Goal: Task Accomplishment & Management: Use online tool/utility

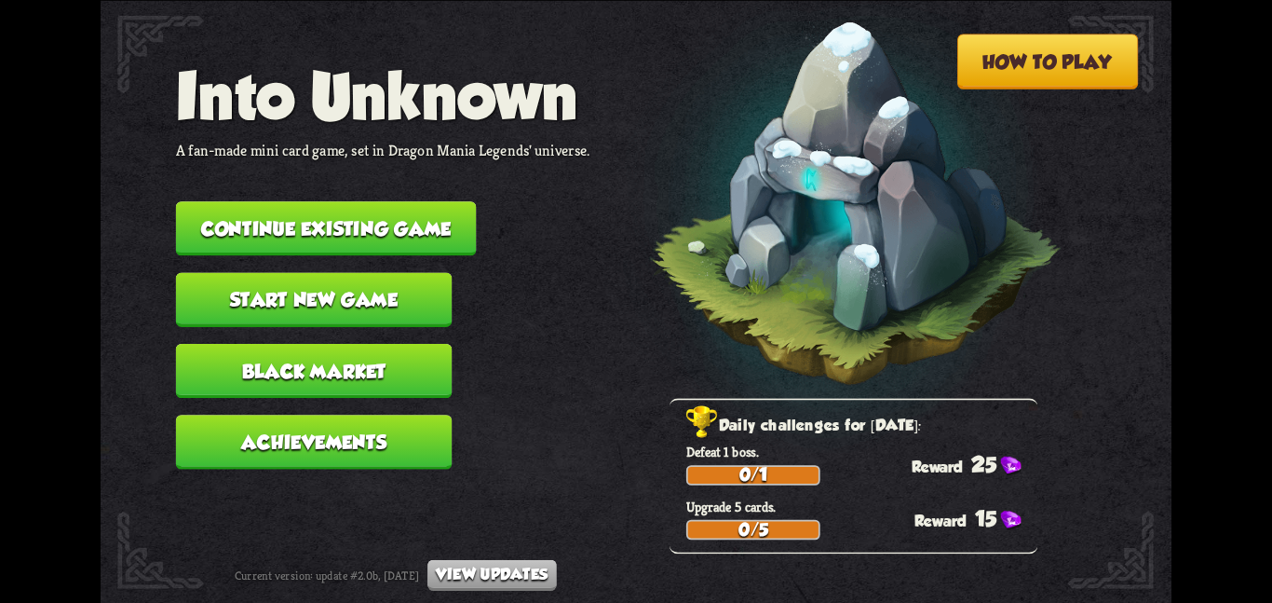
click at [306, 216] on button "Continue existing game" at bounding box center [326, 228] width 301 height 54
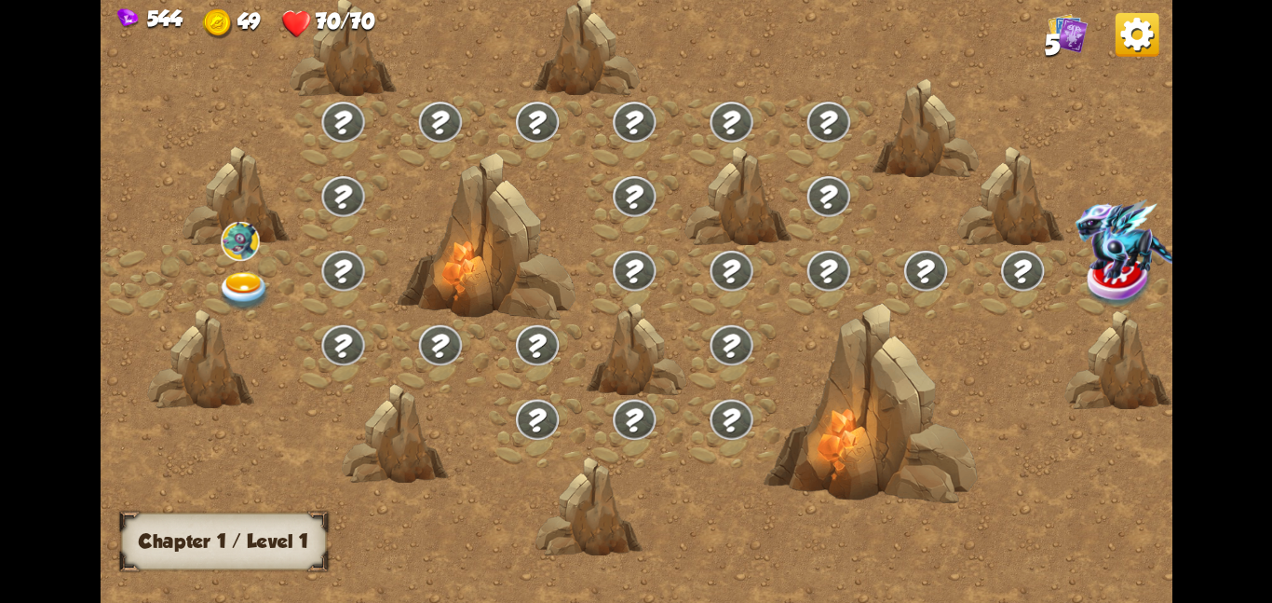
click at [262, 253] on div at bounding box center [245, 281] width 97 height 75
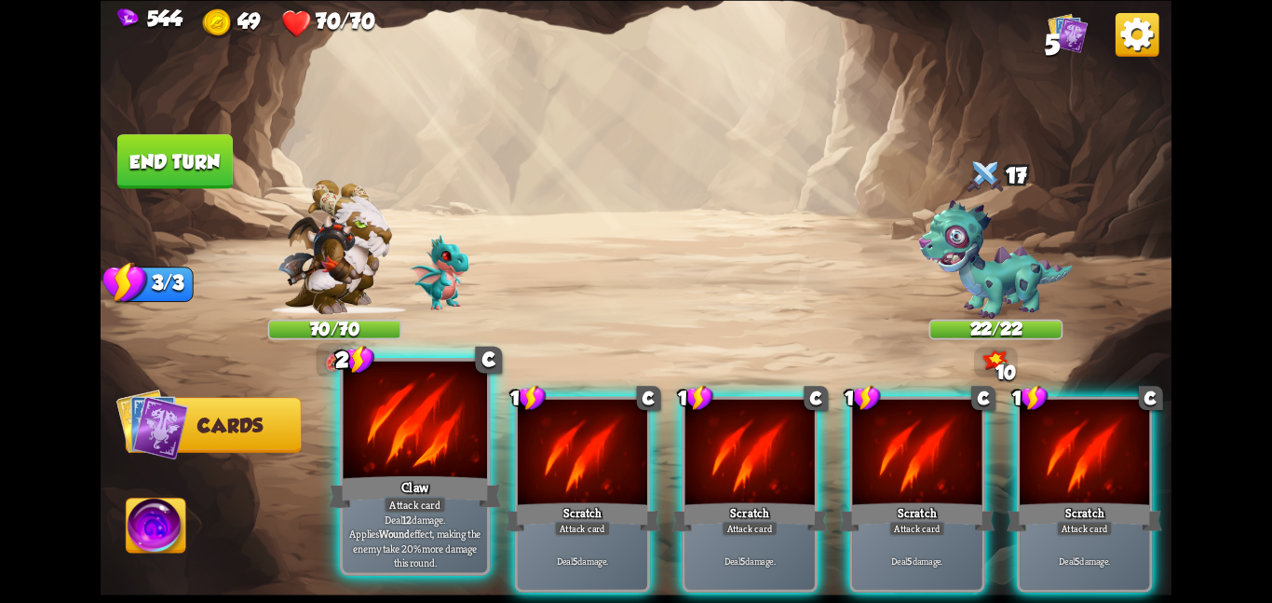
click at [437, 468] on div at bounding box center [415, 420] width 144 height 121
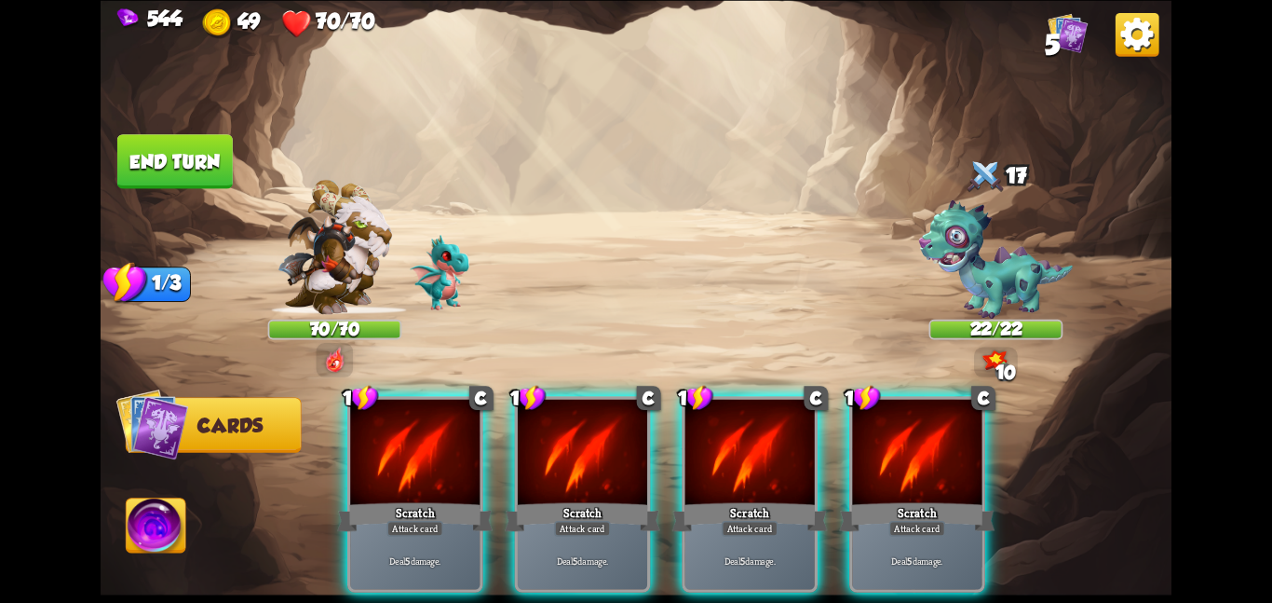
click at [437, 468] on div at bounding box center [414, 453] width 129 height 109
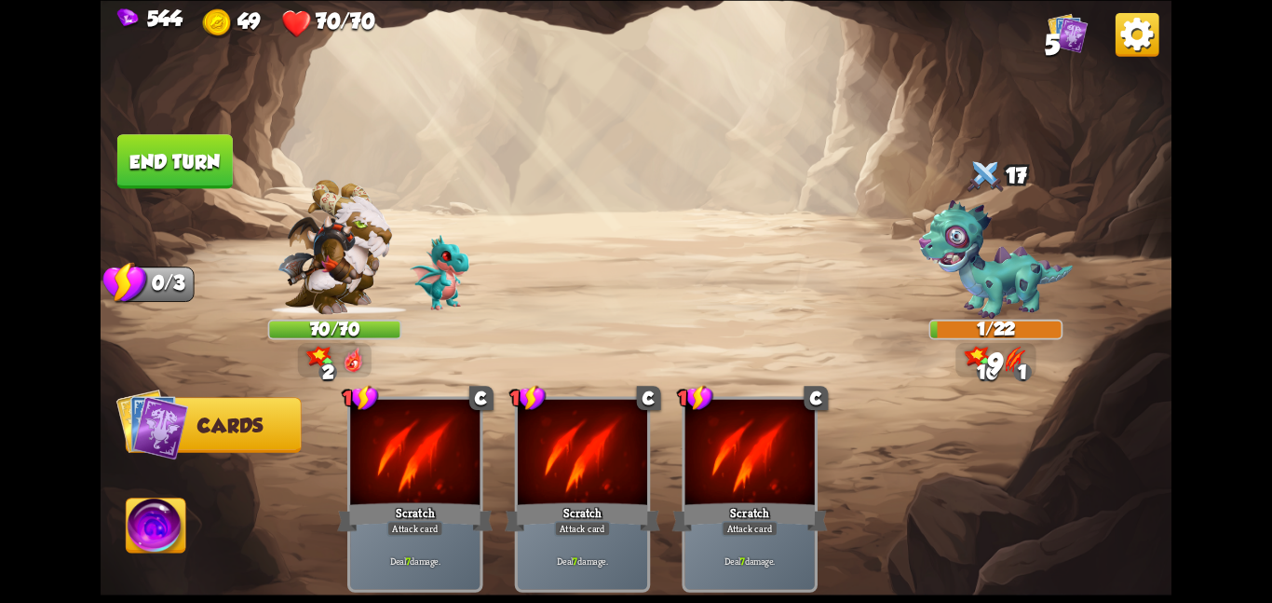
click at [184, 165] on button "End turn" at bounding box center [174, 161] width 115 height 54
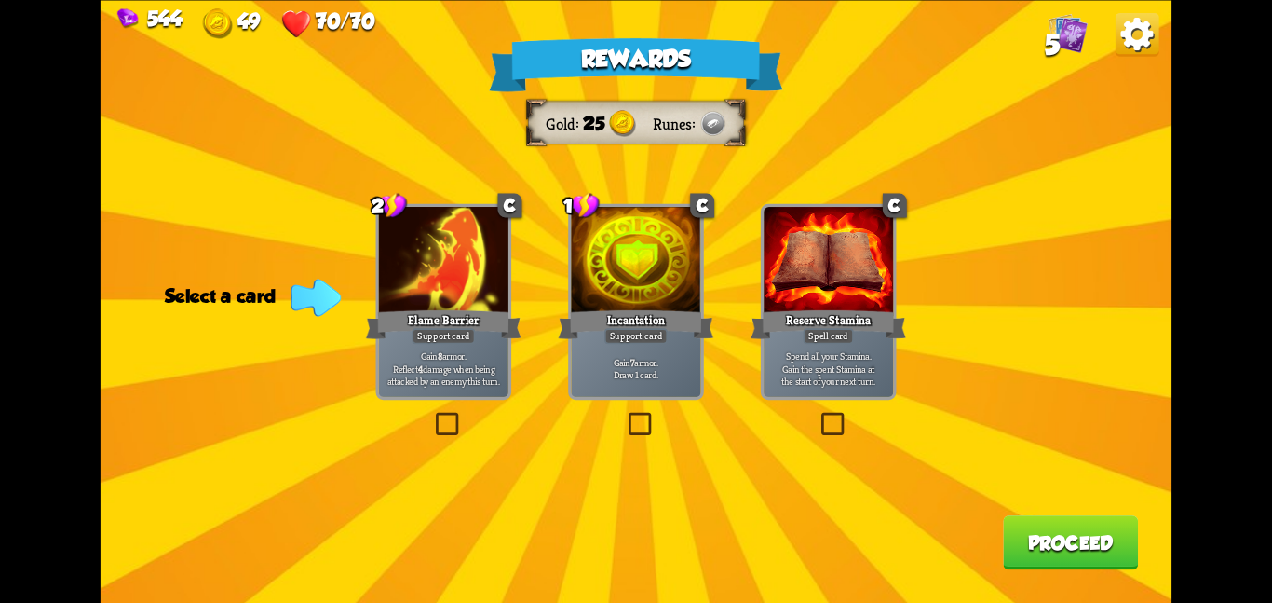
click at [599, 273] on div at bounding box center [635, 261] width 129 height 109
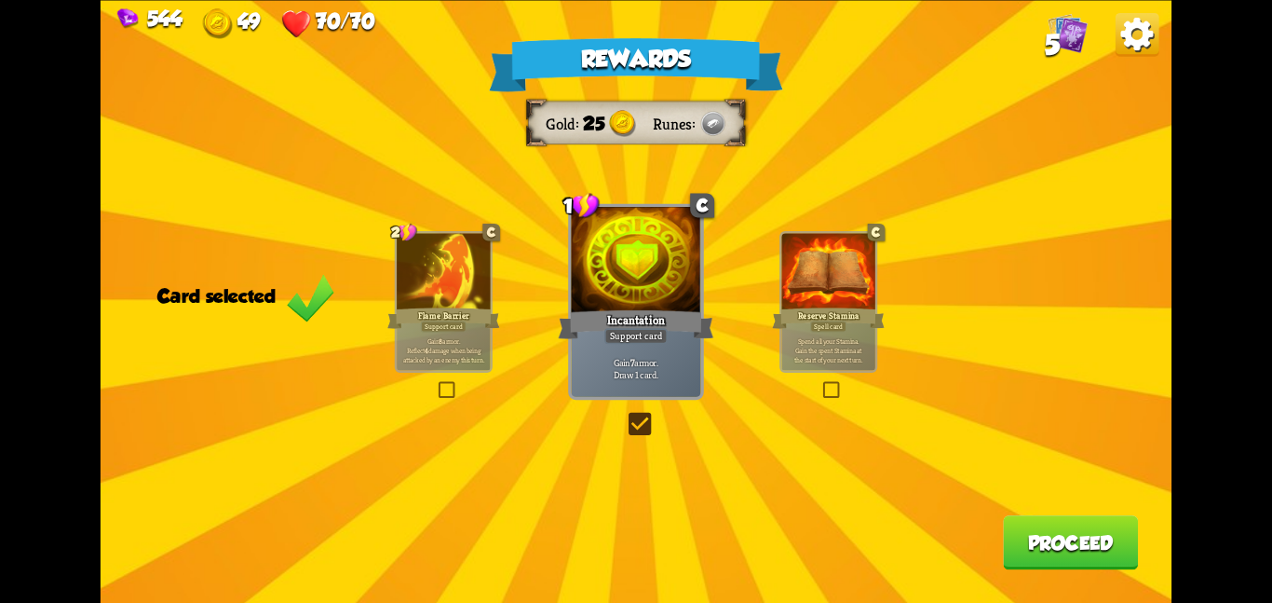
click at [1077, 531] on button "Proceed" at bounding box center [1070, 542] width 135 height 54
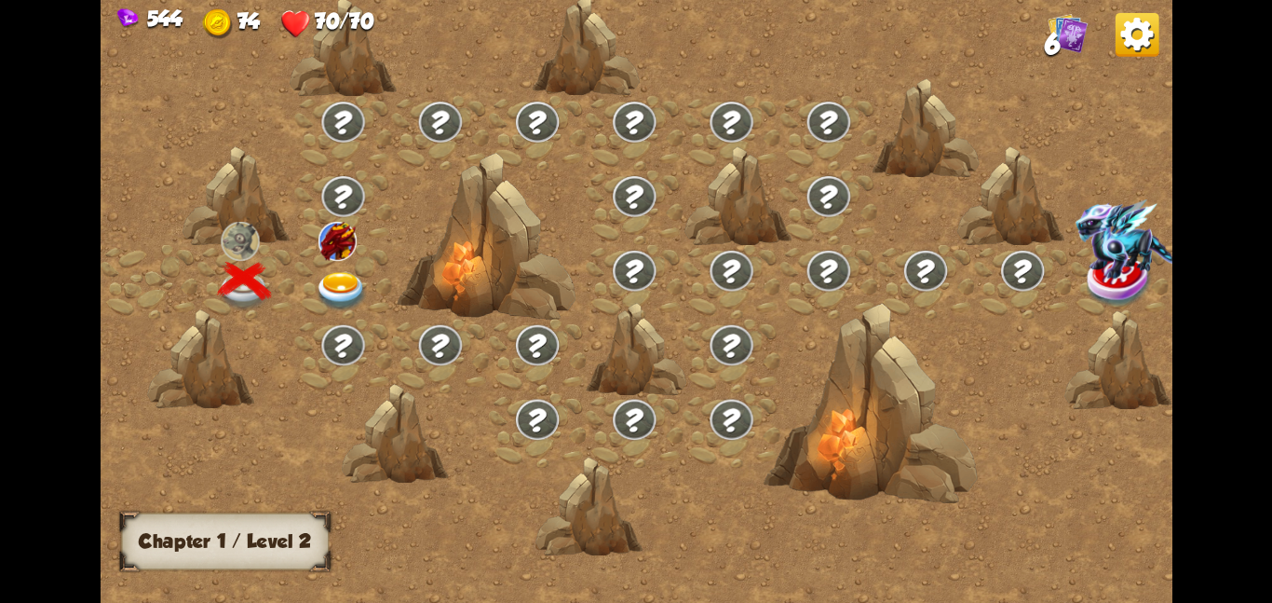
click at [366, 288] on img at bounding box center [342, 290] width 54 height 39
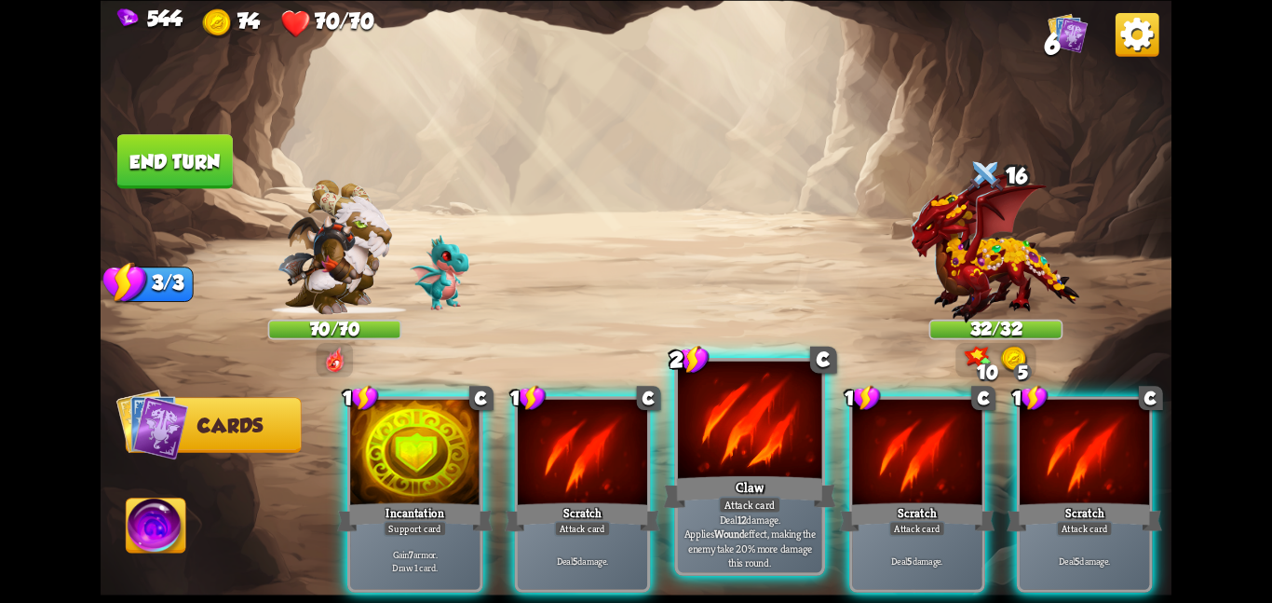
click at [726, 489] on div "Claw" at bounding box center [749, 491] width 172 height 38
click at [839, 499] on div "Scratch" at bounding box center [917, 516] width 156 height 34
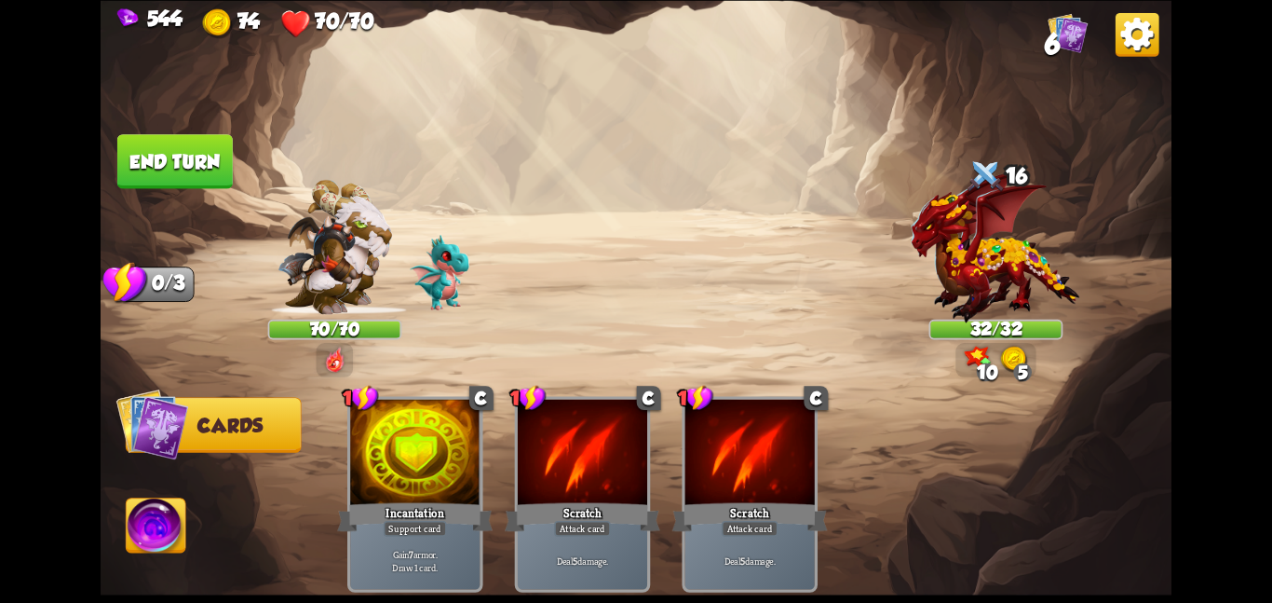
click at [726, 489] on div "1 C Incantation Support card Gain 7 armor. Draw 1 card. 1 C Scratch Attack card…" at bounding box center [743, 468] width 857 height 268
click at [150, 529] on img at bounding box center [157, 528] width 60 height 61
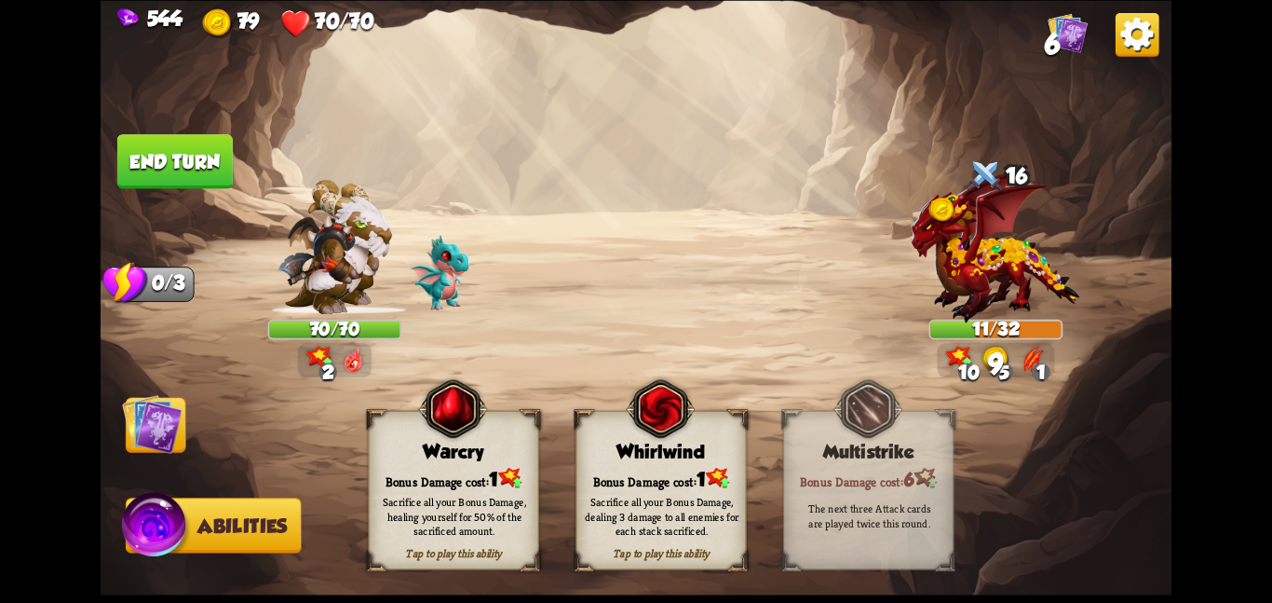
click at [645, 470] on div "Bonus Damage cost: 1" at bounding box center [661, 478] width 170 height 24
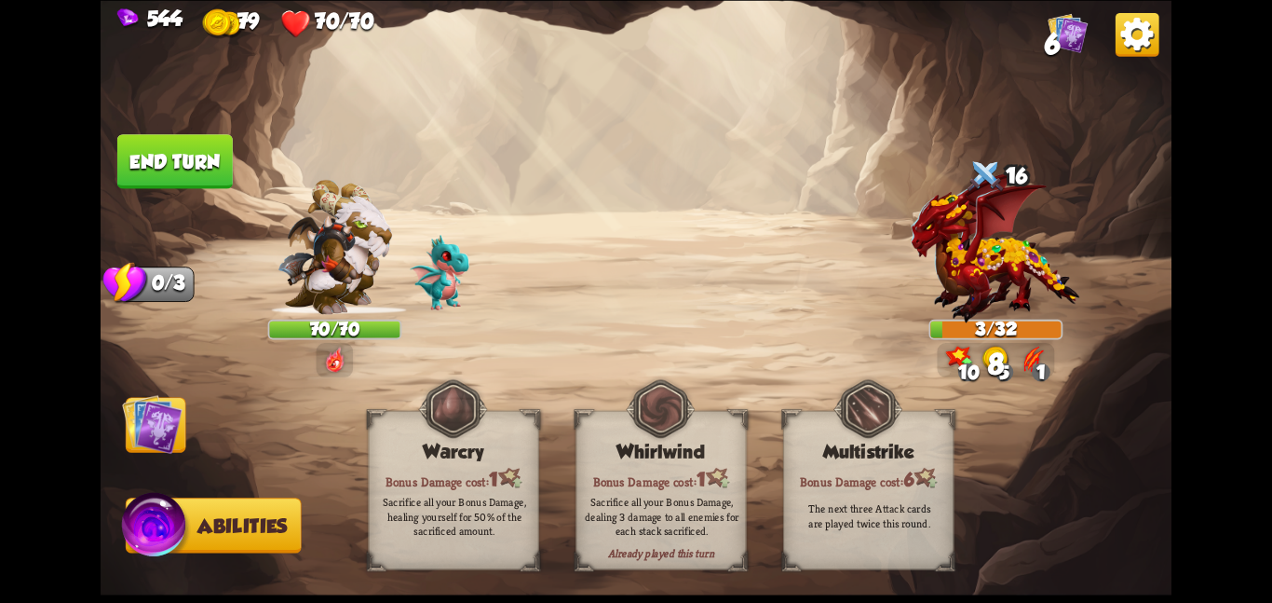
click at [173, 437] on img at bounding box center [152, 423] width 61 height 61
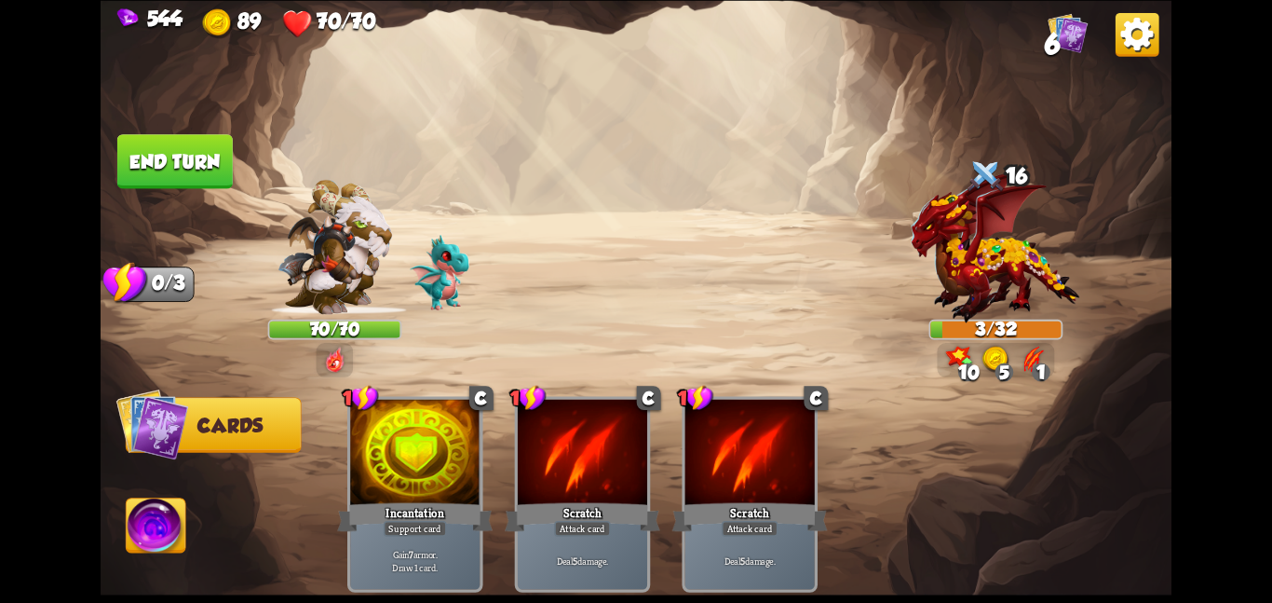
click at [171, 158] on button "End turn" at bounding box center [174, 161] width 115 height 54
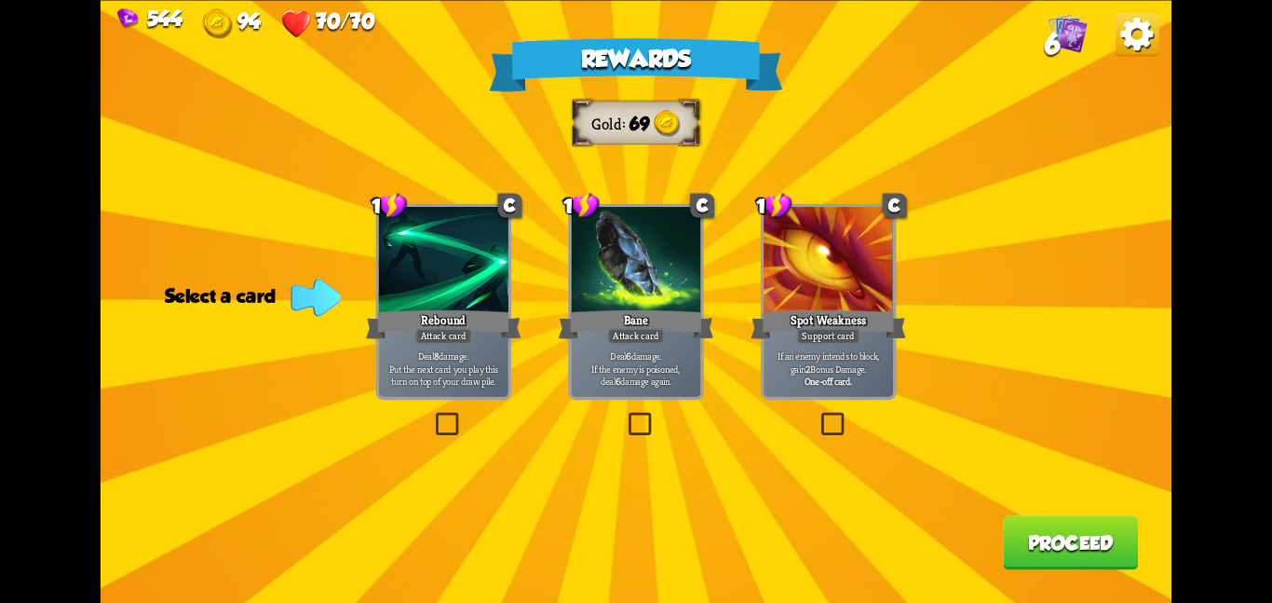
click at [634, 345] on div "Deal 6 damage. If the enemy is poisoned, deal 6 damage again." at bounding box center [635, 368] width 129 height 57
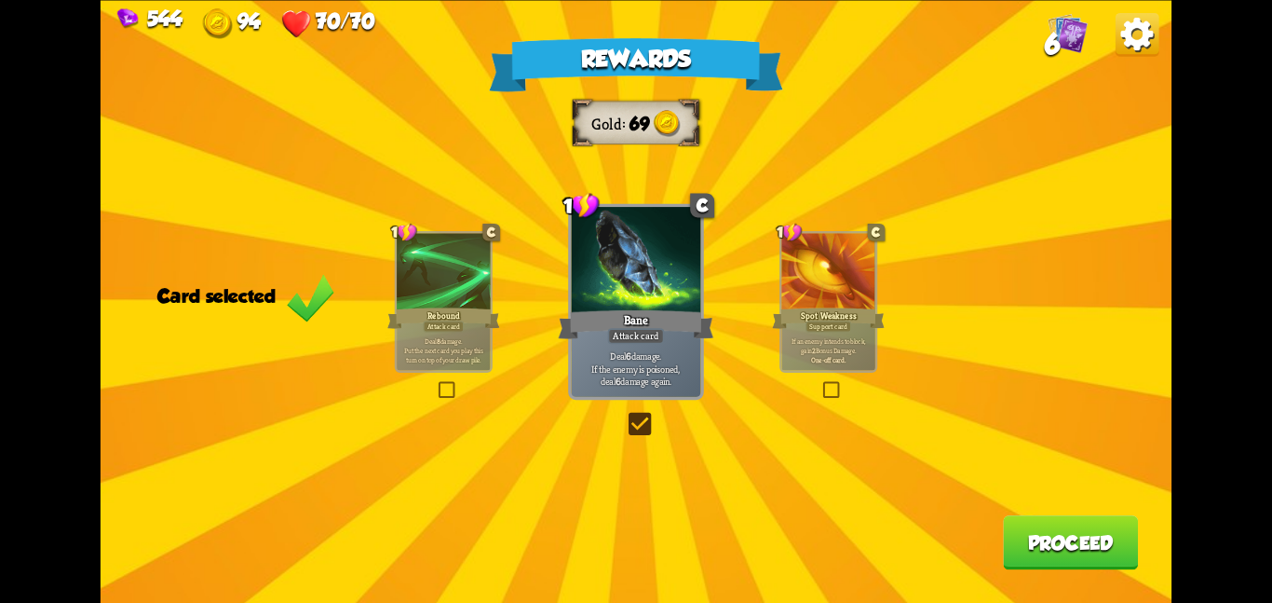
click at [1013, 524] on button "Proceed" at bounding box center [1070, 542] width 135 height 54
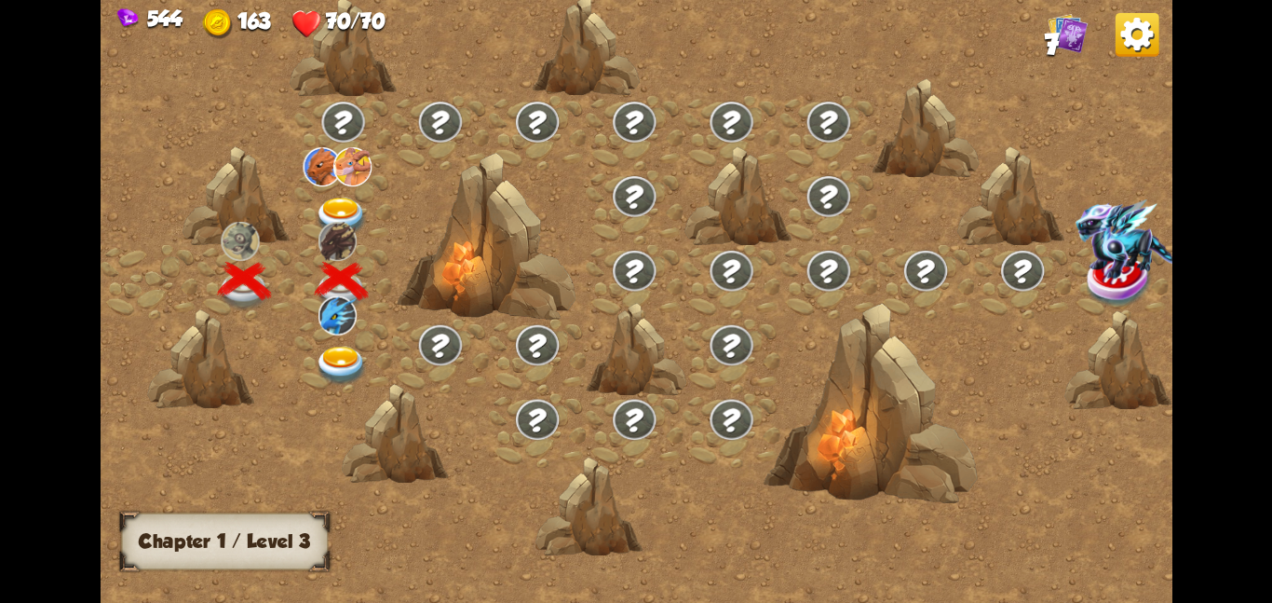
click at [348, 206] on img at bounding box center [342, 216] width 54 height 39
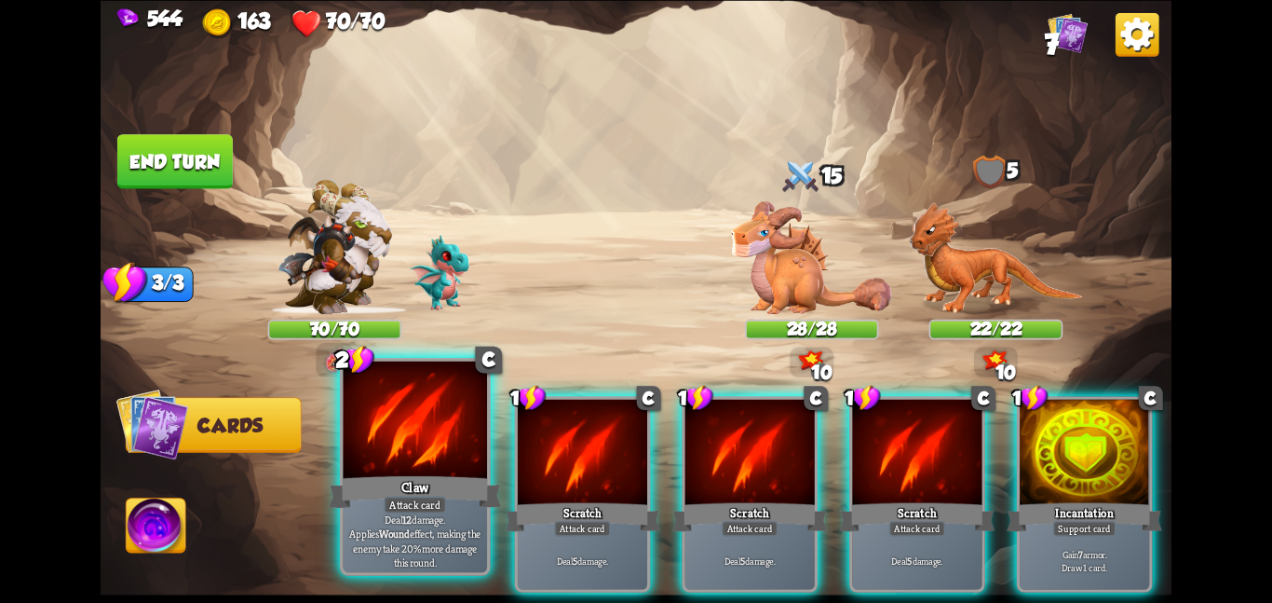
click at [410, 441] on div at bounding box center [415, 420] width 144 height 121
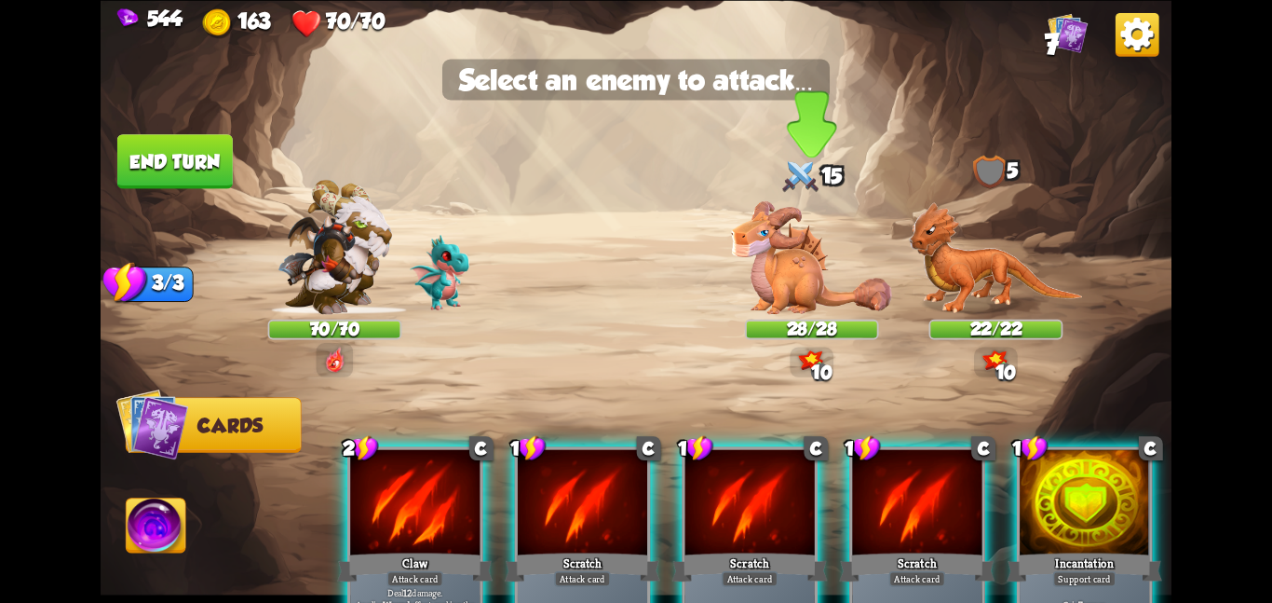
click at [779, 274] on img at bounding box center [811, 256] width 161 height 113
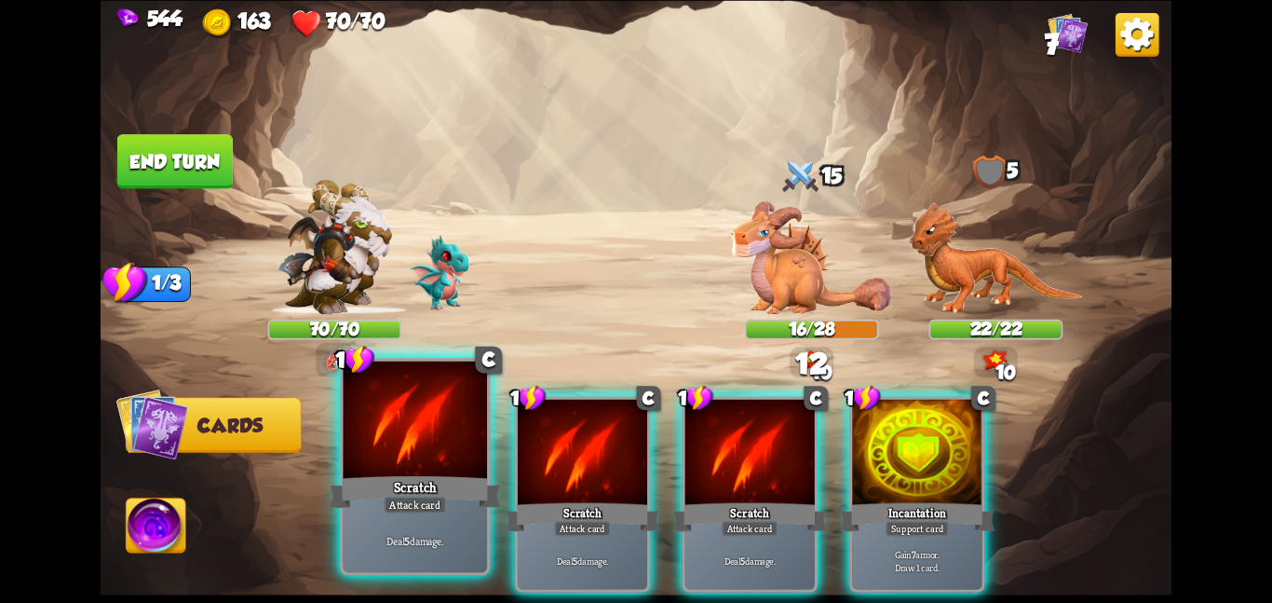
click at [419, 426] on div at bounding box center [415, 420] width 144 height 121
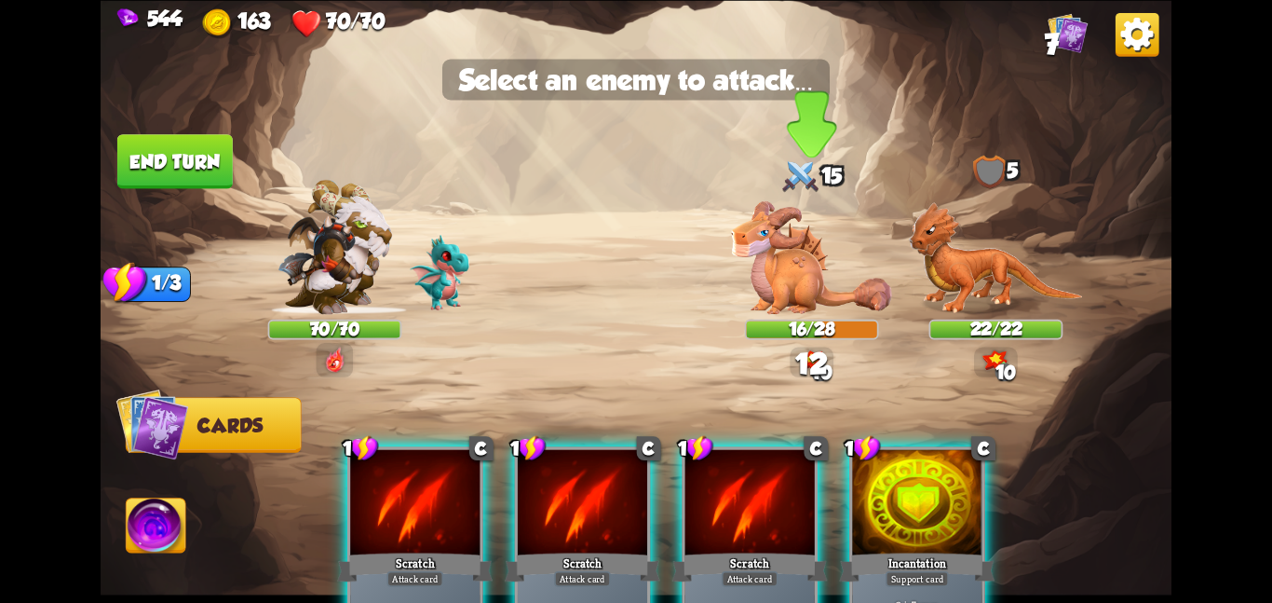
click at [739, 311] on img at bounding box center [811, 256] width 161 height 113
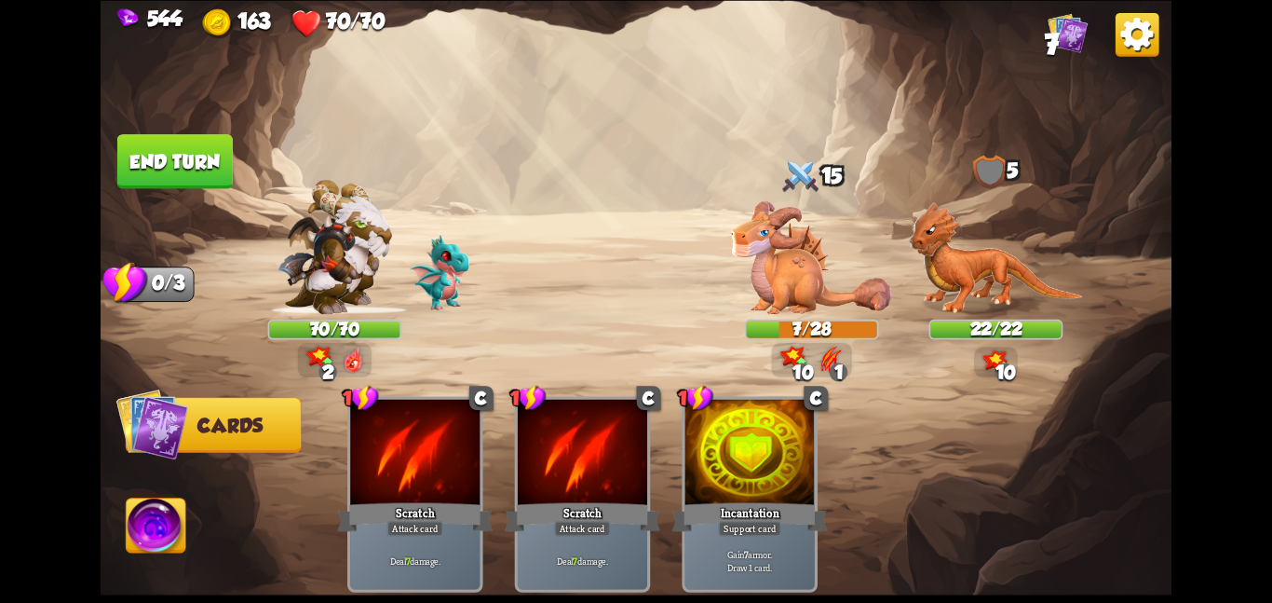
click at [144, 533] on img at bounding box center [157, 528] width 60 height 61
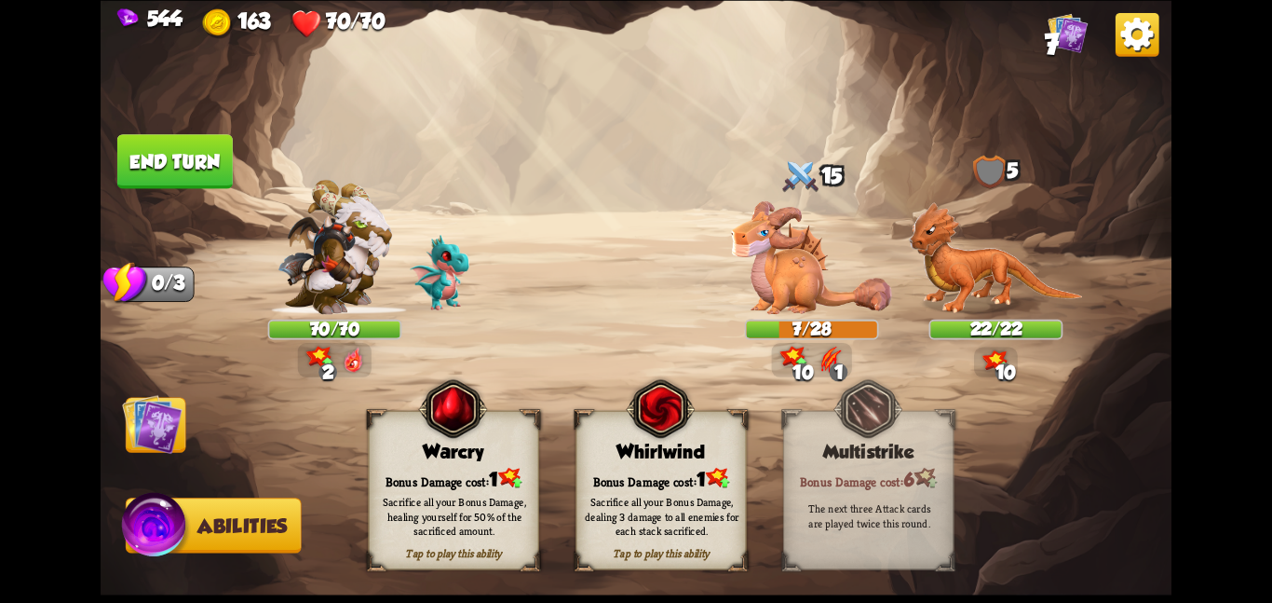
click at [706, 442] on div "Whirlwind" at bounding box center [661, 451] width 170 height 21
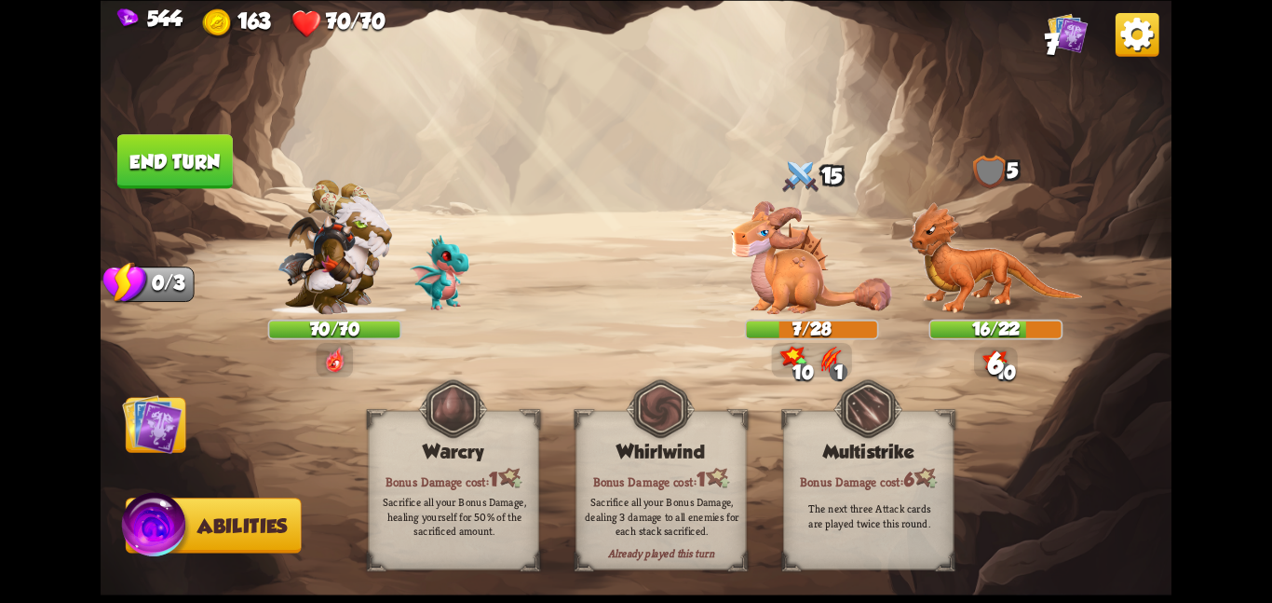
click at [154, 428] on img at bounding box center [152, 423] width 61 height 61
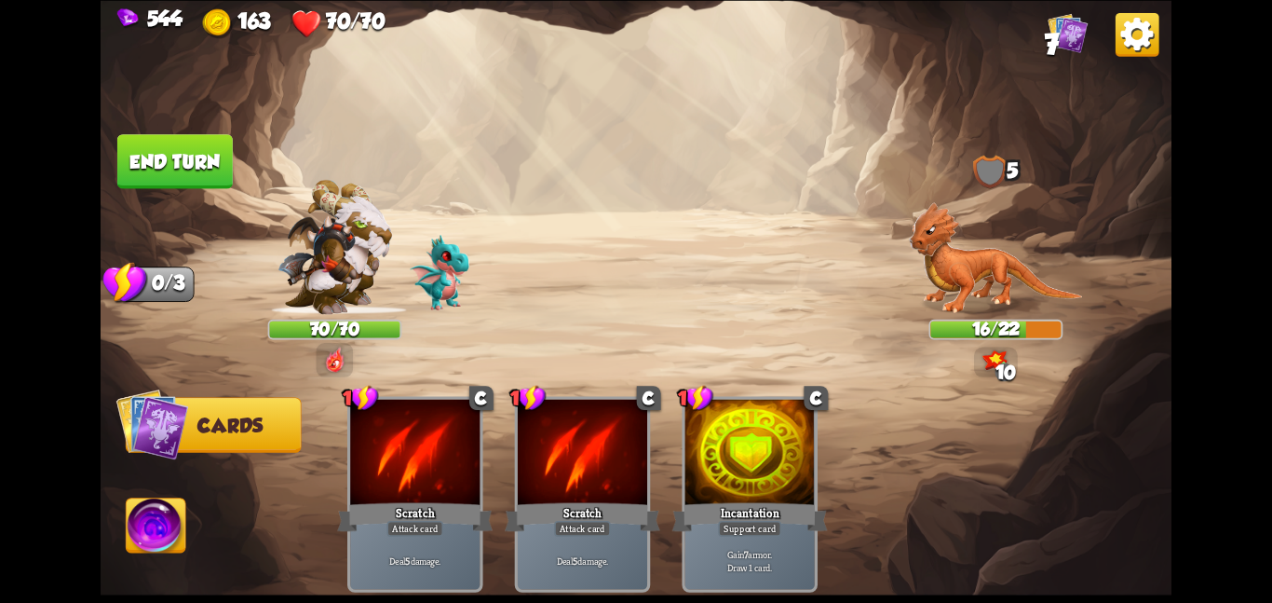
click at [195, 179] on button "End turn" at bounding box center [174, 161] width 115 height 54
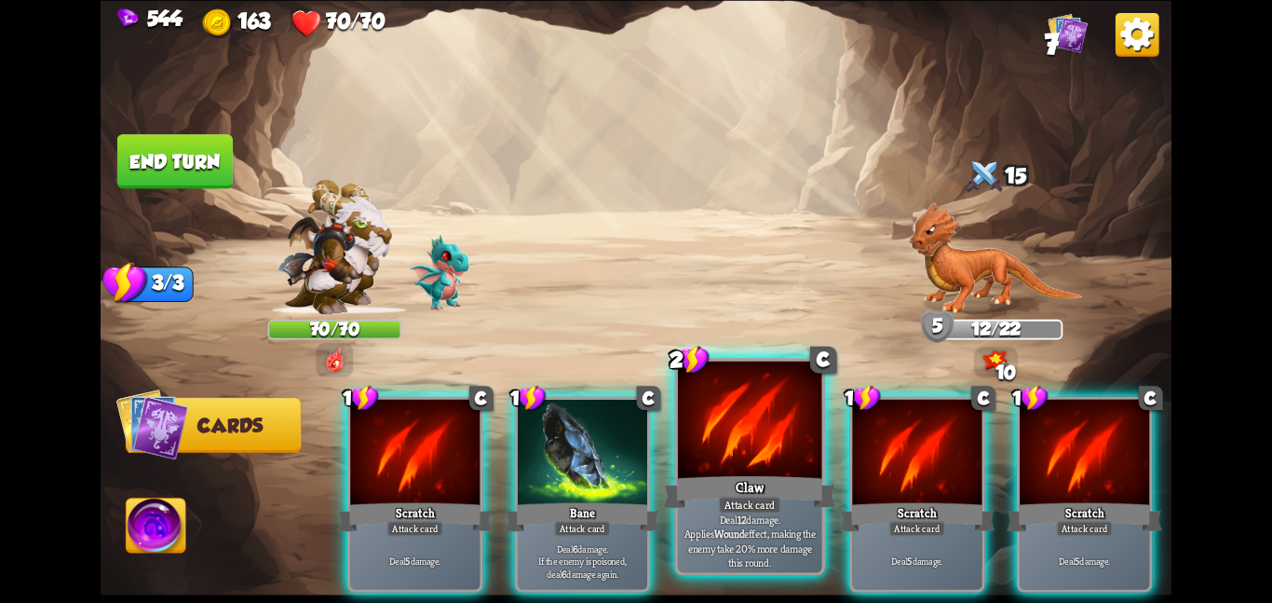
click at [716, 511] on div "Deal 12 damage. Applies Wound effect, making the enemy take 20% more damage thi…" at bounding box center [750, 540] width 144 height 62
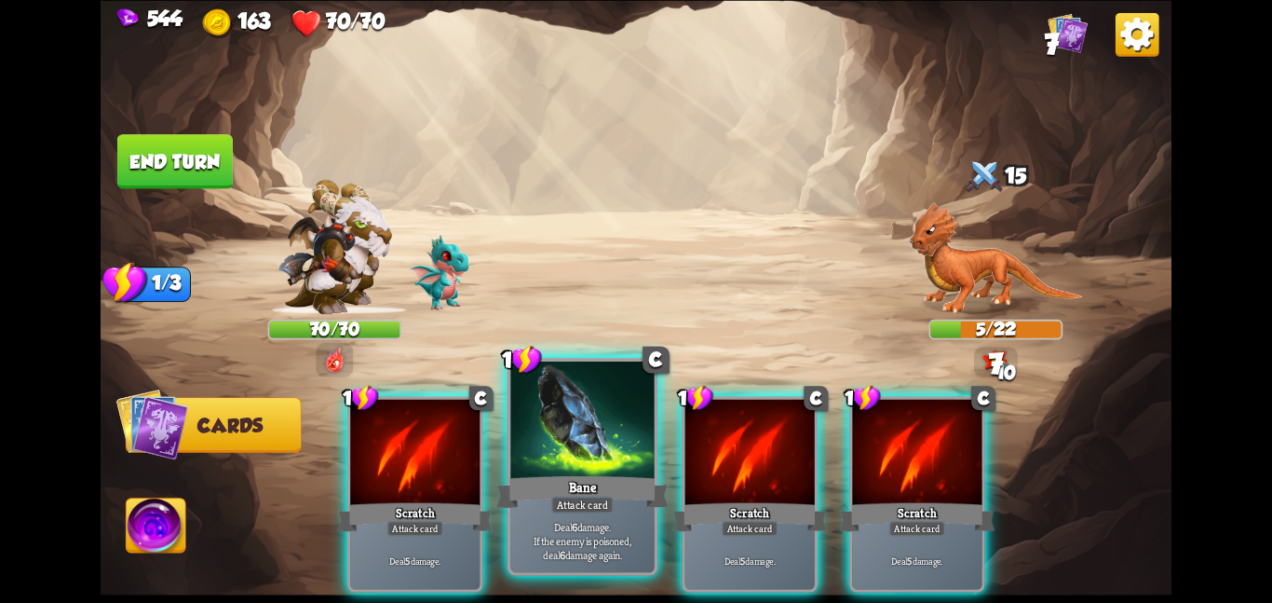
click at [570, 443] on div at bounding box center [582, 420] width 144 height 121
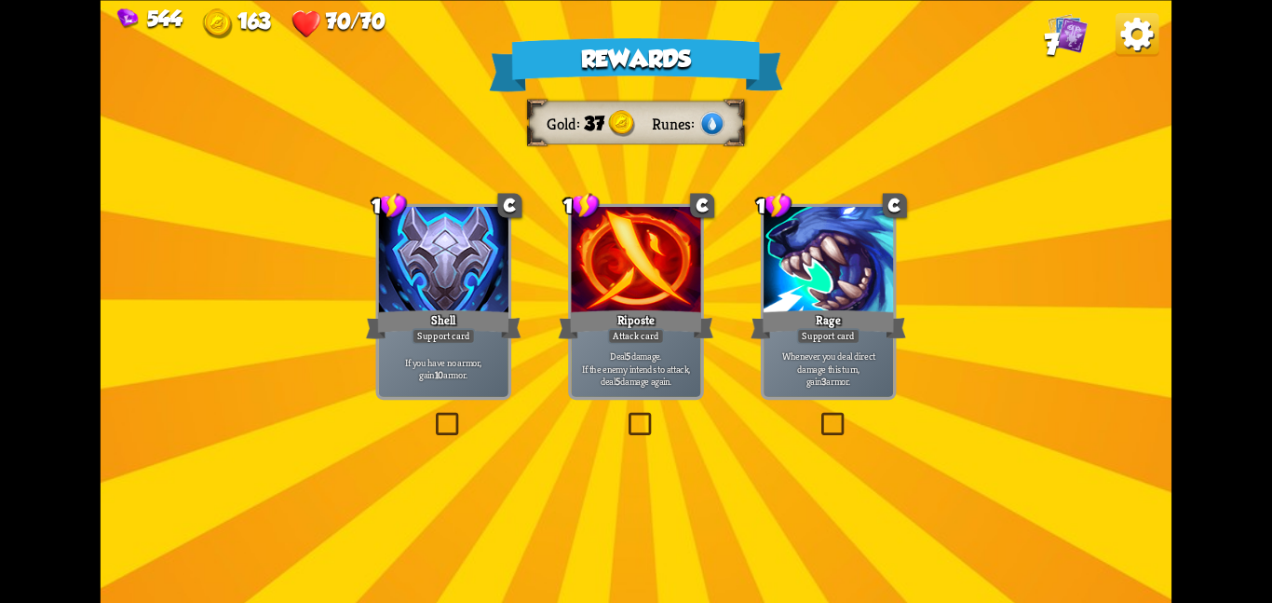
click at [423, 224] on div at bounding box center [443, 261] width 129 height 109
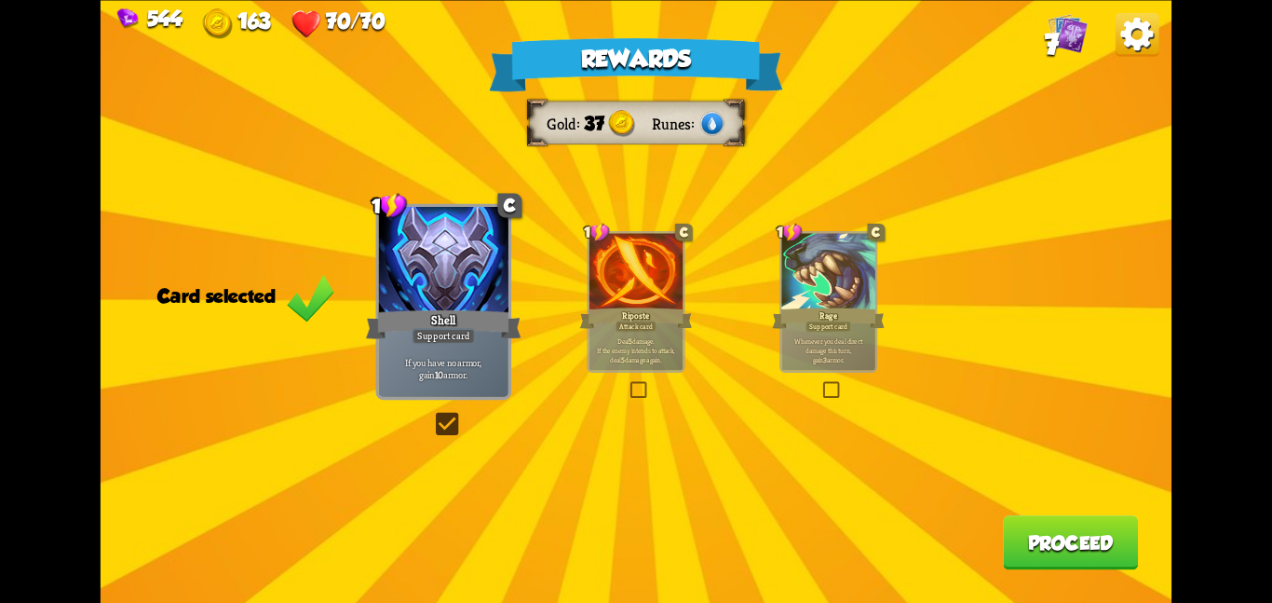
click at [1114, 564] on button "Proceed" at bounding box center [1070, 542] width 135 height 54
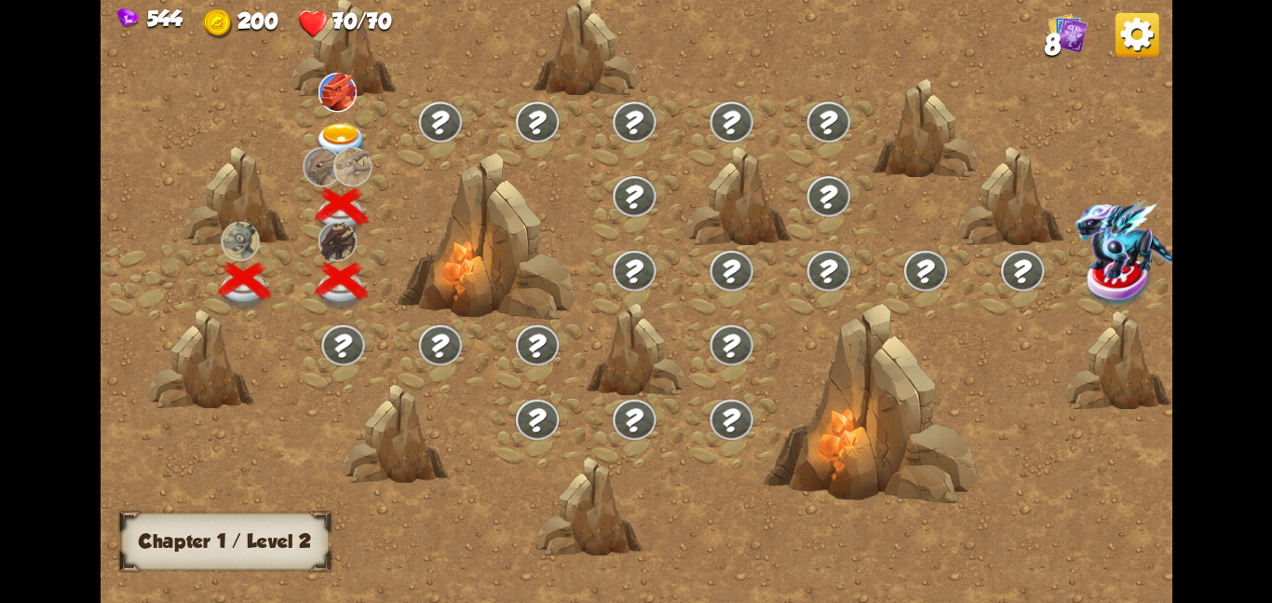
click at [368, 128] on img at bounding box center [342, 141] width 54 height 39
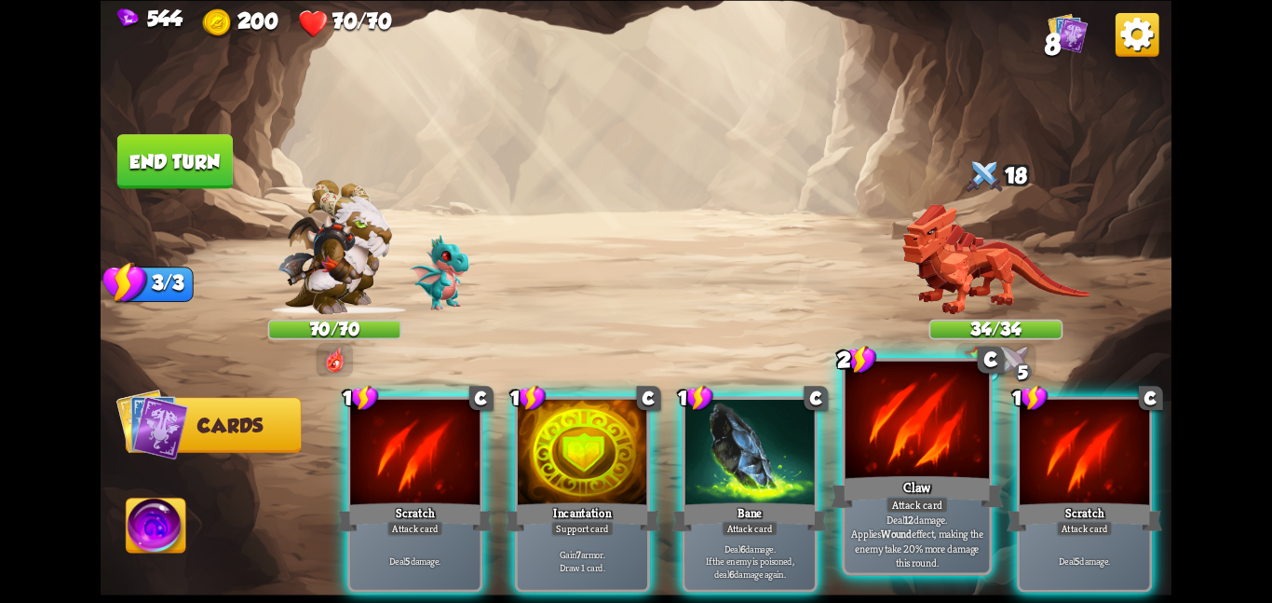
click at [909, 453] on div at bounding box center [918, 420] width 144 height 121
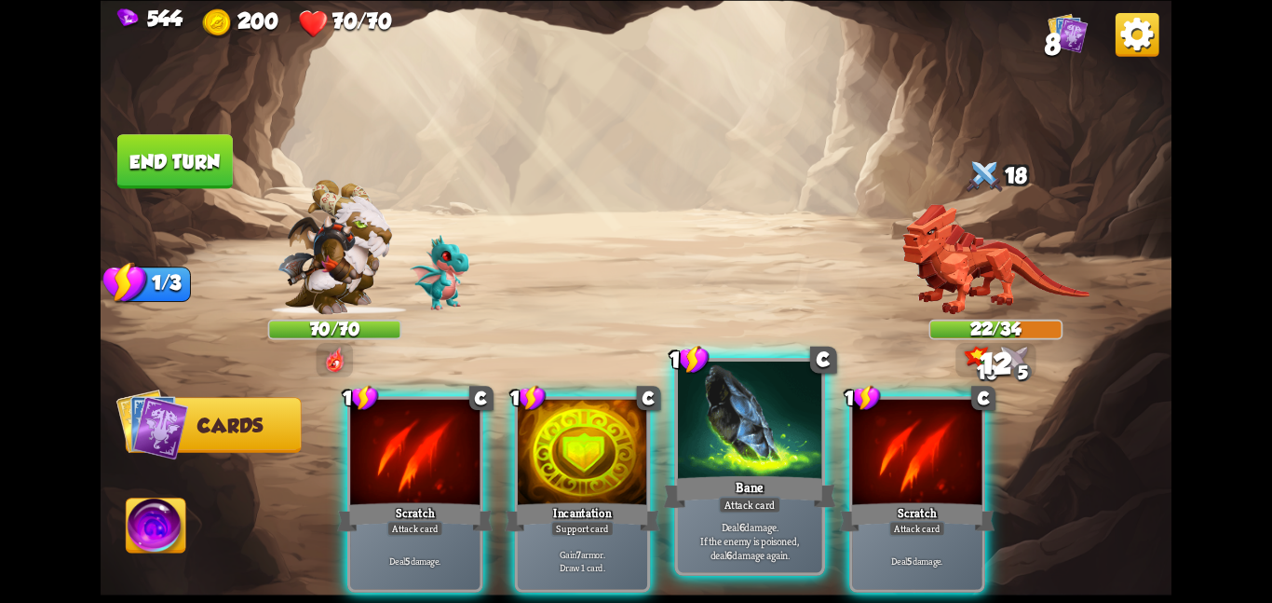
click at [779, 460] on div at bounding box center [750, 420] width 144 height 121
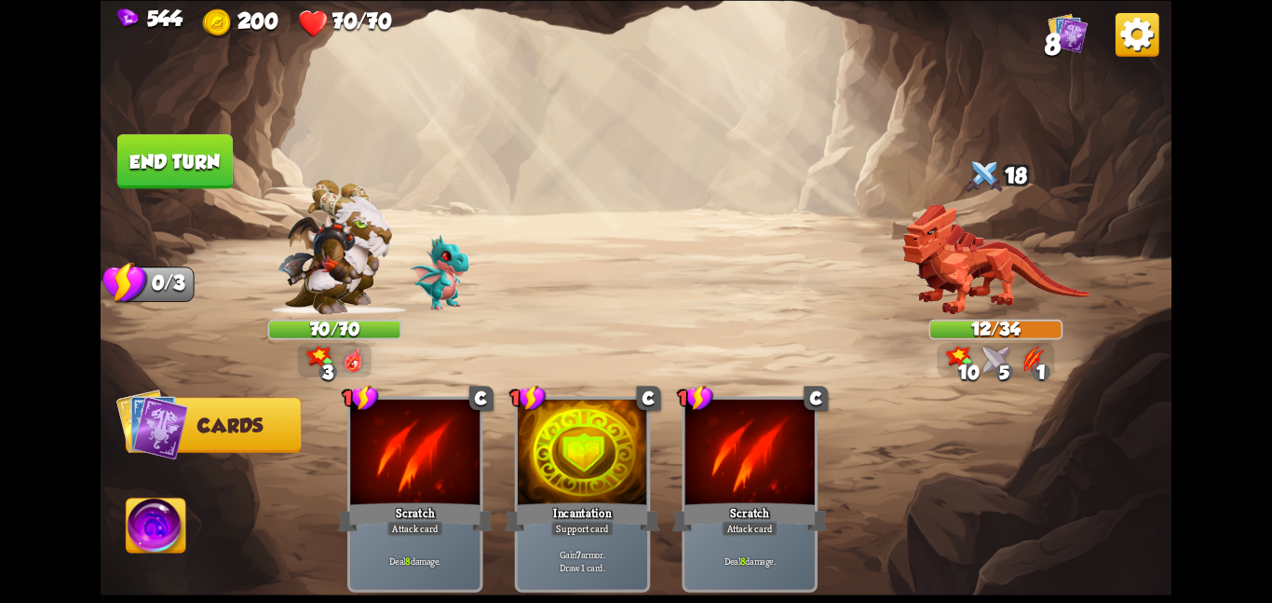
click at [147, 519] on img at bounding box center [157, 528] width 60 height 61
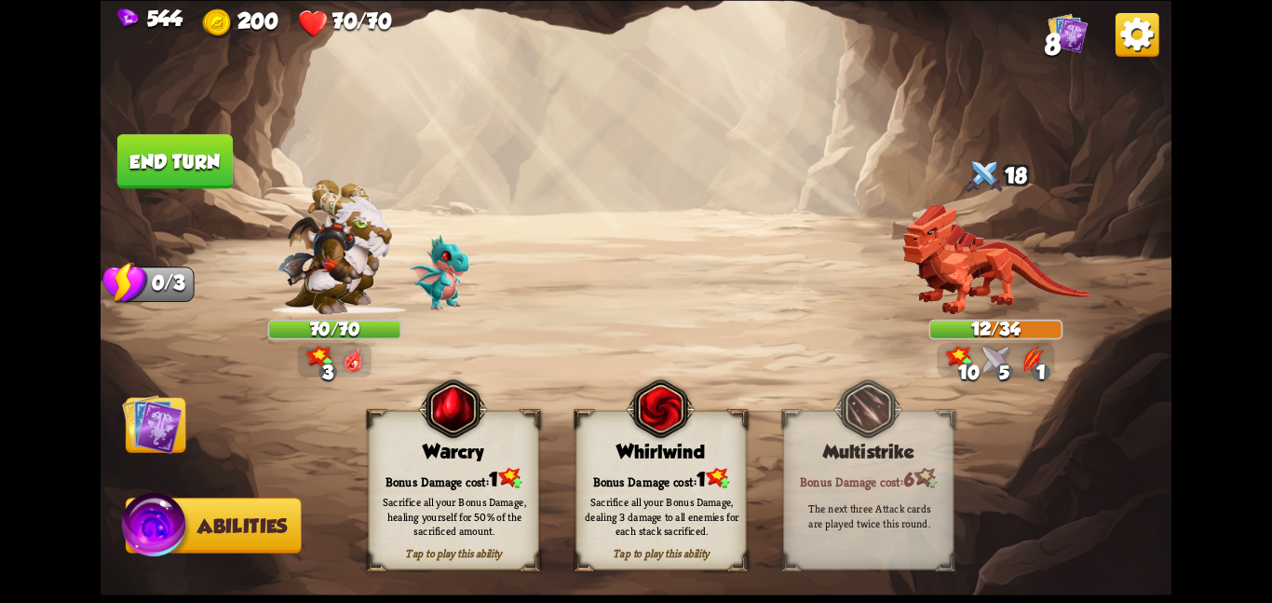
click at [621, 489] on div "Sacrifice all your Bonus Damage, dealing 3 damage to all enemies for each stack…" at bounding box center [661, 515] width 170 height 67
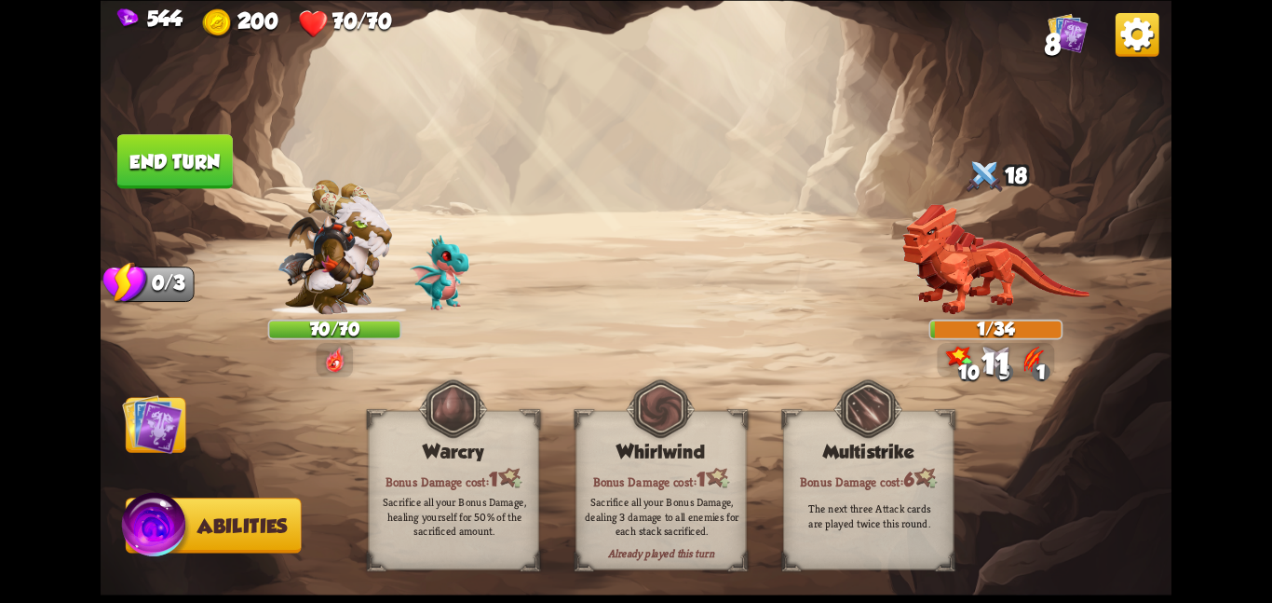
click at [158, 397] on img at bounding box center [152, 423] width 61 height 61
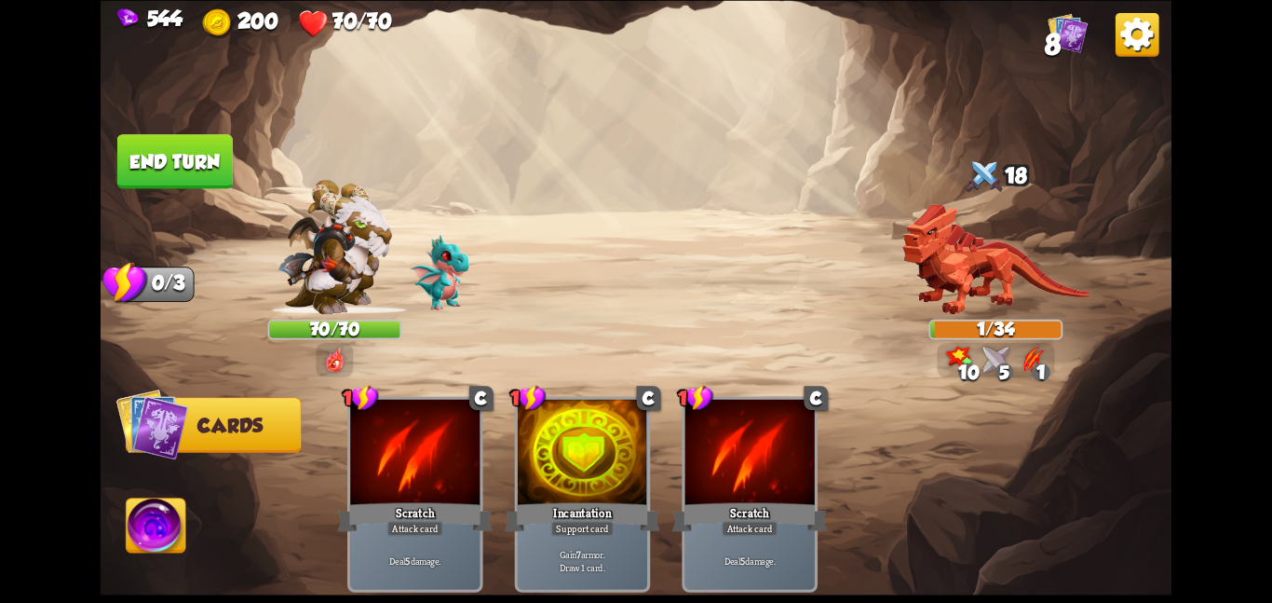
click at [208, 156] on button "End turn" at bounding box center [174, 161] width 115 height 54
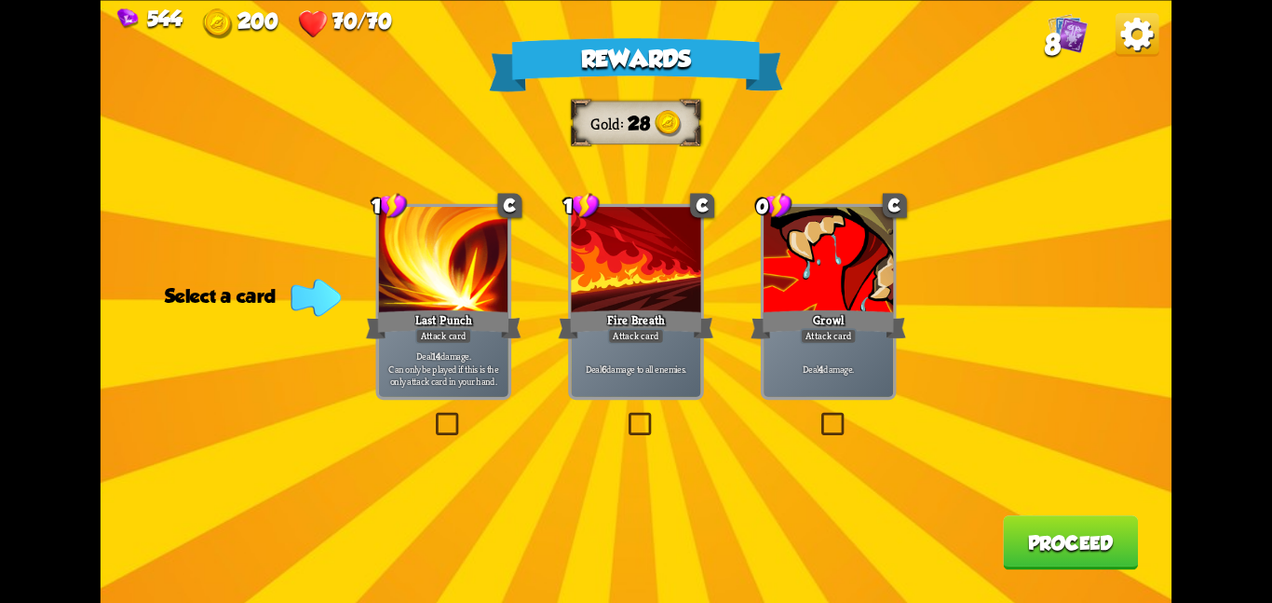
click at [693, 280] on div at bounding box center [635, 261] width 129 height 109
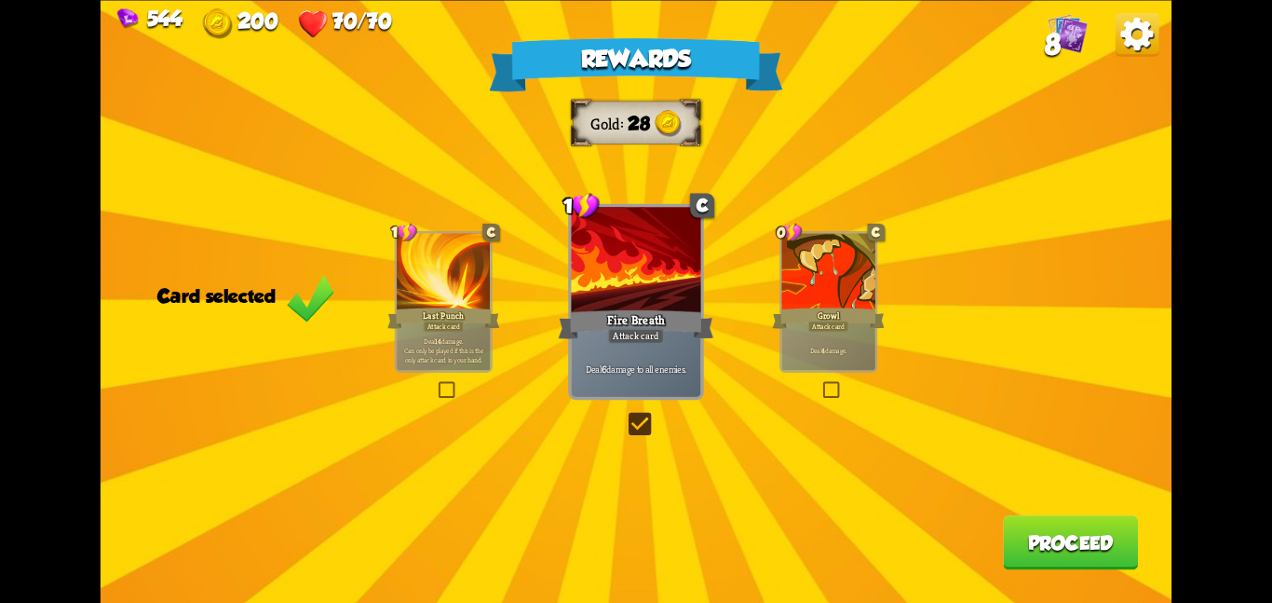
click at [1072, 529] on button "Proceed" at bounding box center [1070, 542] width 135 height 54
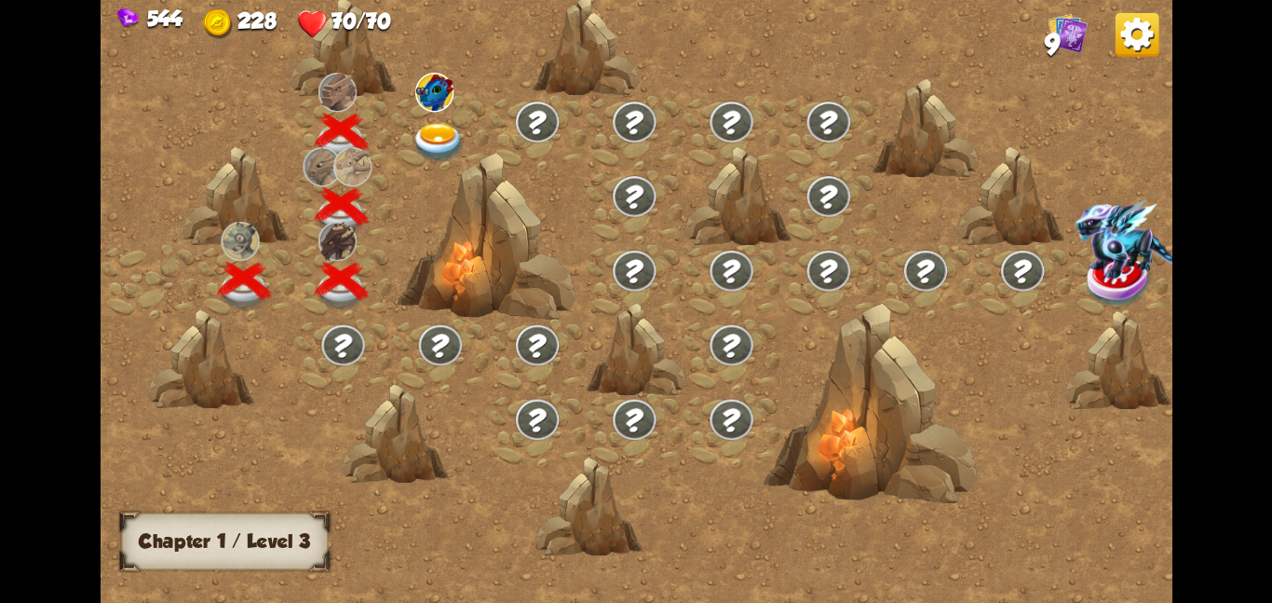
click at [435, 112] on div at bounding box center [440, 132] width 97 height 75
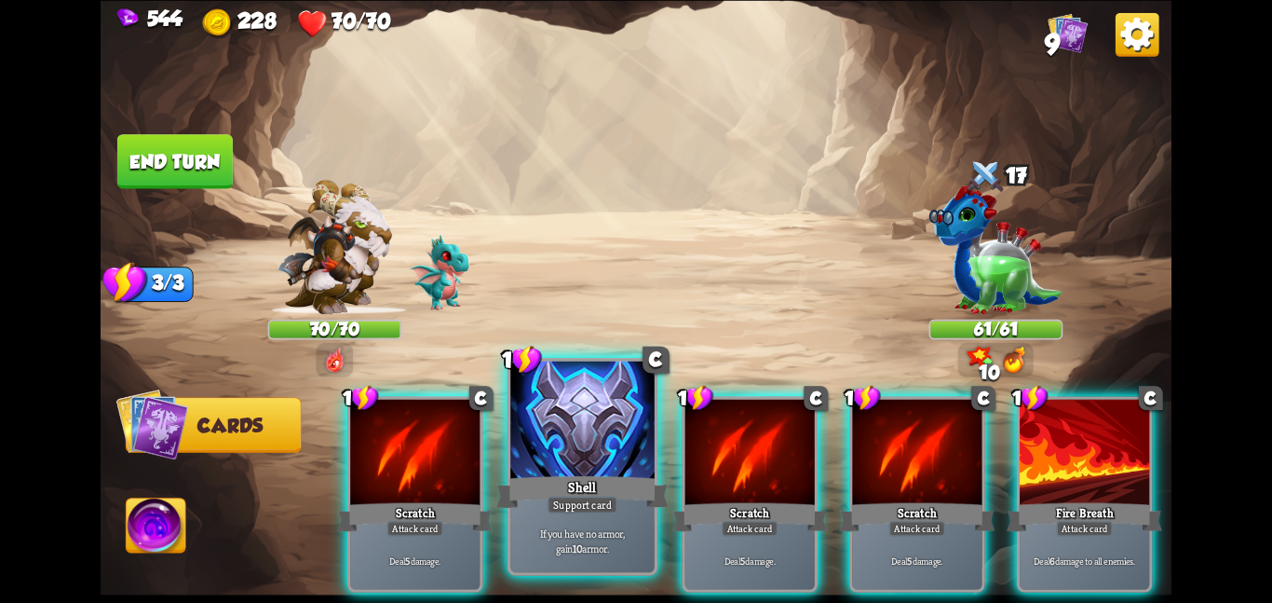
click at [553, 437] on div at bounding box center [582, 420] width 144 height 121
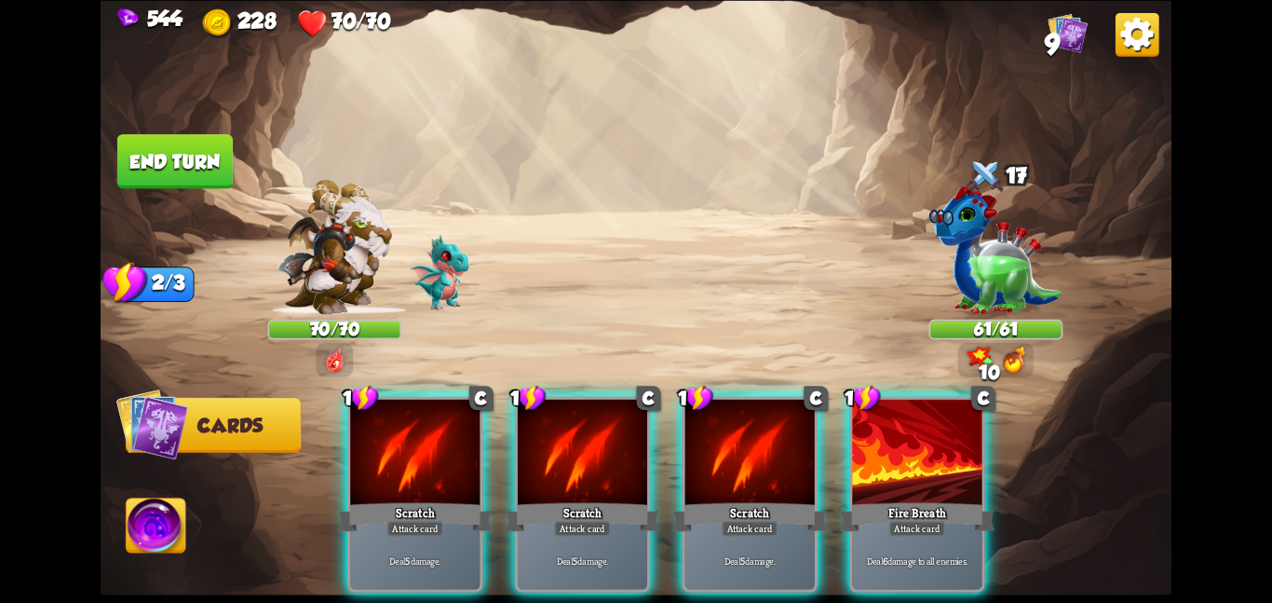
click at [553, 437] on div at bounding box center [582, 453] width 129 height 109
click at [685, 437] on div at bounding box center [749, 453] width 129 height 109
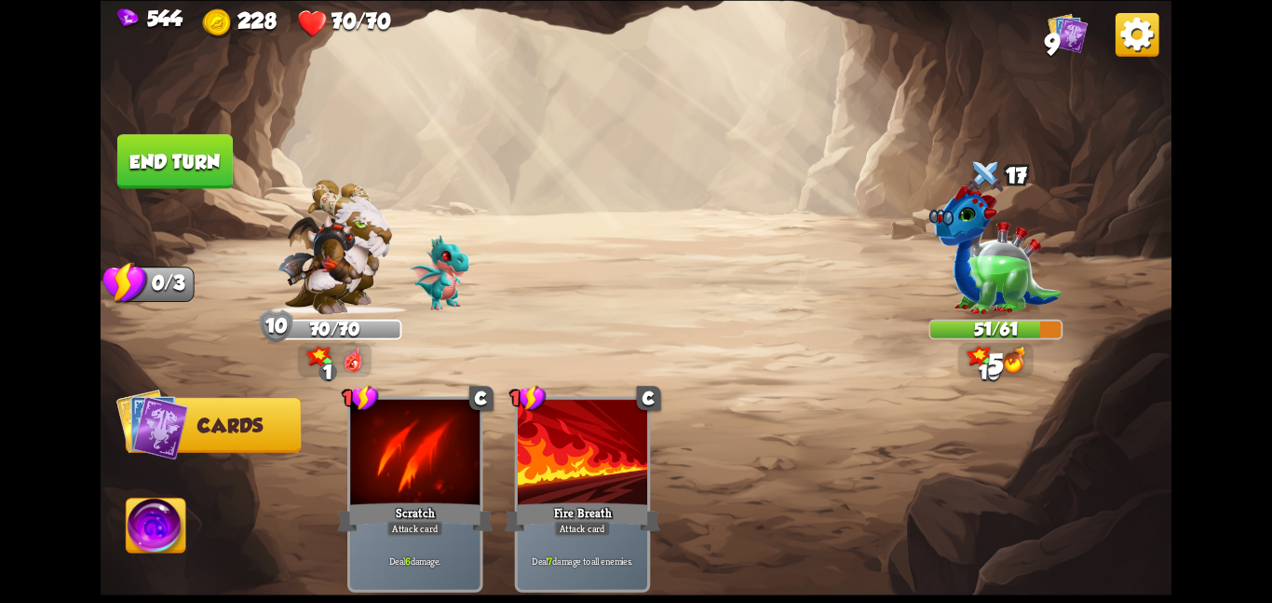
click at [176, 145] on button "End turn" at bounding box center [174, 160] width 117 height 55
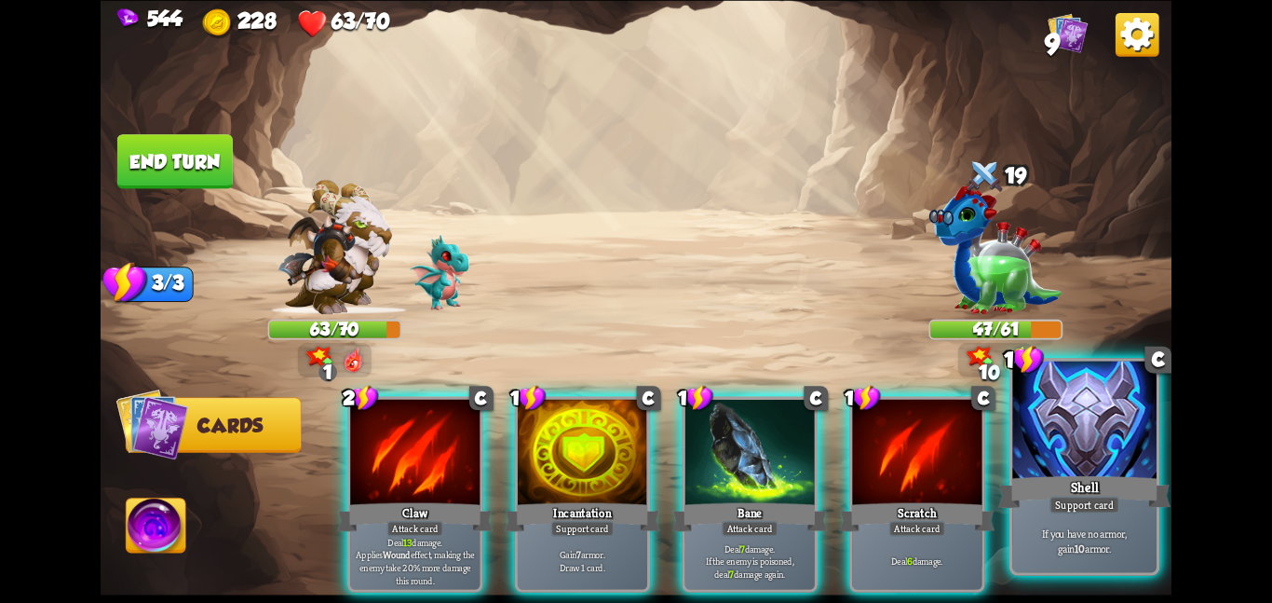
click at [1026, 434] on div at bounding box center [1084, 420] width 144 height 121
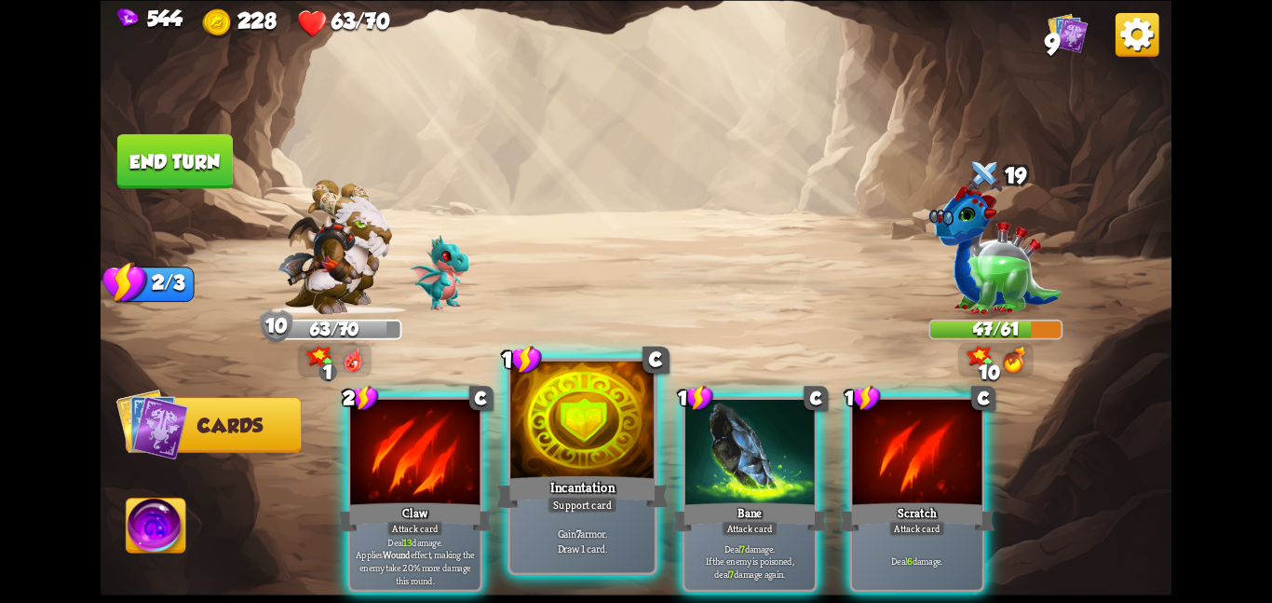
click at [573, 463] on div at bounding box center [582, 420] width 144 height 121
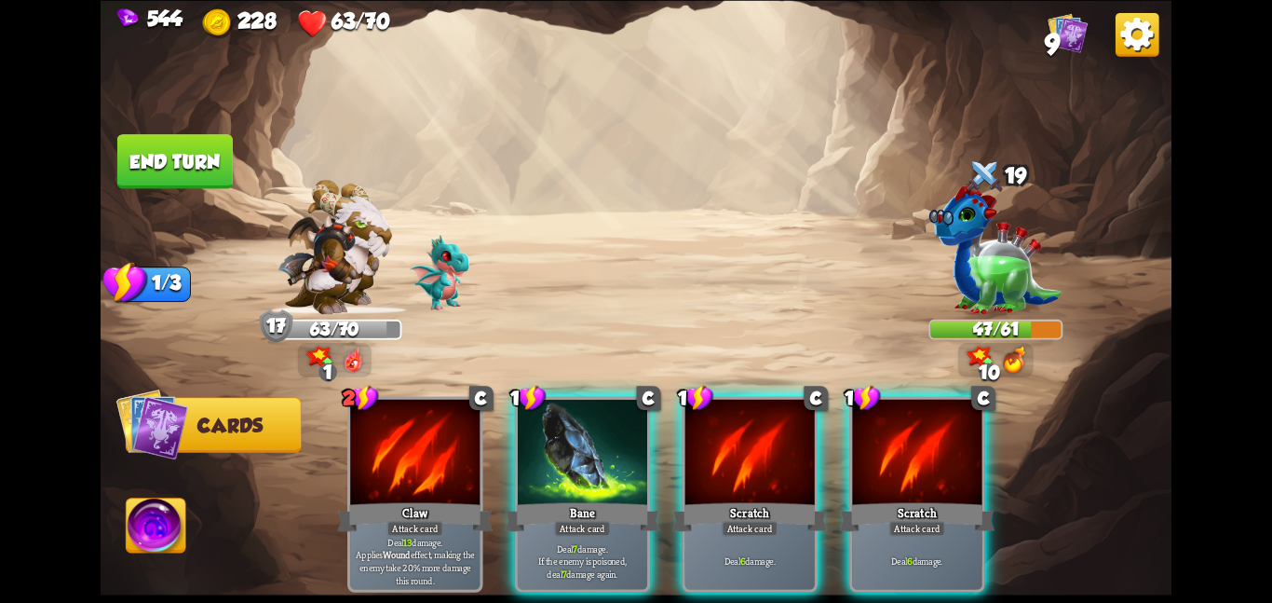
click at [573, 463] on div at bounding box center [582, 453] width 129 height 109
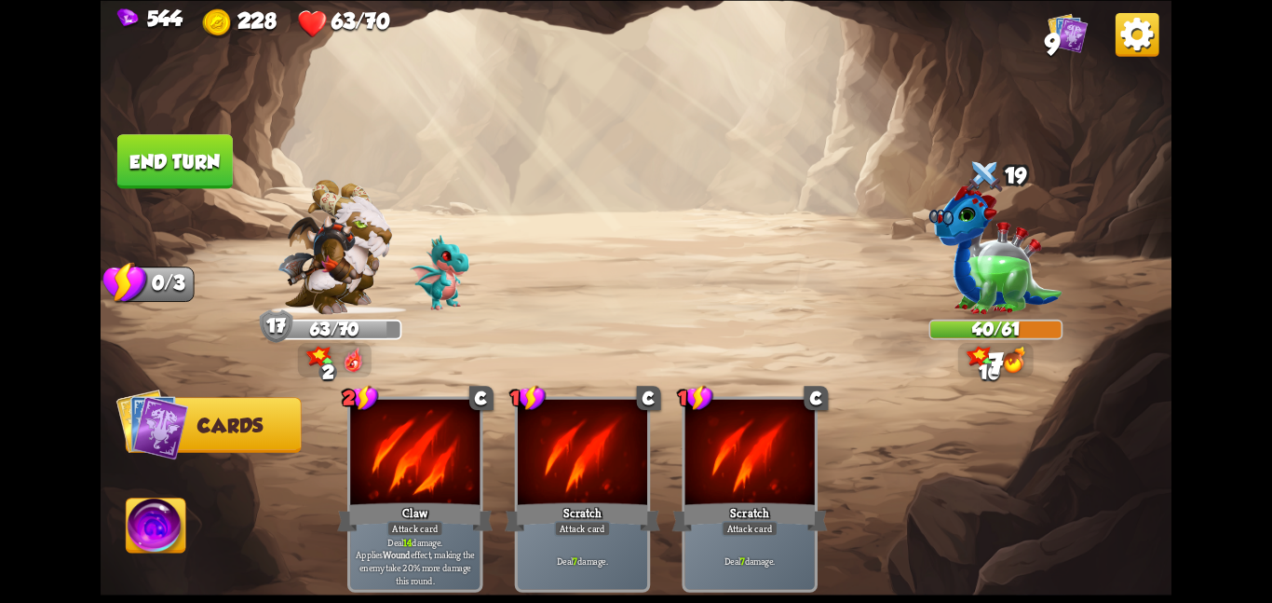
click at [161, 143] on button "End turn" at bounding box center [174, 161] width 115 height 54
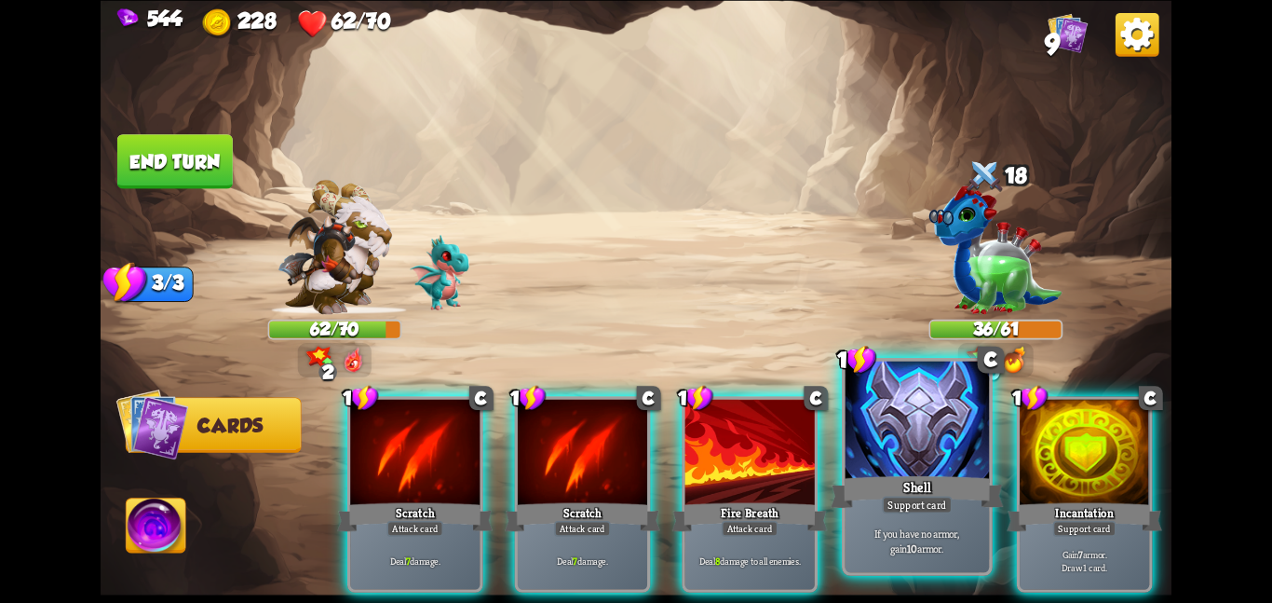
click at [889, 486] on div "Shell" at bounding box center [917, 491] width 172 height 38
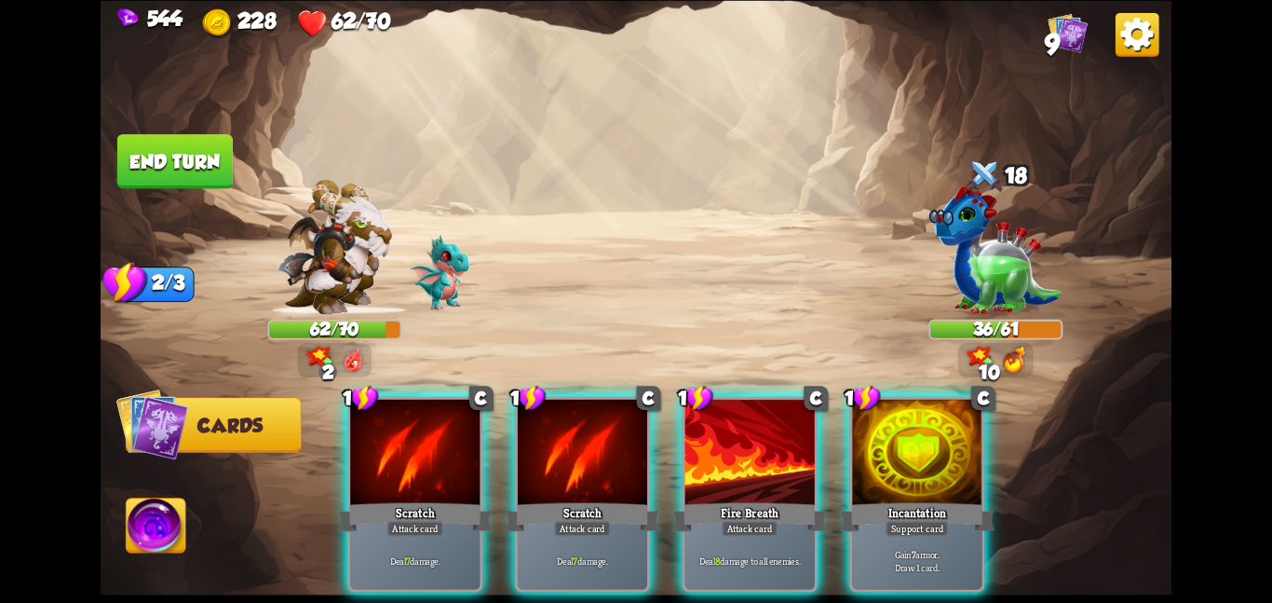
click at [889, 486] on div "1 C Incantation Support card Gain 7 armor. Draw 1 card." at bounding box center [917, 494] width 136 height 196
click at [889, 486] on div "1 C Scratch Attack card Deal 7 damage. 1 C Scratch Attack card Deal 7 damage. 1…" at bounding box center [743, 468] width 857 height 268
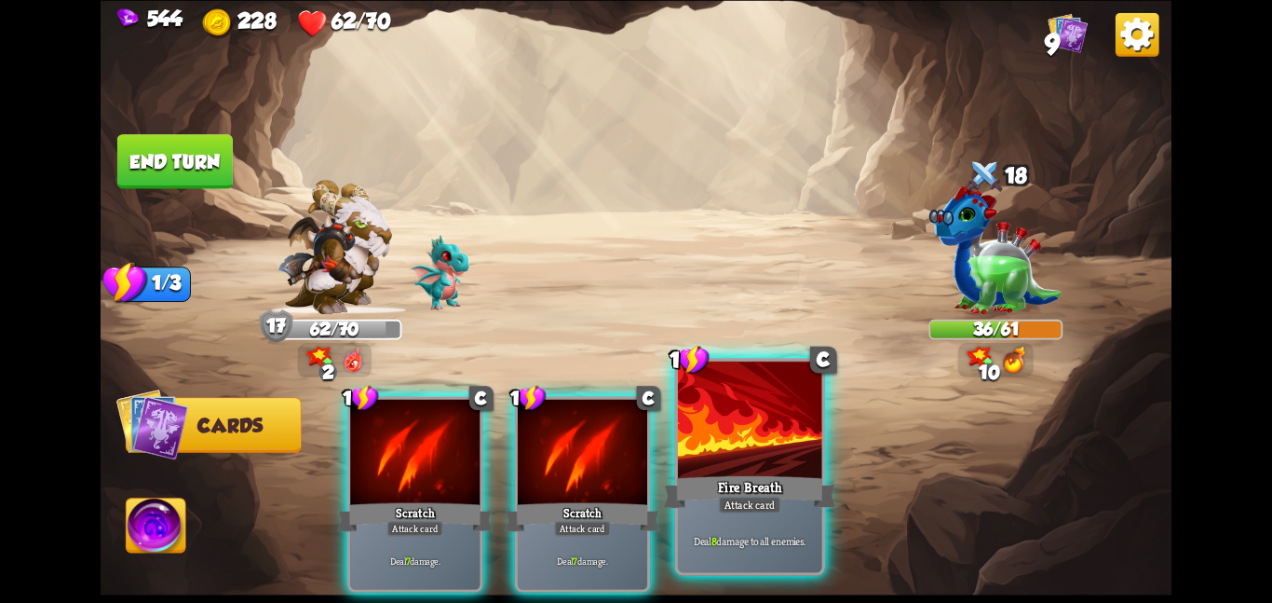
click at [739, 465] on div at bounding box center [750, 420] width 144 height 121
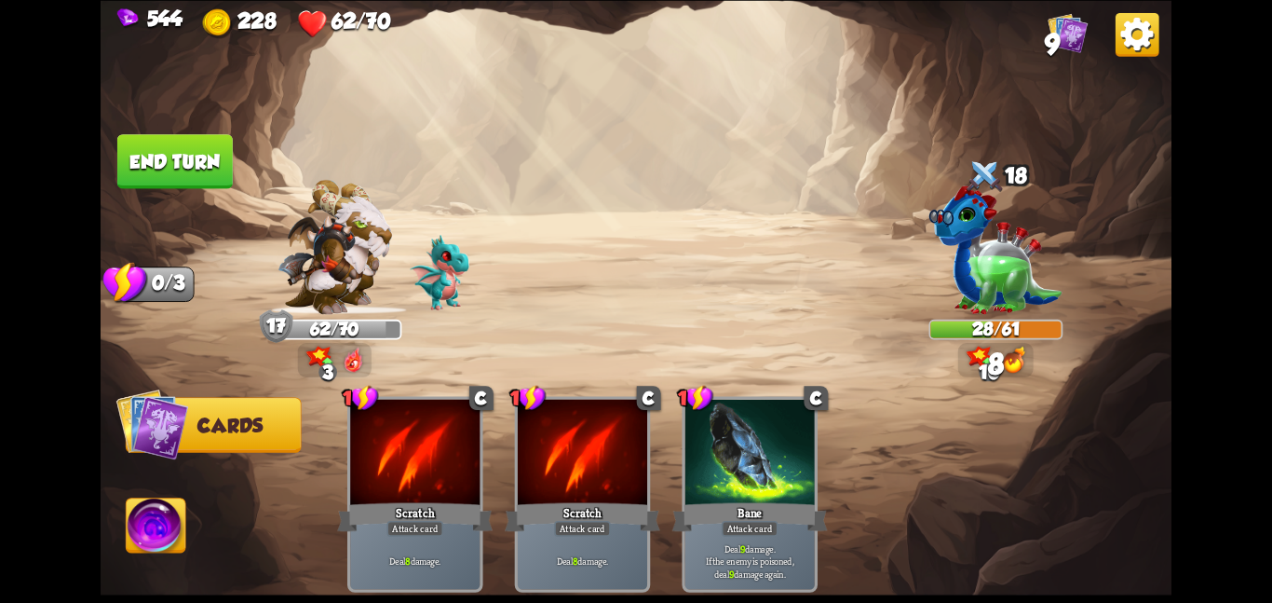
click at [162, 144] on button "End turn" at bounding box center [174, 161] width 115 height 54
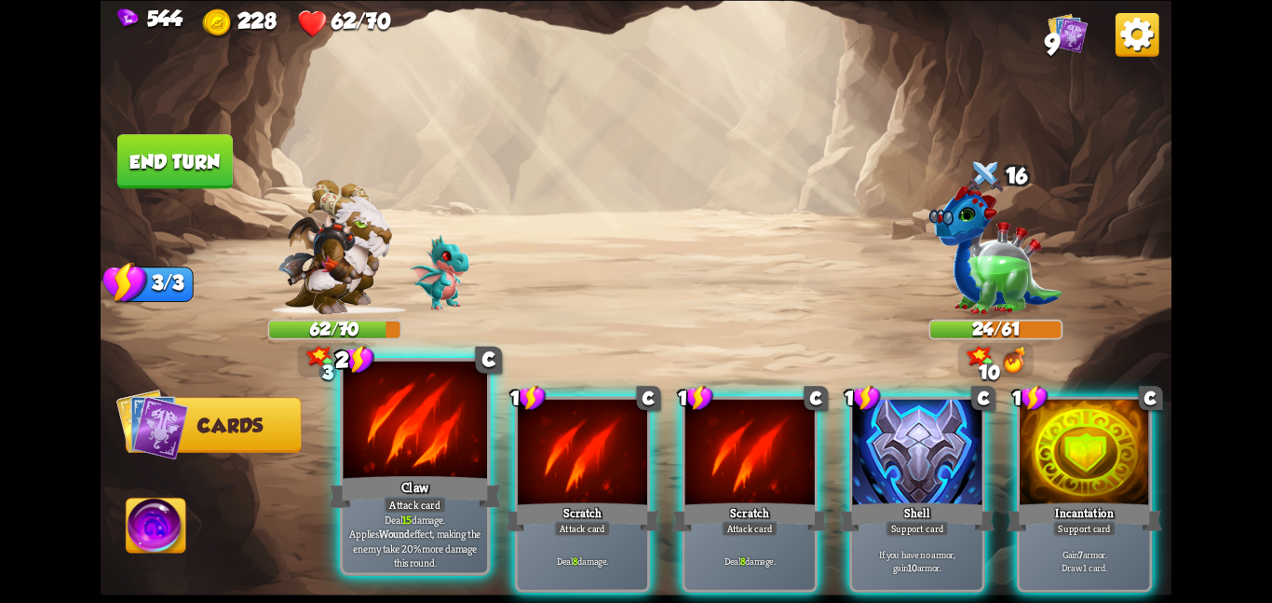
click at [445, 455] on div at bounding box center [415, 420] width 144 height 121
click at [518, 455] on div at bounding box center [582, 453] width 129 height 109
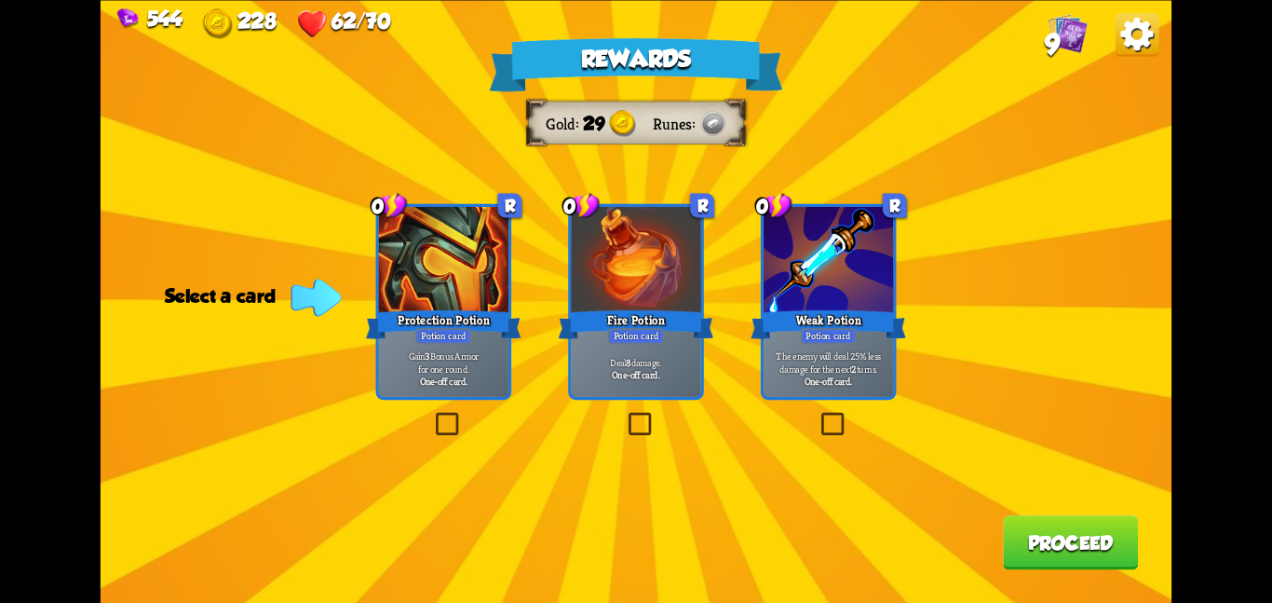
click at [853, 334] on div "Potion card" at bounding box center [829, 336] width 56 height 16
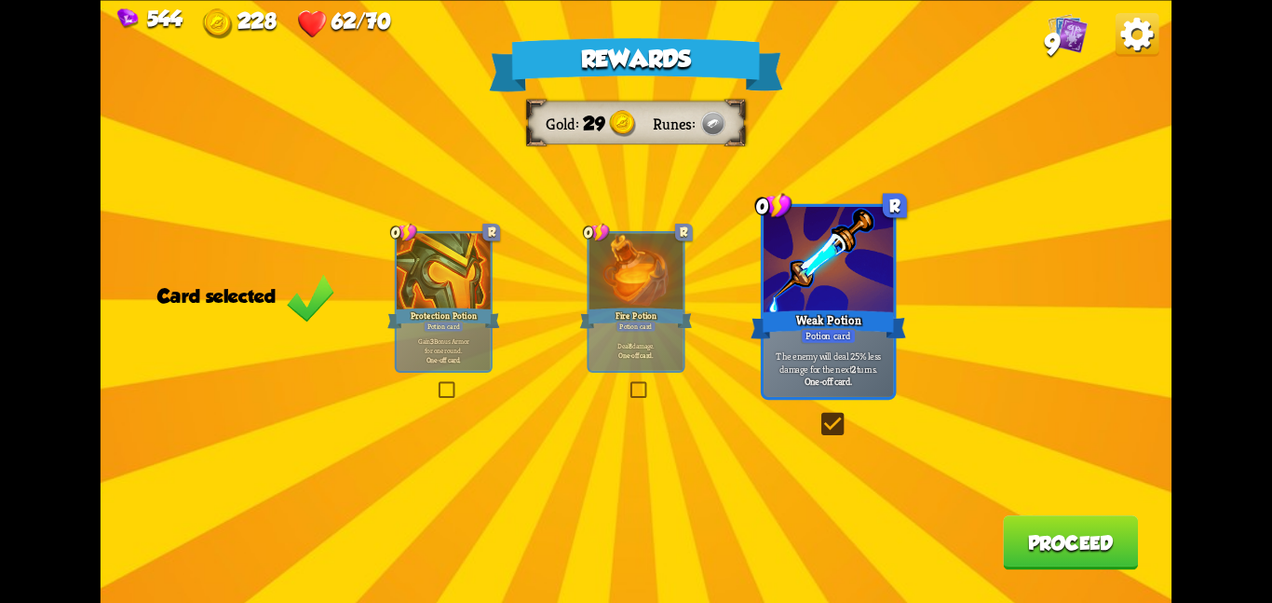
click at [1005, 525] on button "Proceed" at bounding box center [1070, 542] width 135 height 54
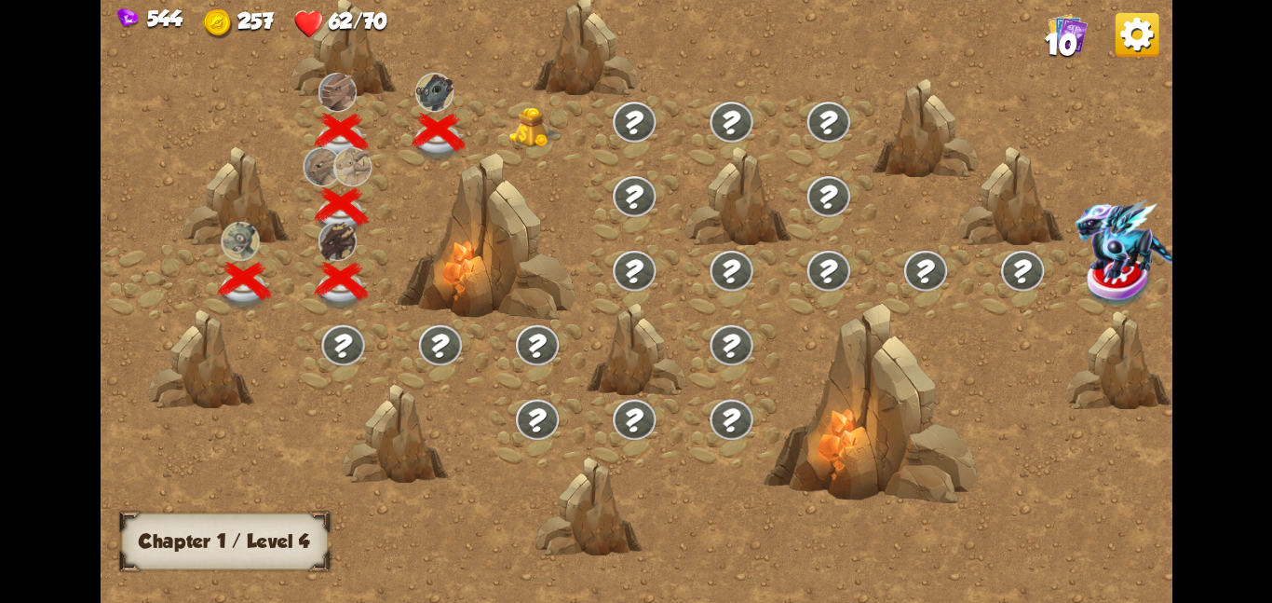
click at [524, 104] on div at bounding box center [537, 132] width 97 height 75
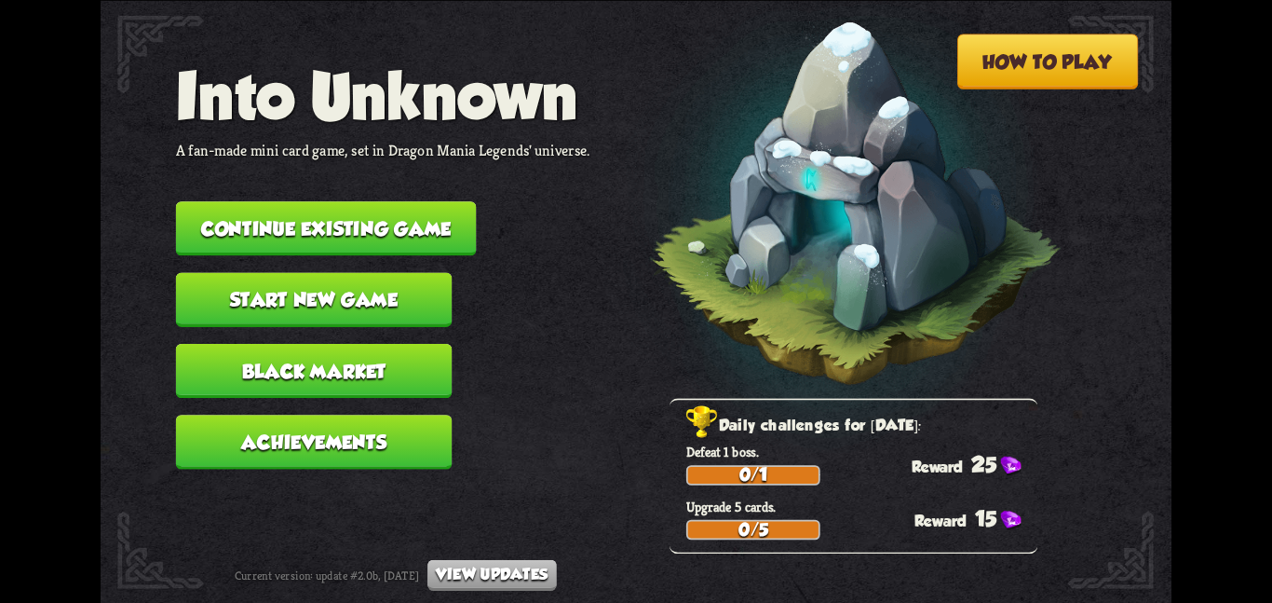
click at [318, 201] on button "Continue existing game" at bounding box center [326, 228] width 301 height 54
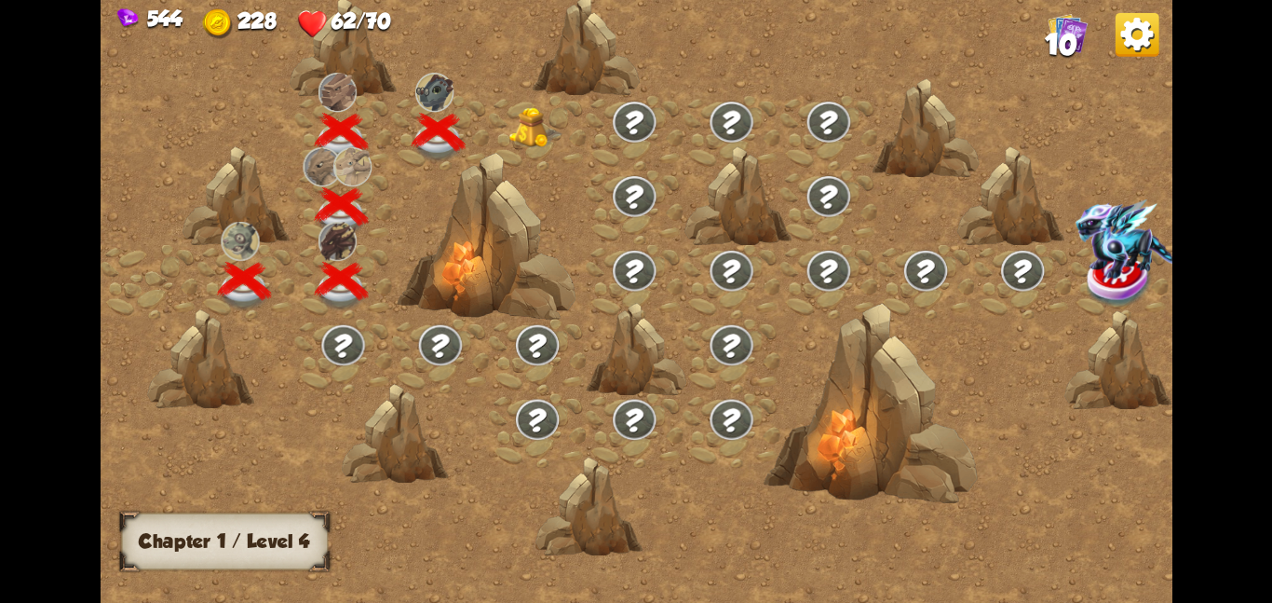
click at [517, 152] on div at bounding box center [486, 236] width 179 height 169
click at [522, 148] on div at bounding box center [537, 132] width 97 height 75
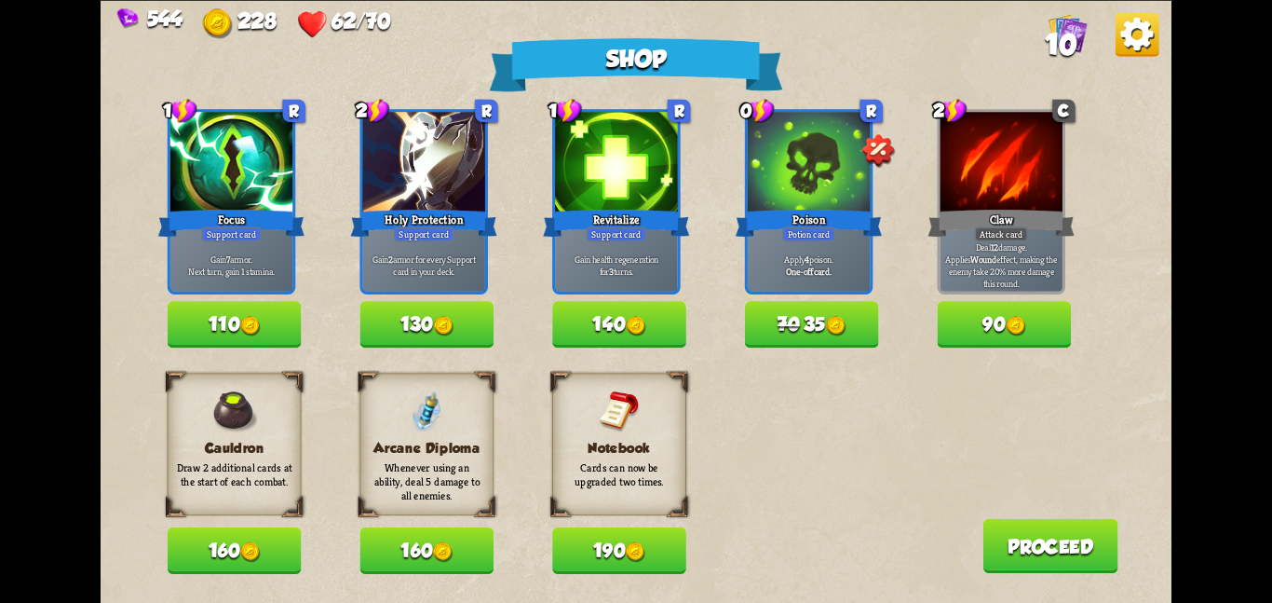
click at [761, 444] on div "Cauldron Draw 2 additional cards at the start of each combat. 160 Arcane Diplom…" at bounding box center [670, 473] width 1004 height 201
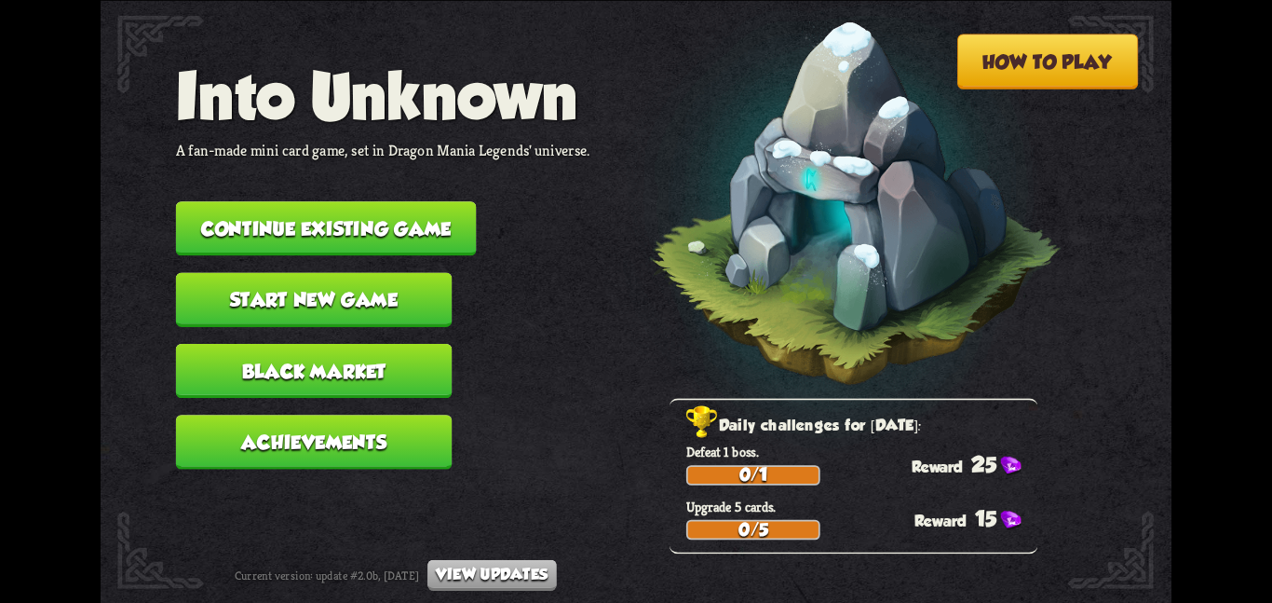
click at [281, 201] on button "Continue existing game" at bounding box center [326, 228] width 301 height 54
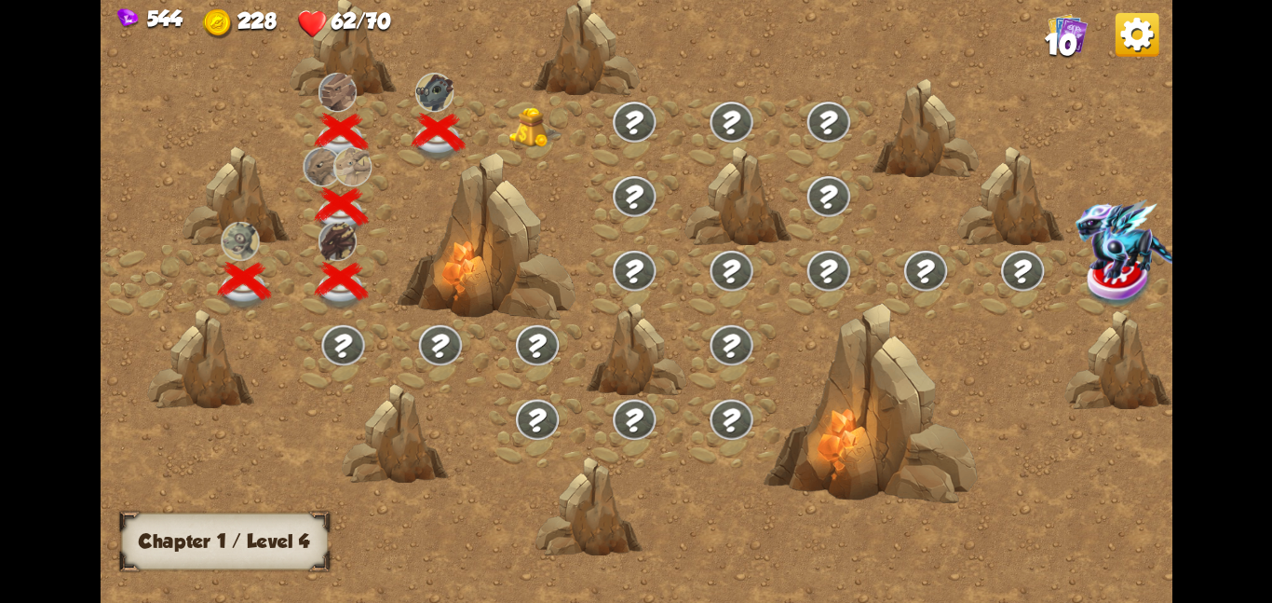
click at [523, 114] on img at bounding box center [536, 126] width 54 height 41
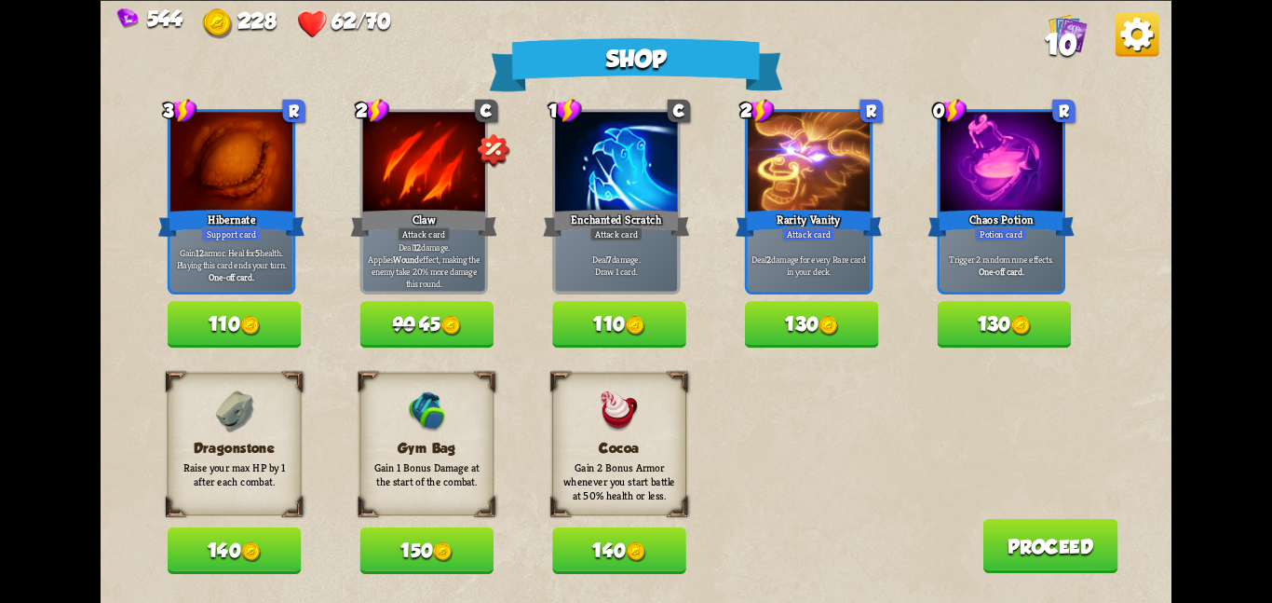
click at [367, 533] on button "150" at bounding box center [426, 550] width 134 height 47
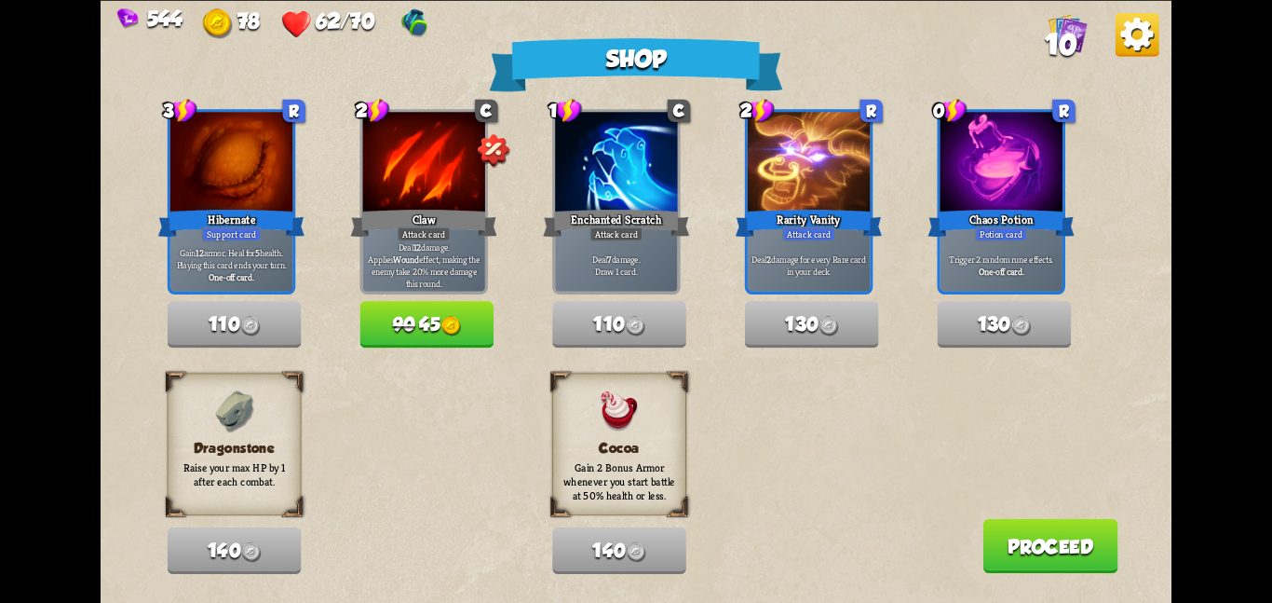
click at [1111, 563] on button "Proceed" at bounding box center [1050, 545] width 135 height 54
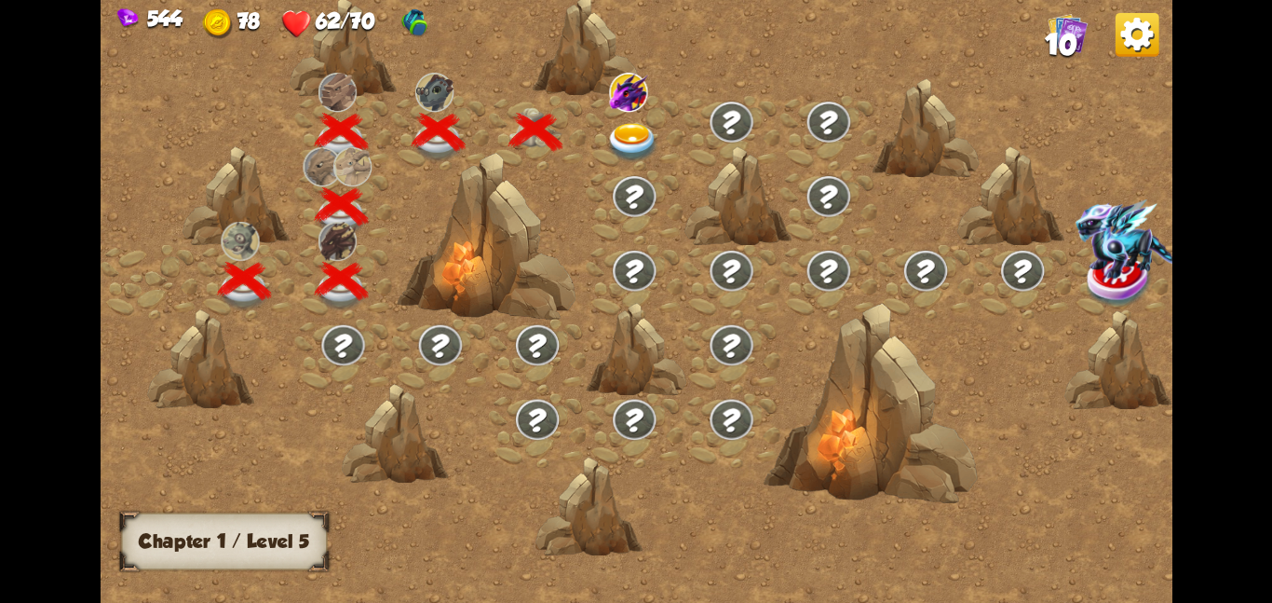
click at [611, 143] on img at bounding box center [633, 141] width 54 height 39
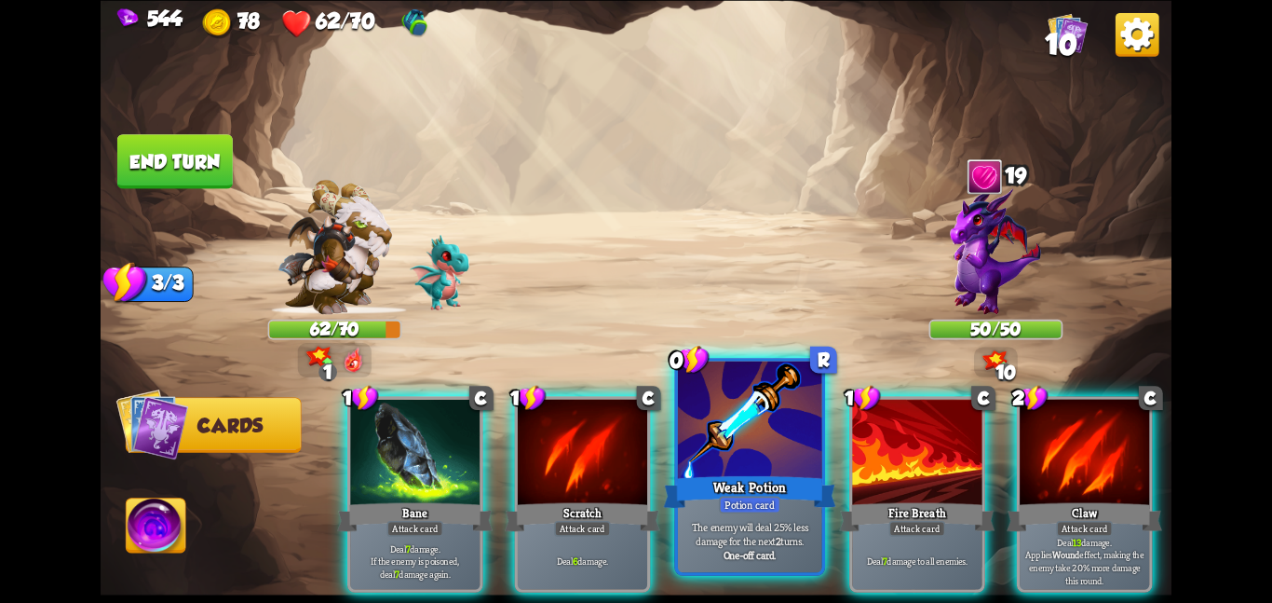
click at [752, 469] on div at bounding box center [750, 420] width 144 height 121
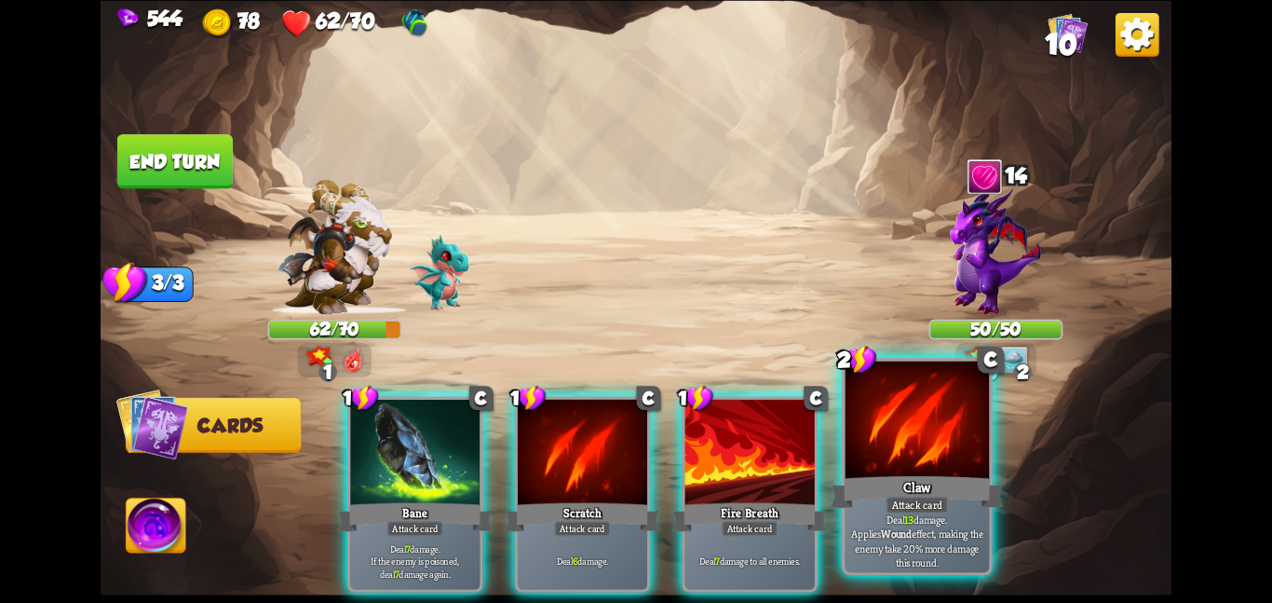
click at [912, 458] on div at bounding box center [918, 420] width 144 height 121
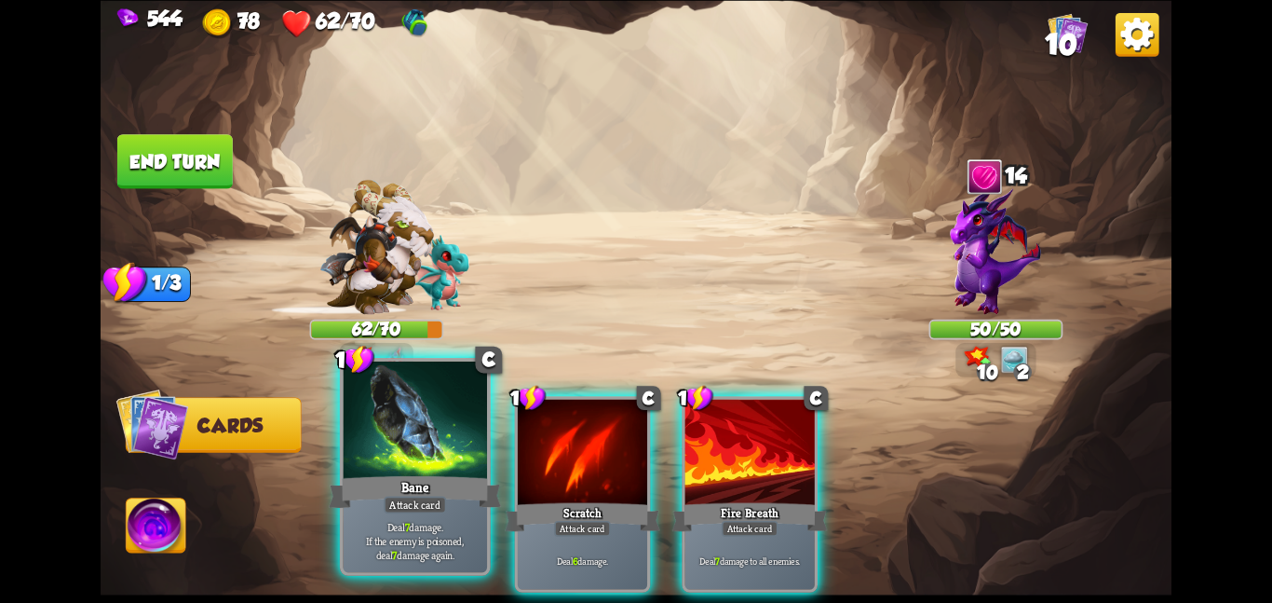
click at [384, 414] on div at bounding box center [415, 420] width 144 height 121
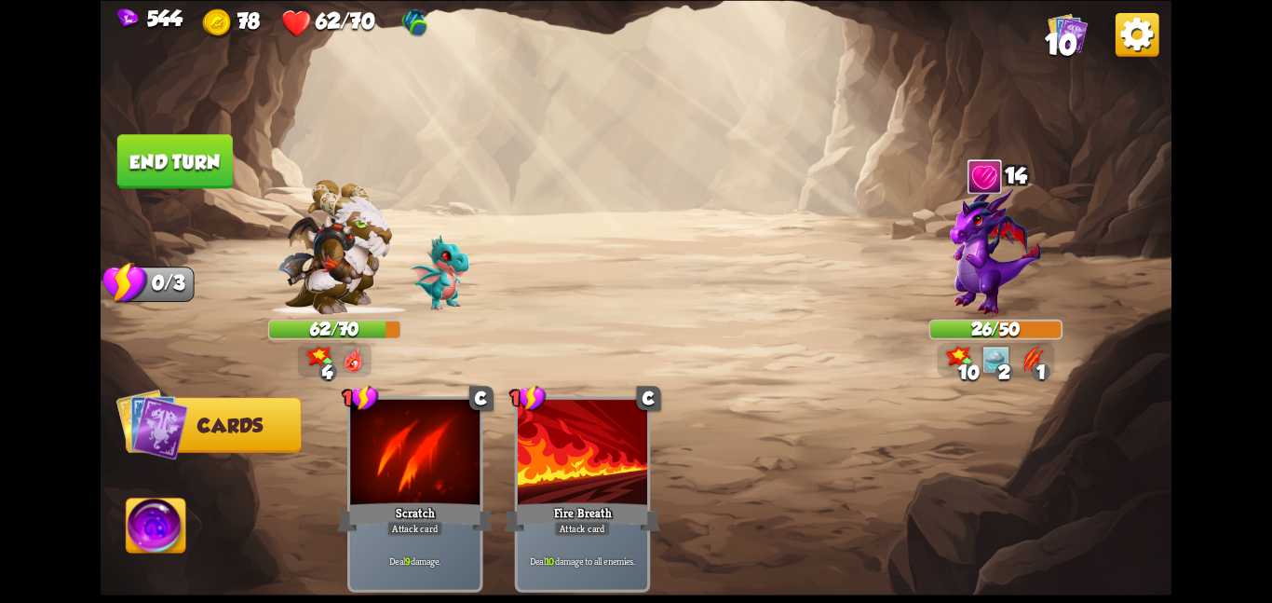
click at [208, 177] on button "End turn" at bounding box center [174, 161] width 115 height 54
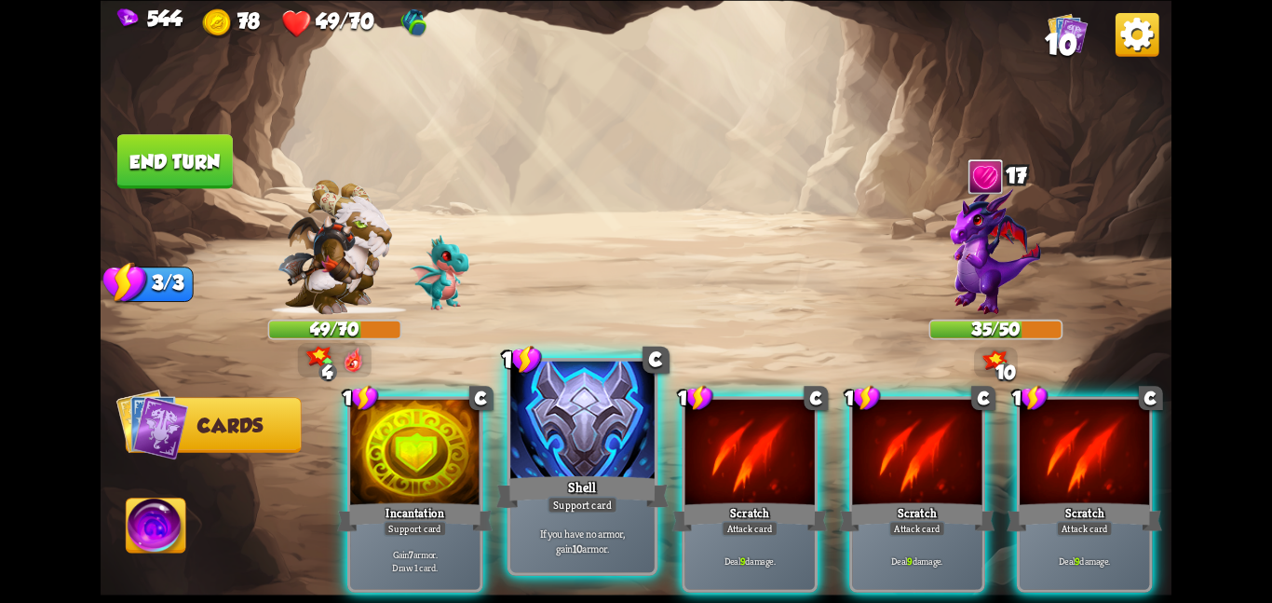
click at [542, 437] on div at bounding box center [582, 420] width 144 height 121
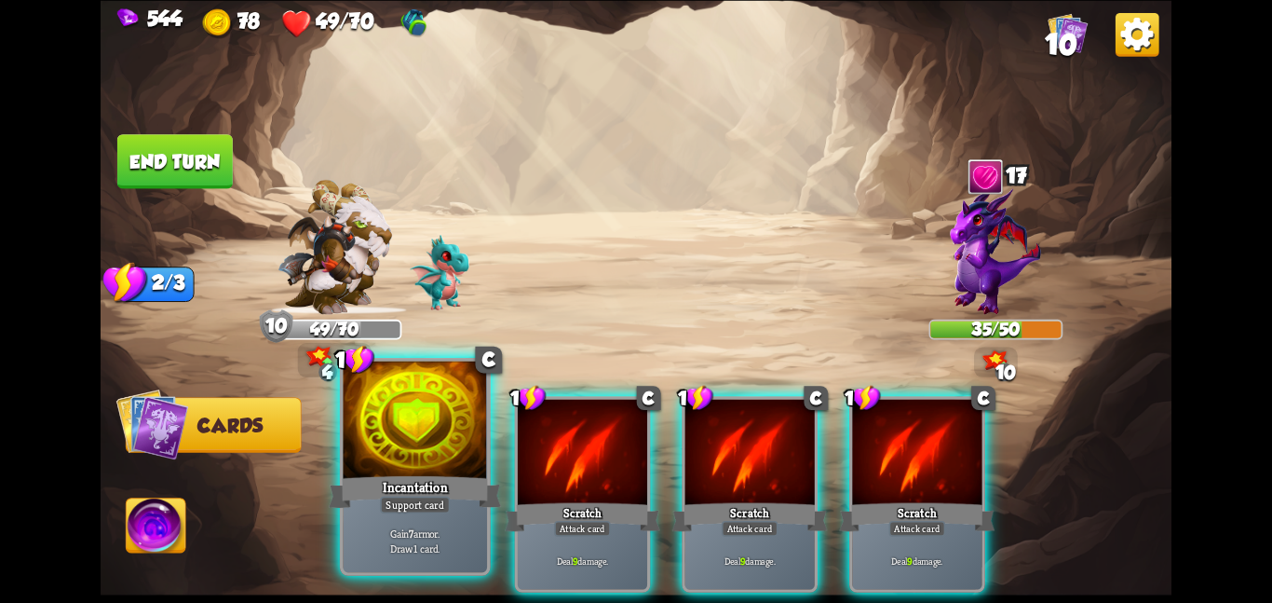
click at [403, 451] on div at bounding box center [415, 420] width 144 height 121
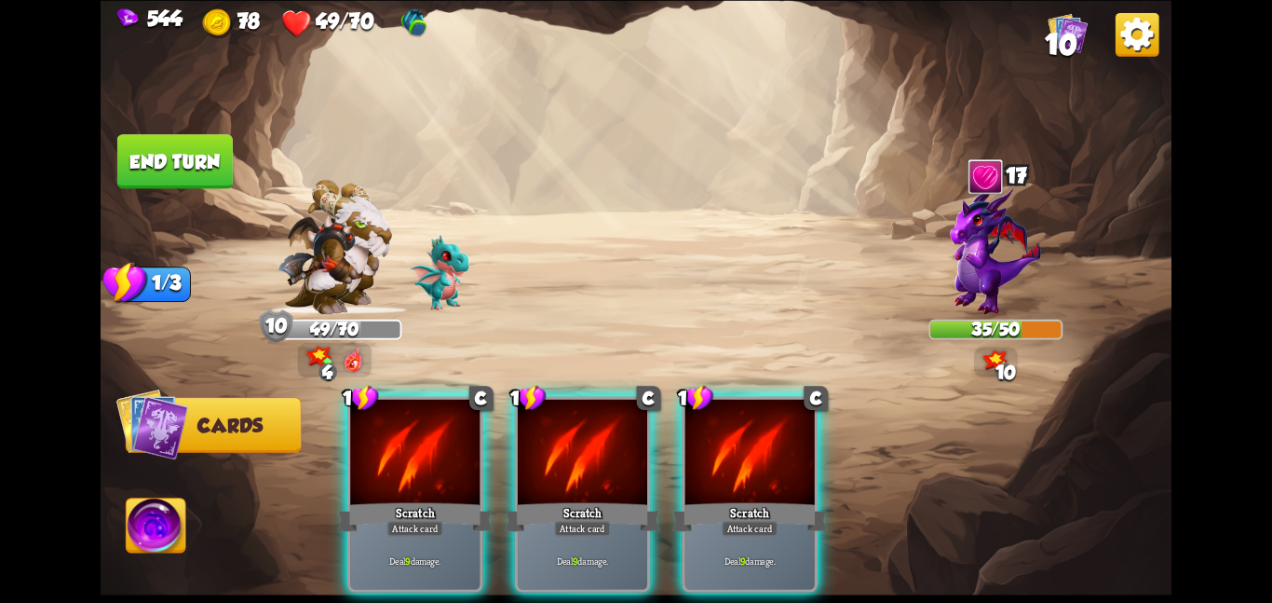
click at [403, 451] on div at bounding box center [414, 453] width 129 height 109
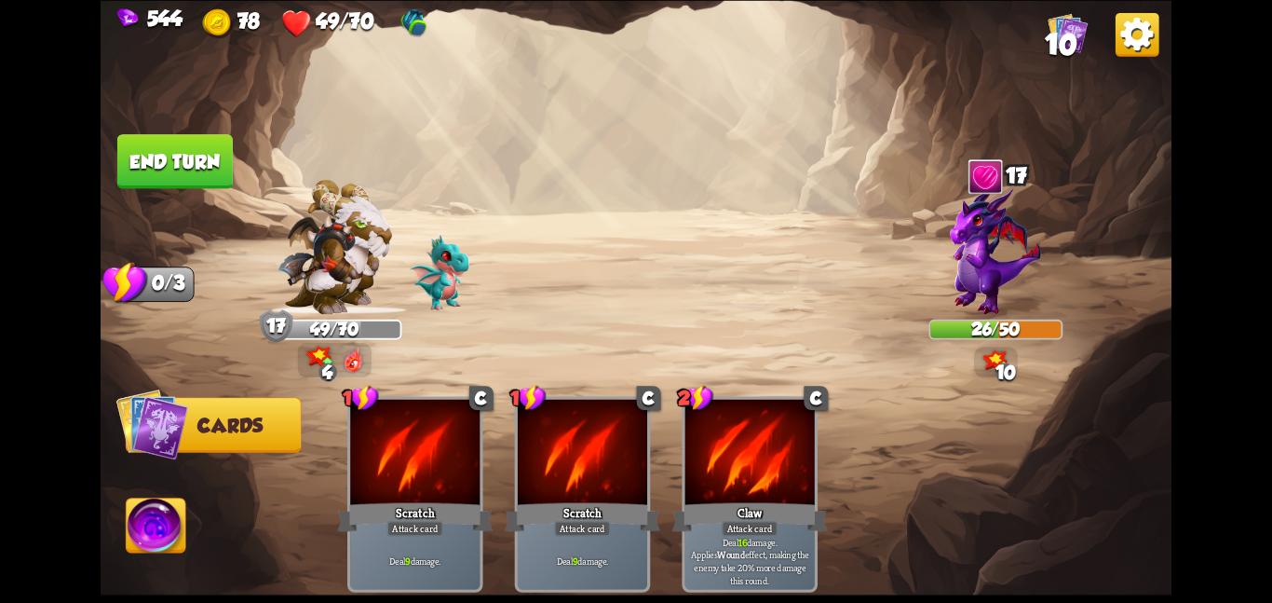
click at [139, 143] on button "End turn" at bounding box center [174, 161] width 115 height 54
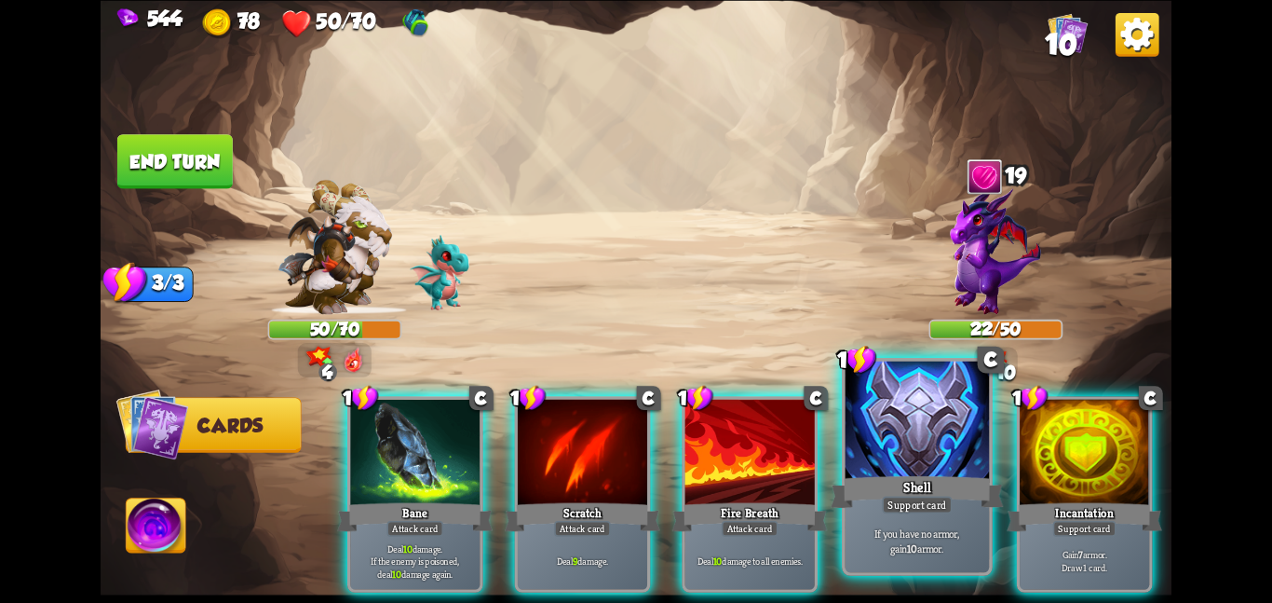
click at [914, 444] on div at bounding box center [918, 420] width 144 height 121
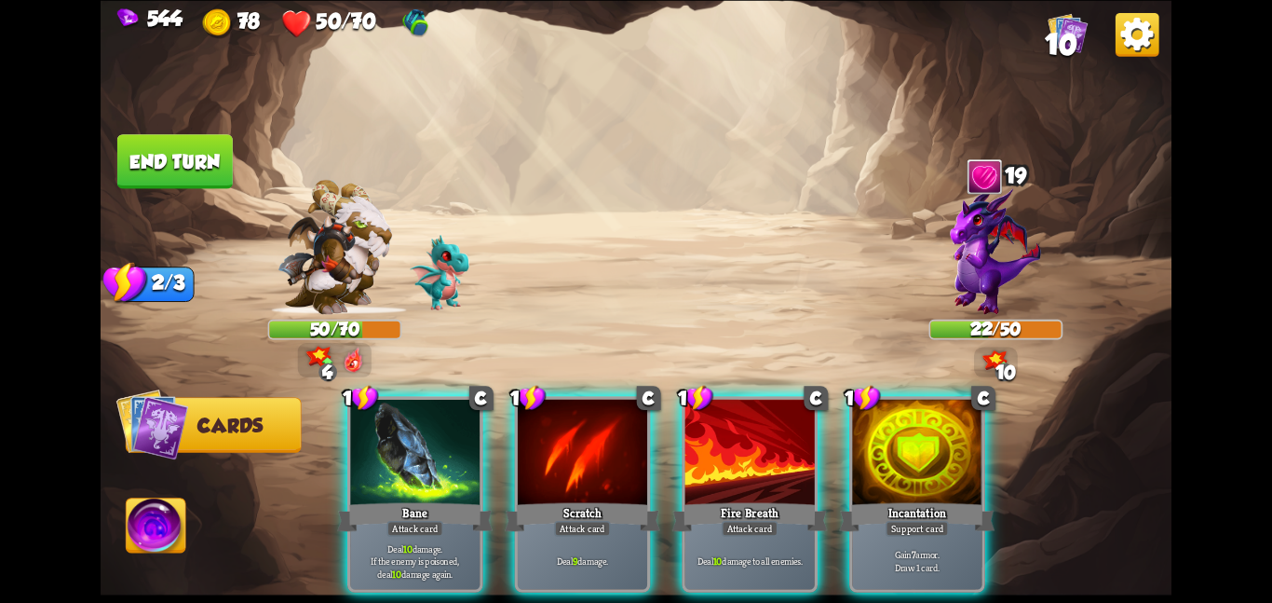
click at [914, 444] on div at bounding box center [916, 453] width 129 height 109
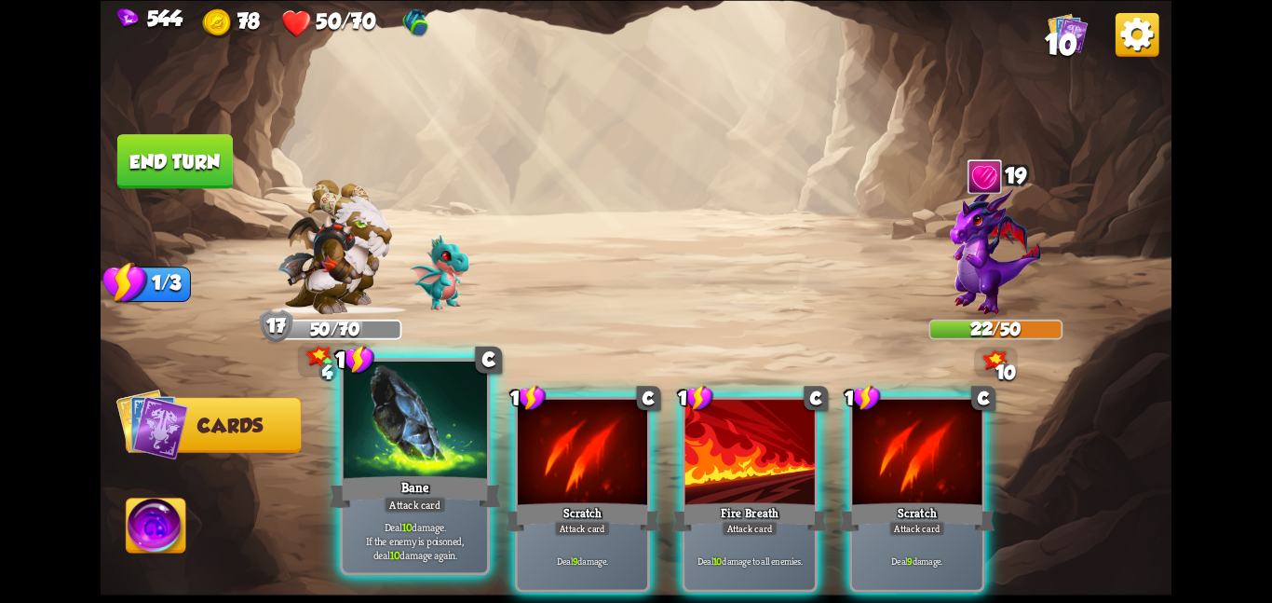
click at [434, 451] on div at bounding box center [415, 420] width 144 height 121
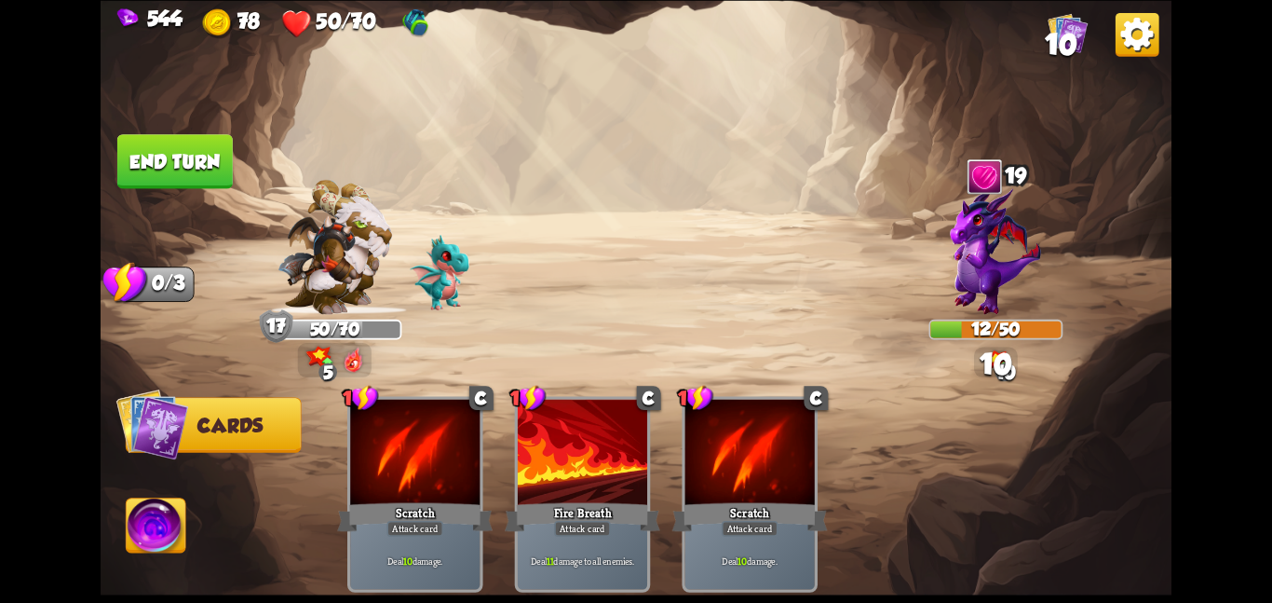
click at [152, 515] on img at bounding box center [157, 528] width 60 height 61
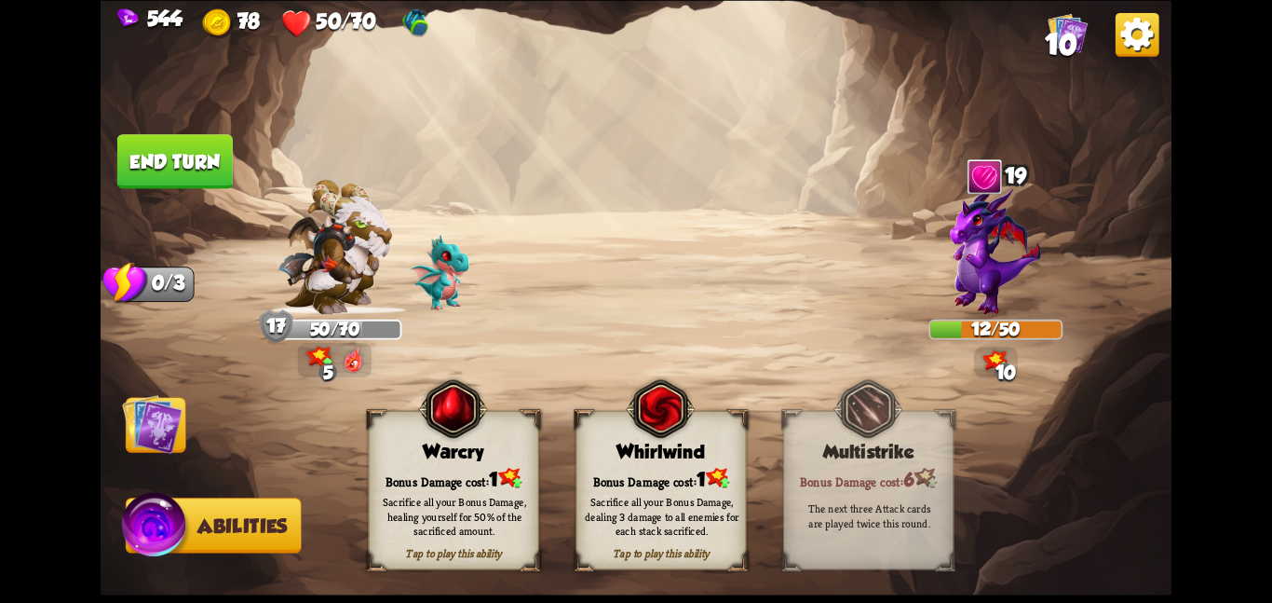
click at [556, 471] on div "Tap to play this ability Warcry Bonus Damage cost: 1 Sacrifice all your Bonus D…" at bounding box center [661, 489] width 586 height 159
click at [612, 452] on div "Whirlwind" at bounding box center [661, 451] width 170 height 21
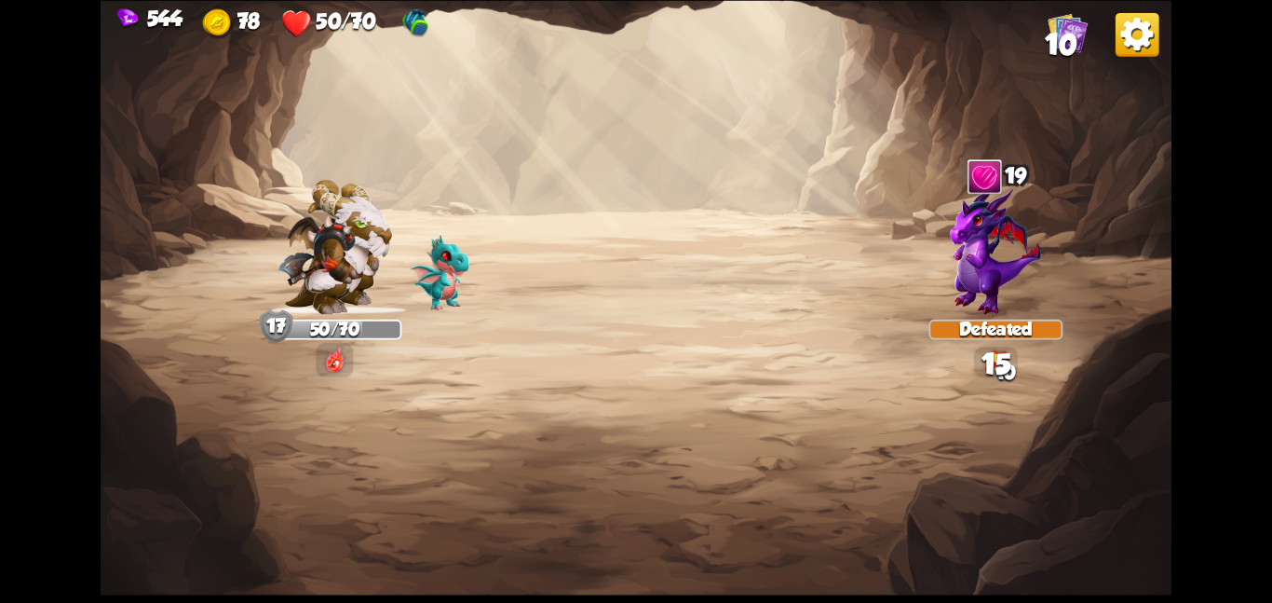
click at [156, 420] on img at bounding box center [636, 301] width 1071 height 603
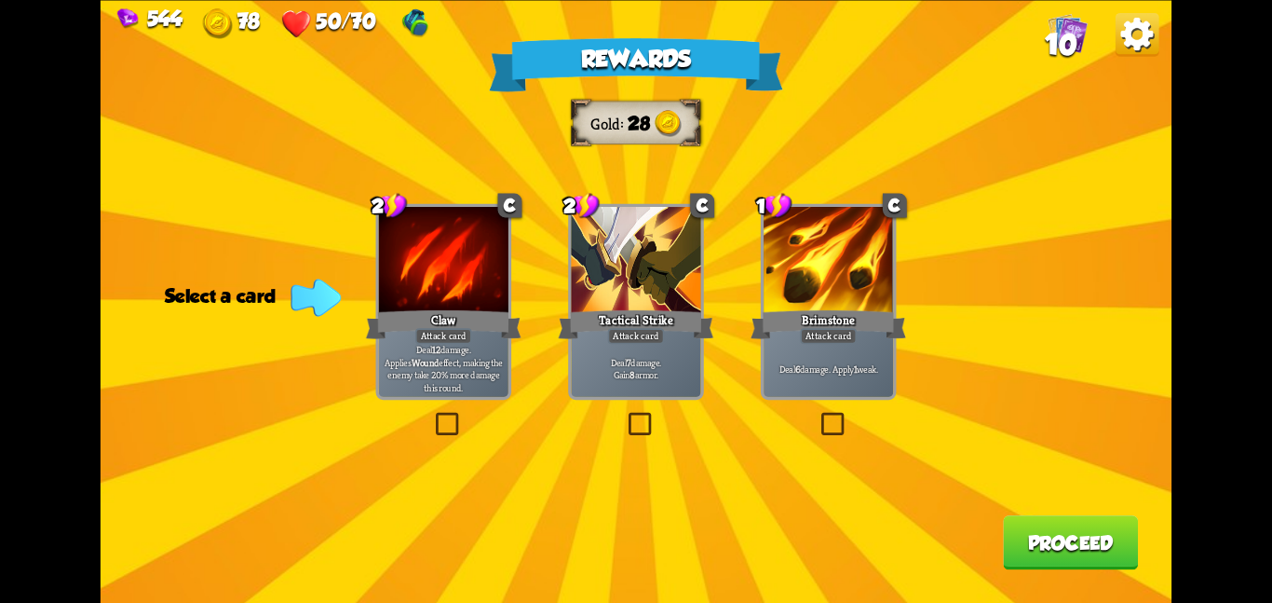
click at [636, 262] on div at bounding box center [635, 261] width 129 height 109
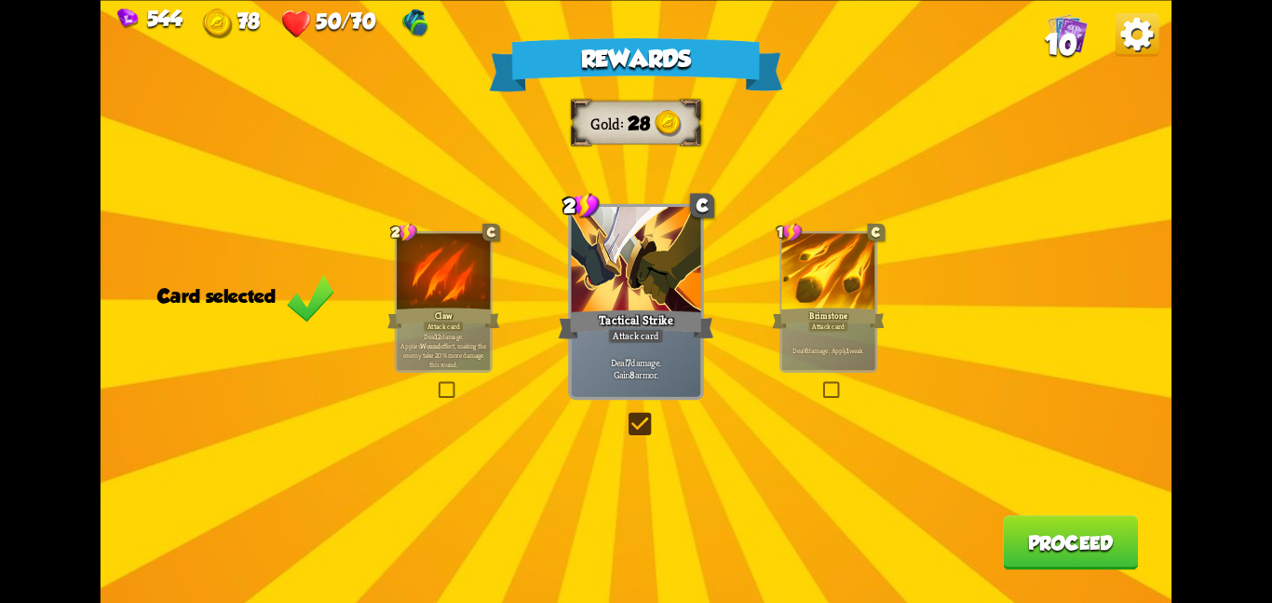
click at [1063, 519] on button "Proceed" at bounding box center [1070, 542] width 135 height 54
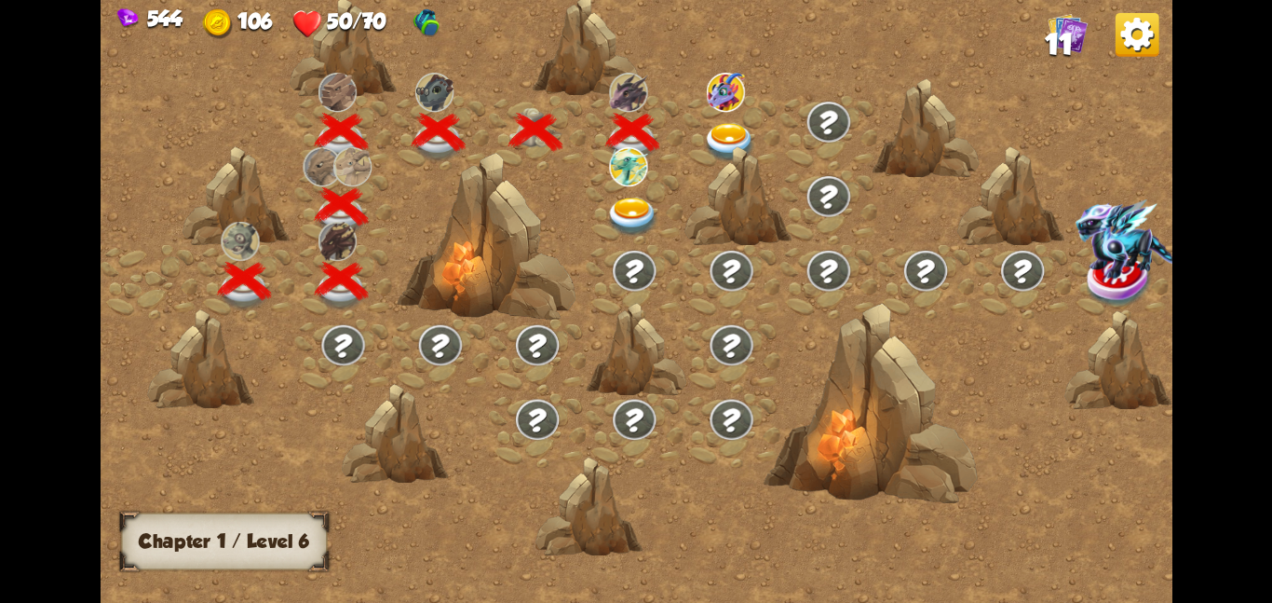
click at [713, 140] on img at bounding box center [730, 141] width 54 height 39
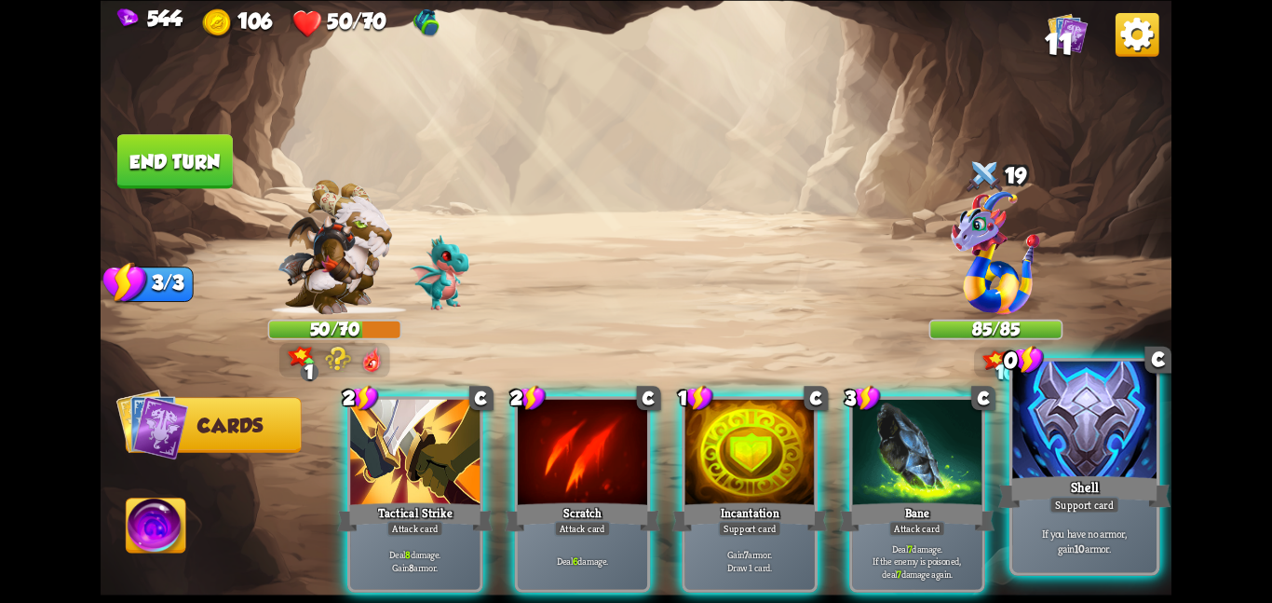
click at [1155, 439] on div at bounding box center [1084, 420] width 144 height 121
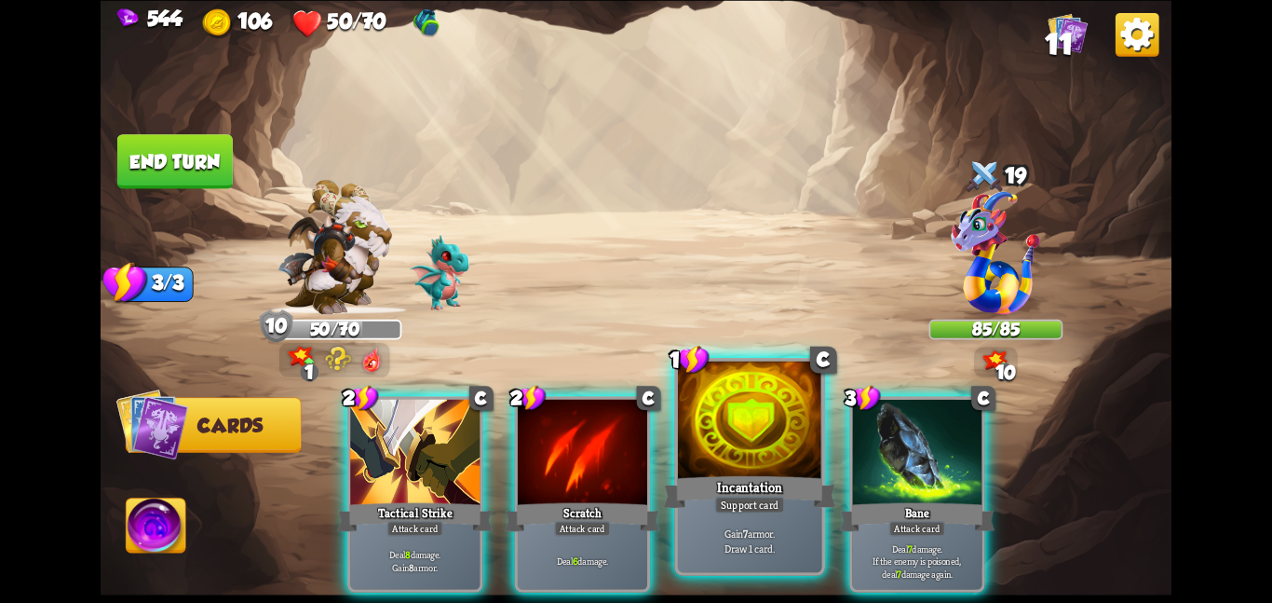
click at [743, 403] on div at bounding box center [750, 420] width 144 height 121
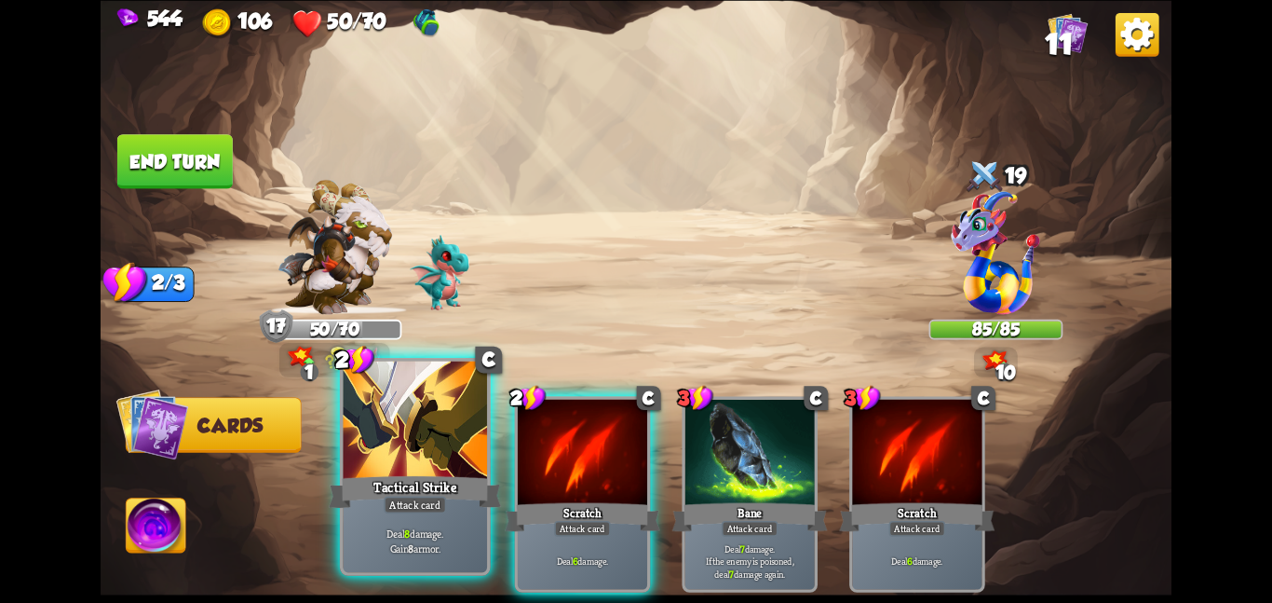
click at [410, 481] on div "Tactical Strike" at bounding box center [415, 491] width 172 height 38
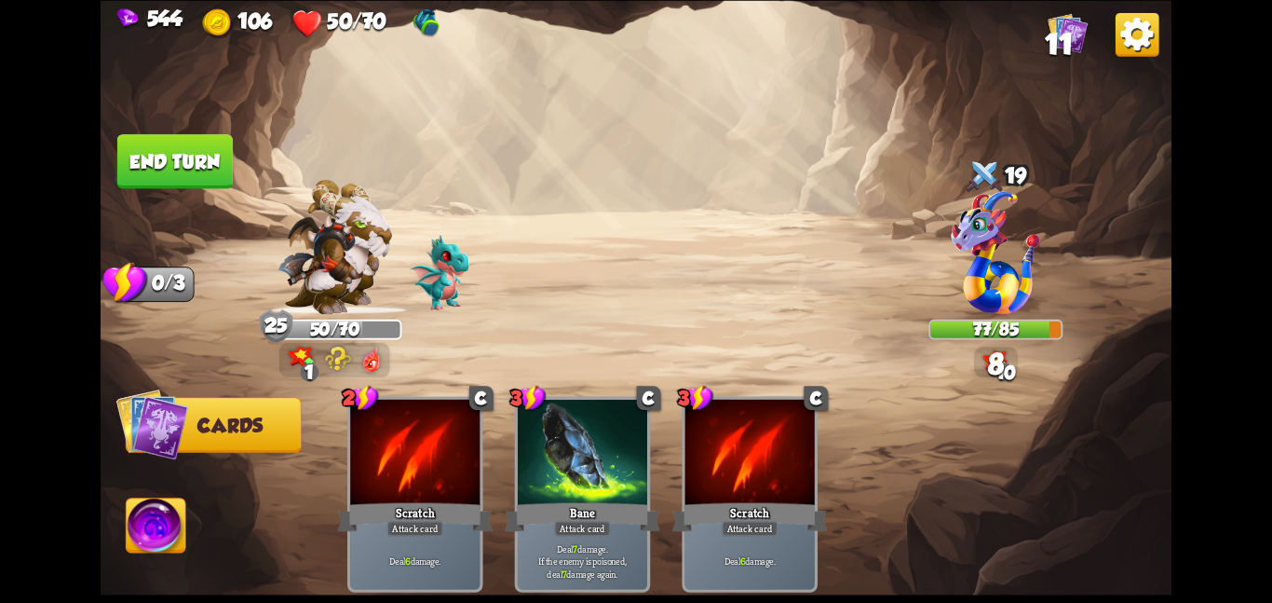
click at [211, 155] on button "End turn" at bounding box center [174, 161] width 115 height 54
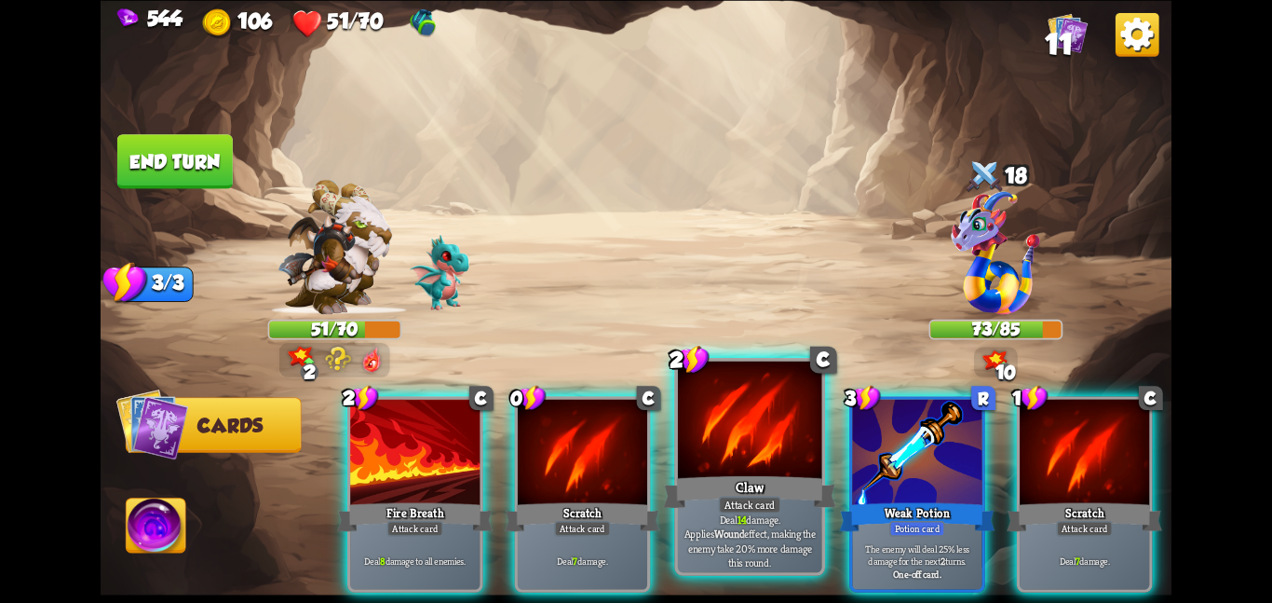
click at [764, 467] on div at bounding box center [750, 420] width 144 height 121
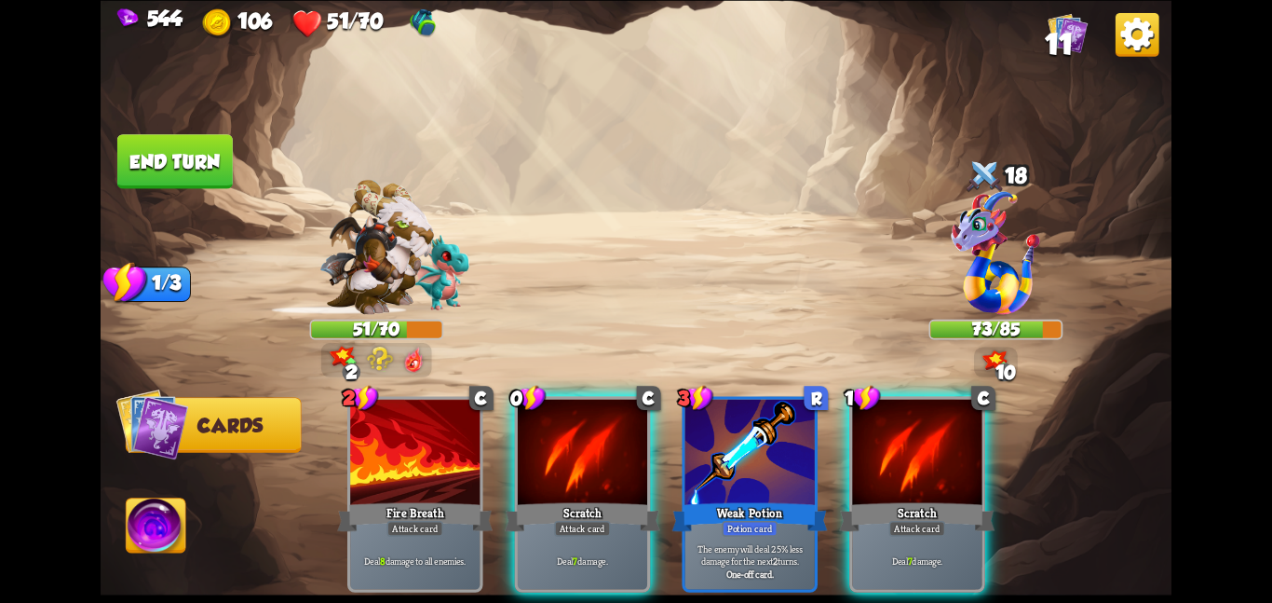
click at [764, 467] on div at bounding box center [749, 453] width 129 height 109
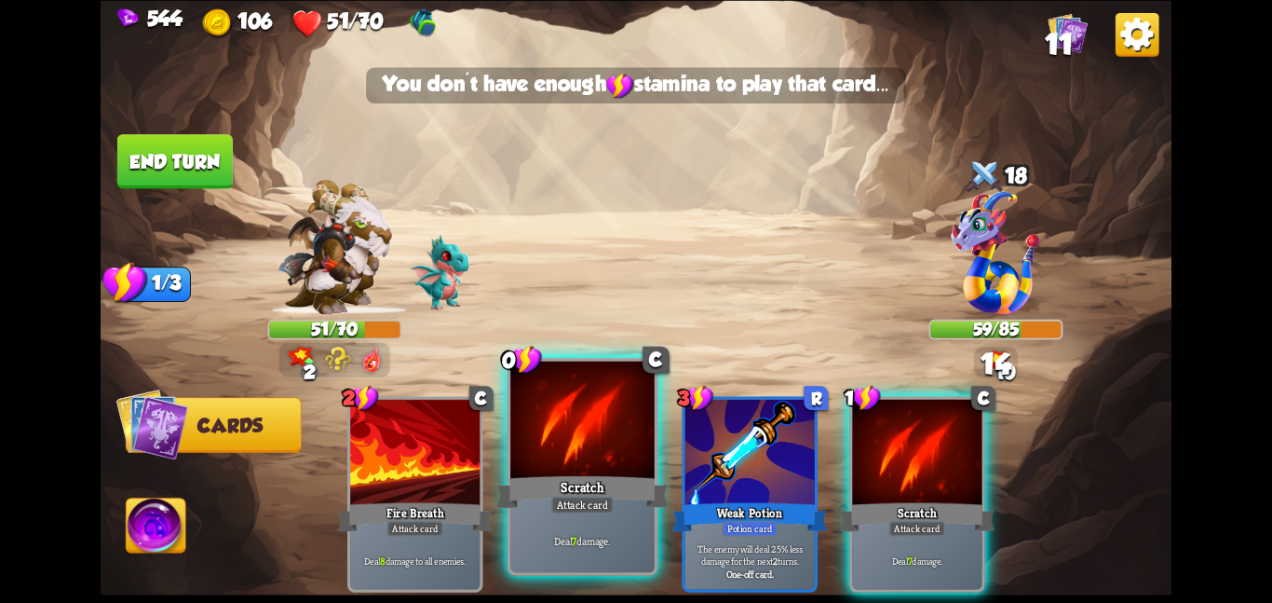
click at [616, 436] on div at bounding box center [582, 420] width 144 height 121
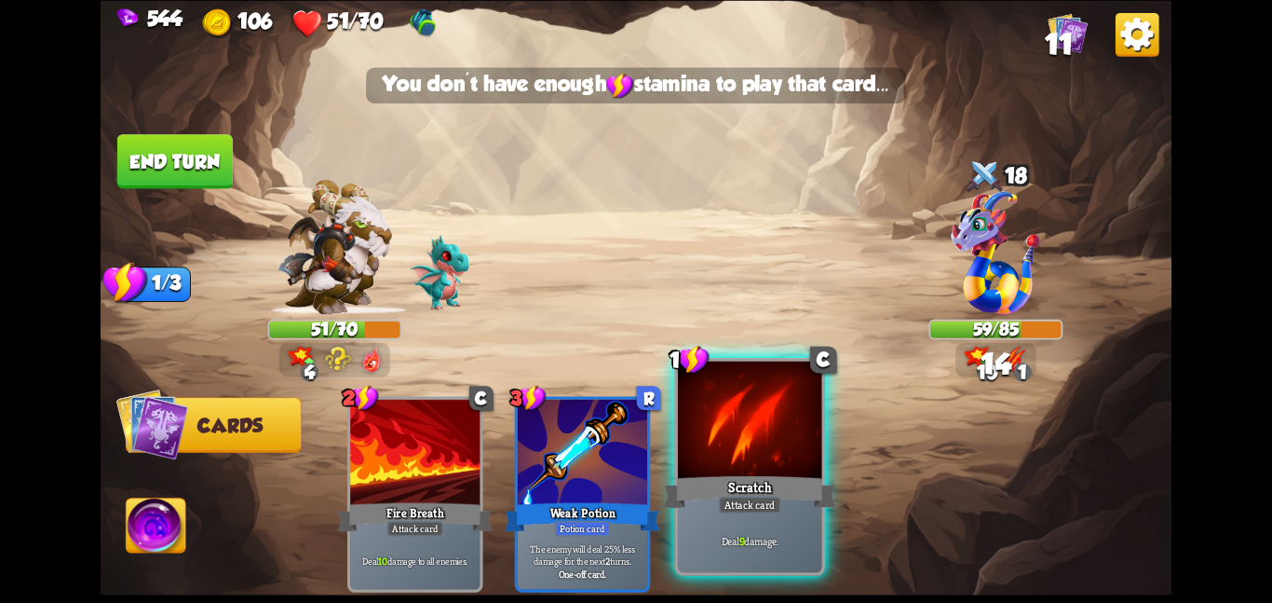
click at [727, 445] on div at bounding box center [750, 420] width 144 height 121
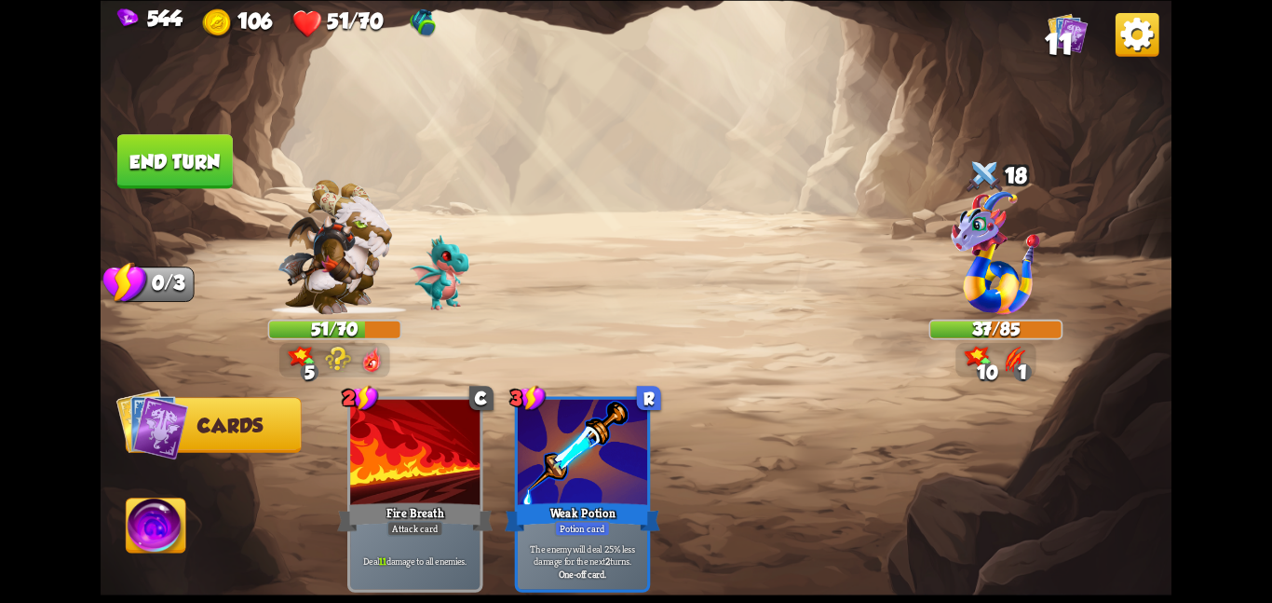
click at [182, 155] on button "End turn" at bounding box center [174, 161] width 115 height 54
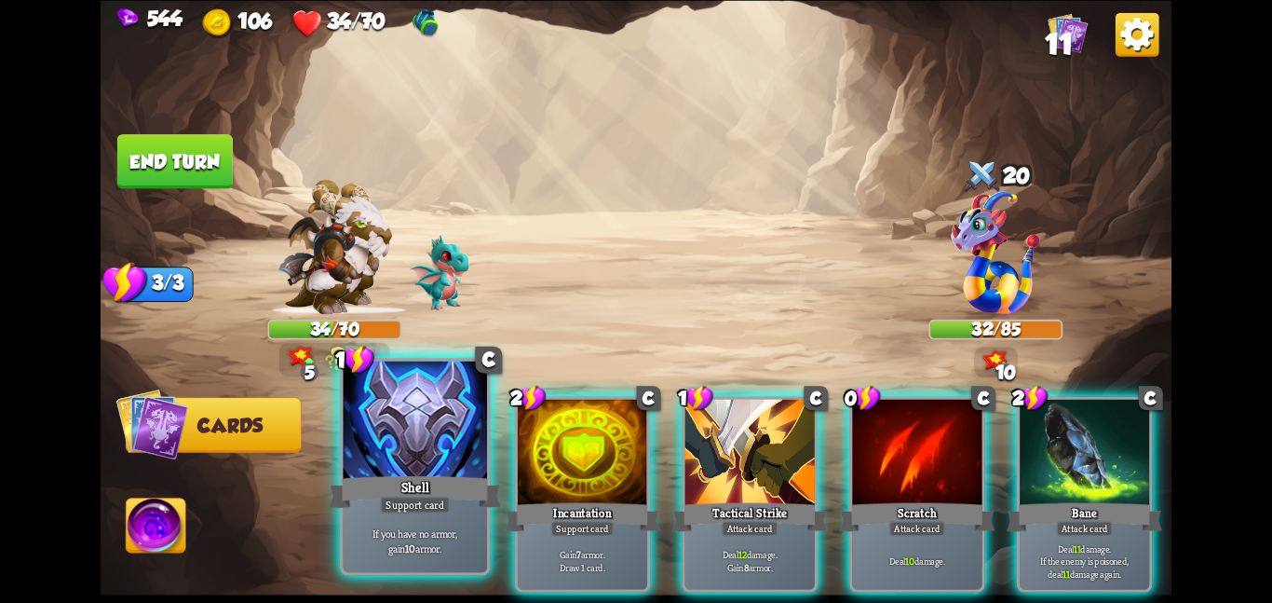
click at [412, 478] on div "Shell" at bounding box center [415, 491] width 172 height 38
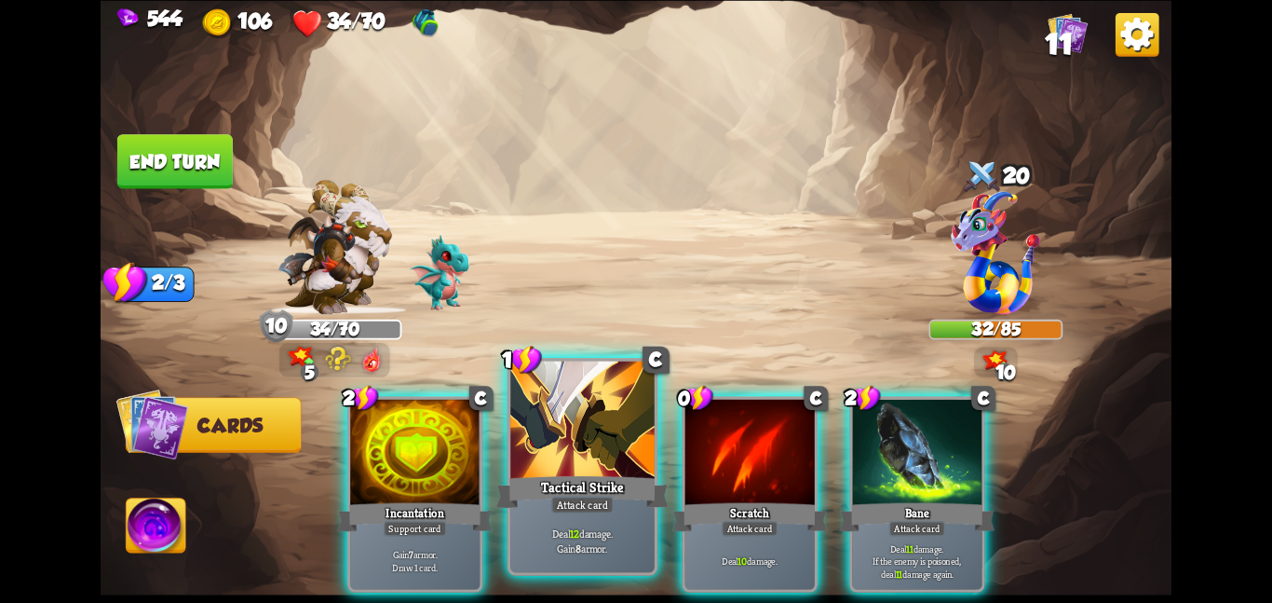
click at [584, 451] on div at bounding box center [582, 420] width 144 height 121
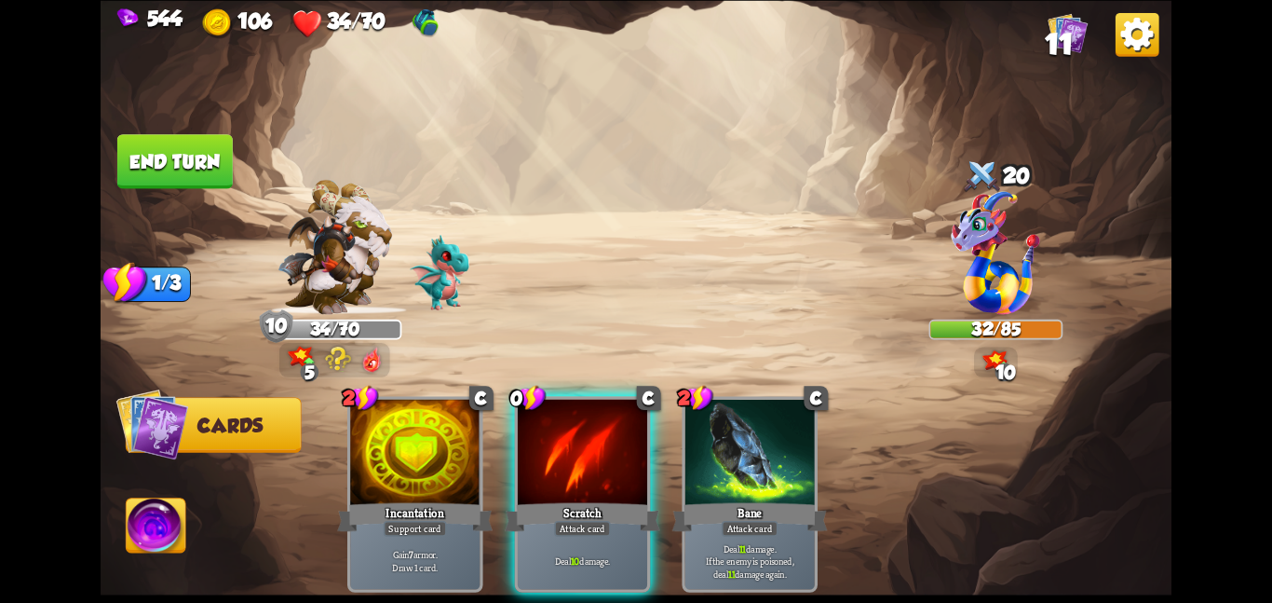
click at [584, 451] on div at bounding box center [582, 453] width 129 height 109
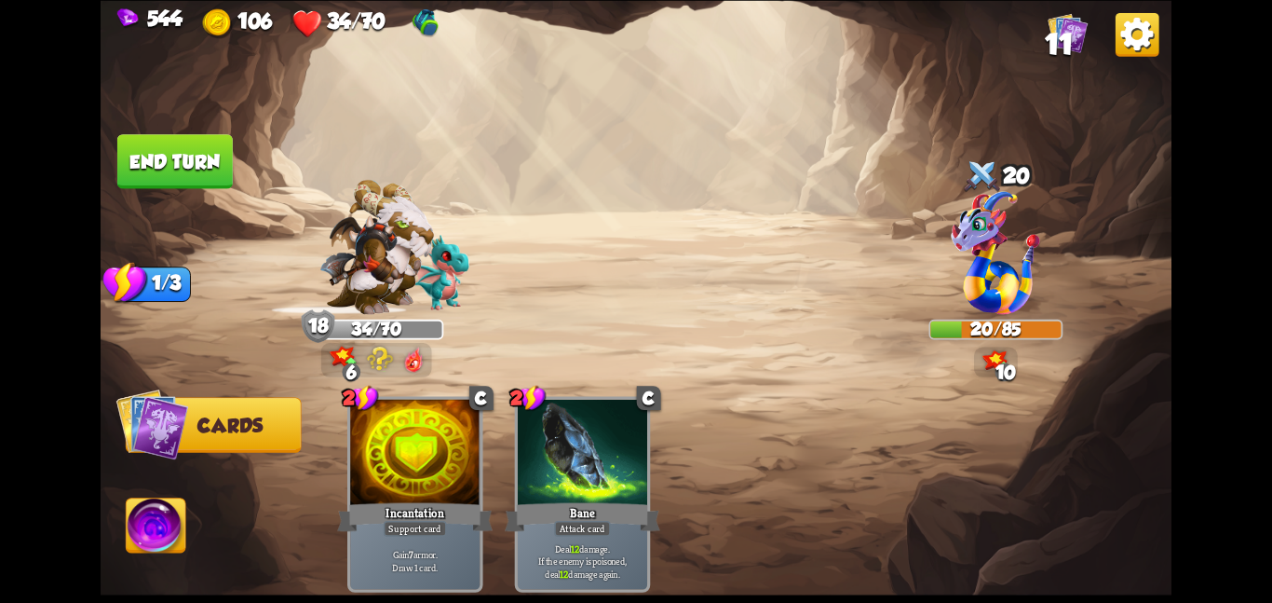
click at [169, 511] on img at bounding box center [157, 528] width 60 height 61
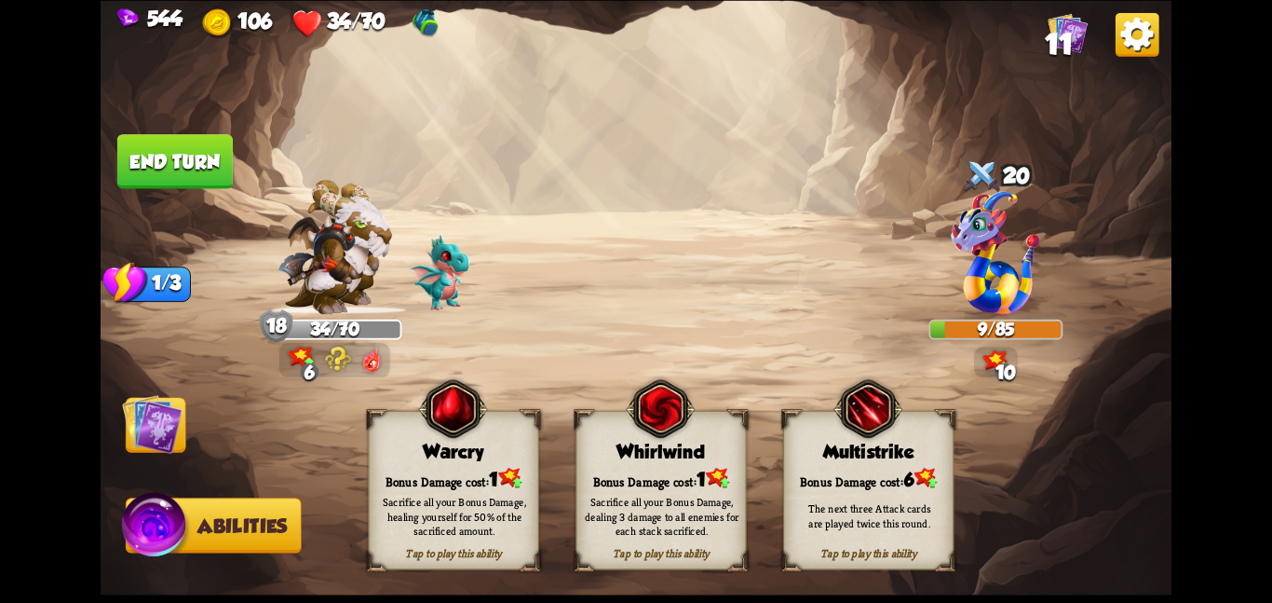
click at [644, 414] on img at bounding box center [660, 408] width 69 height 70
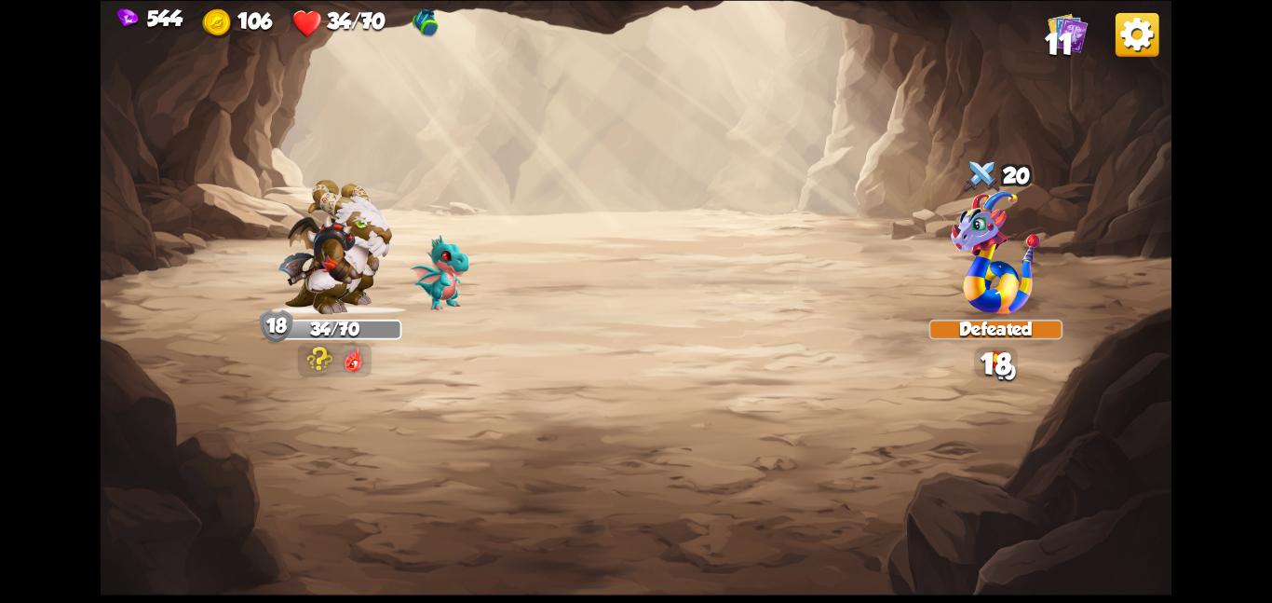
click at [130, 415] on img at bounding box center [636, 301] width 1071 height 603
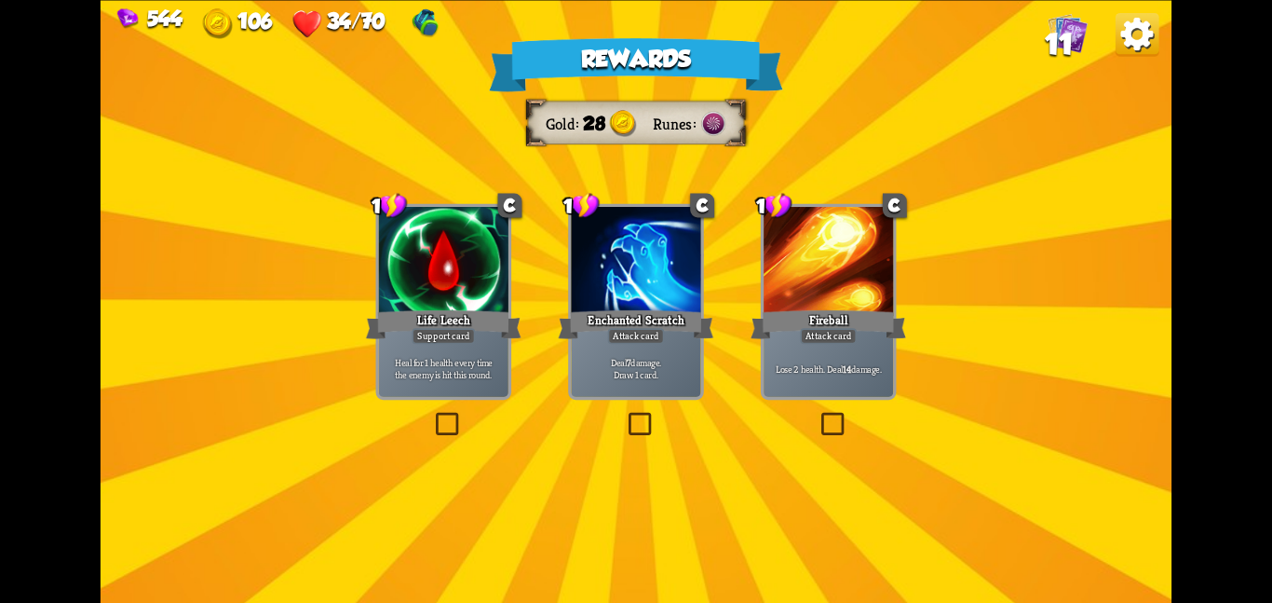
click at [670, 411] on div "Rewards Gold 28 Runes Select a card 1 C Life Leech Support card Heal for 1 heal…" at bounding box center [636, 301] width 1071 height 603
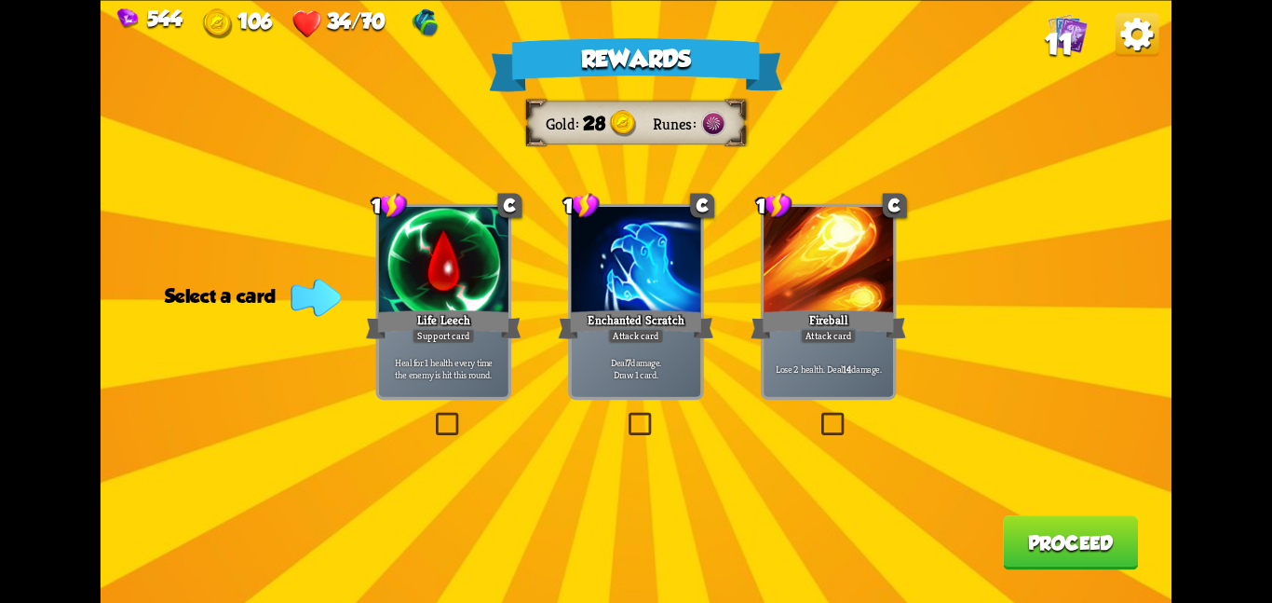
click at [645, 376] on p "Deal 7 damage. Draw 1 card." at bounding box center [636, 367] width 123 height 25
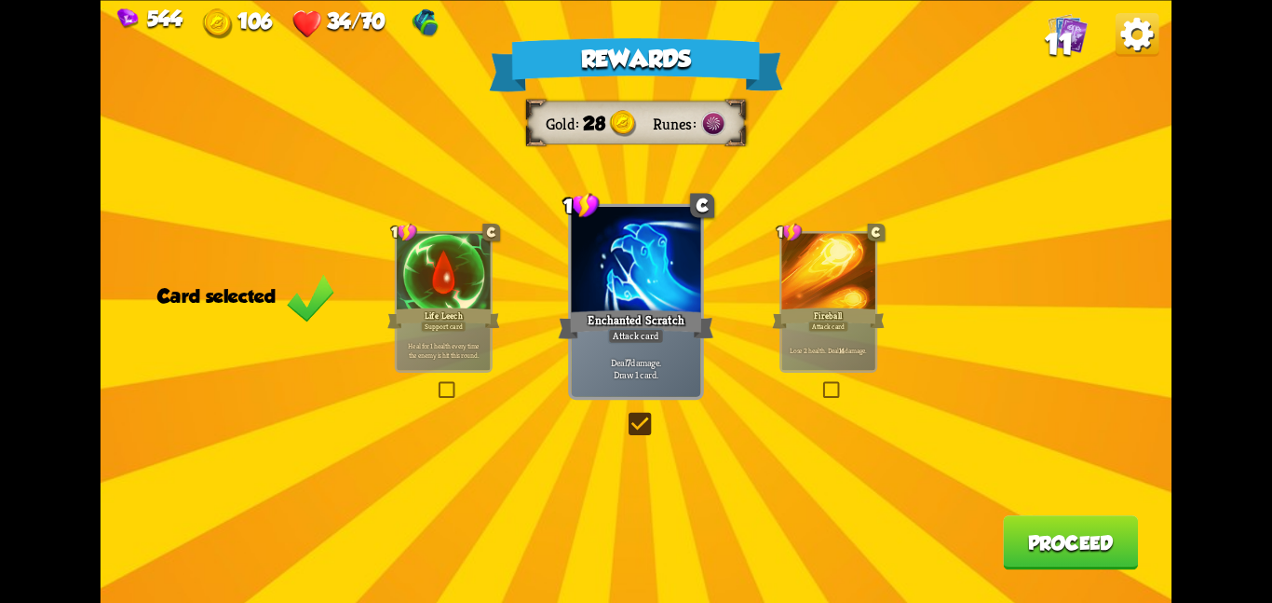
click at [1052, 546] on button "Proceed" at bounding box center [1070, 542] width 135 height 54
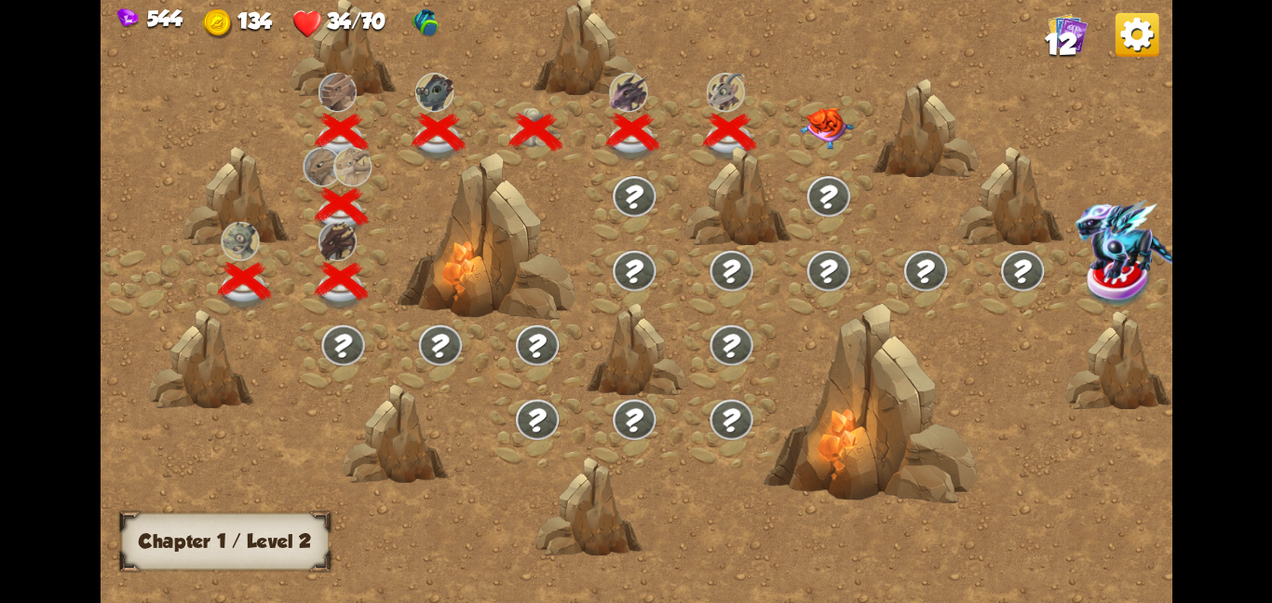
click at [792, 123] on div at bounding box center [828, 132] width 97 height 75
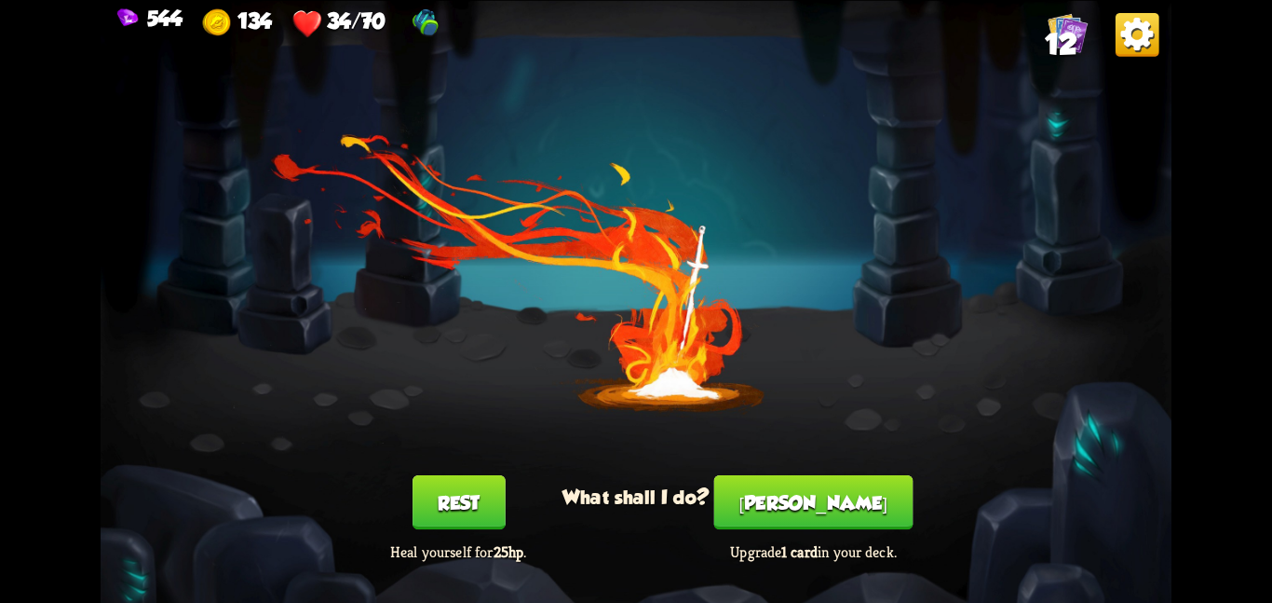
click at [472, 491] on button "Rest" at bounding box center [459, 502] width 93 height 54
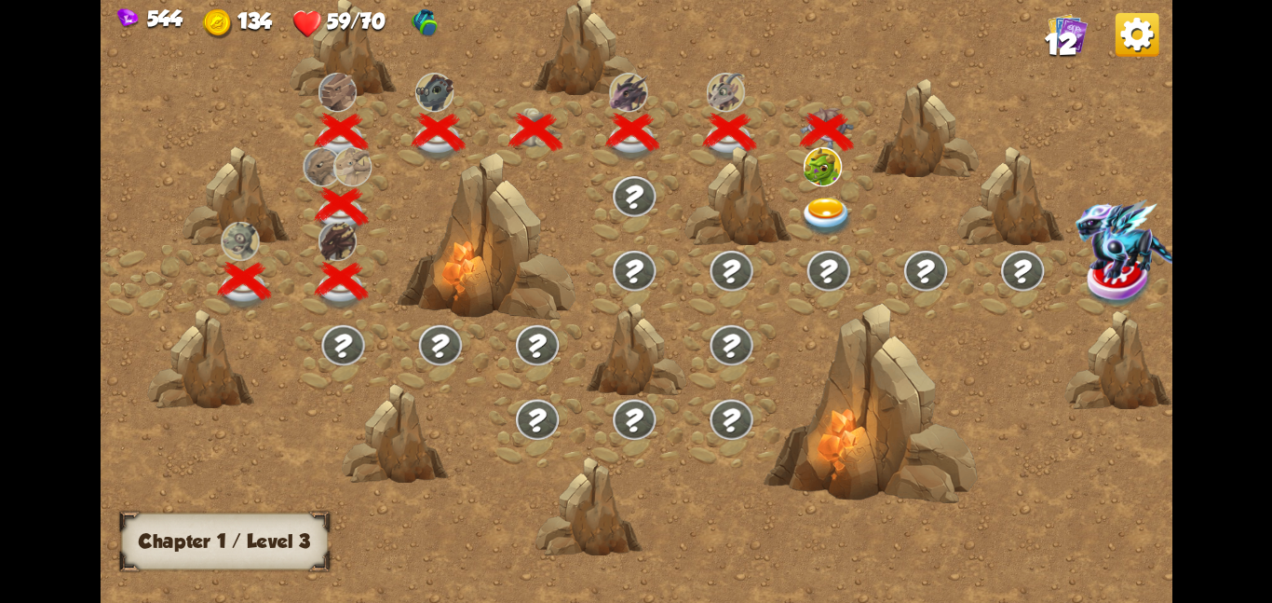
click at [604, 407] on div at bounding box center [634, 429] width 97 height 75
click at [825, 180] on img at bounding box center [823, 165] width 38 height 39
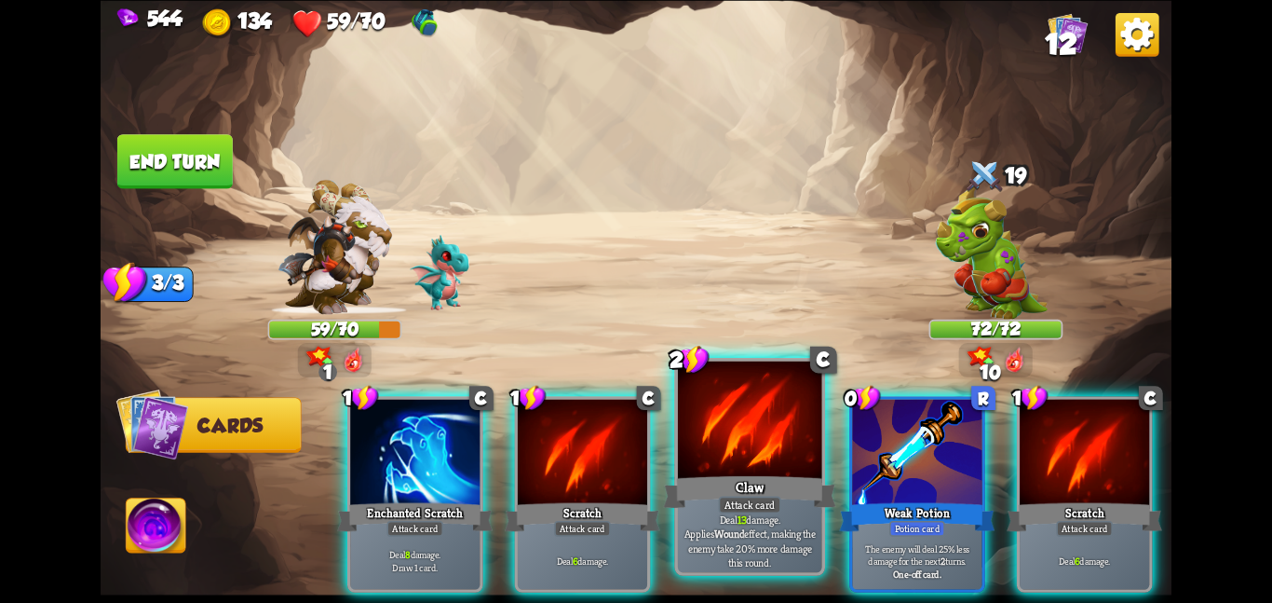
click at [738, 472] on div "Claw" at bounding box center [749, 491] width 172 height 38
click at [738, 471] on div "1 C Enchanted Scratch Attack card Deal 8 damage. Draw 1 card. 1 C Scratch Attac…" at bounding box center [743, 468] width 857 height 268
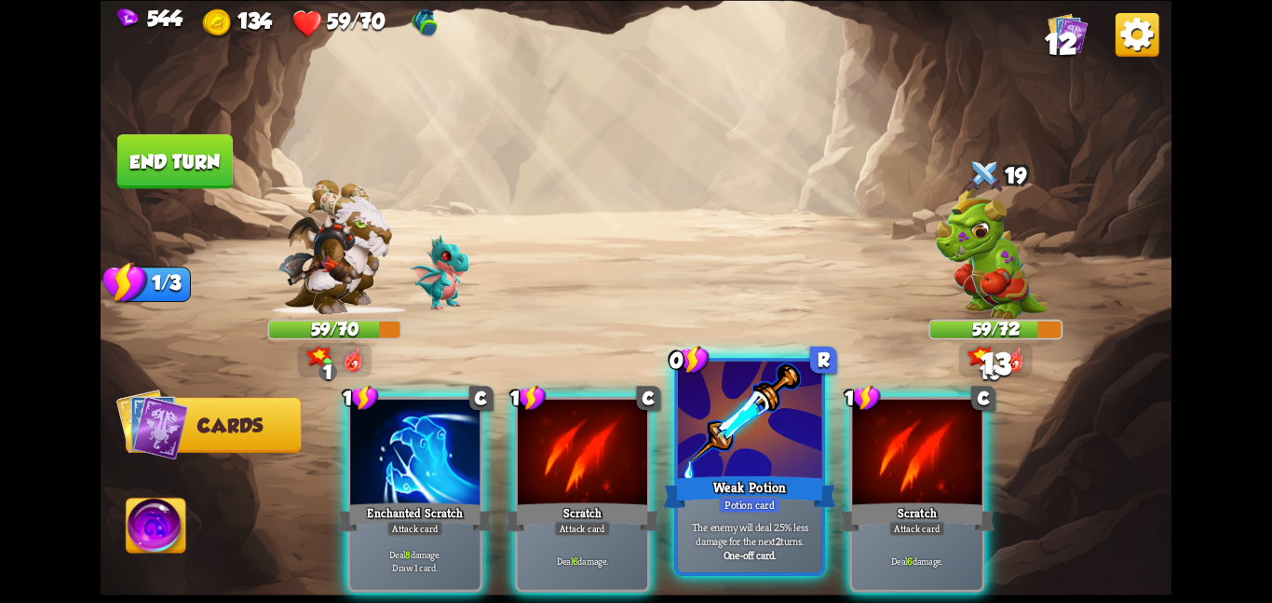
click at [683, 455] on div at bounding box center [750, 420] width 144 height 121
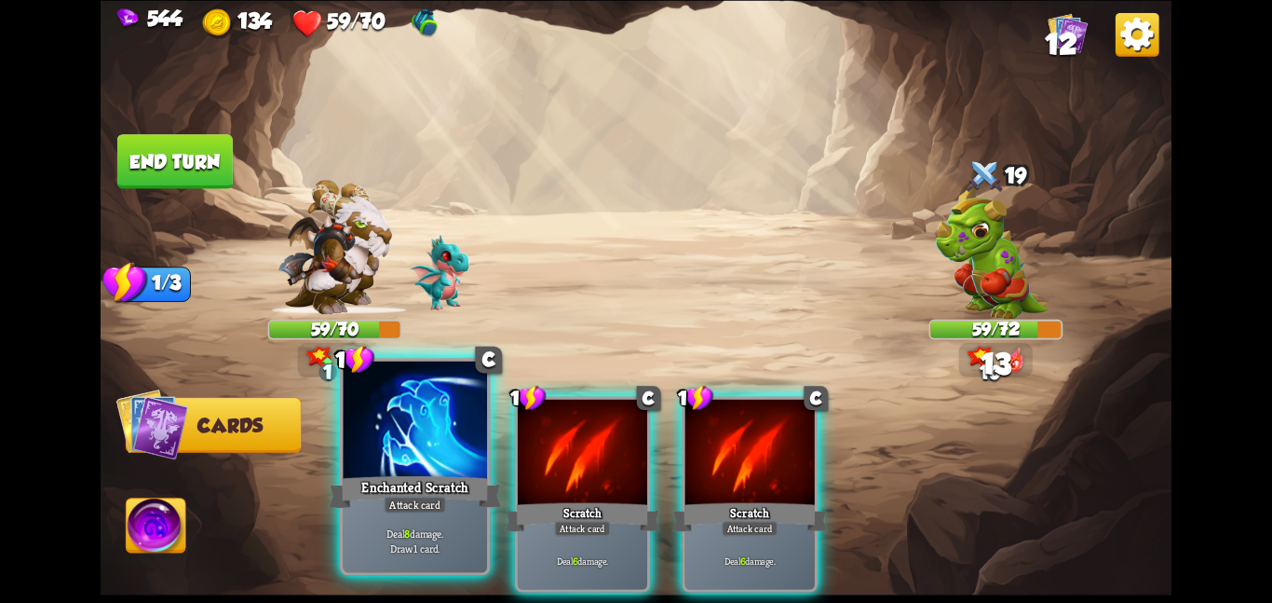
click at [432, 481] on div "Enchanted Scratch" at bounding box center [415, 491] width 172 height 38
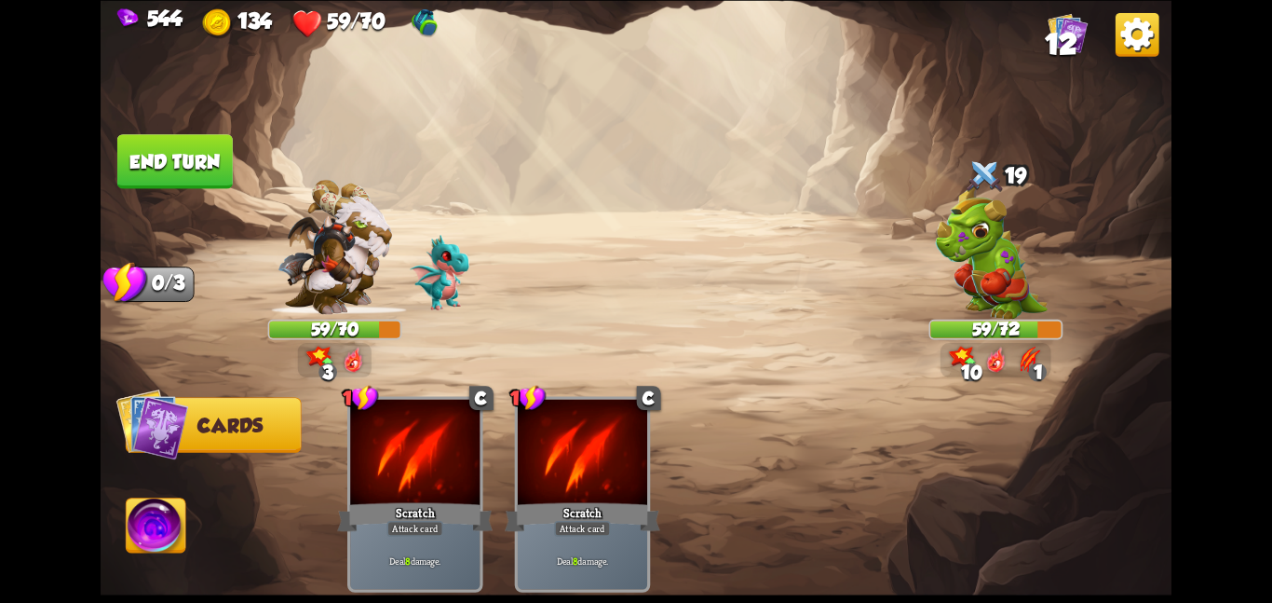
click at [162, 137] on button "End turn" at bounding box center [174, 161] width 115 height 54
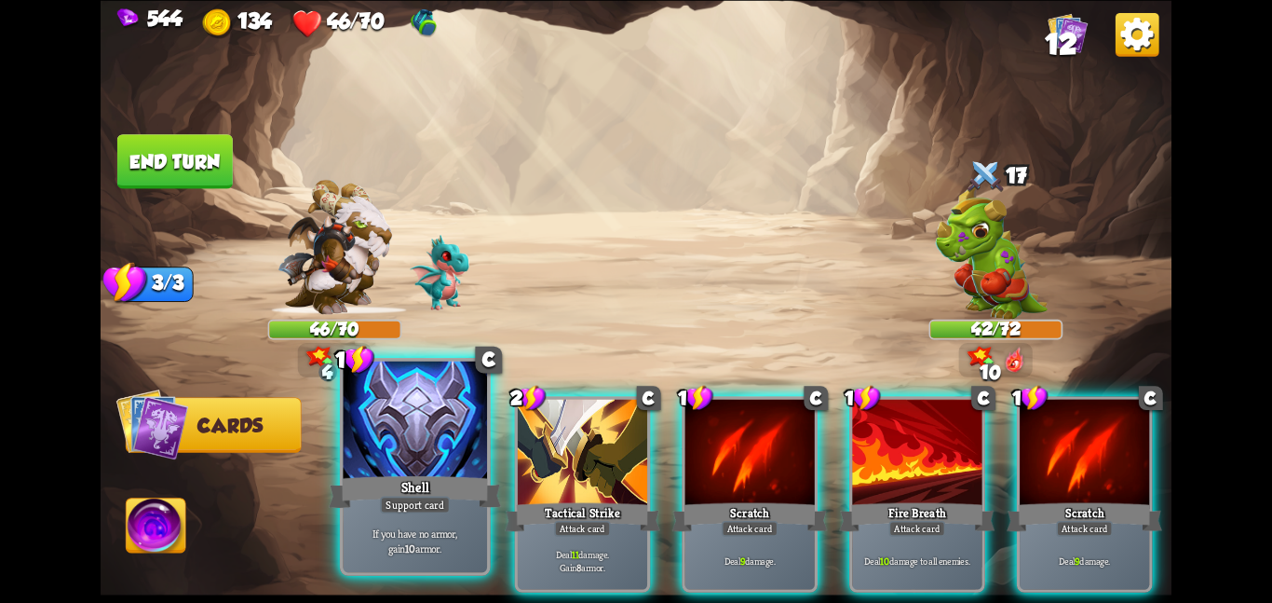
click at [424, 439] on div at bounding box center [415, 420] width 144 height 121
click at [518, 439] on div at bounding box center [582, 453] width 129 height 109
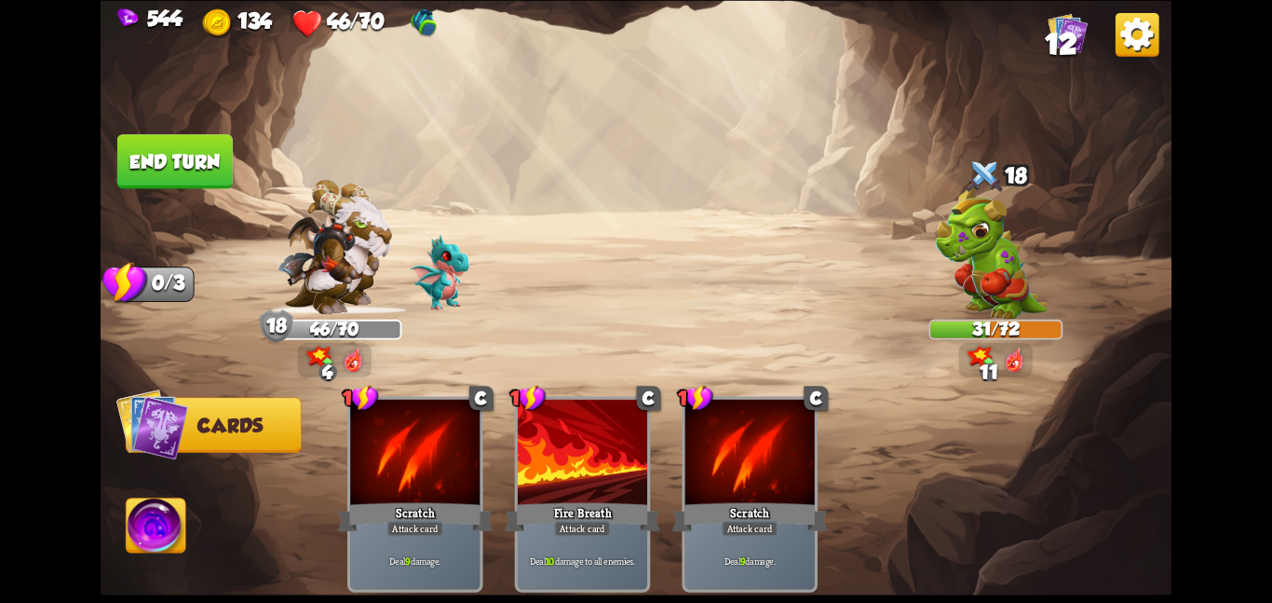
click at [208, 154] on button "End turn" at bounding box center [174, 161] width 115 height 54
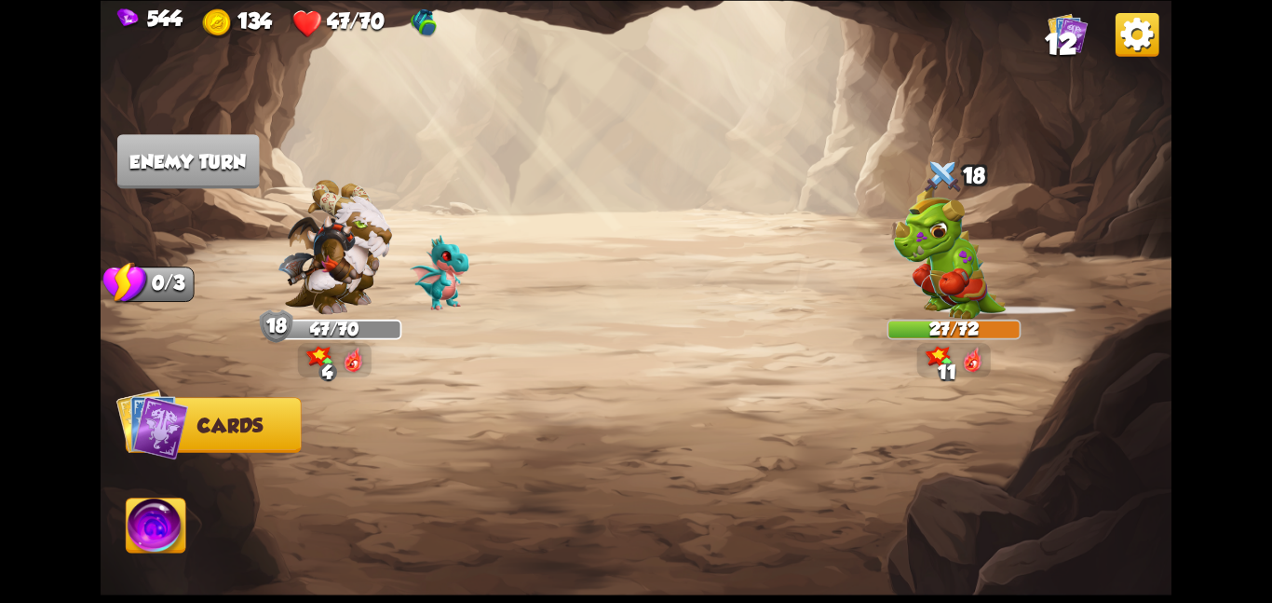
click at [962, 240] on img at bounding box center [949, 250] width 113 height 135
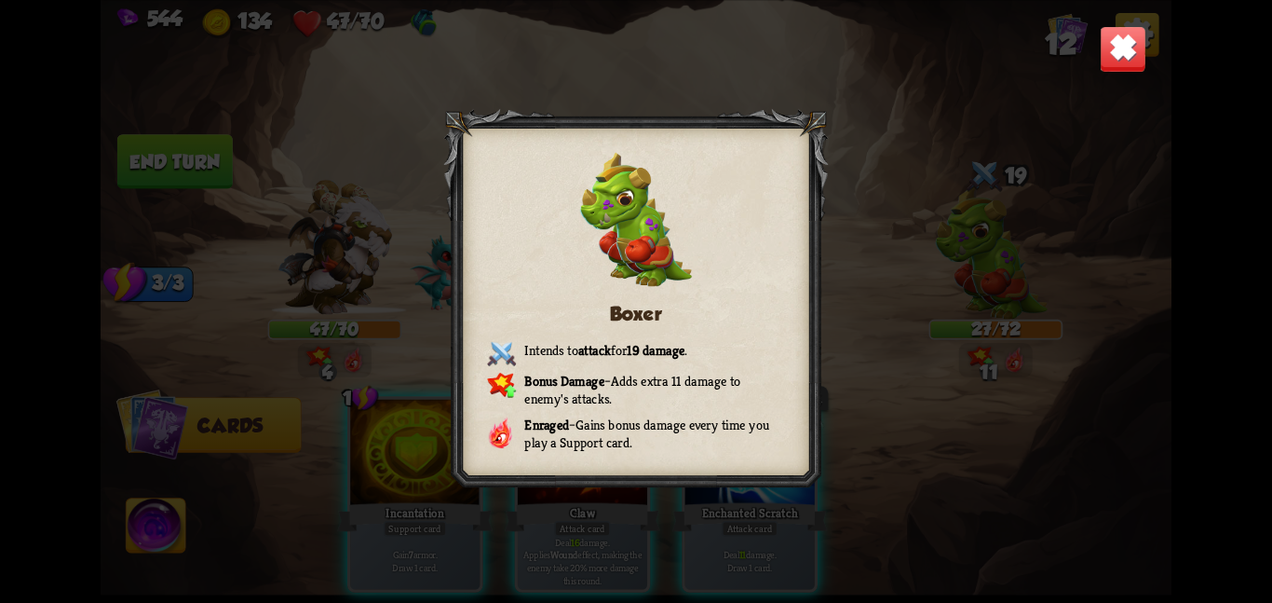
click at [1117, 49] on img at bounding box center [1123, 48] width 47 height 47
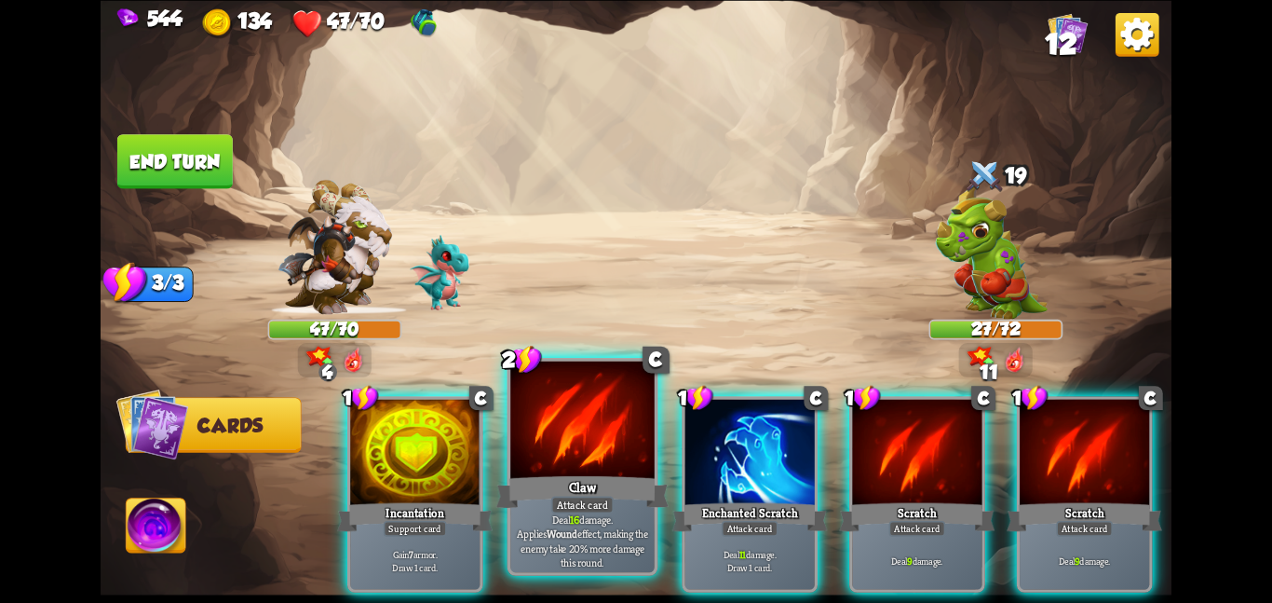
click at [579, 492] on div "Claw" at bounding box center [582, 491] width 172 height 38
click at [672, 499] on div "Enchanted Scratch" at bounding box center [750, 516] width 156 height 34
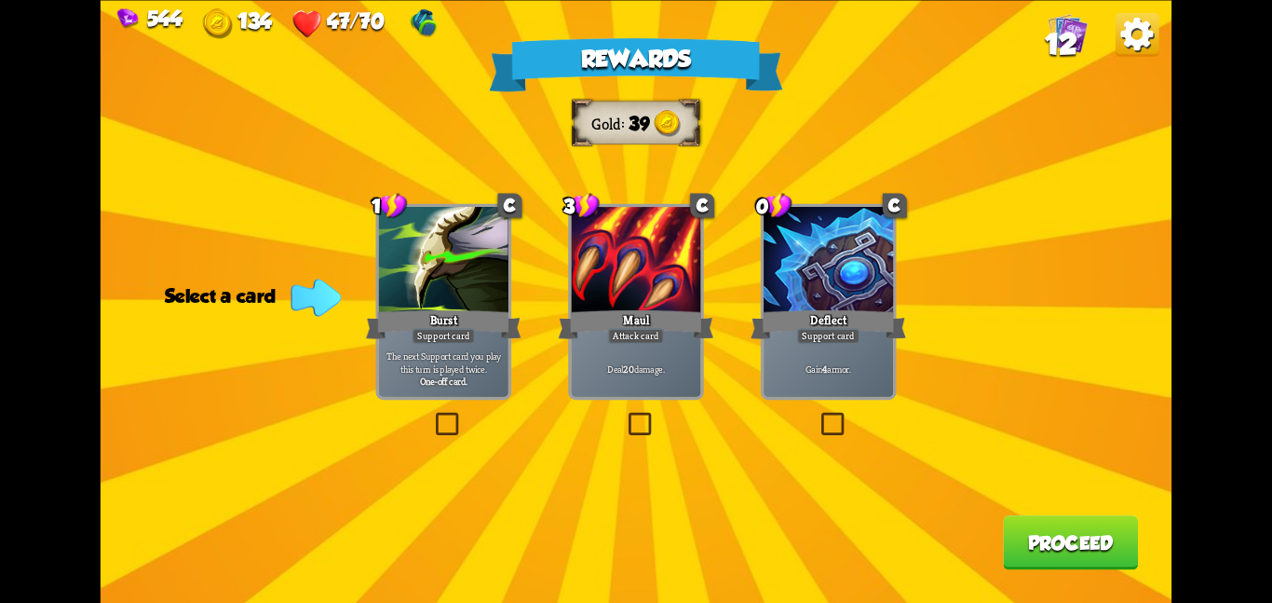
click at [769, 262] on div at bounding box center [828, 261] width 129 height 109
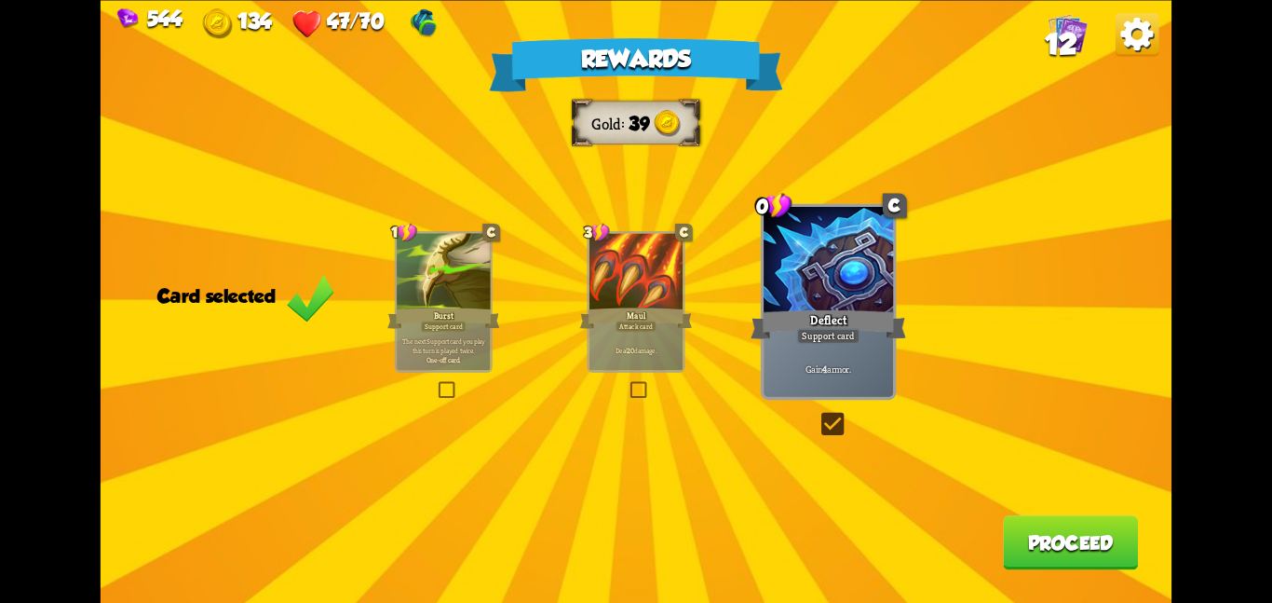
click at [1077, 553] on button "Proceed" at bounding box center [1070, 542] width 135 height 54
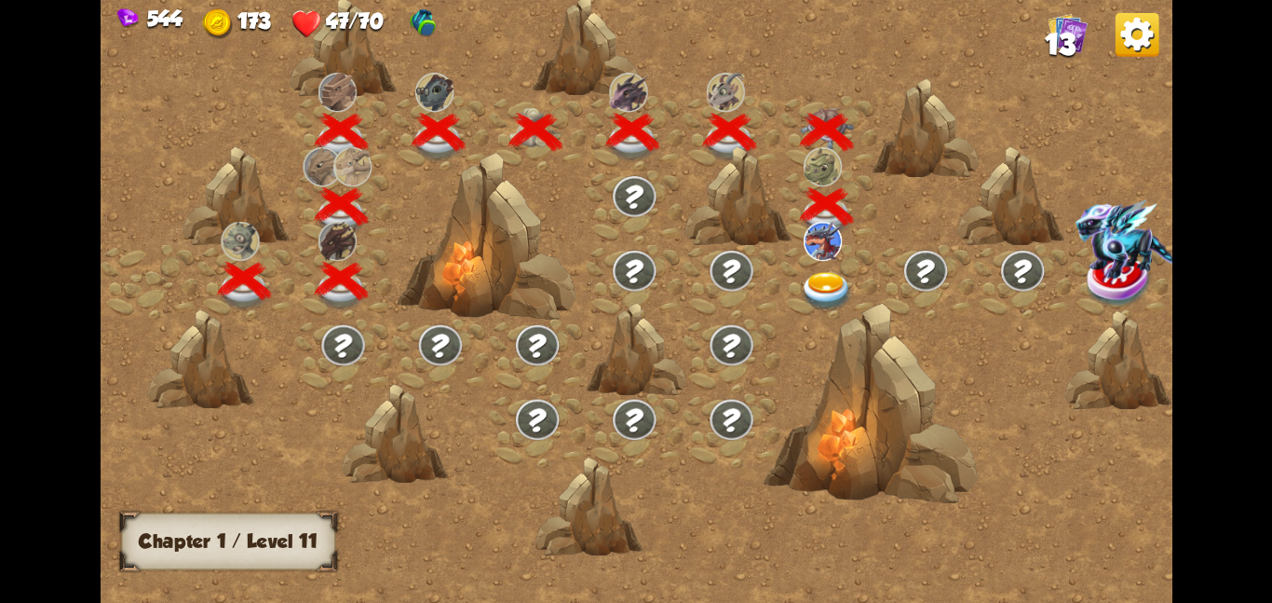
scroll to position [0, 283]
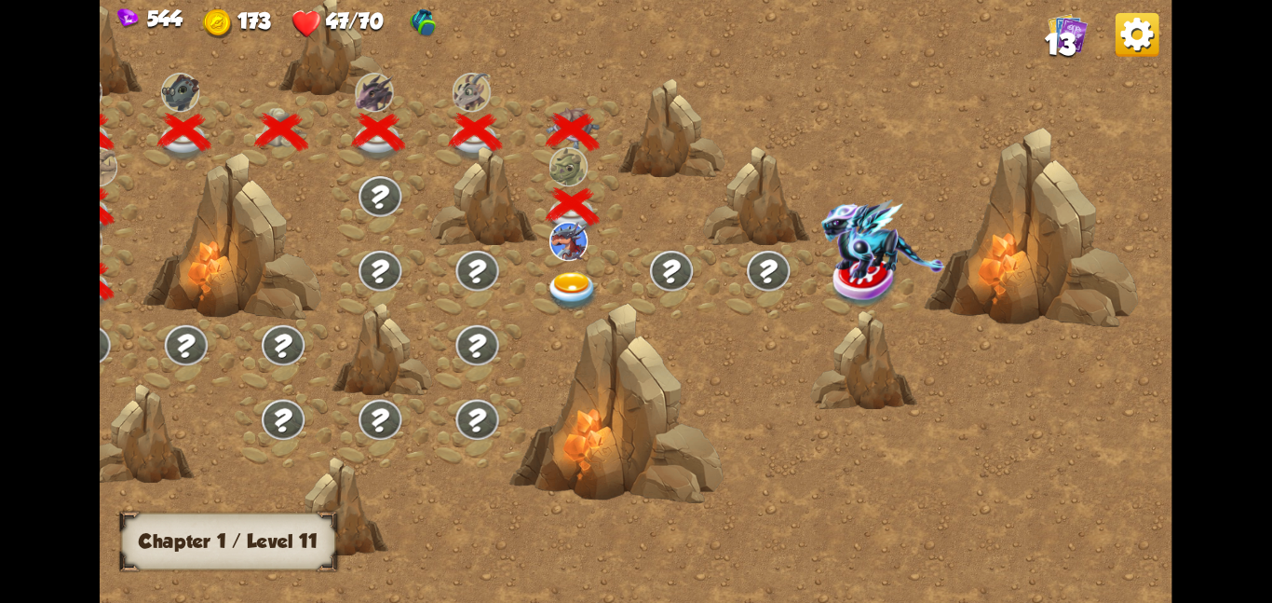
click at [558, 243] on img at bounding box center [568, 240] width 38 height 39
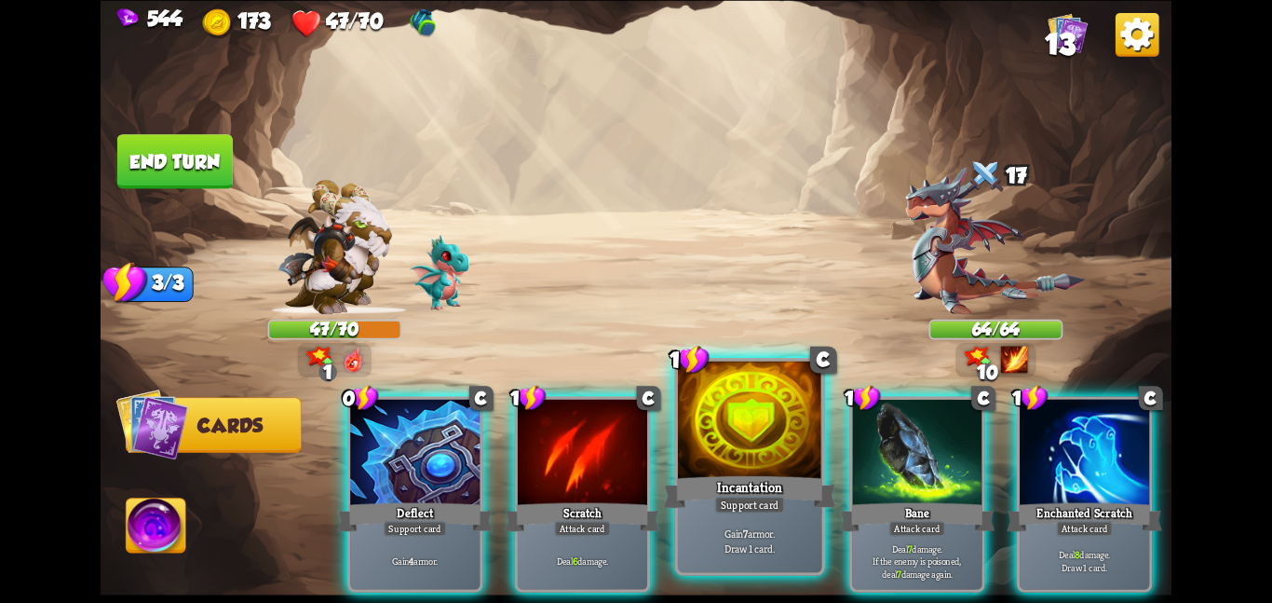
click at [687, 487] on div "Incantation" at bounding box center [749, 491] width 172 height 38
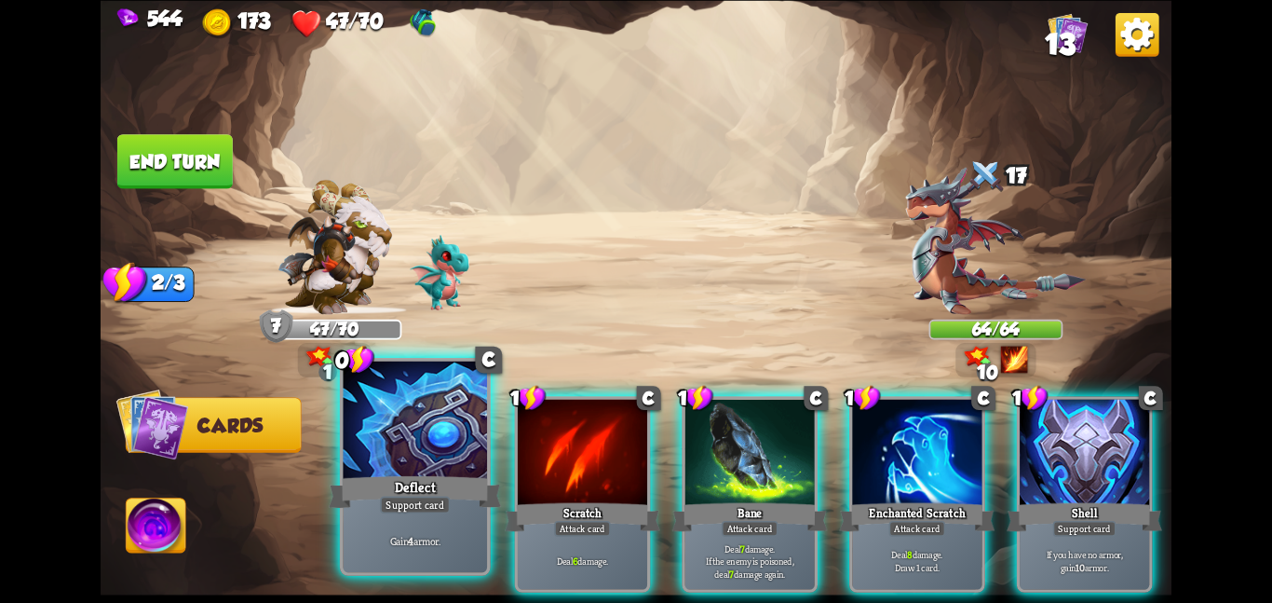
click at [405, 427] on div at bounding box center [415, 420] width 144 height 121
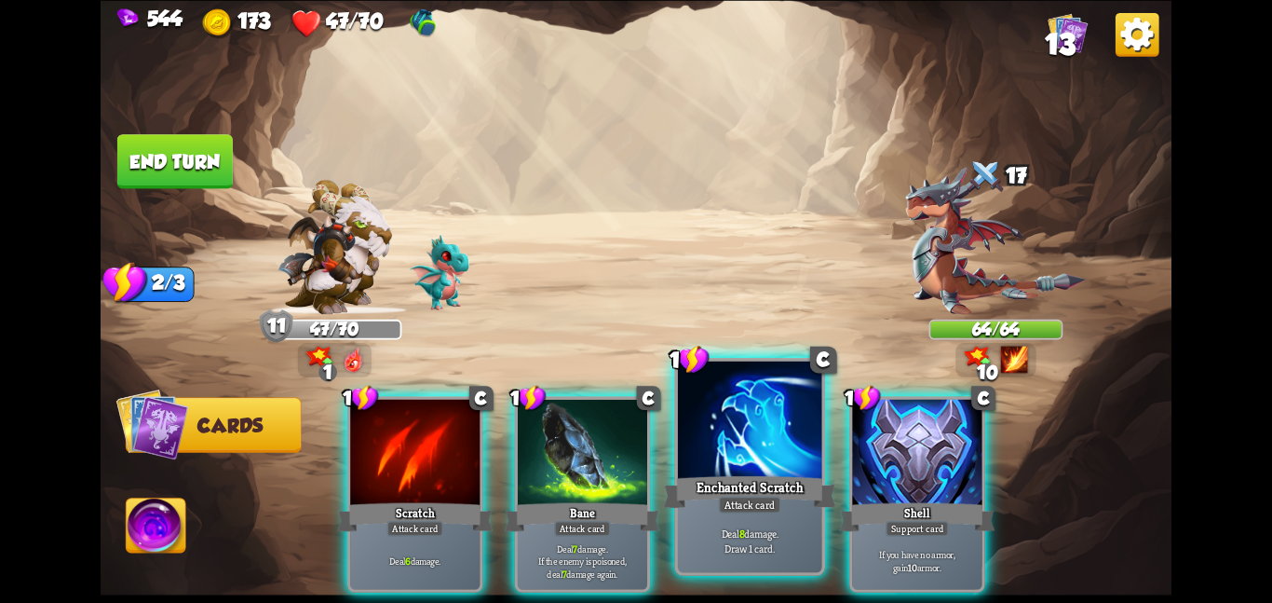
click at [707, 456] on div at bounding box center [750, 420] width 144 height 121
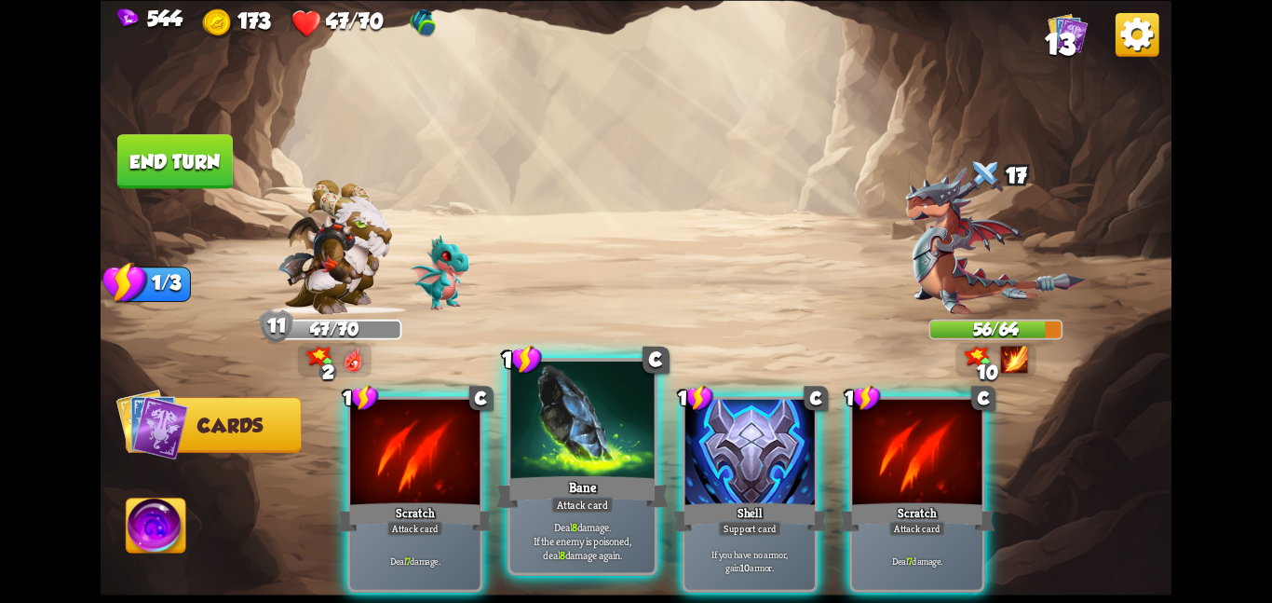
click at [539, 477] on div "Bane" at bounding box center [582, 491] width 172 height 38
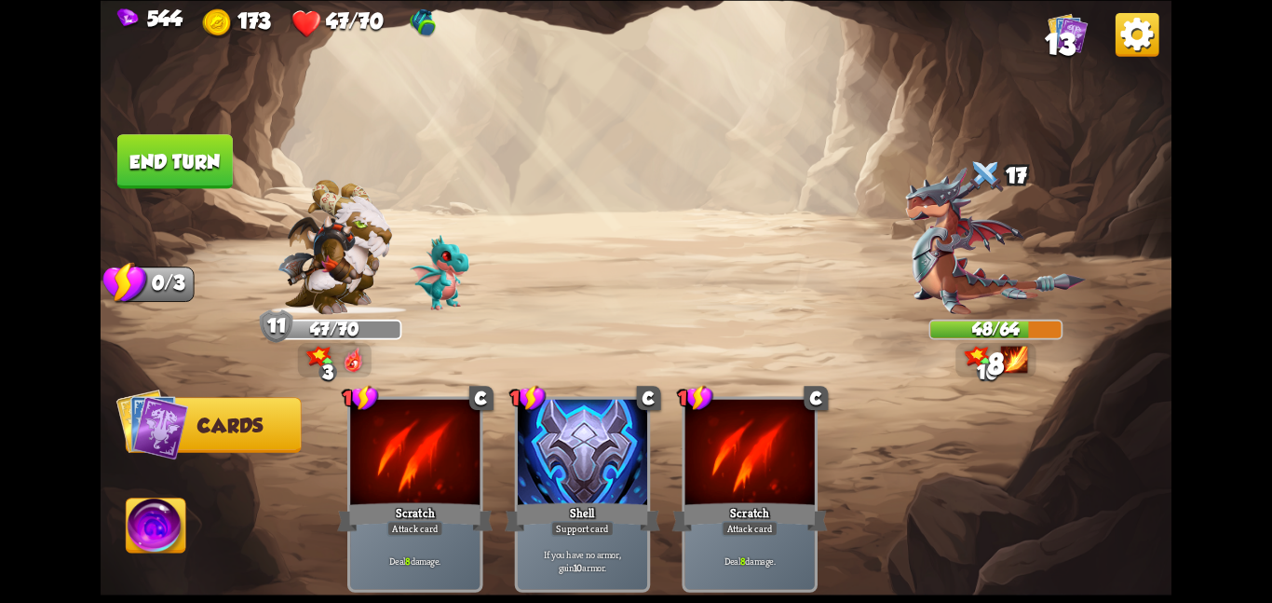
click at [212, 153] on button "End turn" at bounding box center [174, 161] width 115 height 54
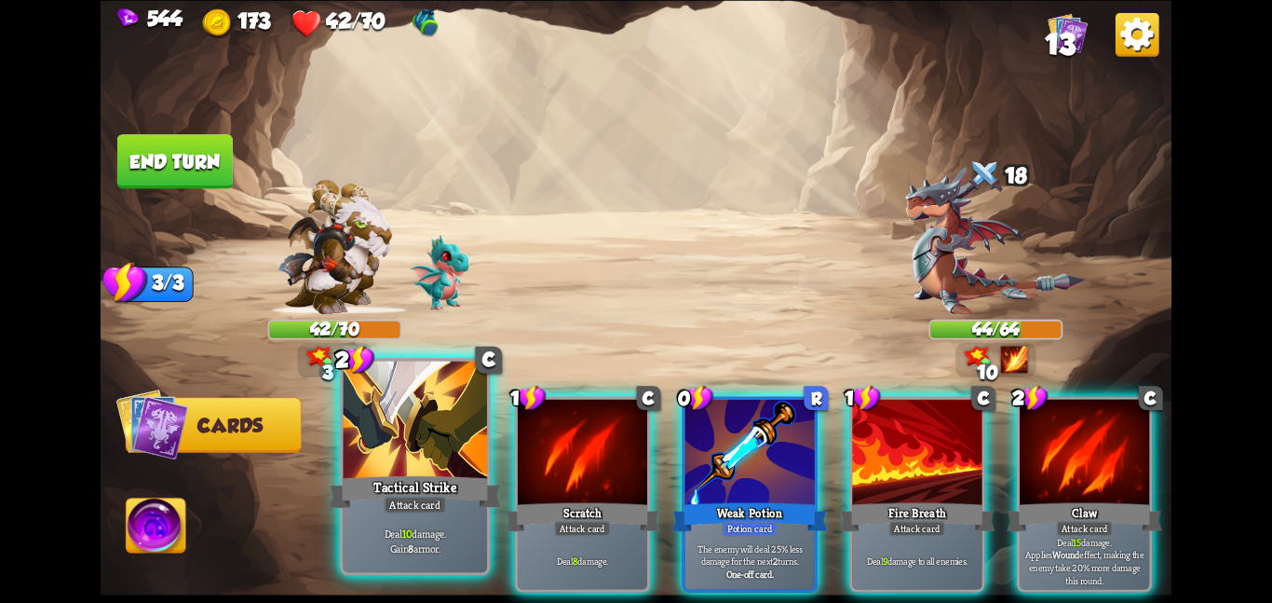
click at [349, 435] on div at bounding box center [415, 420] width 144 height 121
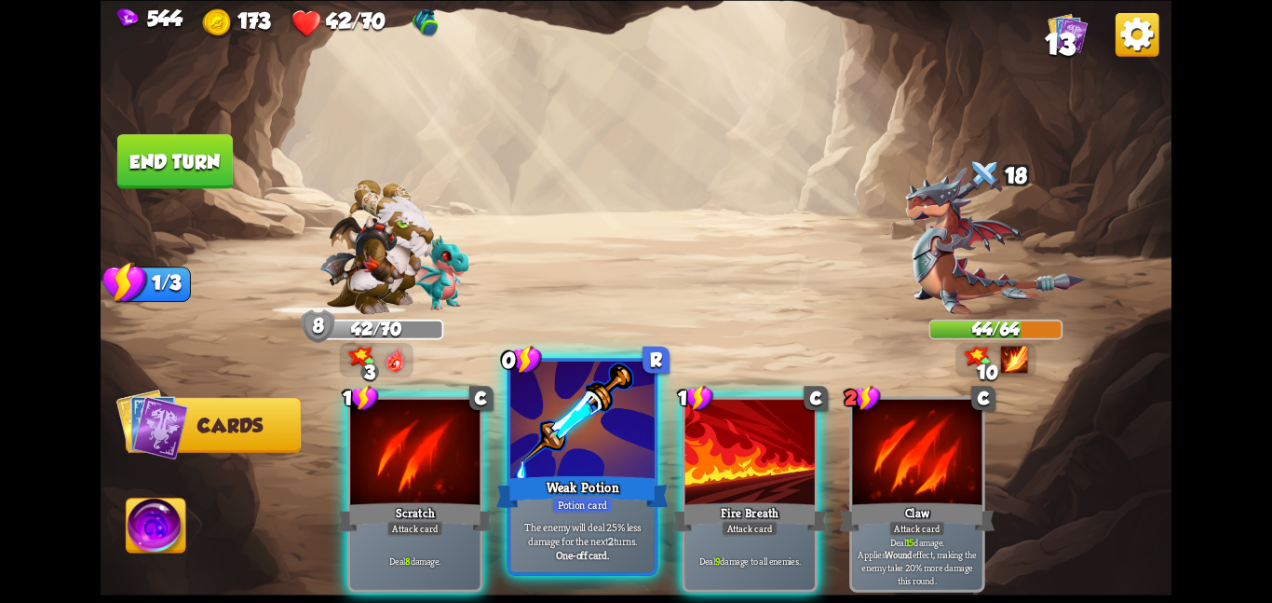
click at [538, 454] on div at bounding box center [582, 420] width 144 height 121
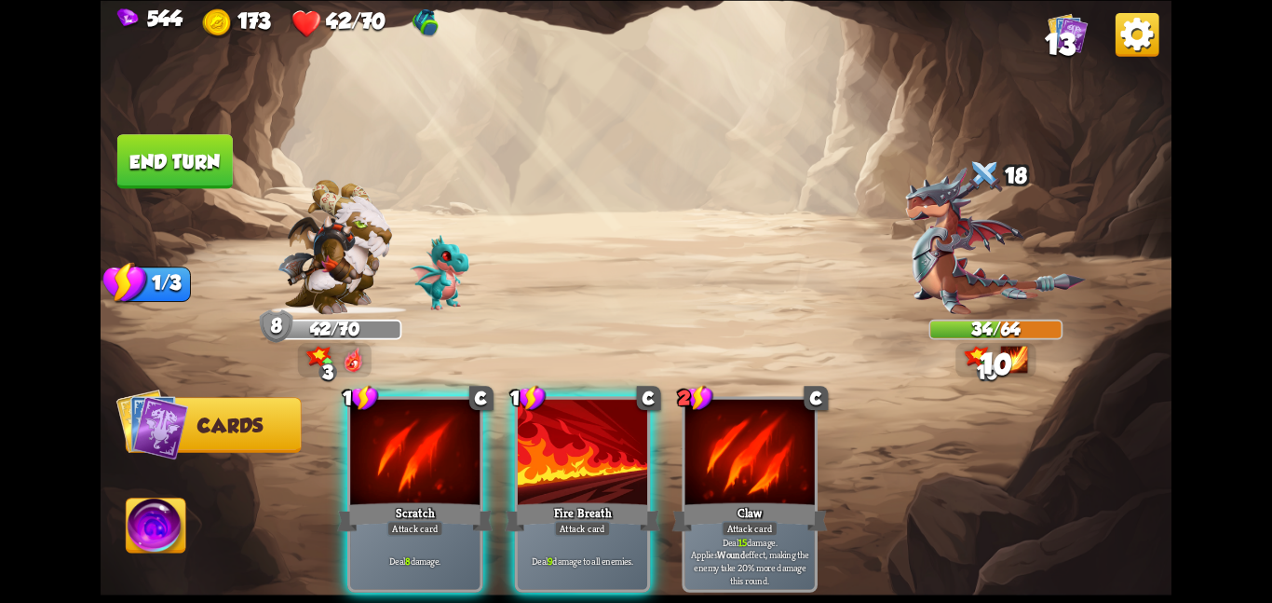
click at [538, 454] on div "1 C Scratch Attack card Deal 8 damage. 1 C Fire Breath Attack card Deal 9 damag…" at bounding box center [743, 468] width 857 height 268
click at [538, 454] on div at bounding box center [582, 453] width 129 height 109
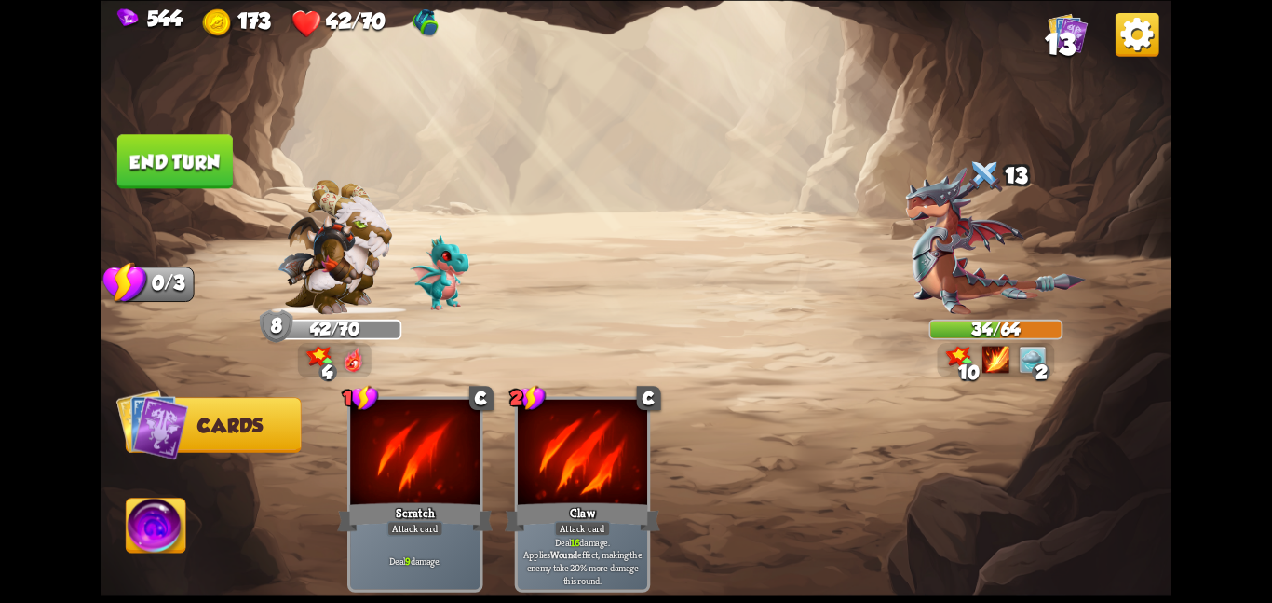
click at [187, 142] on button "End turn" at bounding box center [174, 161] width 115 height 54
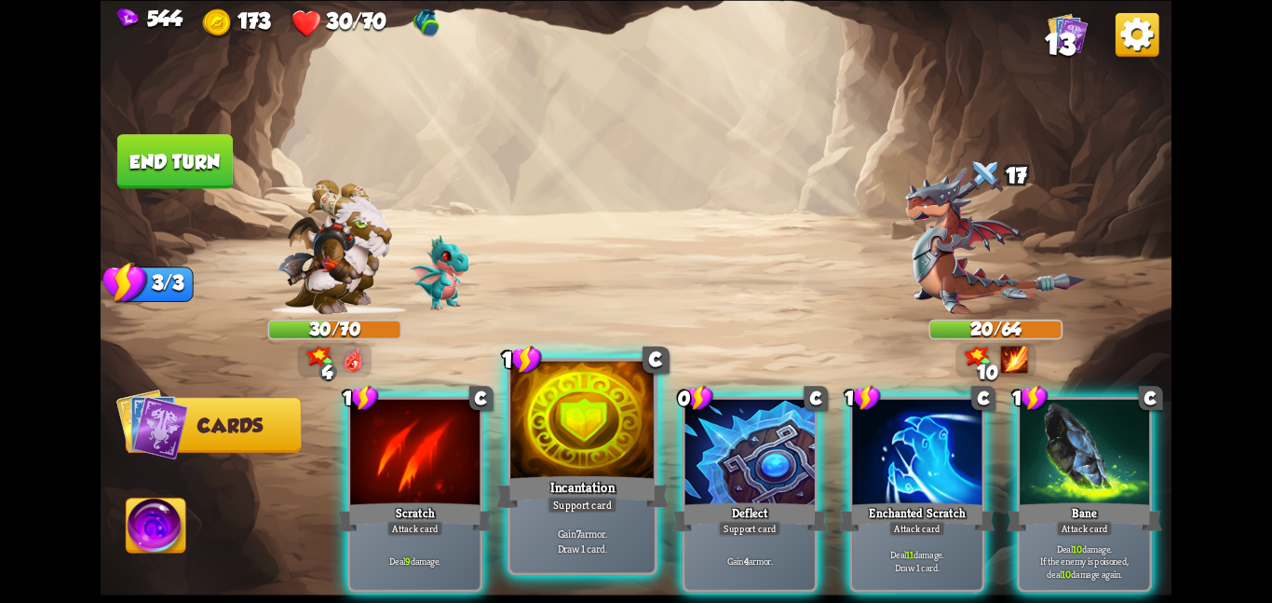
click at [574, 477] on div "Incantation" at bounding box center [582, 491] width 172 height 38
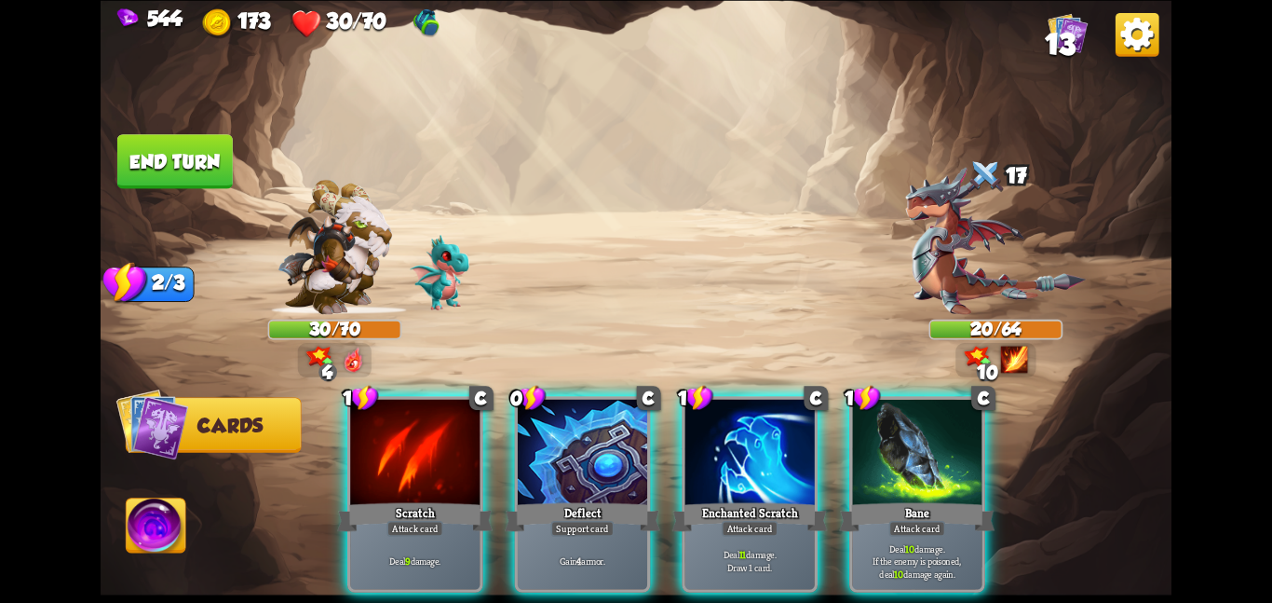
click at [574, 499] on div "Deflect" at bounding box center [583, 516] width 156 height 34
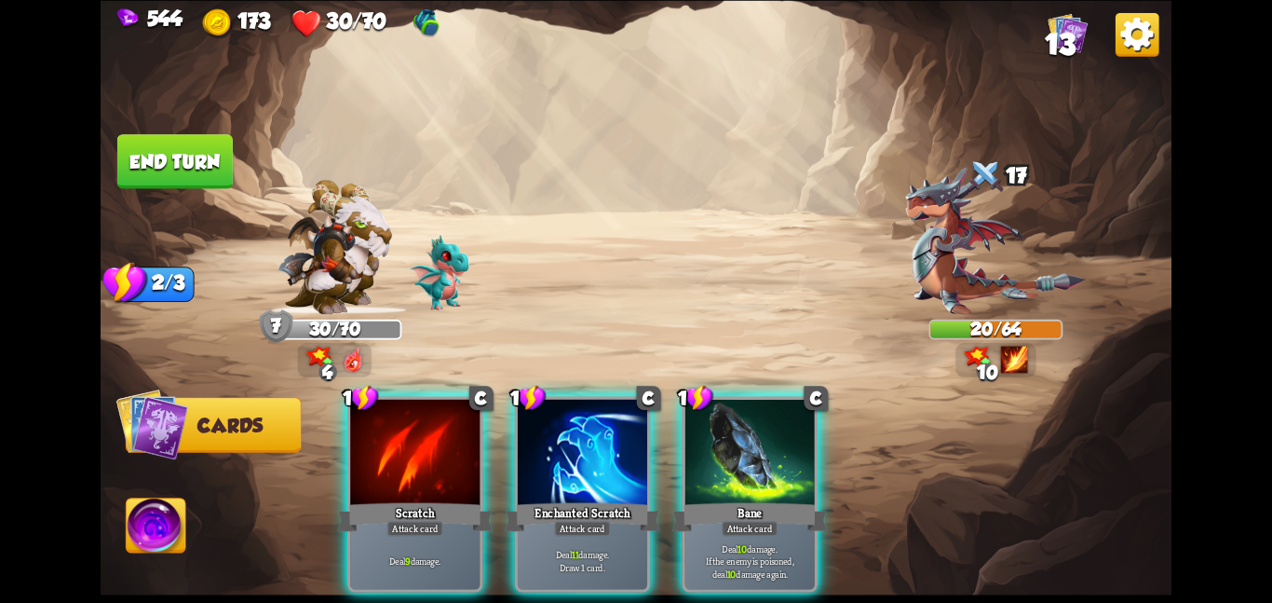
click at [574, 499] on div "Enchanted Scratch" at bounding box center [583, 516] width 156 height 34
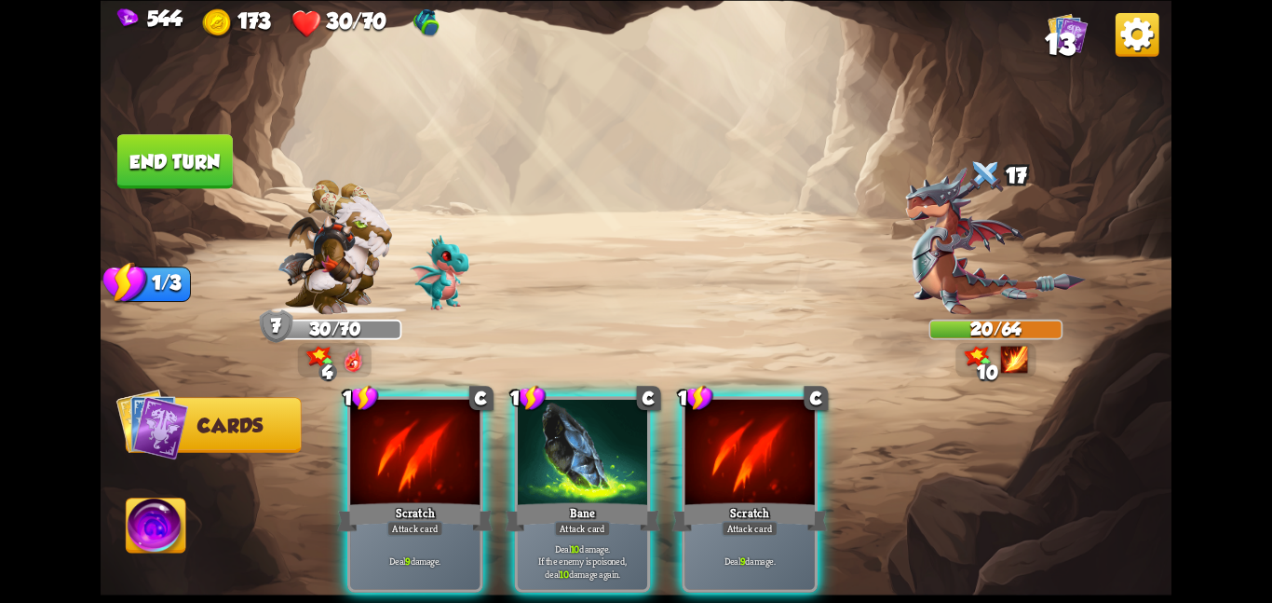
click at [574, 499] on div "Bane" at bounding box center [583, 516] width 156 height 34
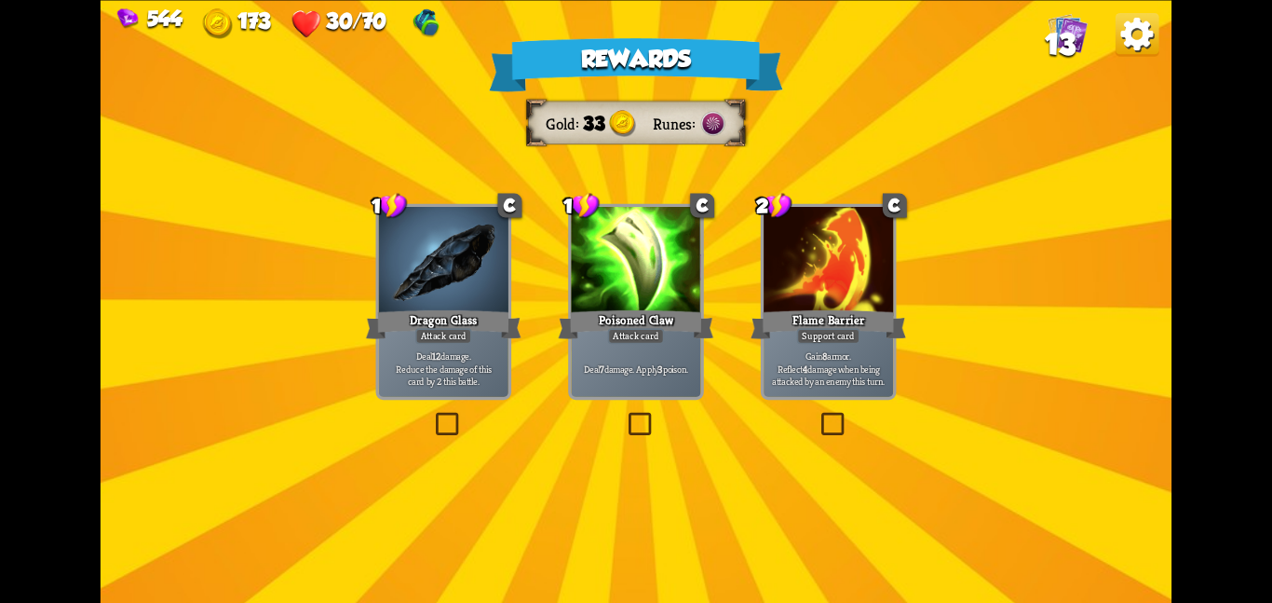
click at [452, 230] on div at bounding box center [443, 261] width 129 height 109
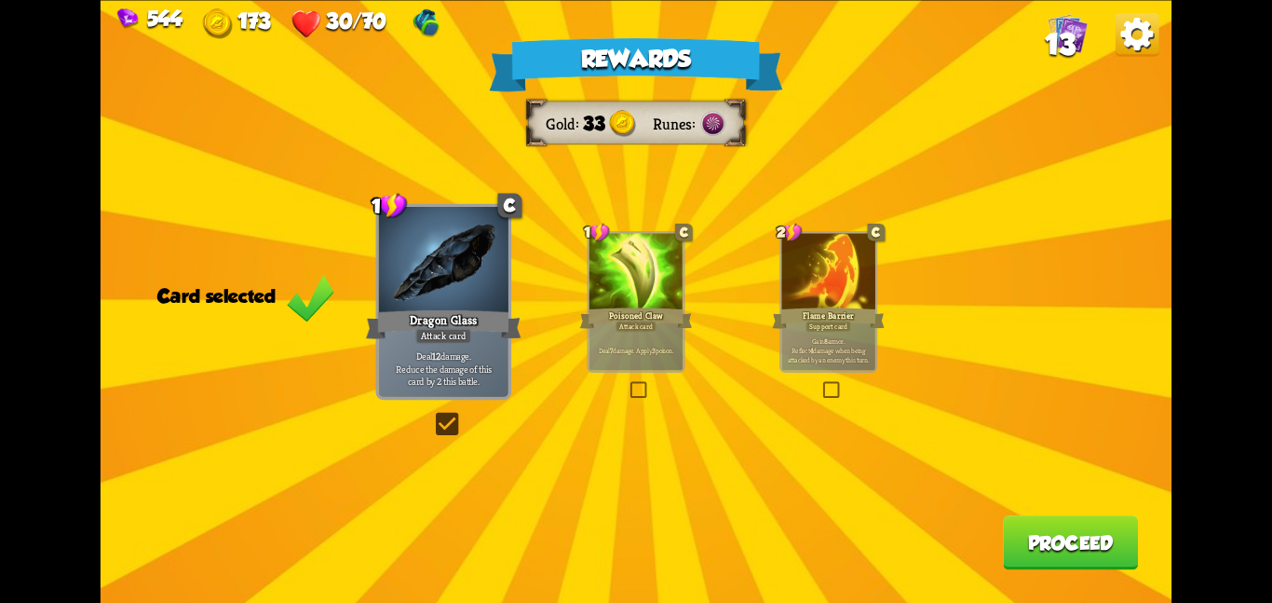
click at [1049, 532] on button "Proceed" at bounding box center [1070, 542] width 135 height 54
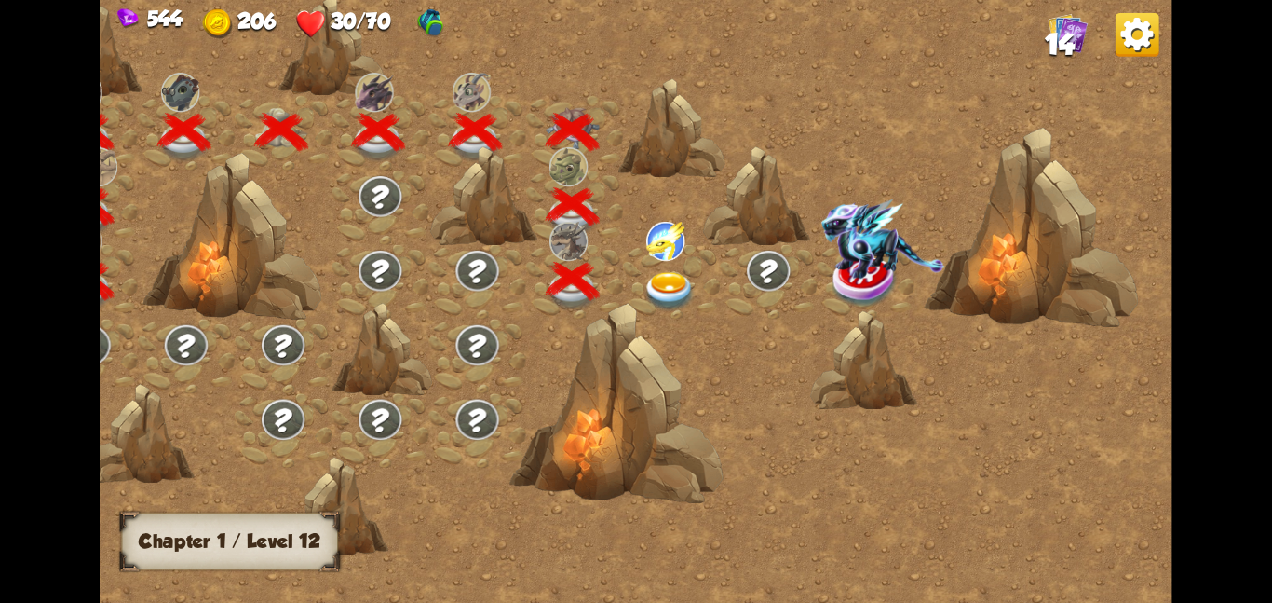
click at [632, 282] on div at bounding box center [671, 281] width 97 height 75
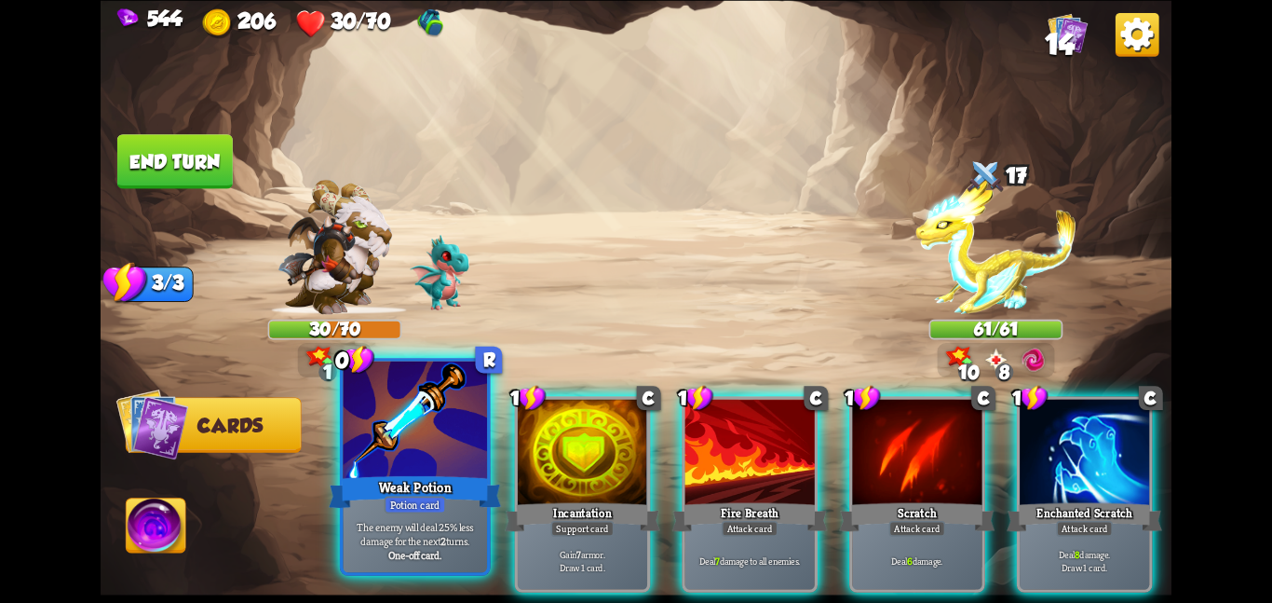
click at [425, 434] on div at bounding box center [415, 420] width 144 height 121
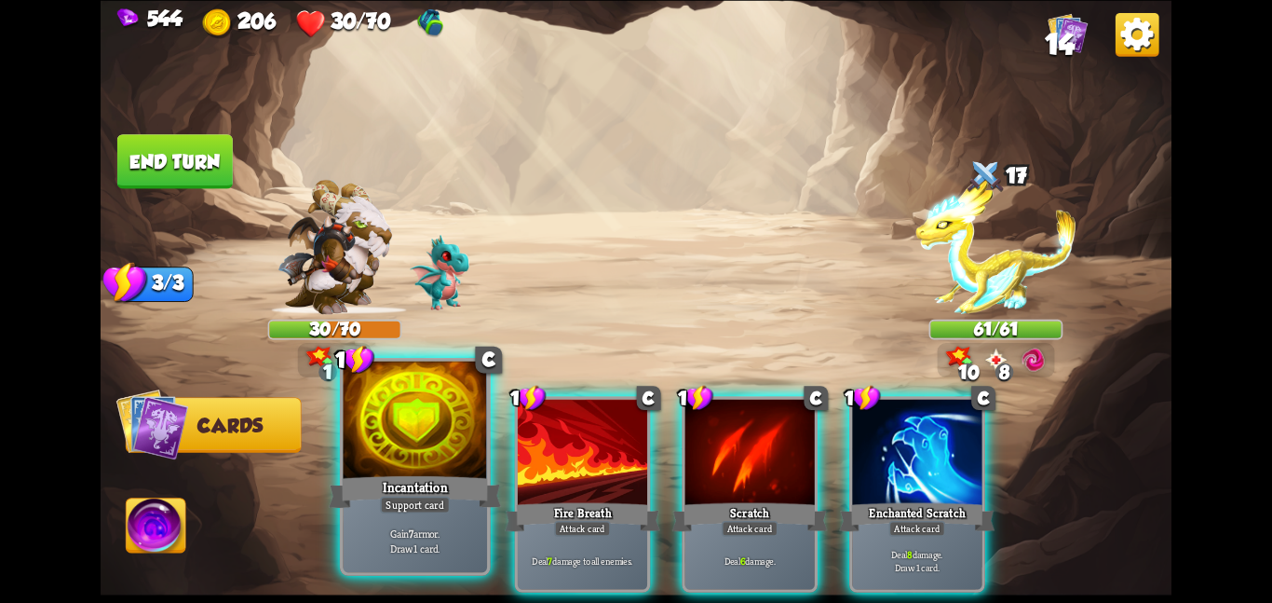
click at [428, 438] on div at bounding box center [415, 420] width 144 height 121
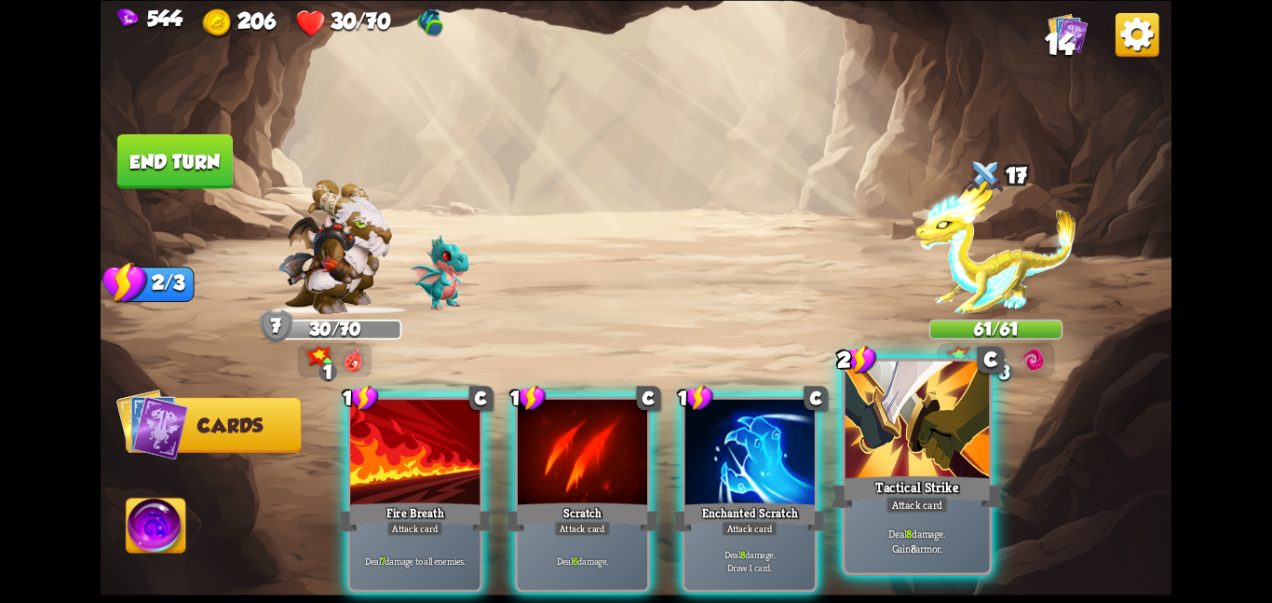
click at [868, 426] on div at bounding box center [918, 420] width 144 height 121
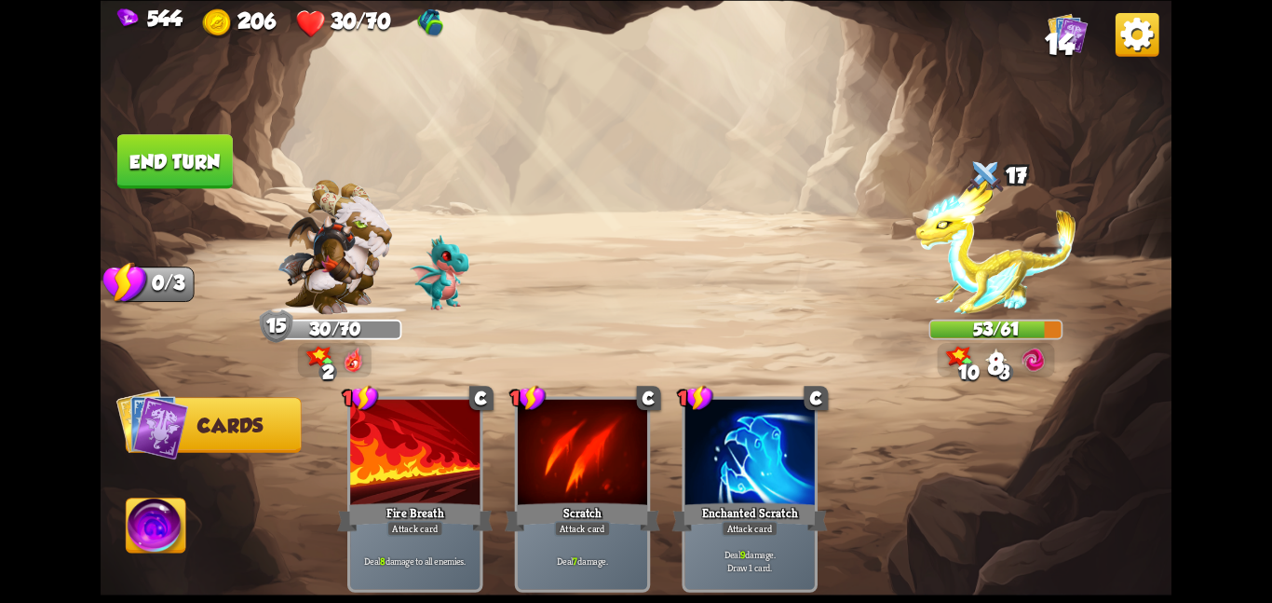
click at [148, 155] on button "End turn" at bounding box center [174, 161] width 115 height 54
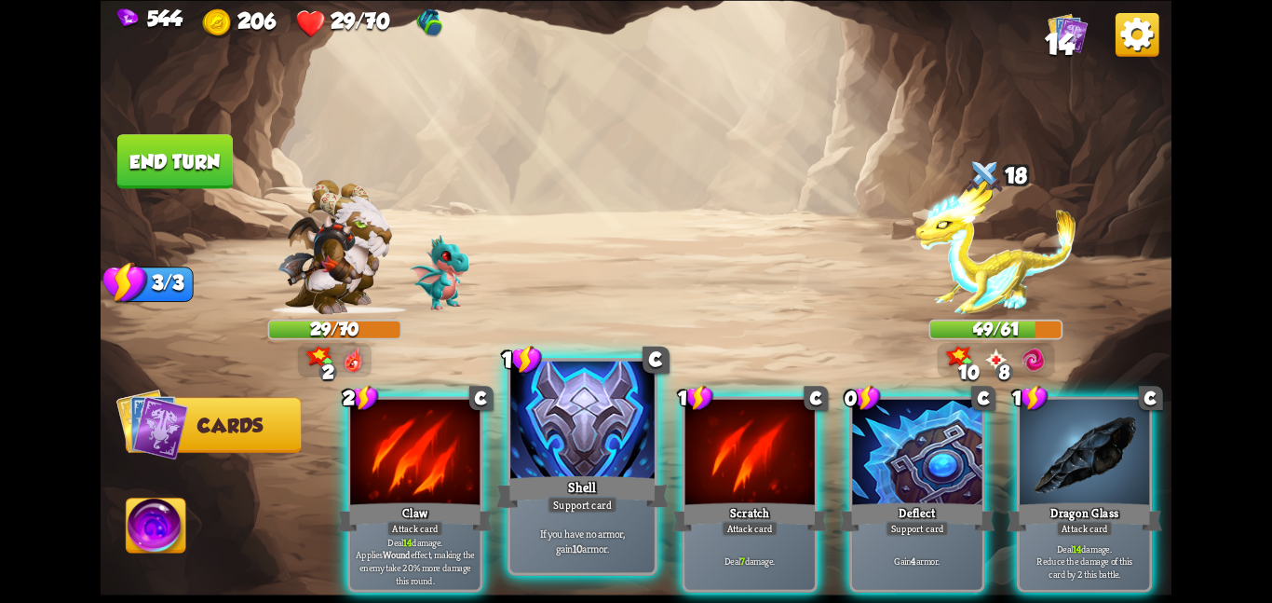
click at [573, 472] on div "Shell" at bounding box center [582, 491] width 172 height 38
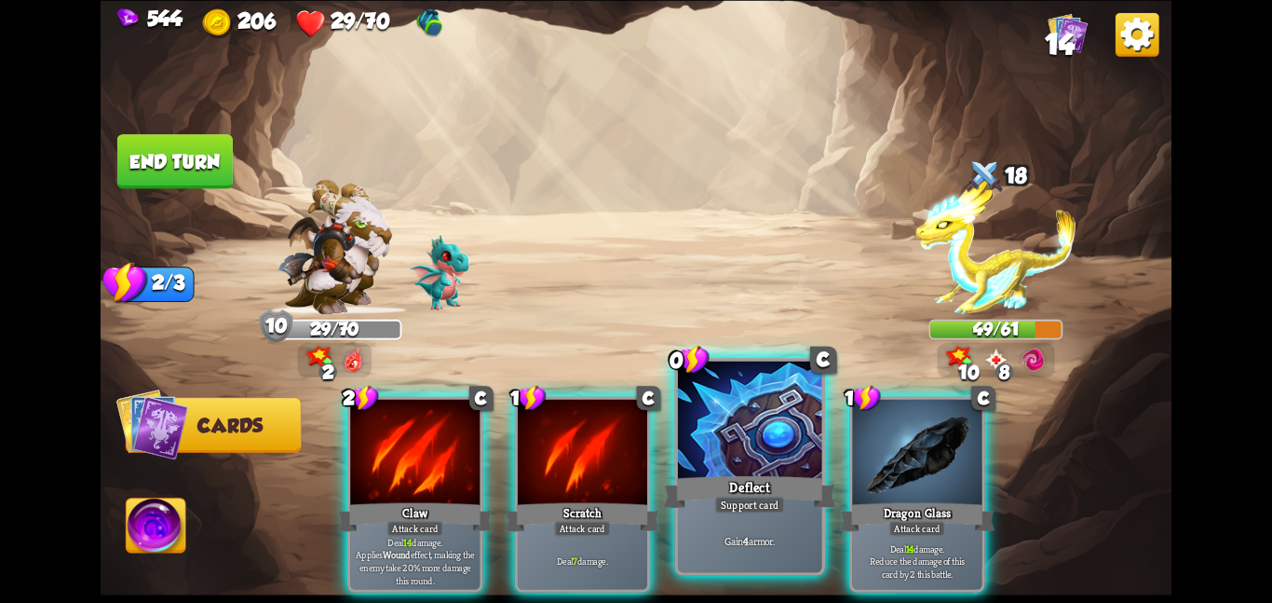
click at [741, 474] on div "Deflect" at bounding box center [749, 491] width 172 height 38
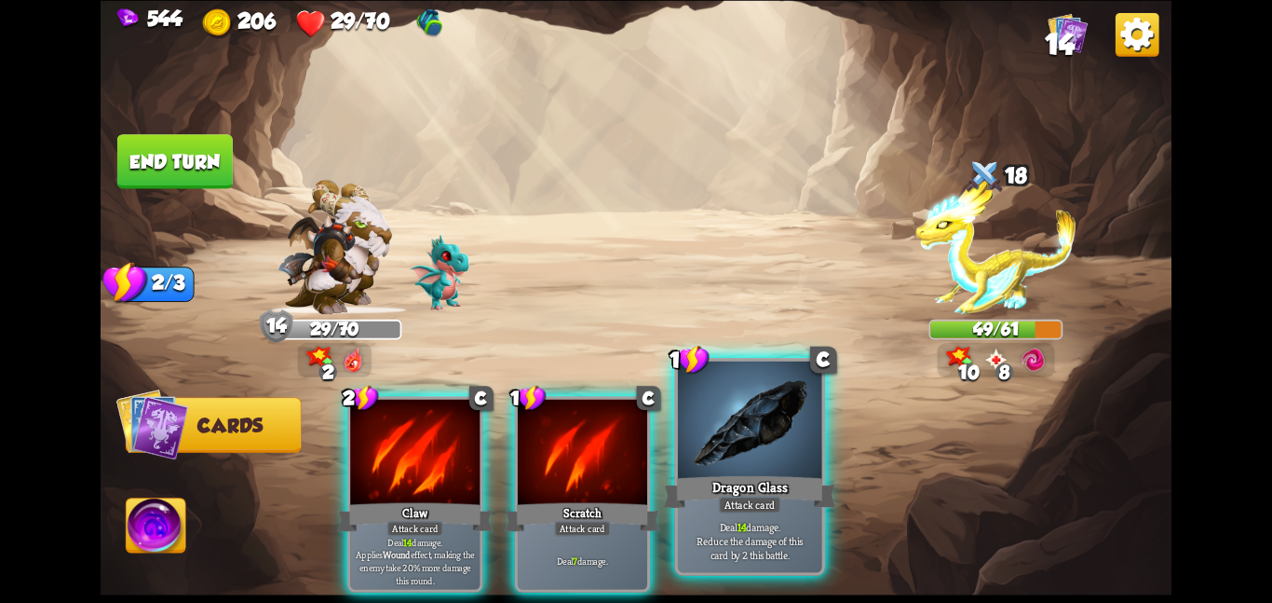
click at [779, 494] on div "Dragon Glass" at bounding box center [749, 491] width 172 height 38
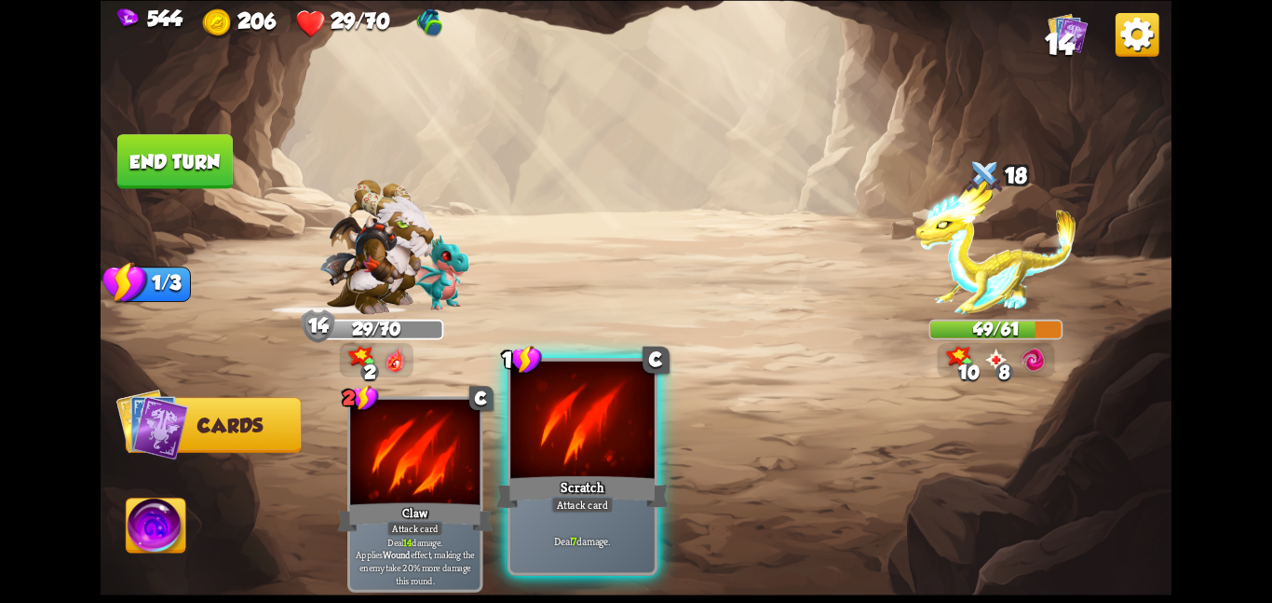
click at [589, 444] on div at bounding box center [582, 420] width 144 height 121
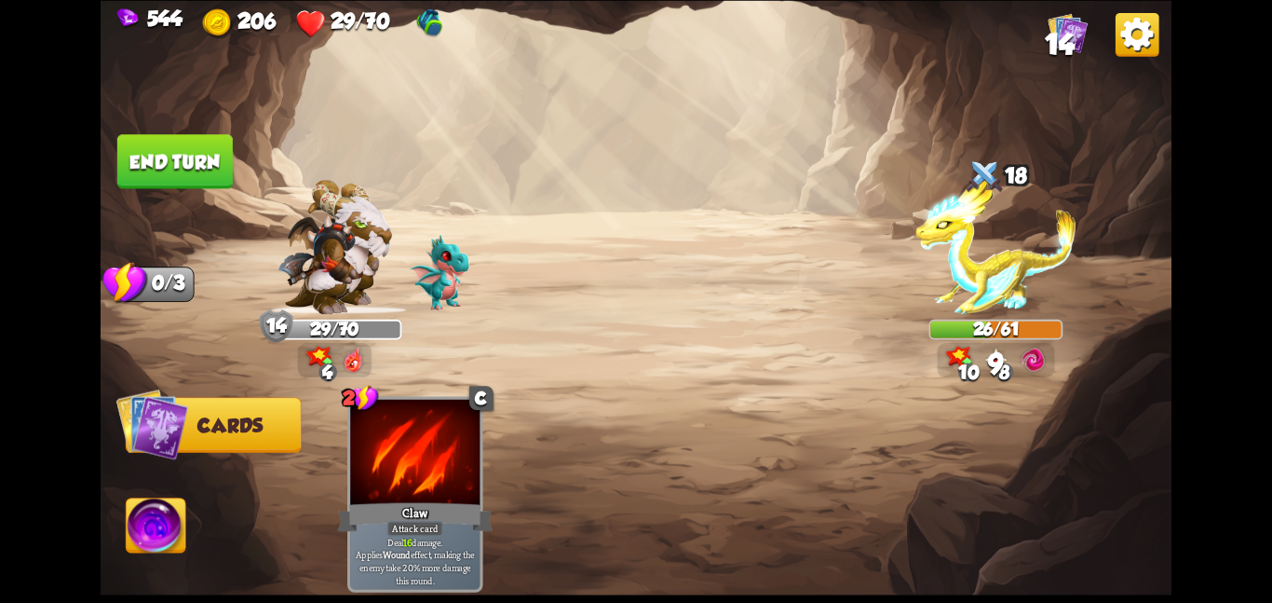
click at [199, 147] on button "End turn" at bounding box center [174, 161] width 115 height 54
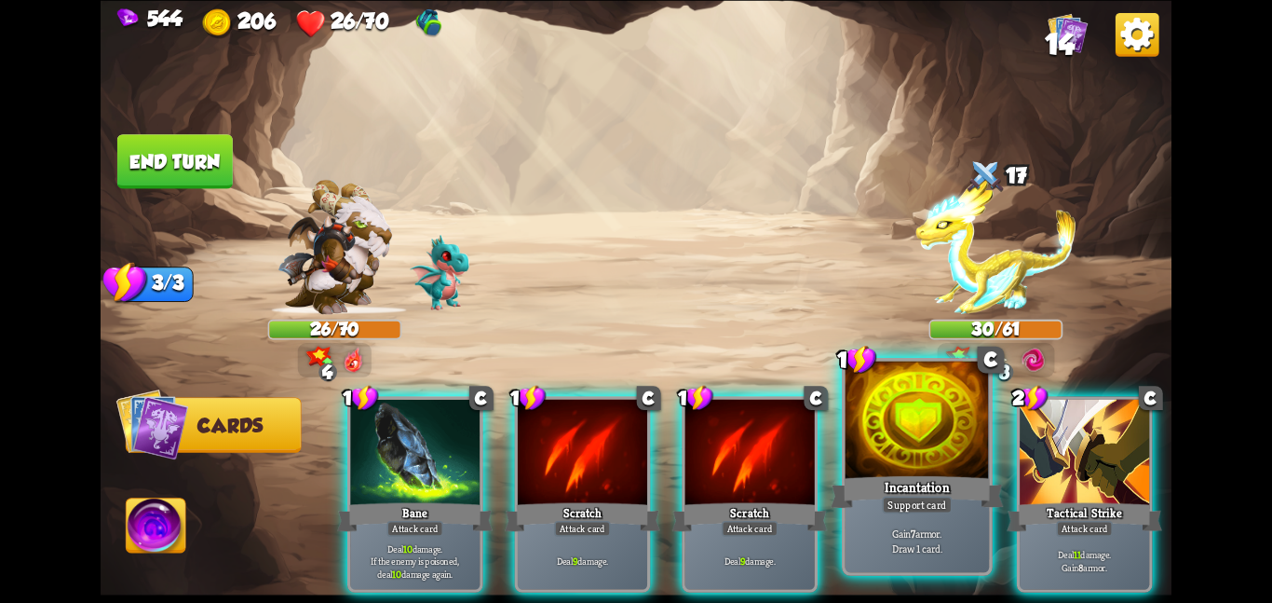
click at [911, 457] on div at bounding box center [918, 420] width 144 height 121
click at [911, 457] on div "1 C Bane Attack card Deal 10 damage. If the enemy is poisoned, deal 10 damage a…" at bounding box center [743, 468] width 857 height 268
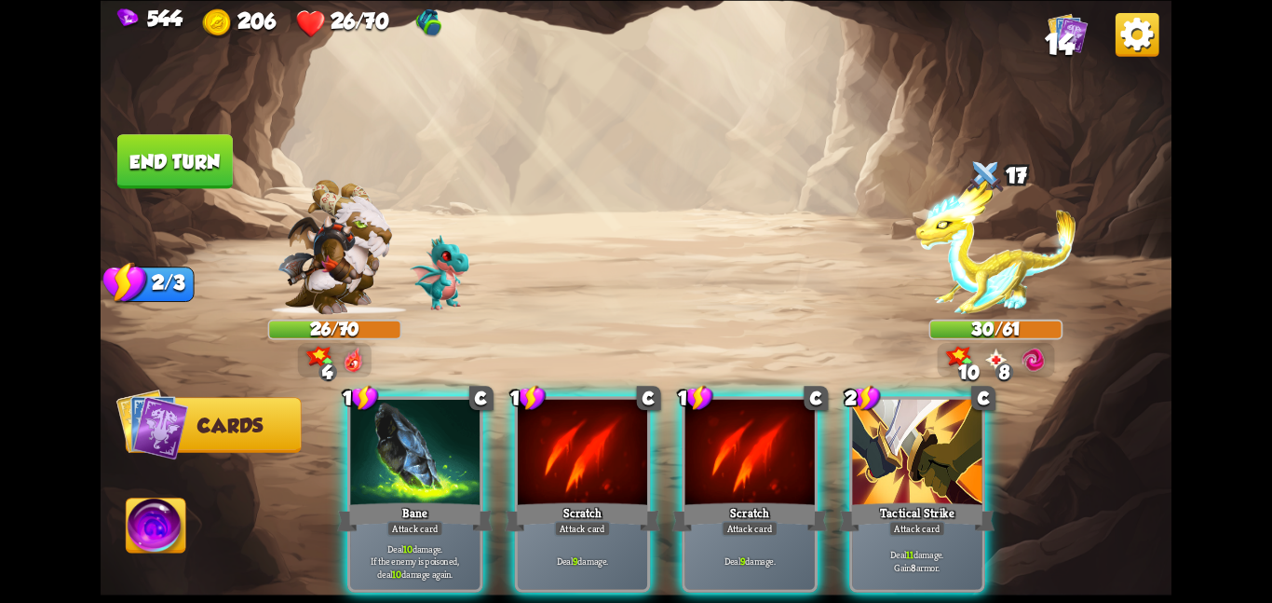
click at [911, 457] on div at bounding box center [916, 453] width 129 height 109
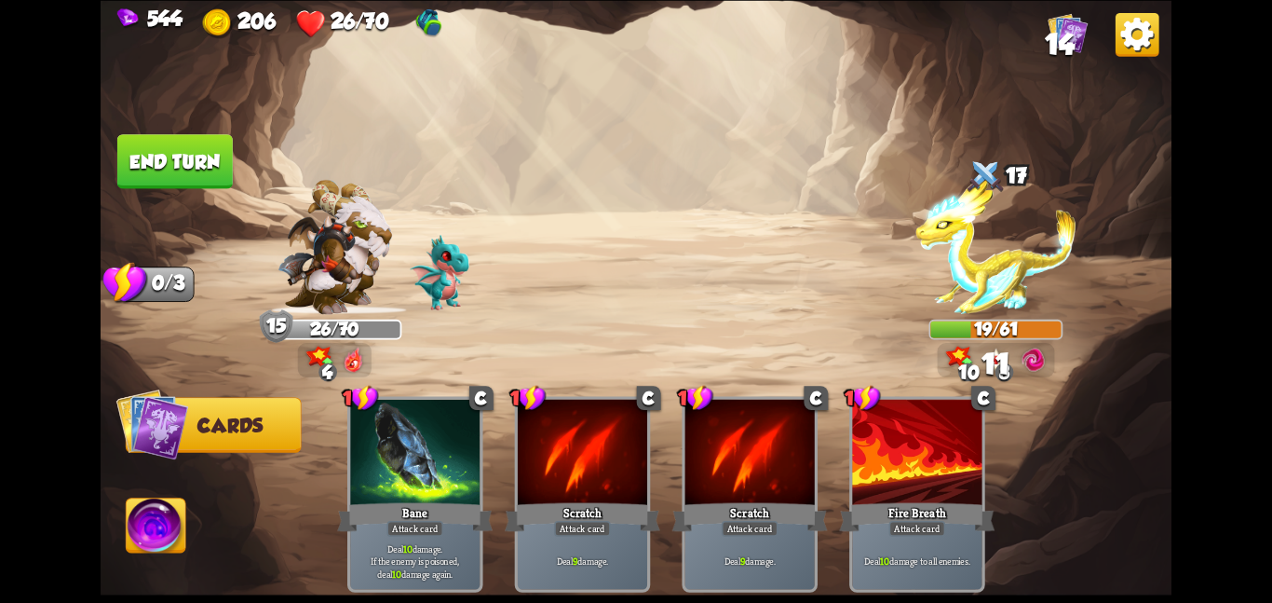
click at [210, 143] on button "End turn" at bounding box center [174, 161] width 115 height 54
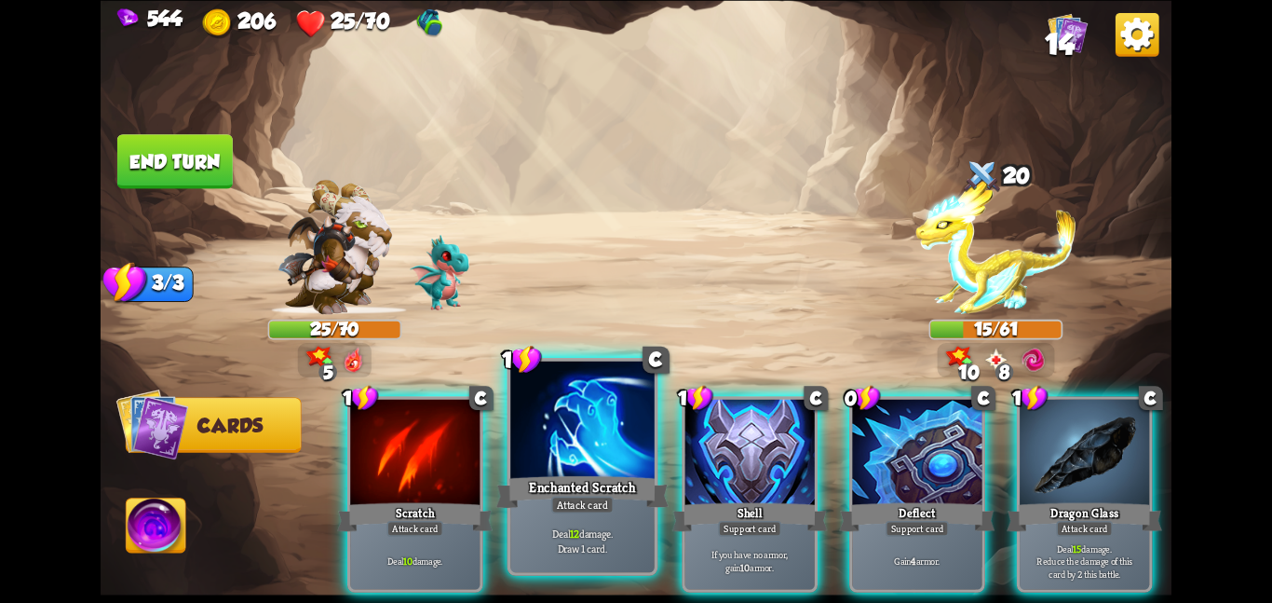
click at [547, 459] on div at bounding box center [582, 420] width 144 height 121
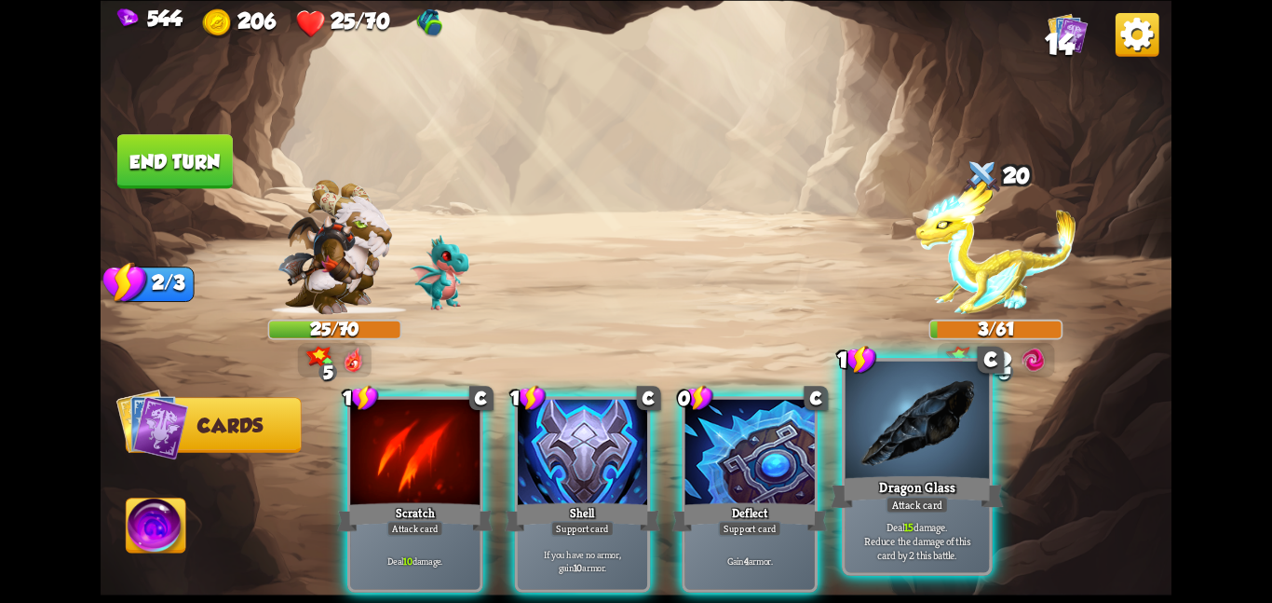
click at [870, 438] on div at bounding box center [918, 420] width 144 height 121
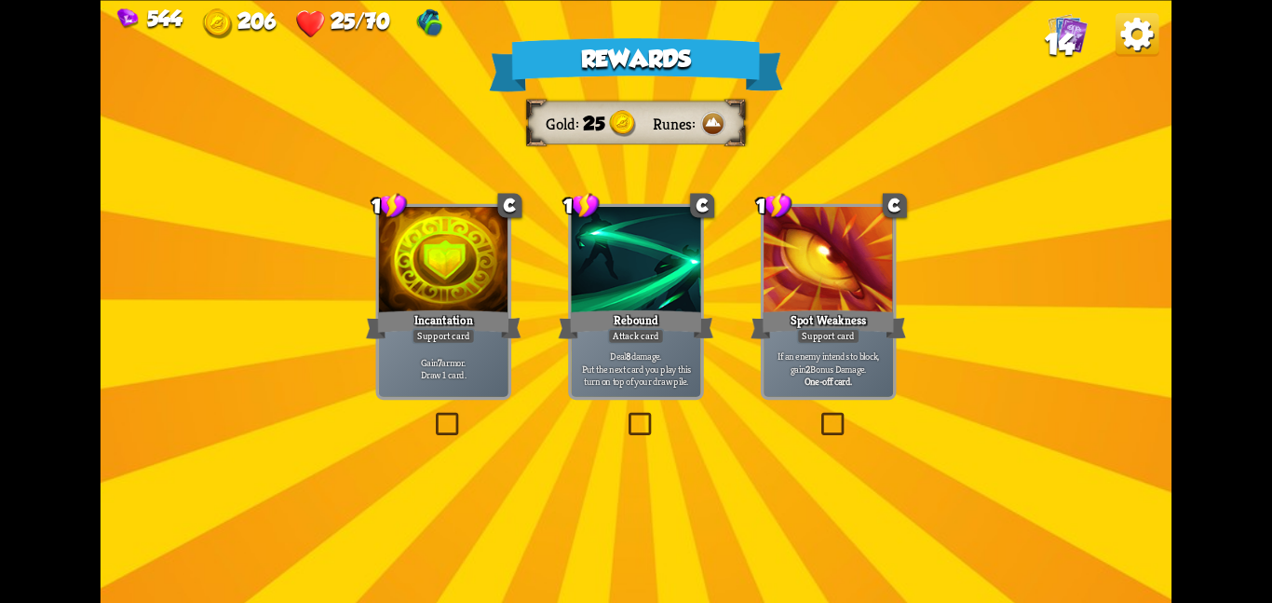
click at [632, 290] on div at bounding box center [635, 261] width 129 height 109
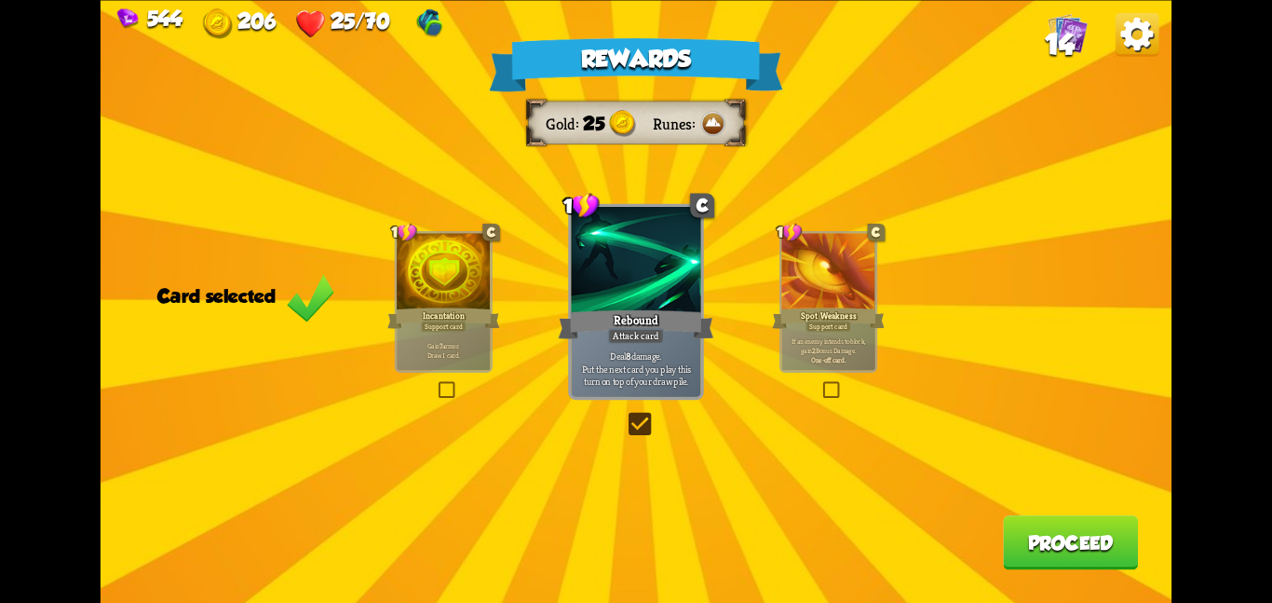
click at [489, 311] on div "Incantation" at bounding box center [443, 317] width 113 height 25
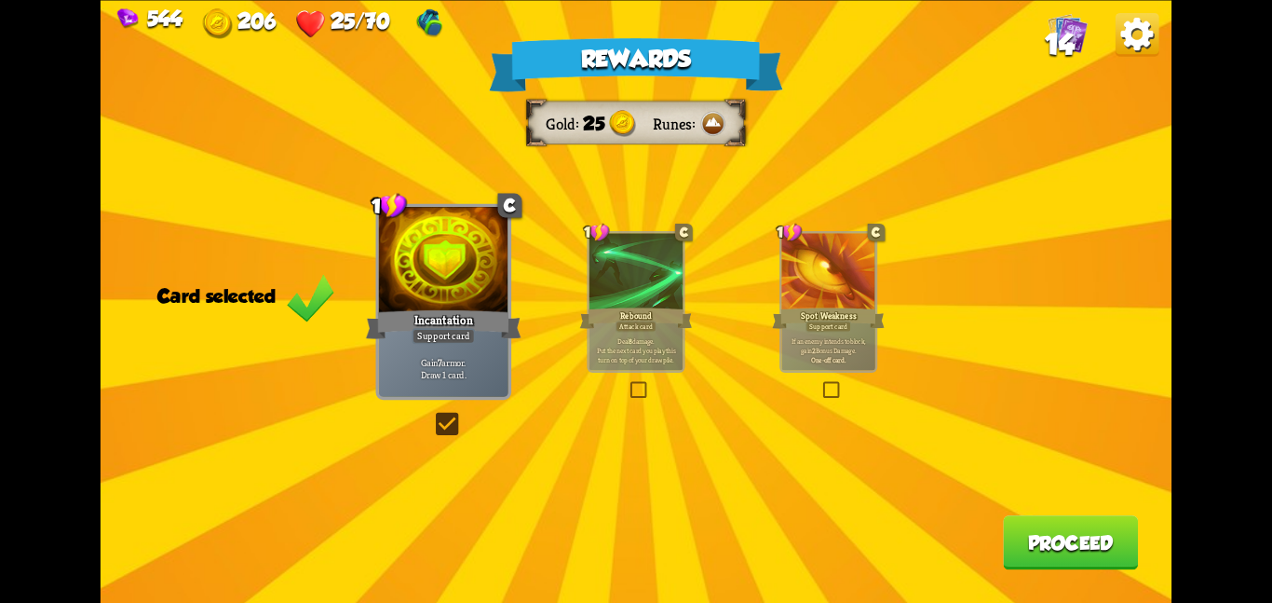
click at [1030, 514] on div "Rewards Gold 25 Runes Card selected 1 C Incantation Support card Gain 7 armor. …" at bounding box center [636, 301] width 1071 height 603
click at [1024, 532] on button "Proceed" at bounding box center [1070, 542] width 135 height 54
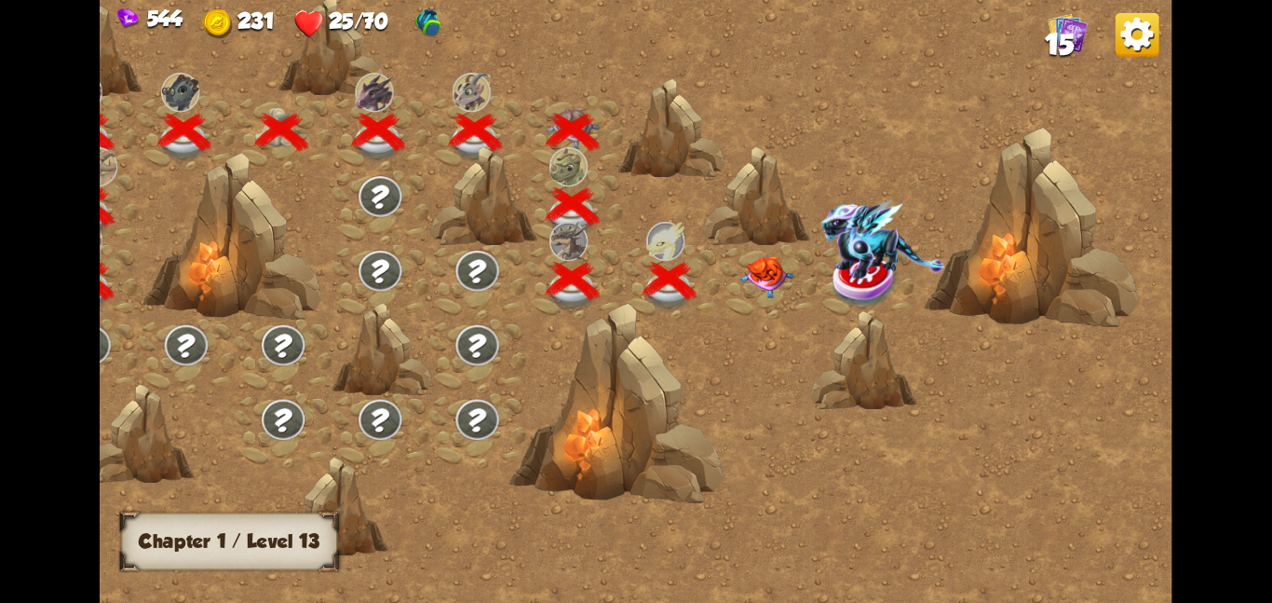
click at [766, 268] on img at bounding box center [766, 276] width 54 height 42
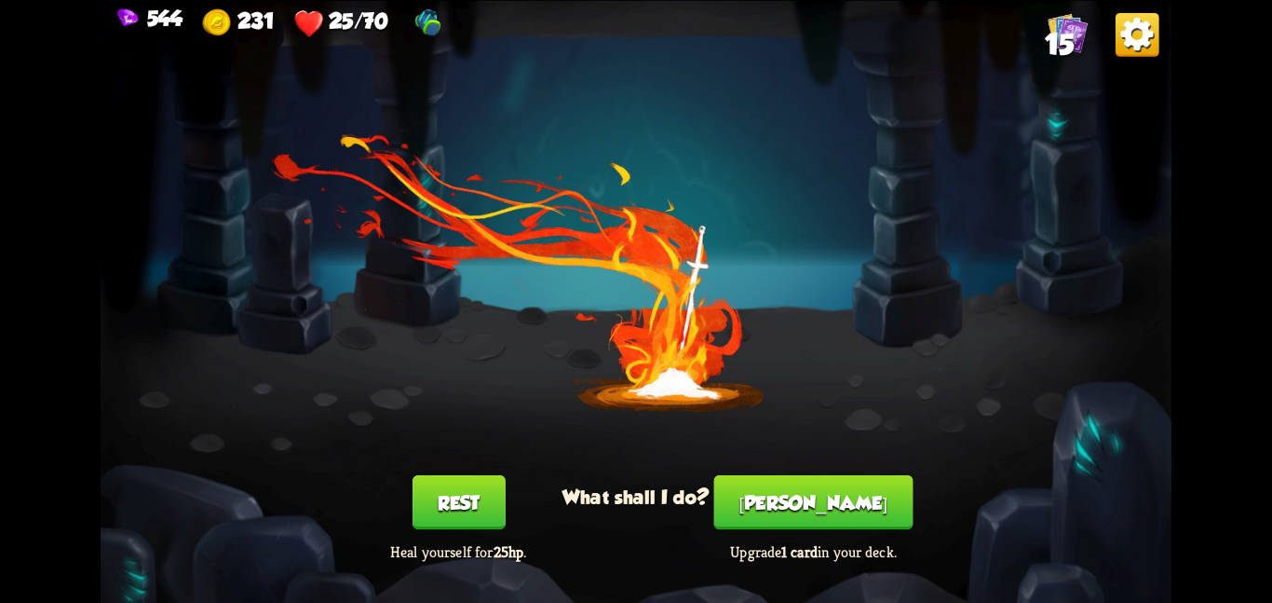
click at [425, 482] on button "Rest" at bounding box center [459, 502] width 93 height 54
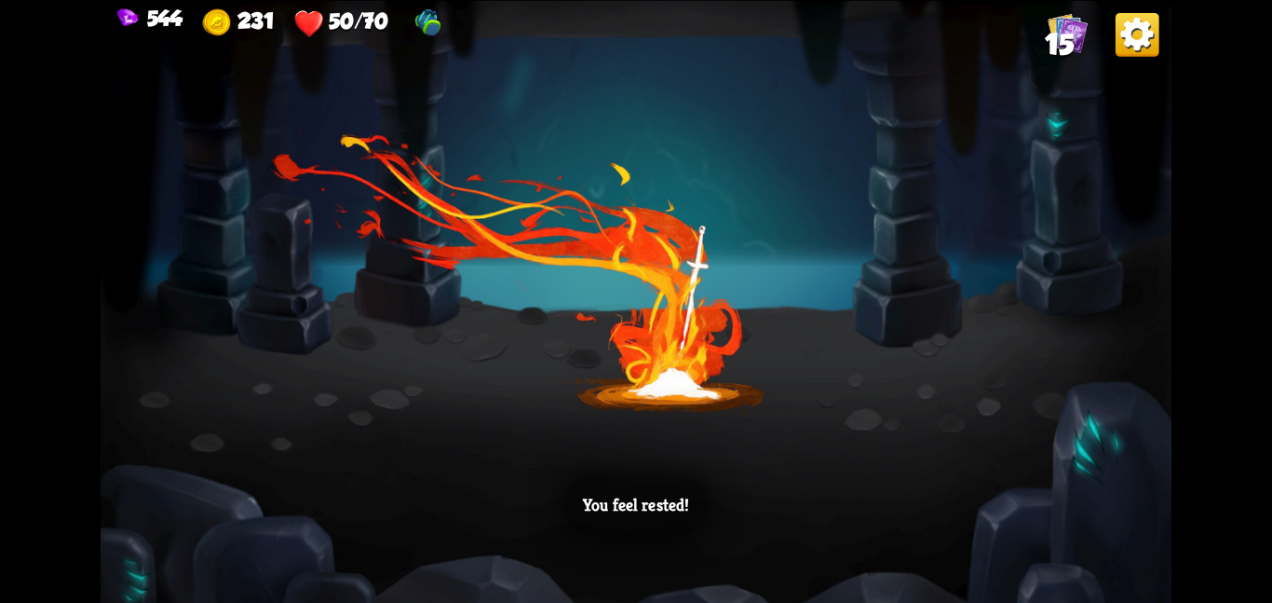
click at [743, 348] on div "You feel rested!" at bounding box center [636, 301] width 1071 height 603
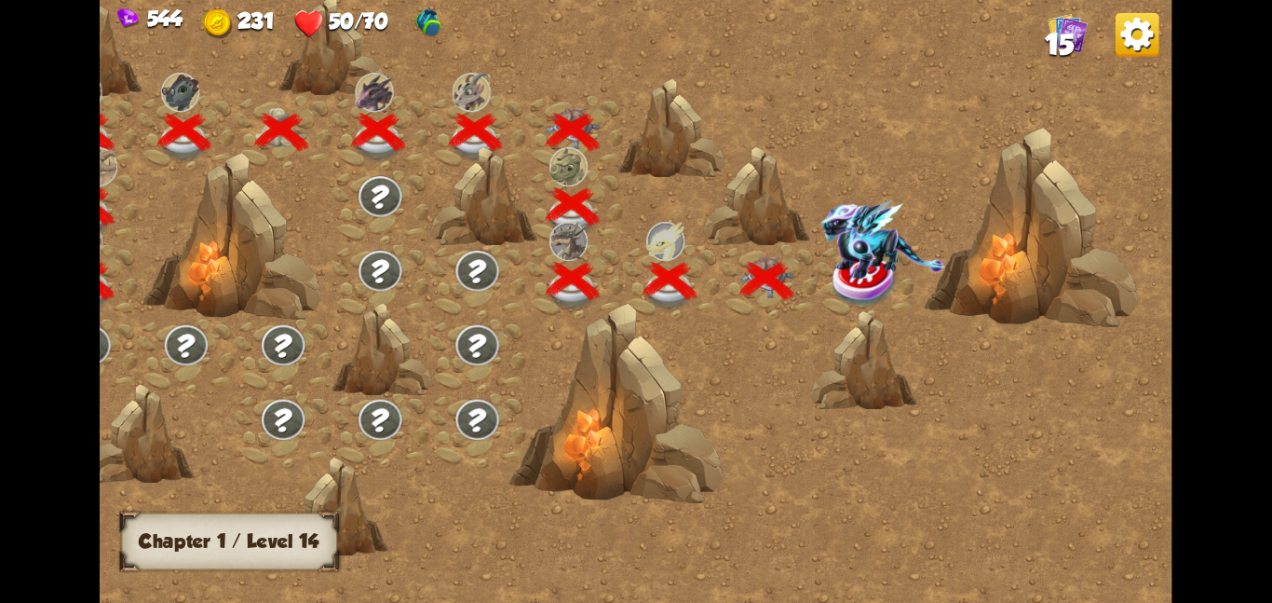
click at [824, 276] on img at bounding box center [883, 237] width 124 height 79
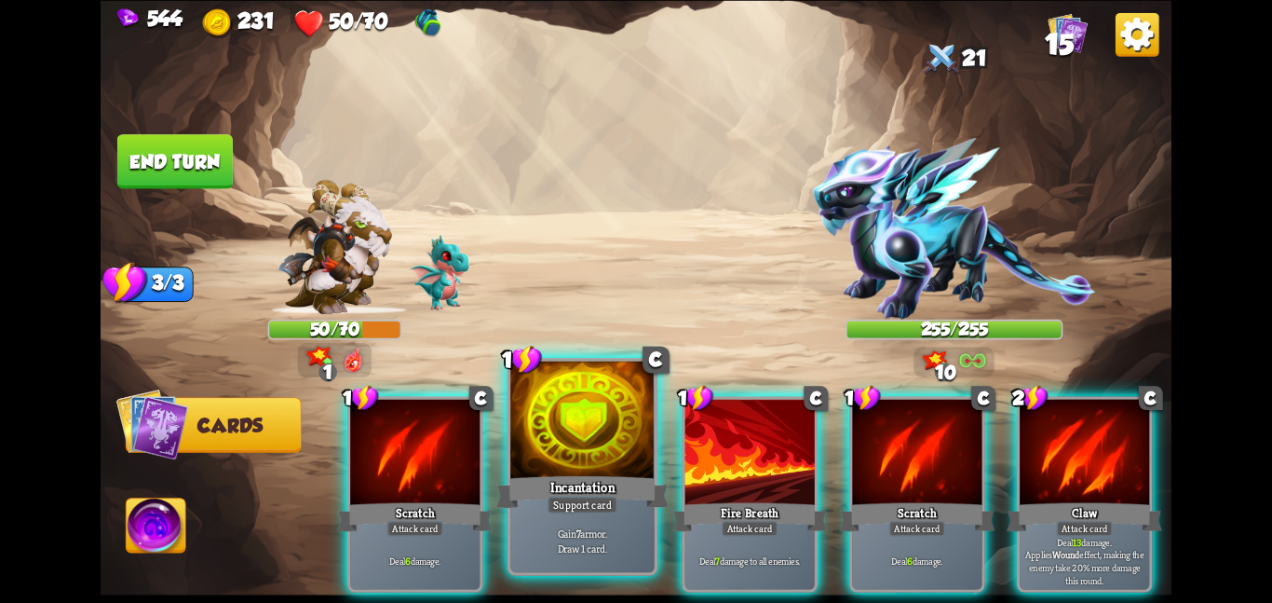
click at [616, 503] on div "Support card" at bounding box center [583, 504] width 70 height 18
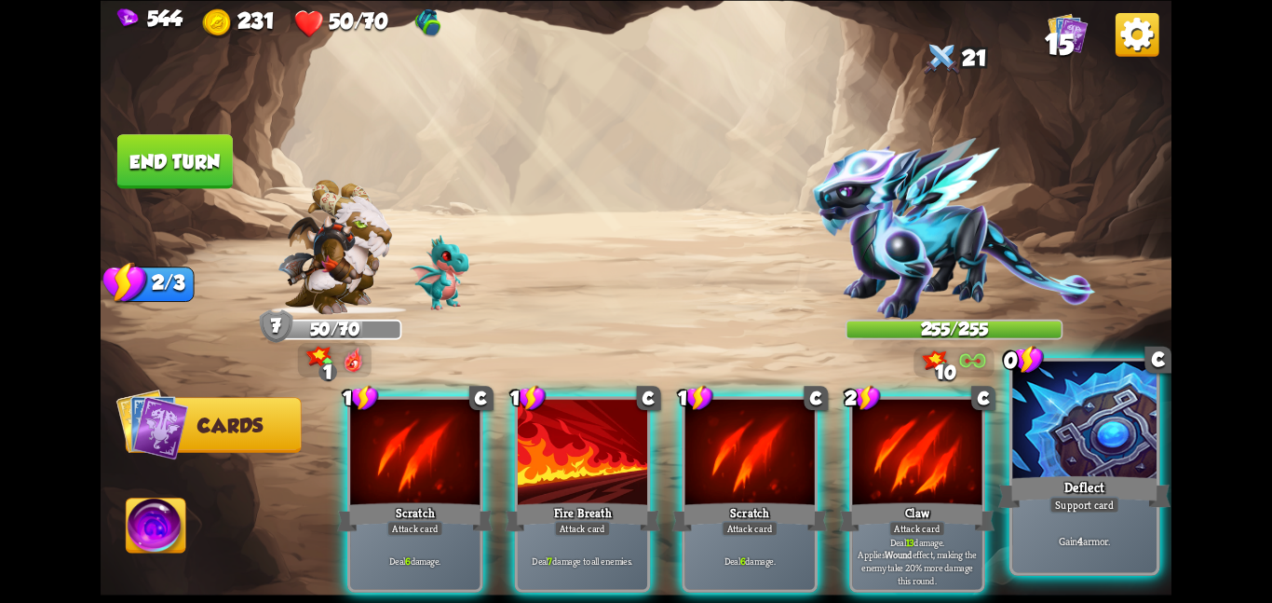
click at [1117, 460] on div at bounding box center [1084, 420] width 144 height 121
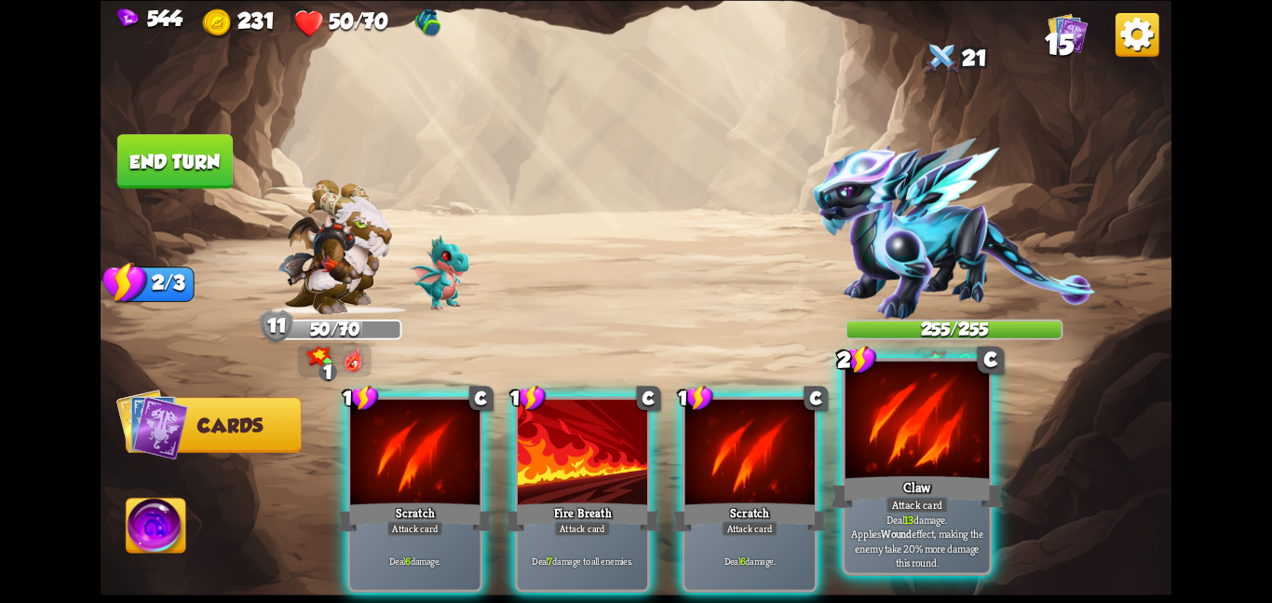
click at [879, 433] on div at bounding box center [918, 420] width 144 height 121
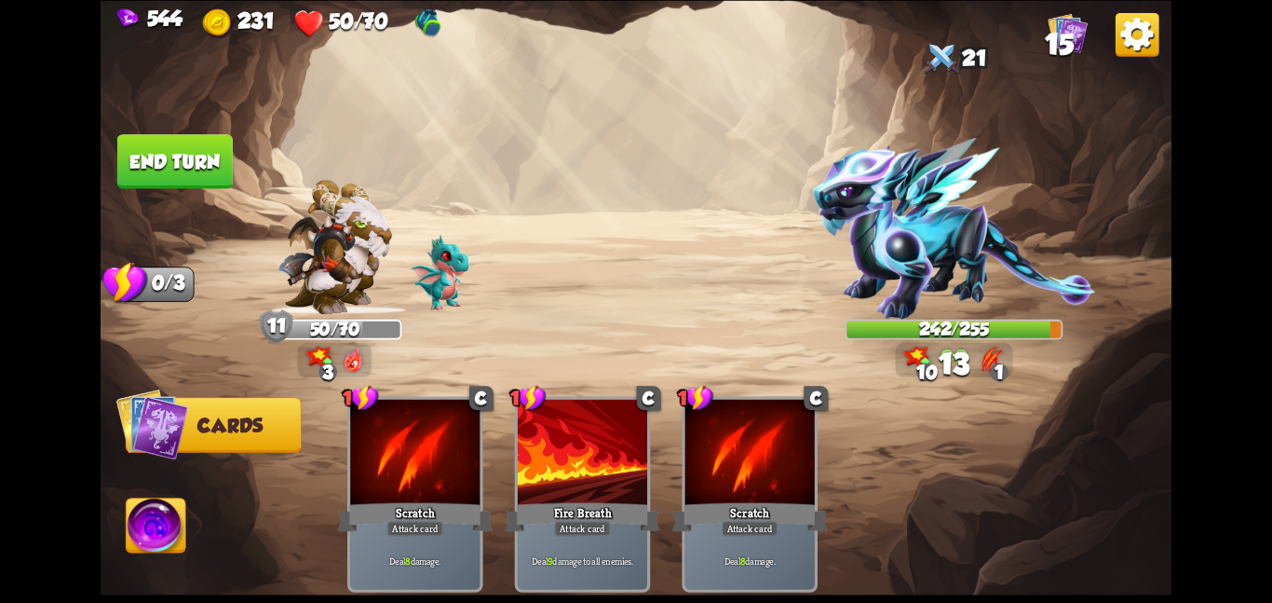
click at [177, 159] on button "End turn" at bounding box center [174, 161] width 115 height 54
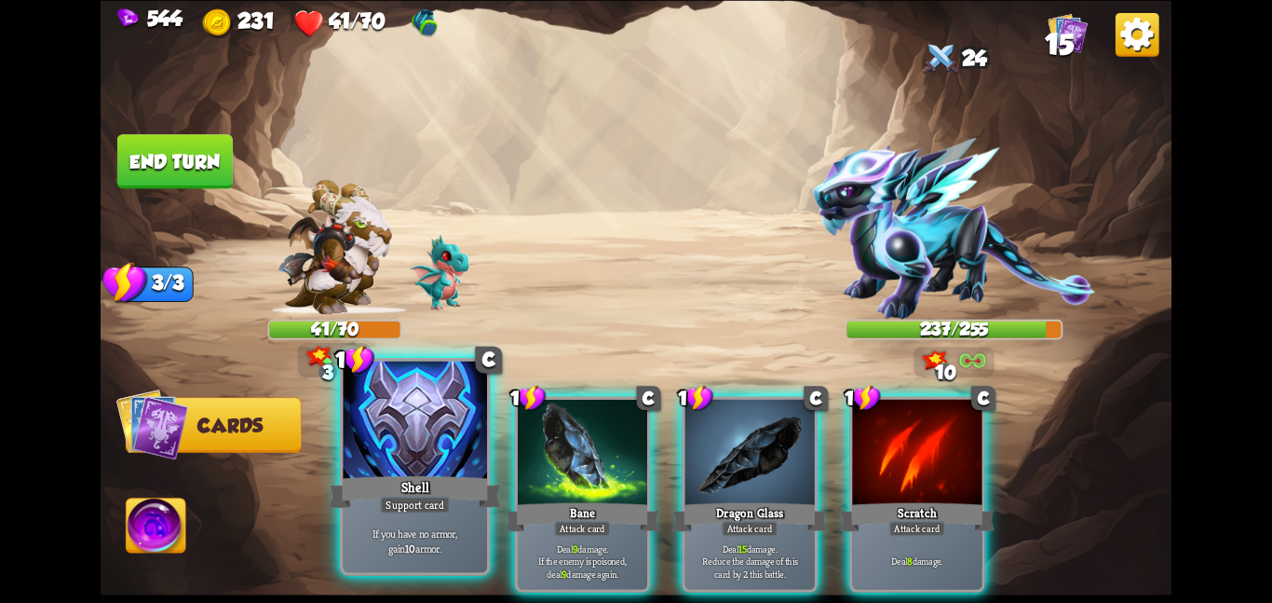
click at [437, 478] on div "Shell" at bounding box center [415, 491] width 172 height 38
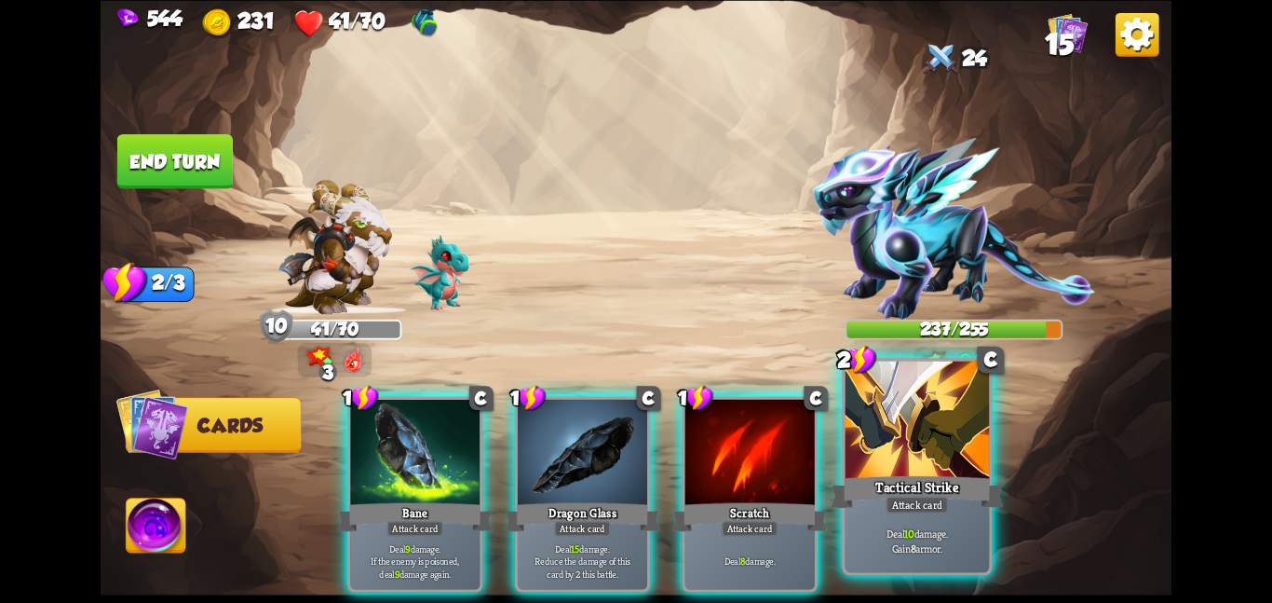
click at [968, 452] on div at bounding box center [918, 420] width 144 height 121
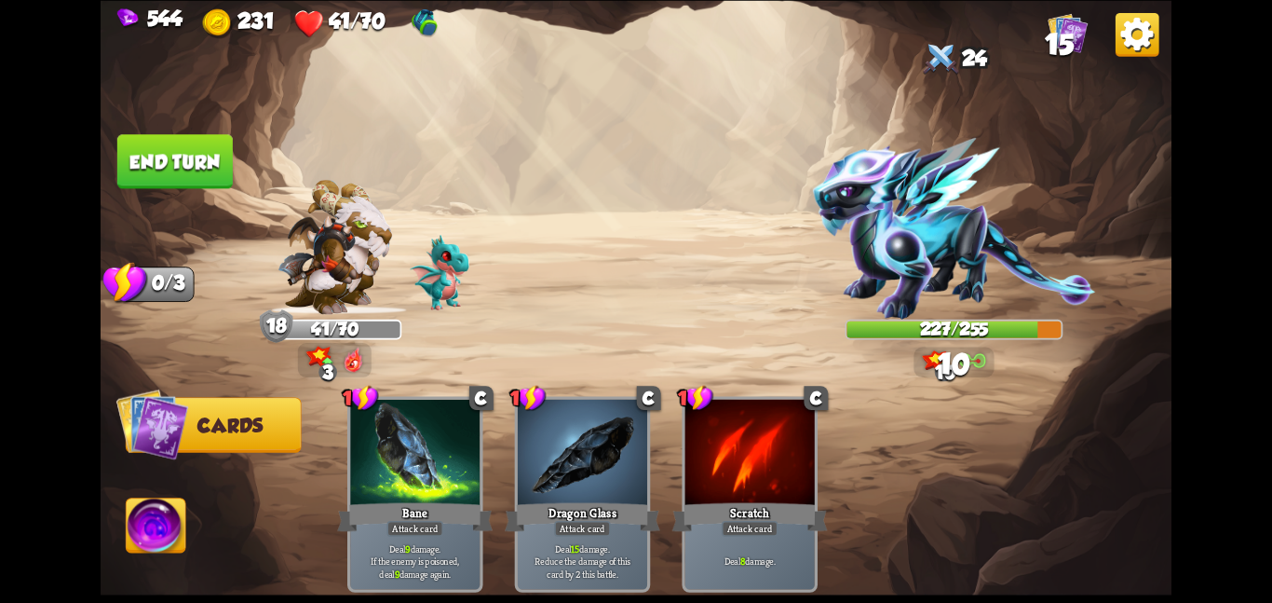
click at [203, 166] on button "End turn" at bounding box center [174, 161] width 115 height 54
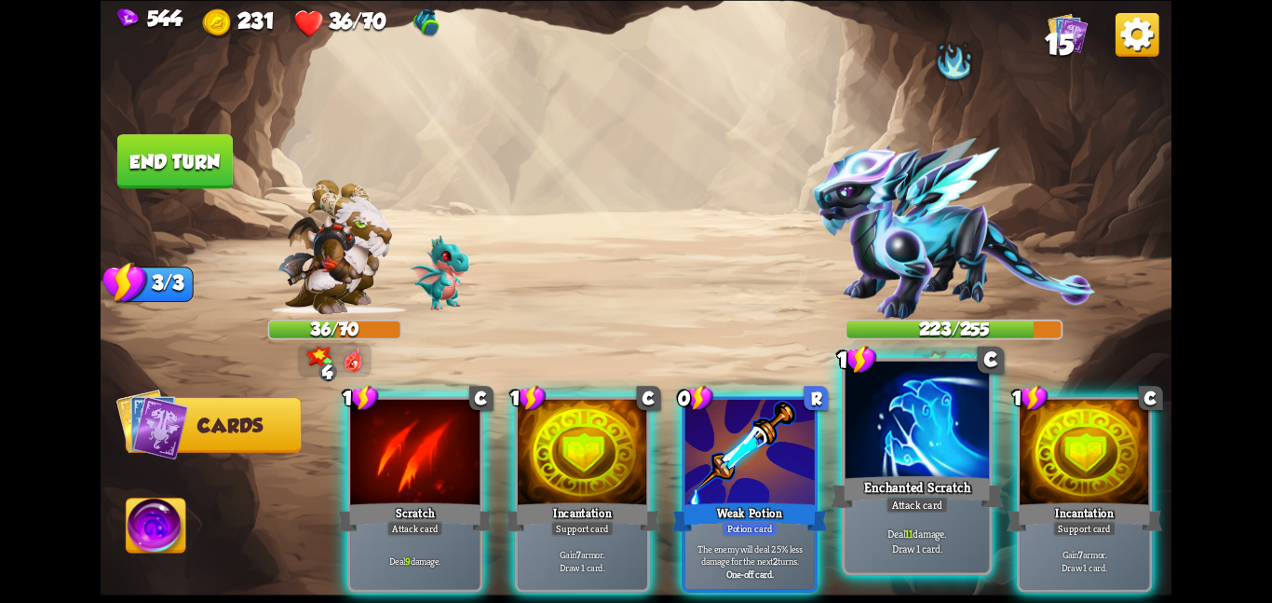
click at [930, 457] on div at bounding box center [918, 420] width 144 height 121
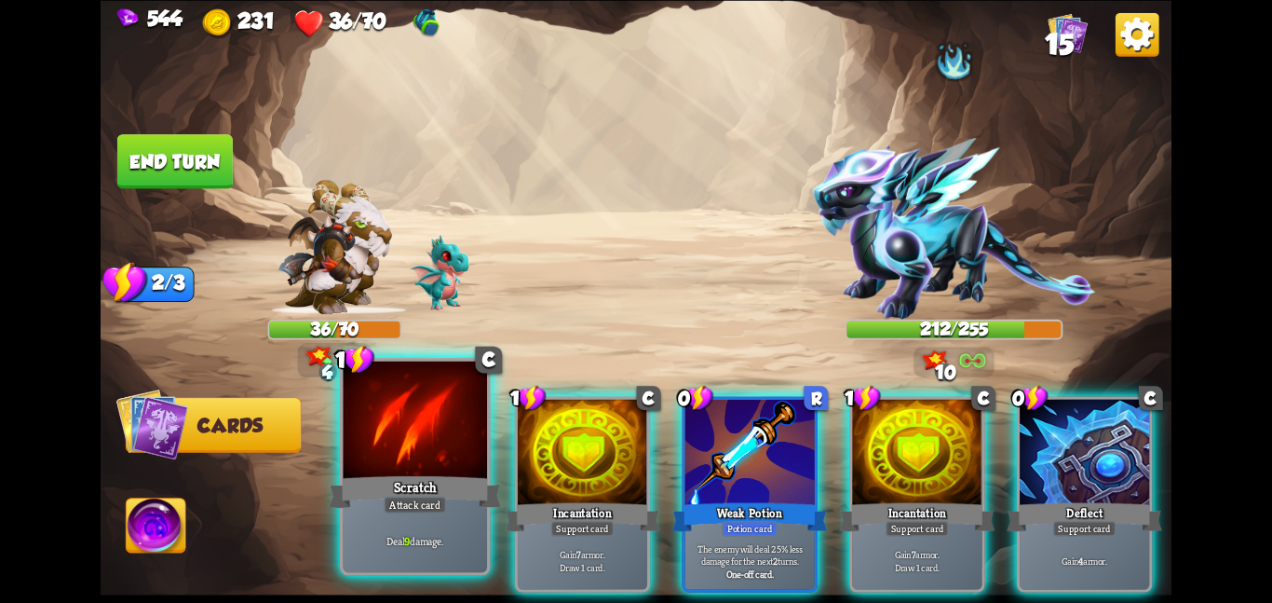
click at [383, 432] on div at bounding box center [415, 420] width 144 height 121
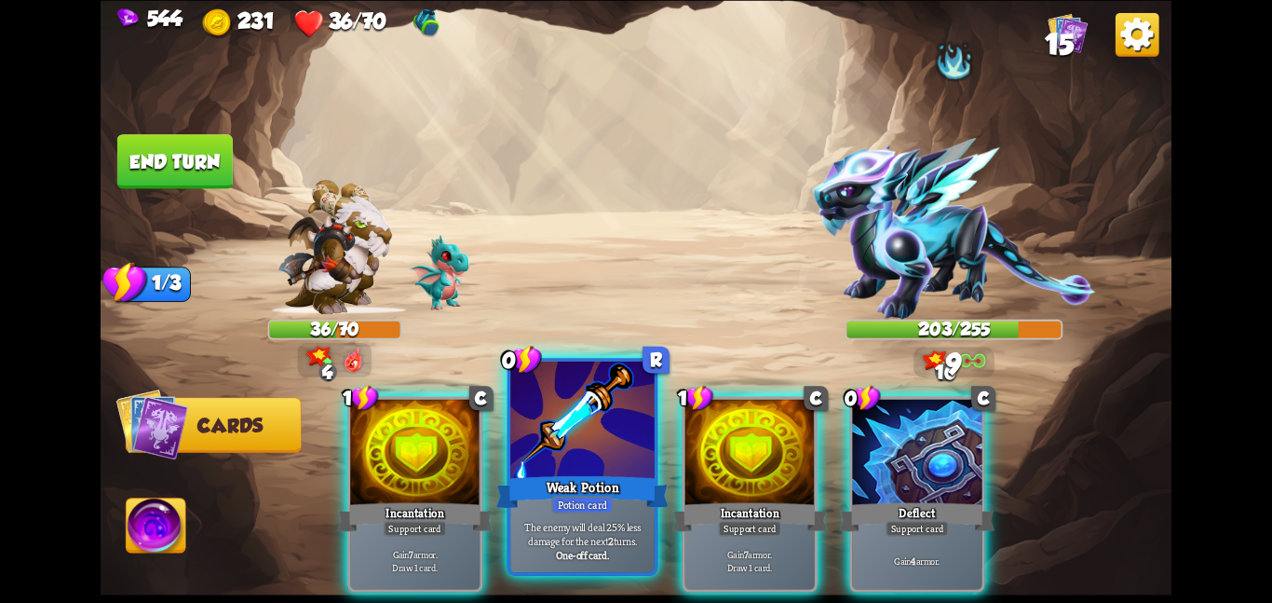
click at [568, 447] on div at bounding box center [582, 420] width 144 height 121
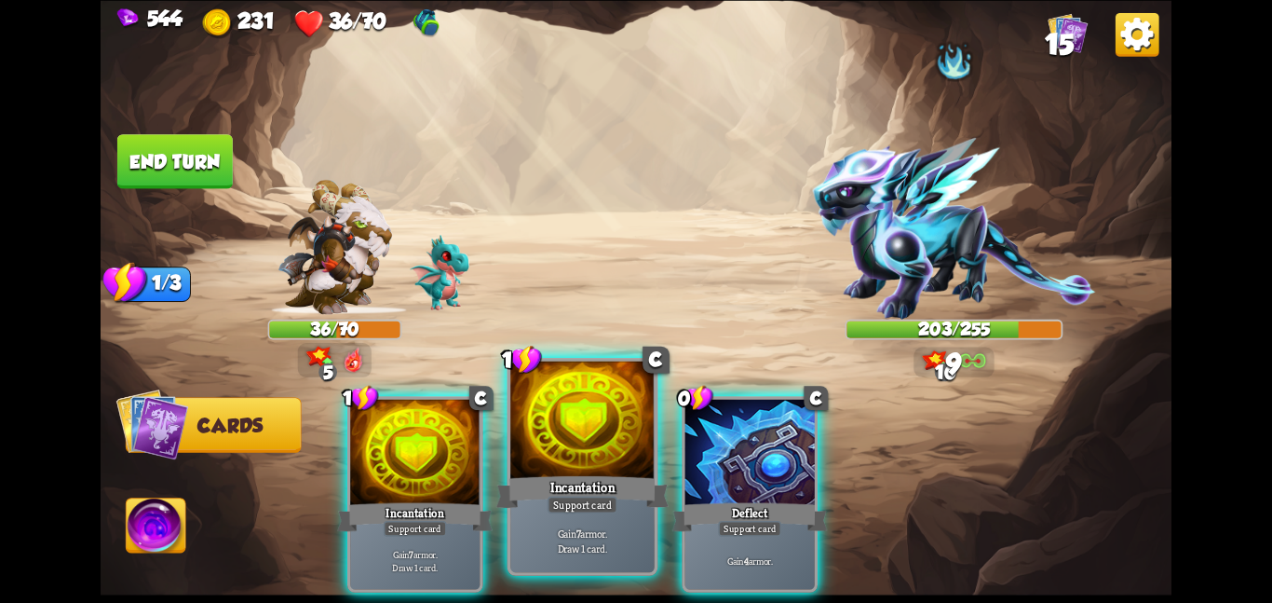
click at [571, 446] on div at bounding box center [582, 420] width 144 height 121
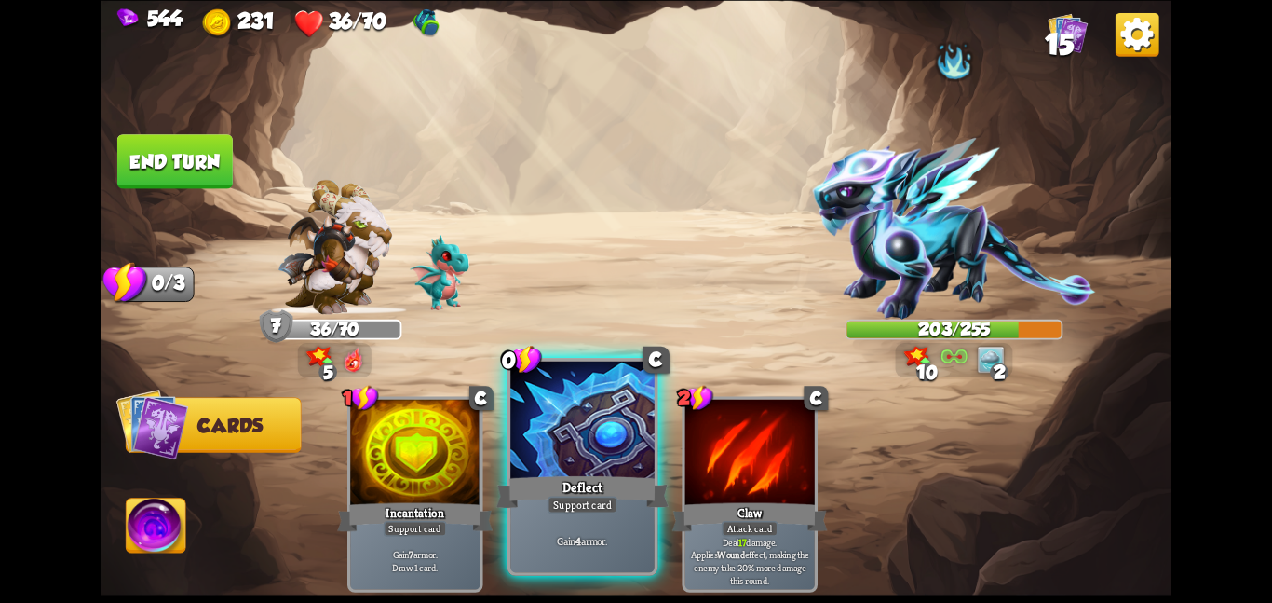
click at [621, 445] on div at bounding box center [582, 420] width 144 height 121
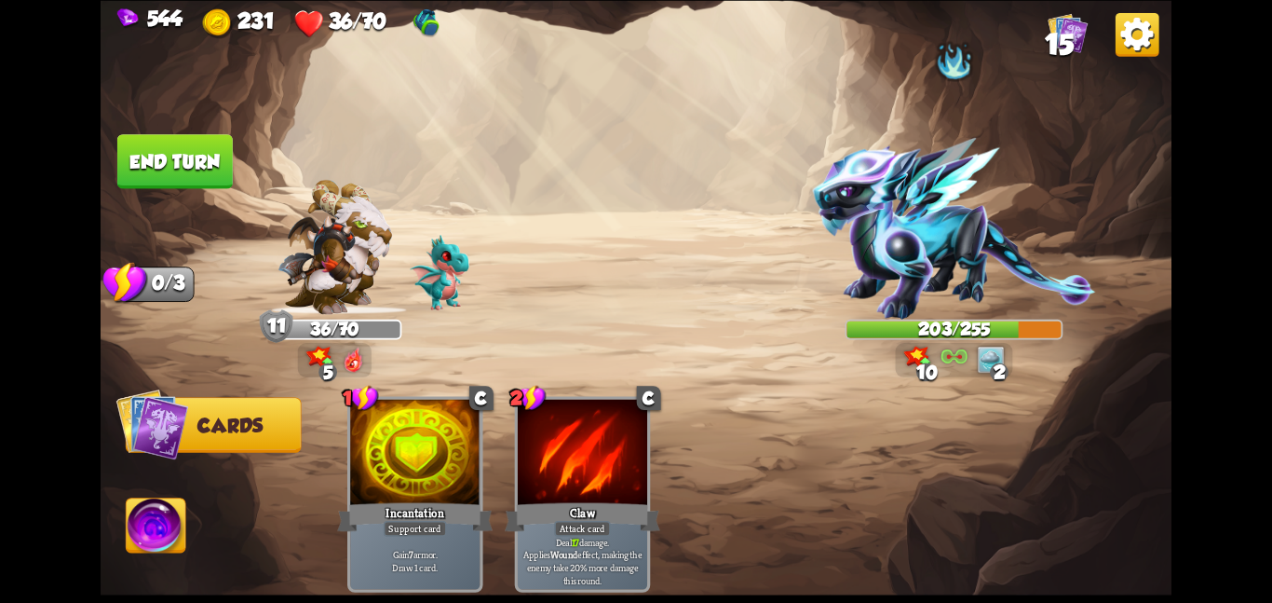
click at [153, 121] on img at bounding box center [636, 301] width 1071 height 603
click at [170, 138] on button "End turn" at bounding box center [174, 161] width 115 height 54
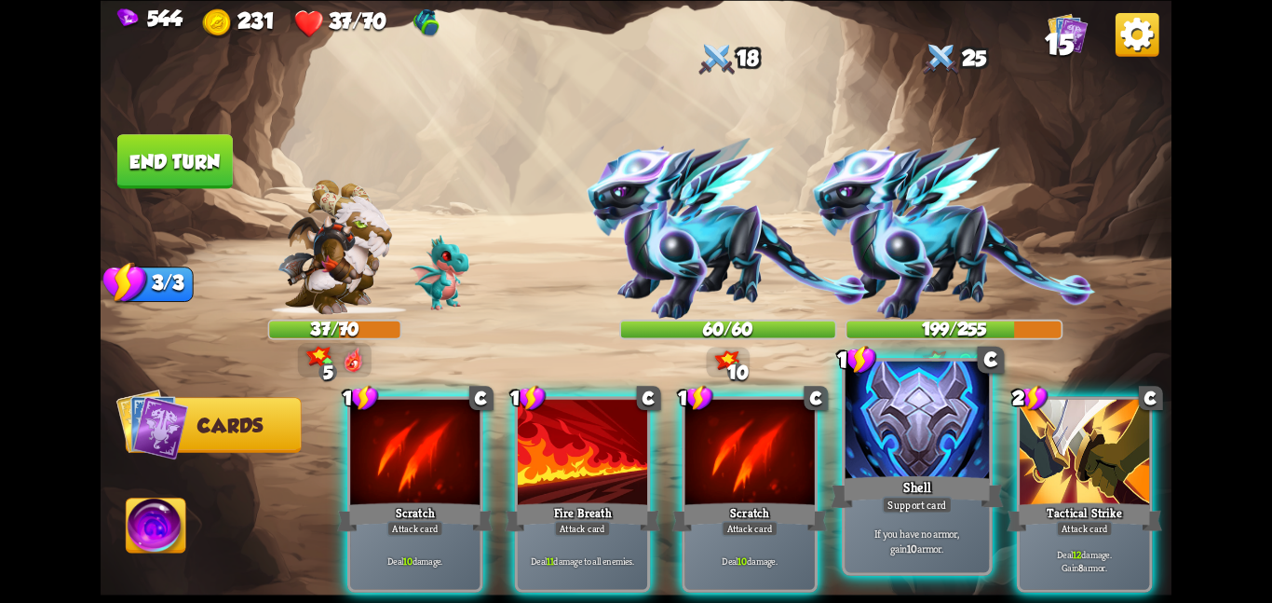
click at [888, 518] on div "If you have no armor, gain 10 armor." at bounding box center [918, 540] width 144 height 62
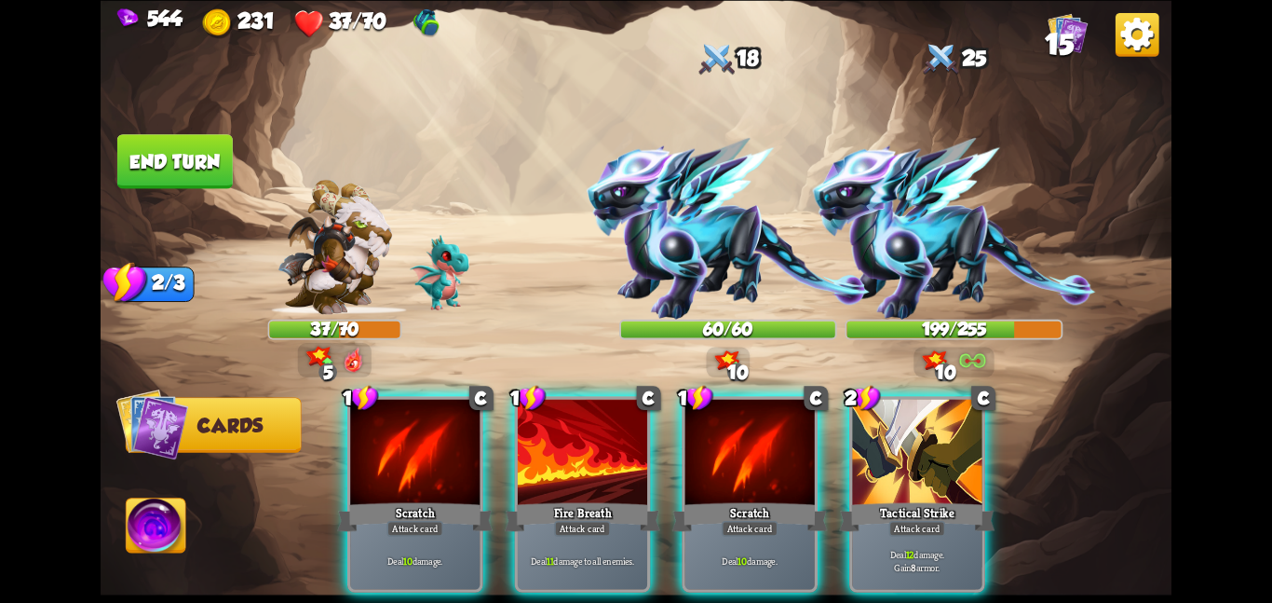
click at [888, 532] on div "Deal 12 damage. Gain 8 armor." at bounding box center [916, 560] width 129 height 57
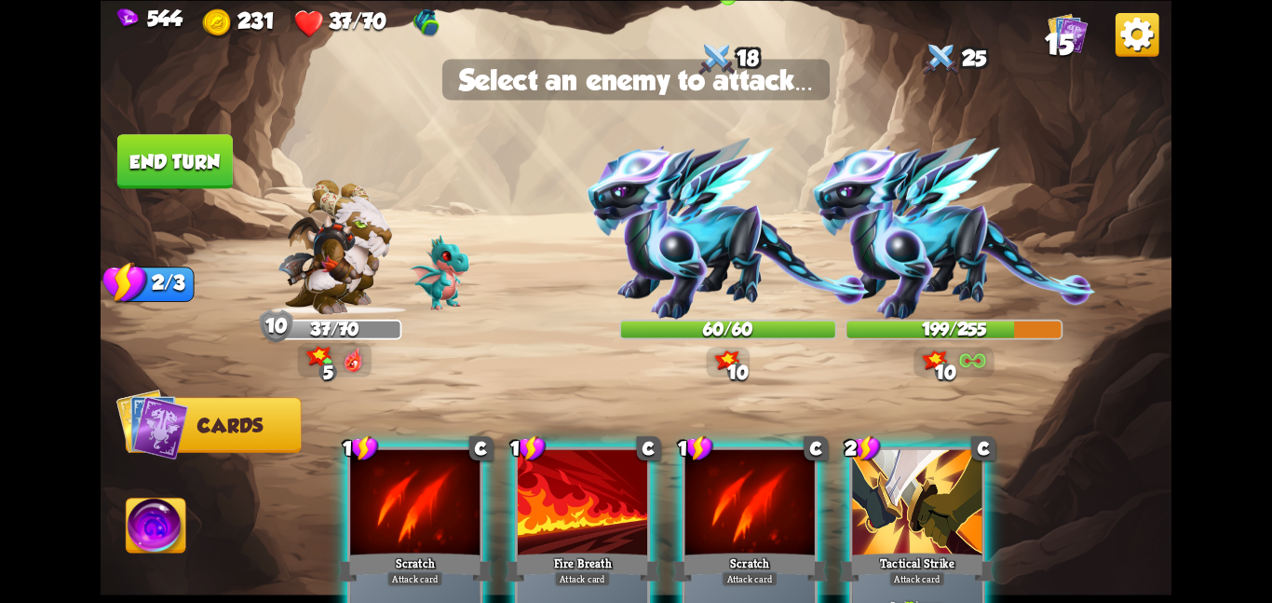
click at [673, 200] on img at bounding box center [728, 229] width 283 height 182
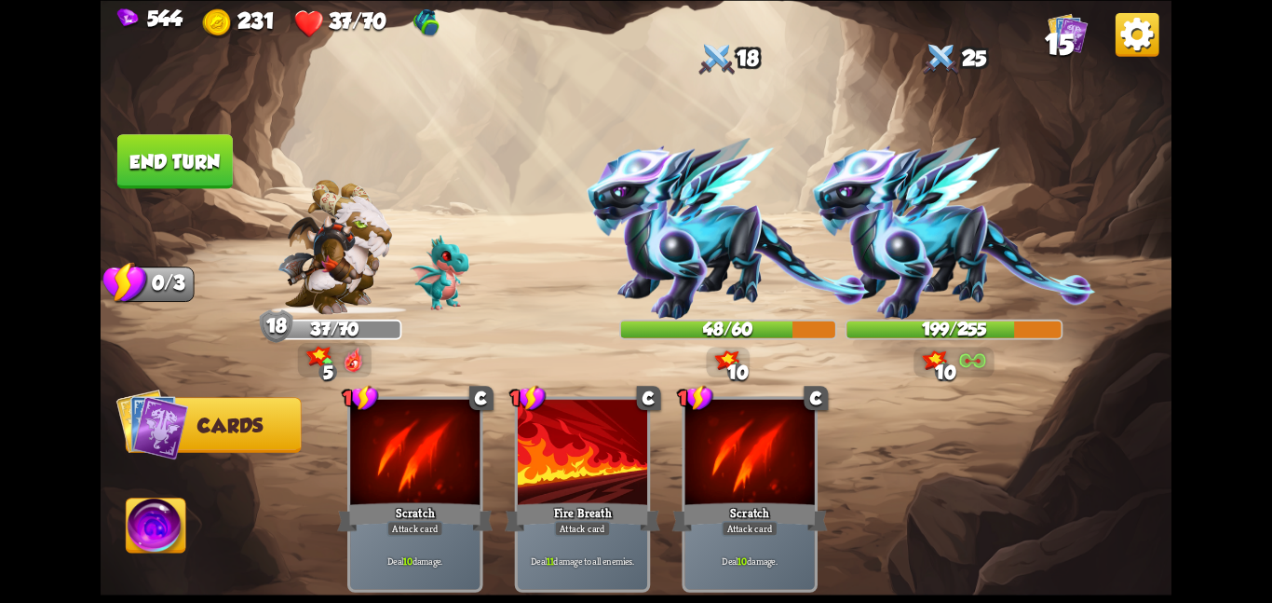
click at [193, 157] on button "End turn" at bounding box center [174, 161] width 115 height 54
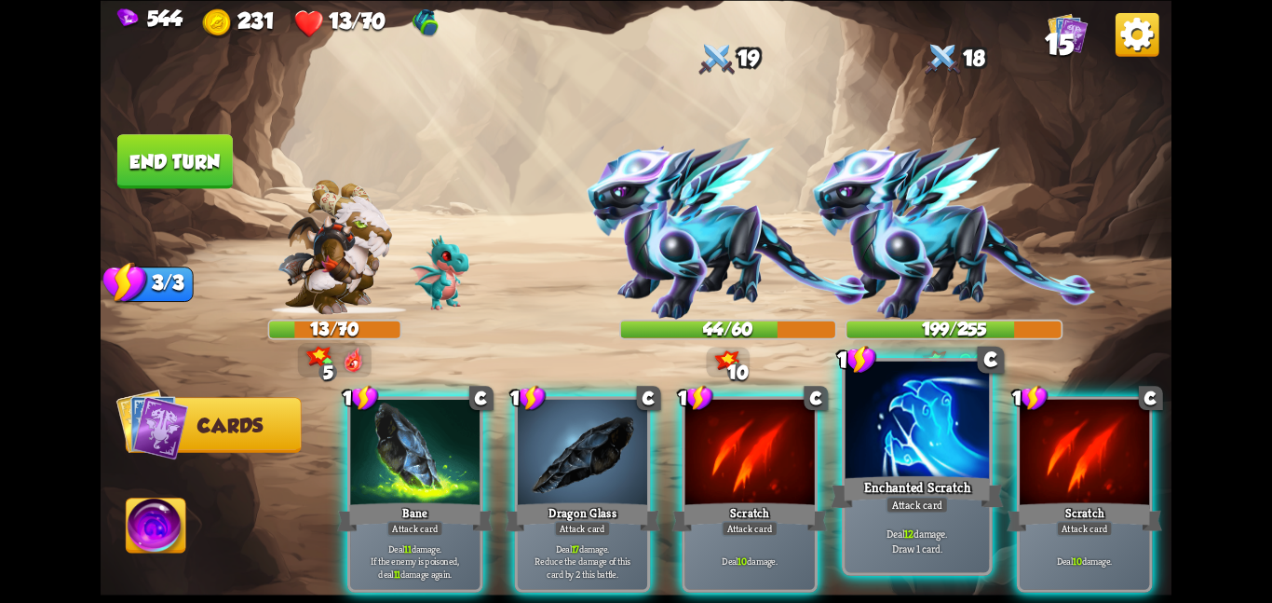
click at [906, 461] on div at bounding box center [918, 420] width 144 height 121
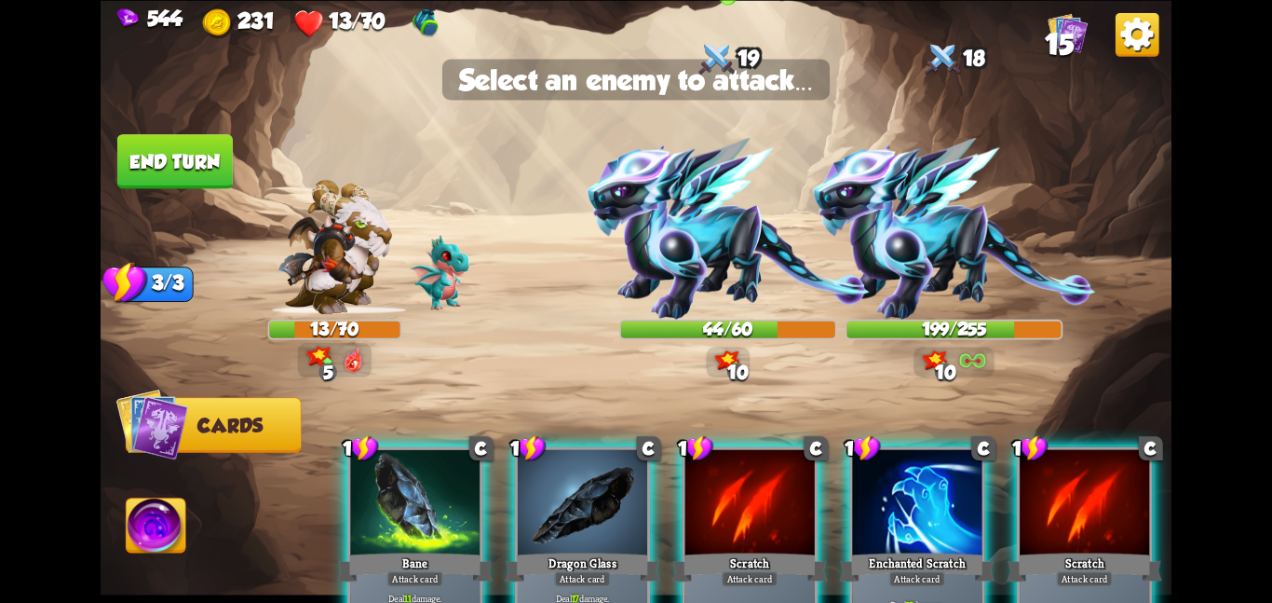
click at [730, 233] on img at bounding box center [728, 229] width 283 height 182
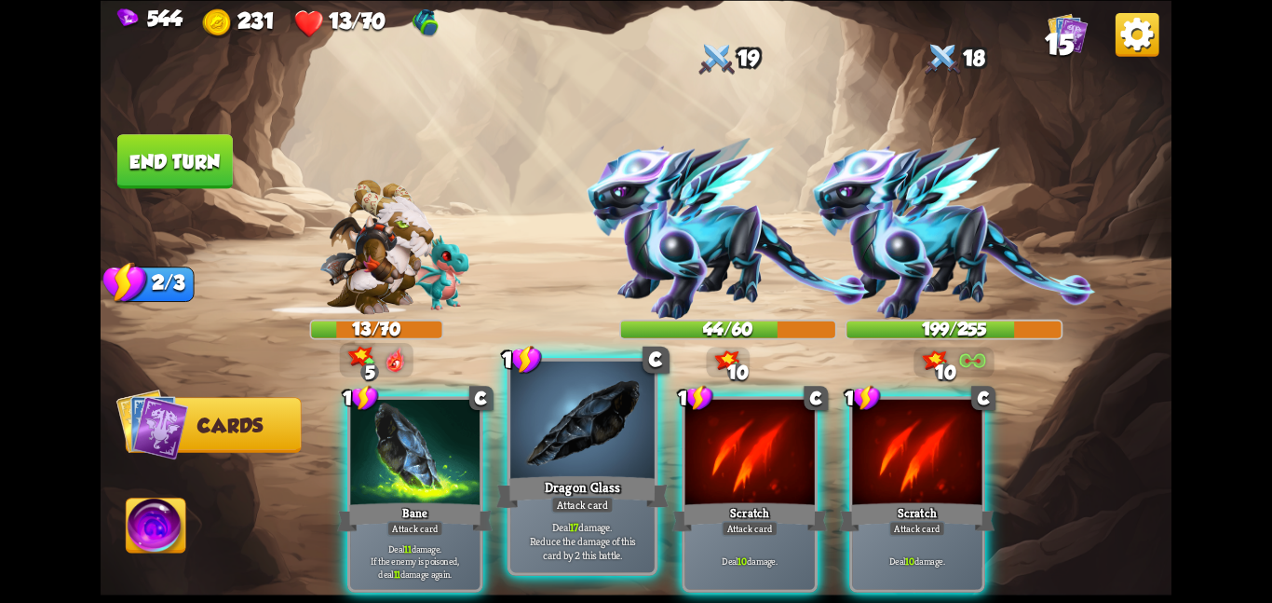
click at [560, 551] on p "Deal 17 damage. Reduce the damage of this card by 2 this battle." at bounding box center [582, 540] width 137 height 43
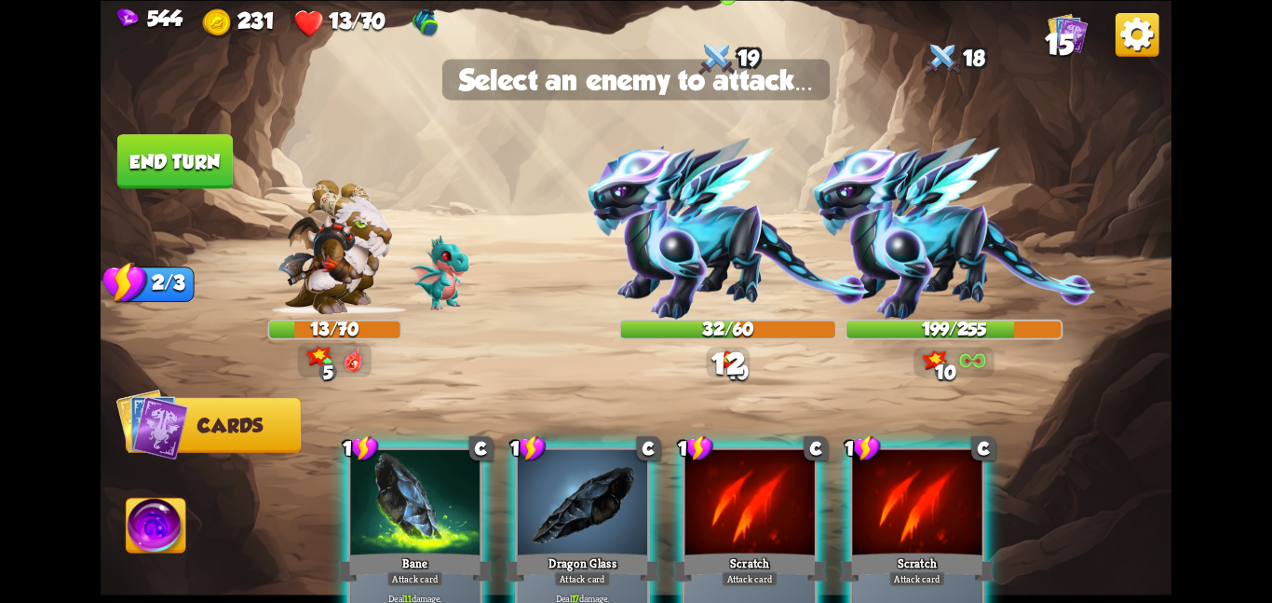
click at [686, 218] on img at bounding box center [728, 229] width 283 height 182
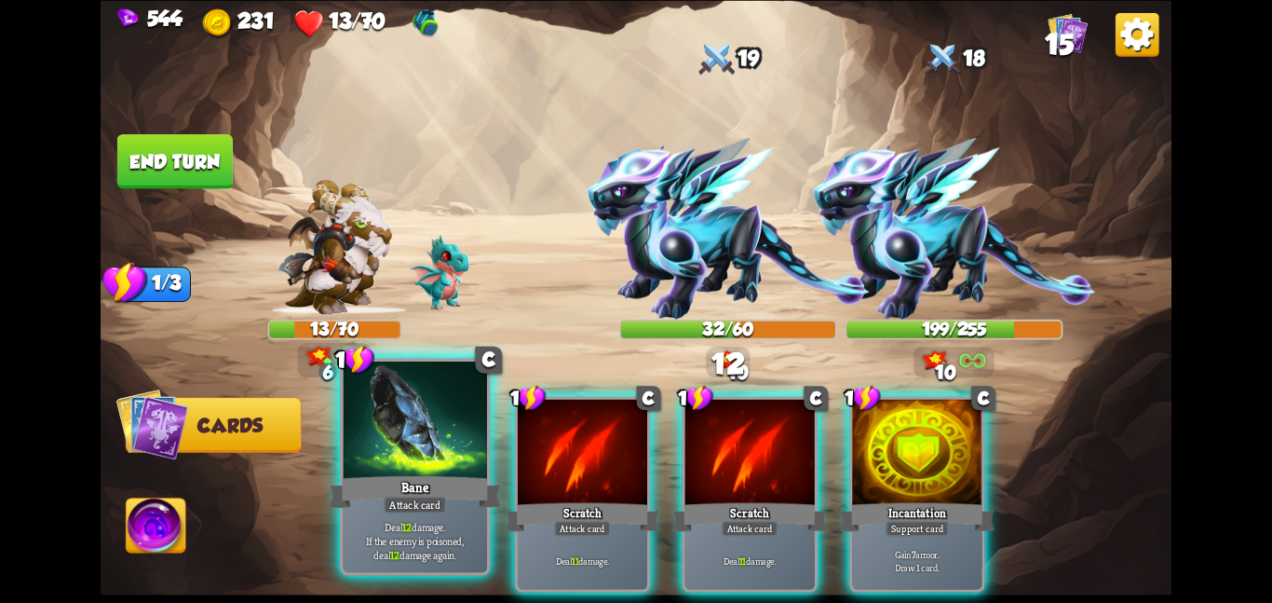
click at [409, 421] on div at bounding box center [415, 420] width 144 height 121
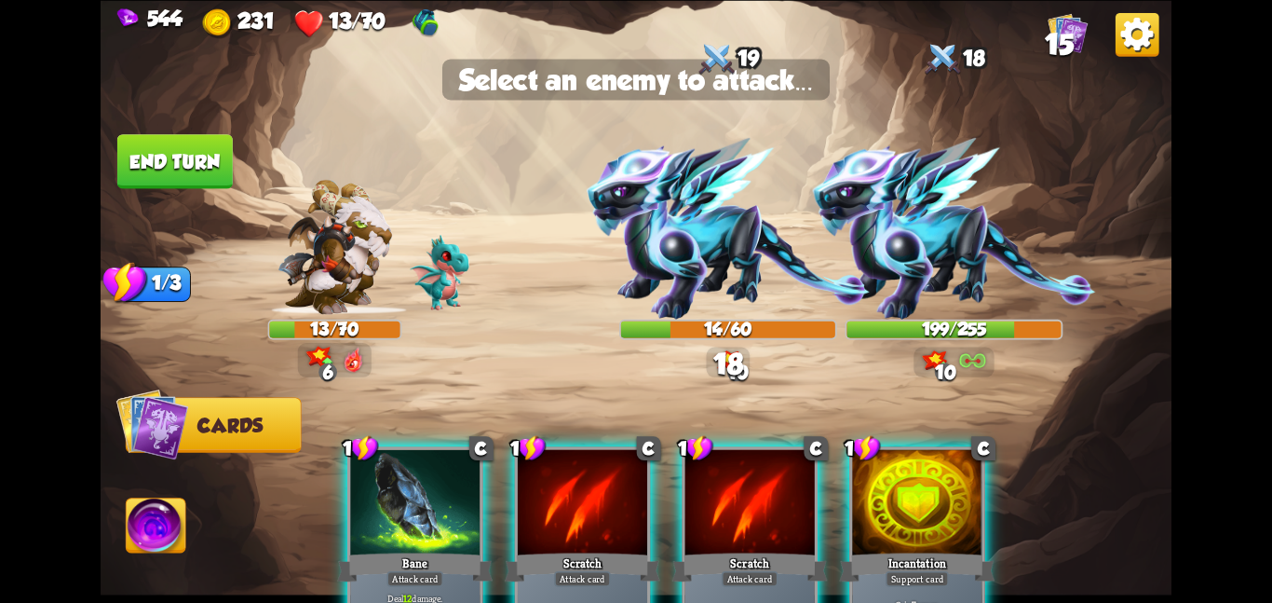
click at [457, 489] on div at bounding box center [414, 503] width 129 height 109
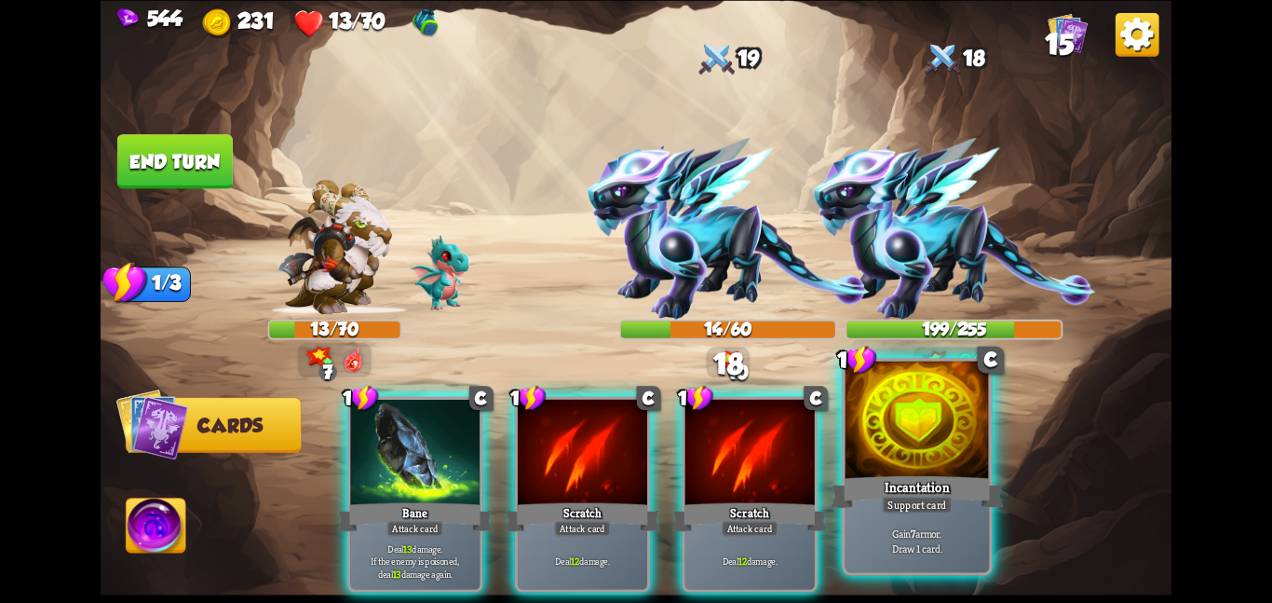
click at [892, 484] on div "Incantation" at bounding box center [917, 491] width 172 height 38
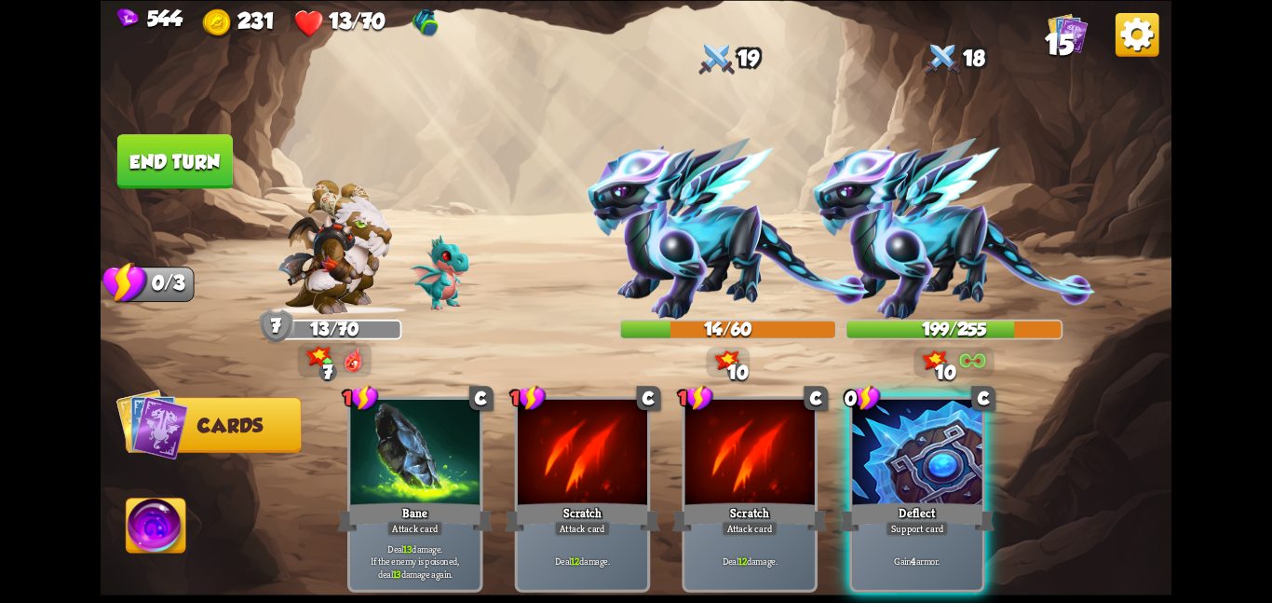
click at [187, 518] on img at bounding box center [636, 301] width 1071 height 603
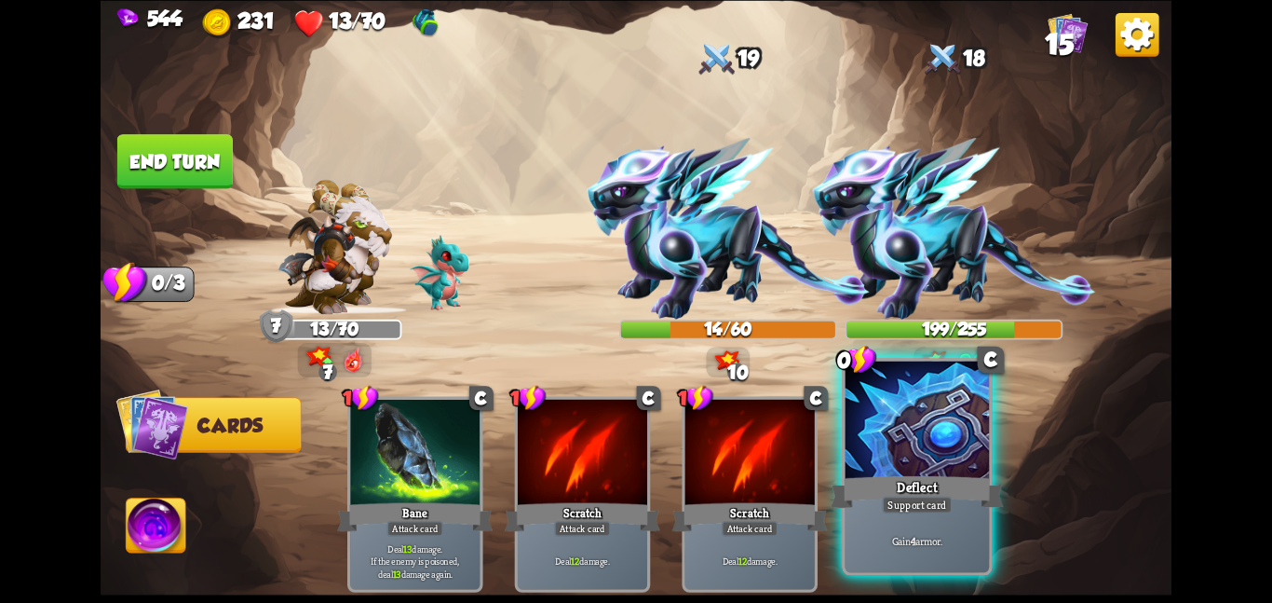
click at [891, 510] on div "Support card" at bounding box center [917, 504] width 70 height 18
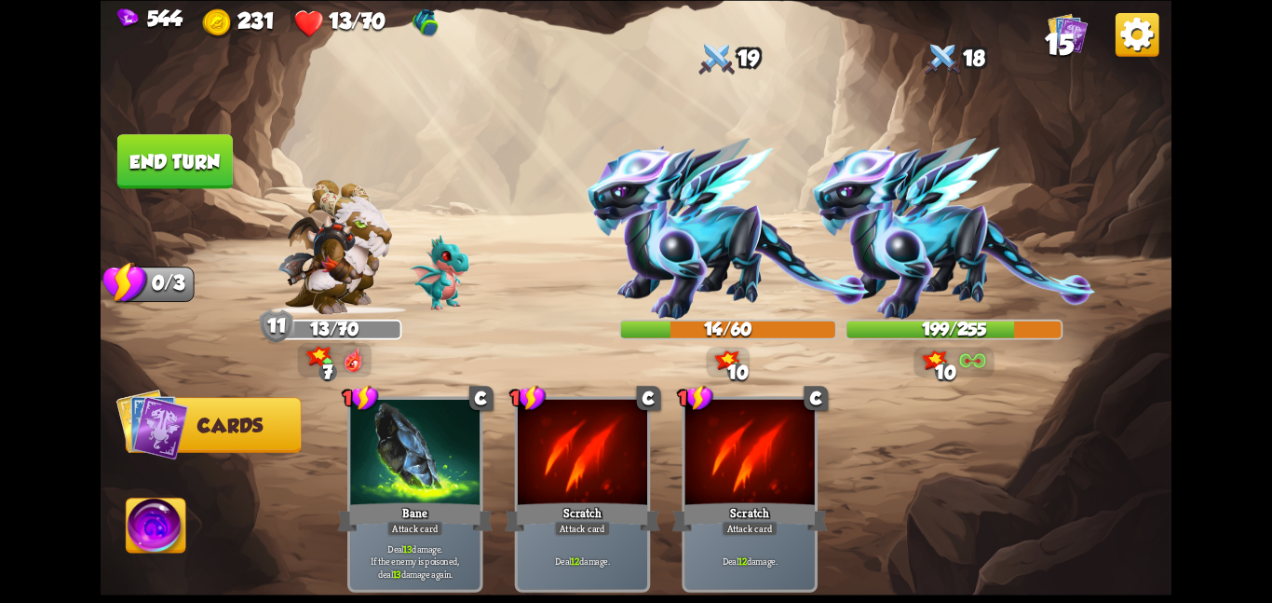
click at [142, 523] on img at bounding box center [157, 528] width 60 height 61
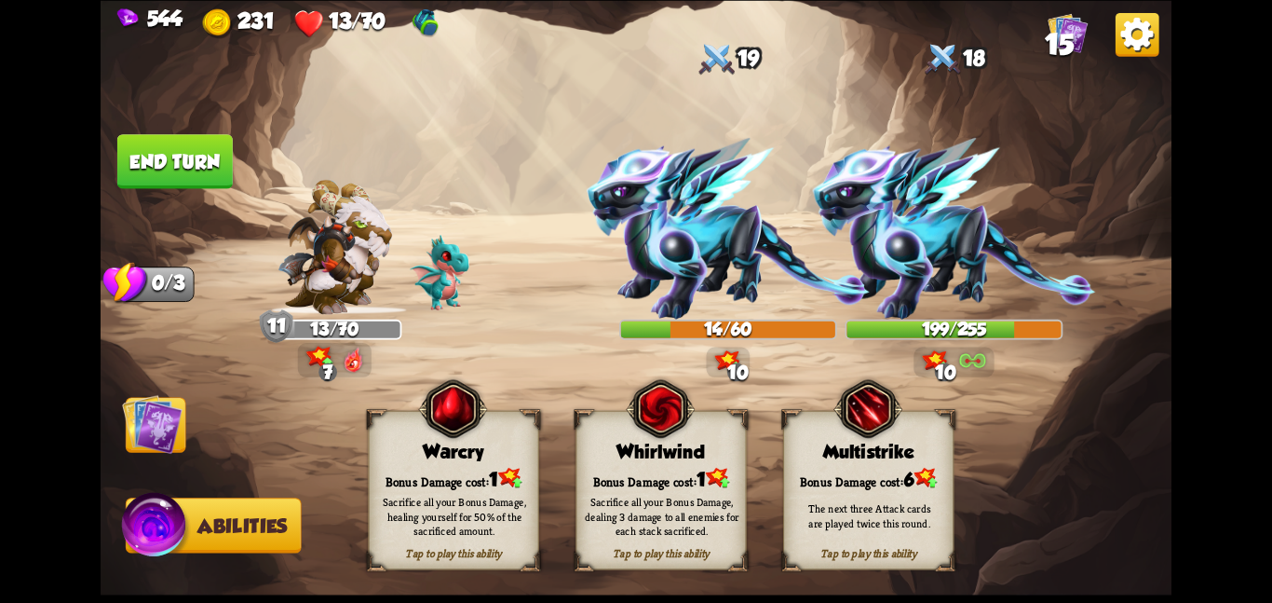
click at [681, 405] on img at bounding box center [660, 408] width 69 height 70
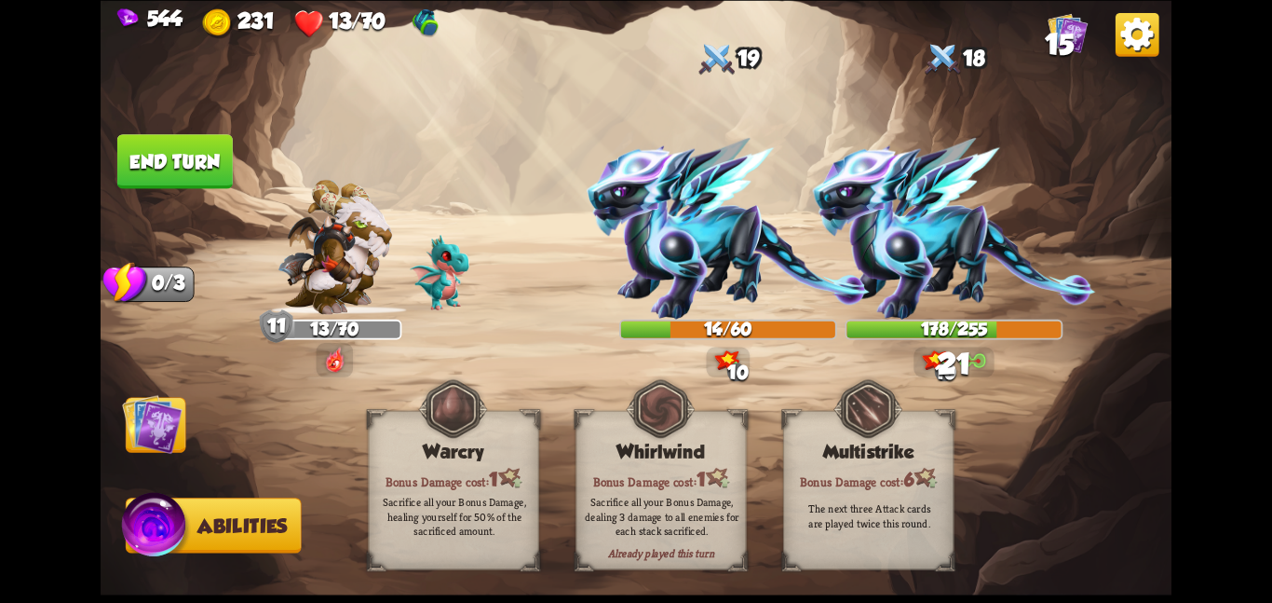
click at [138, 418] on img at bounding box center [152, 423] width 61 height 61
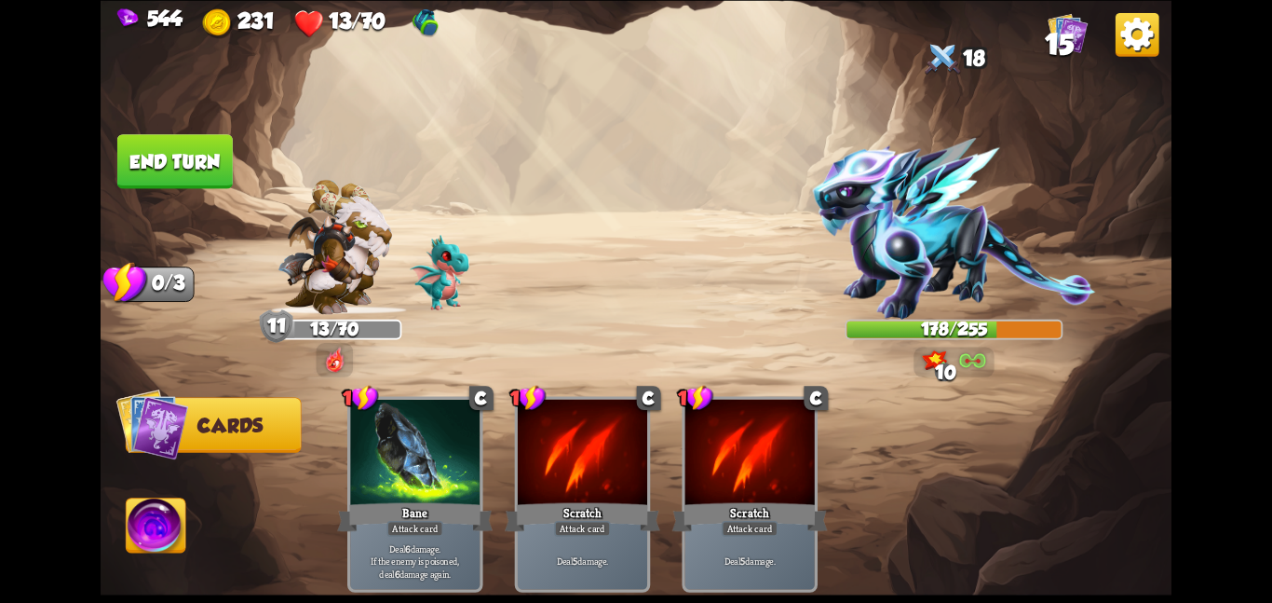
click at [185, 169] on button "End turn" at bounding box center [174, 161] width 115 height 54
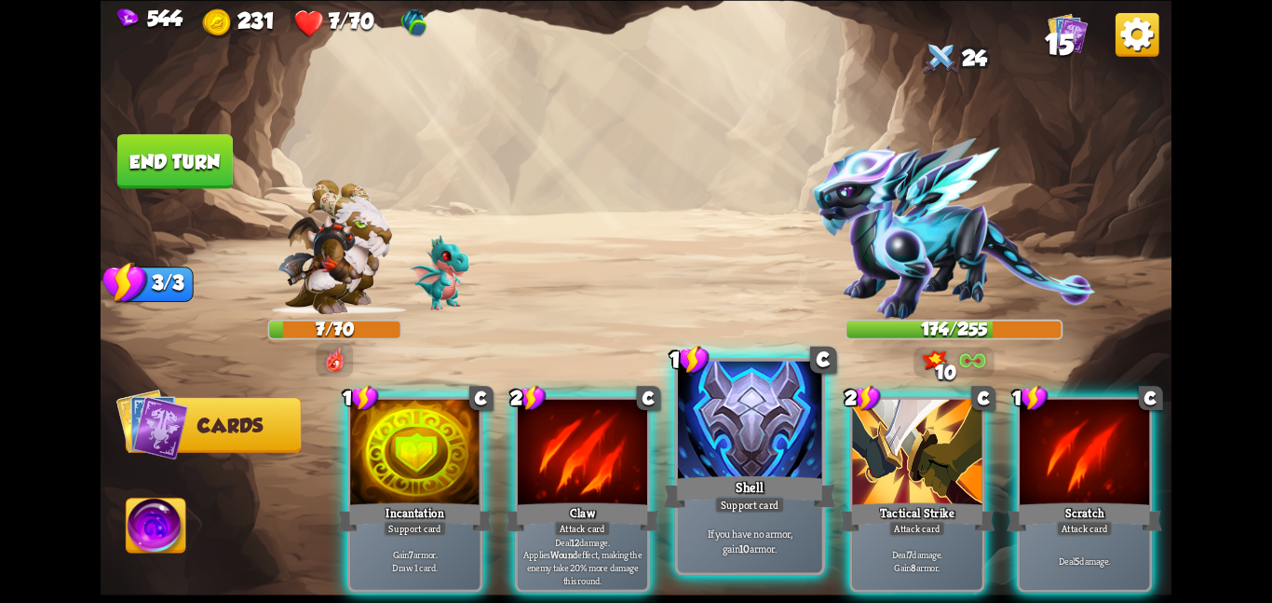
click at [796, 441] on div at bounding box center [750, 420] width 144 height 121
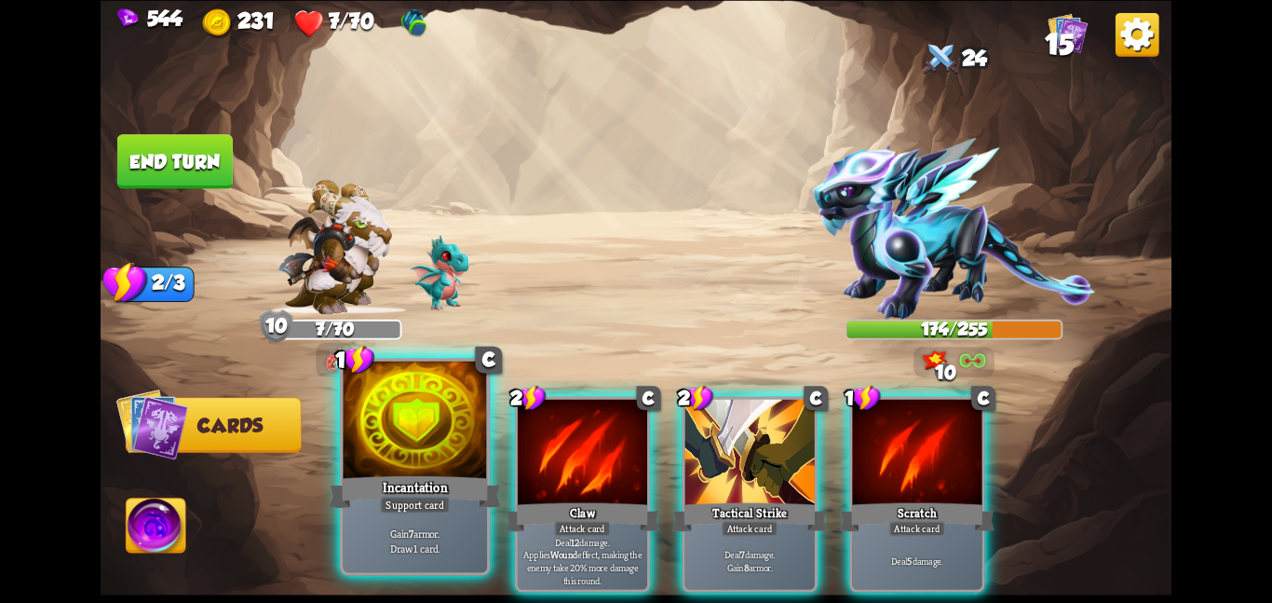
click at [432, 497] on div "Support card" at bounding box center [415, 504] width 70 height 18
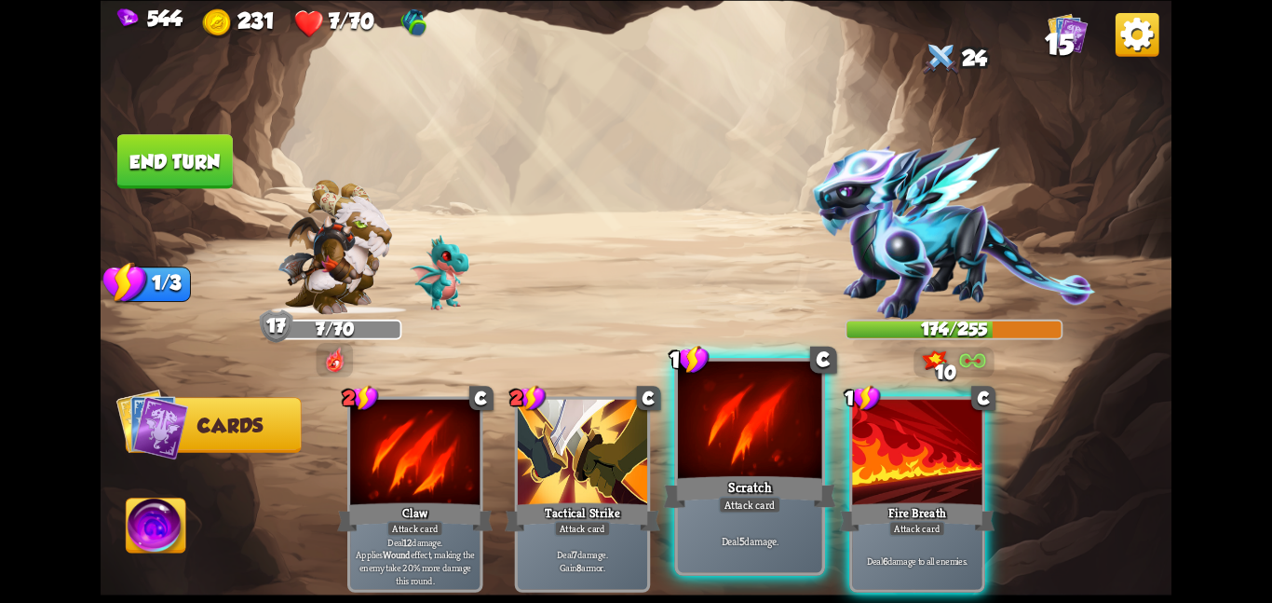
click at [701, 444] on div at bounding box center [750, 420] width 144 height 121
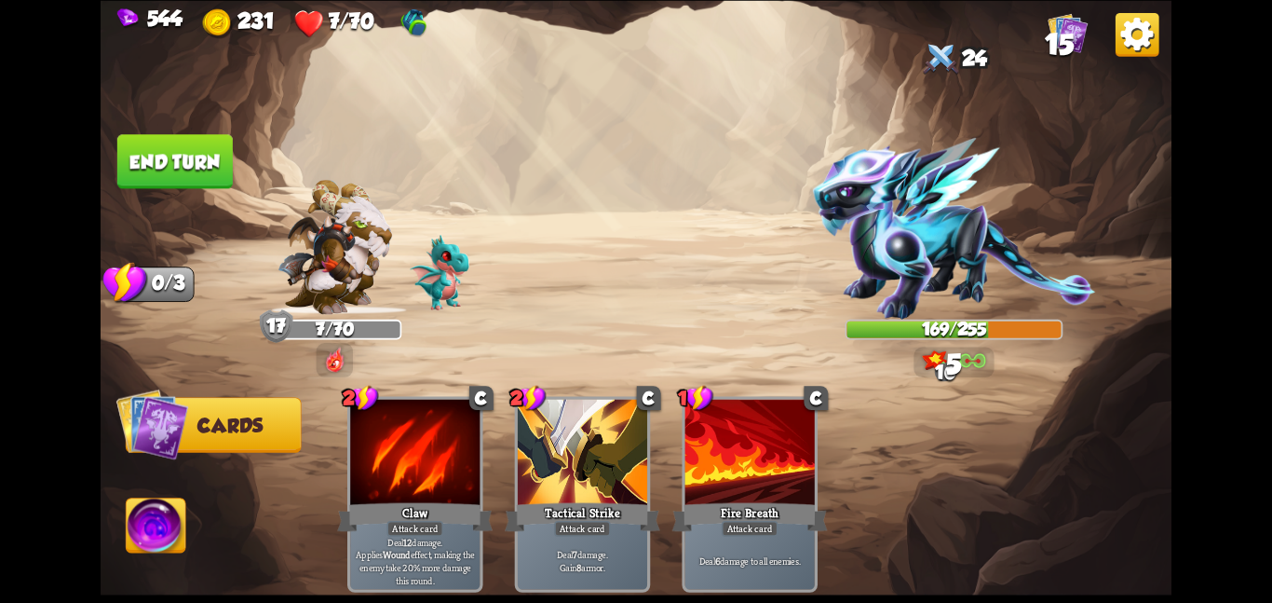
click at [187, 179] on button "End turn" at bounding box center [174, 161] width 115 height 54
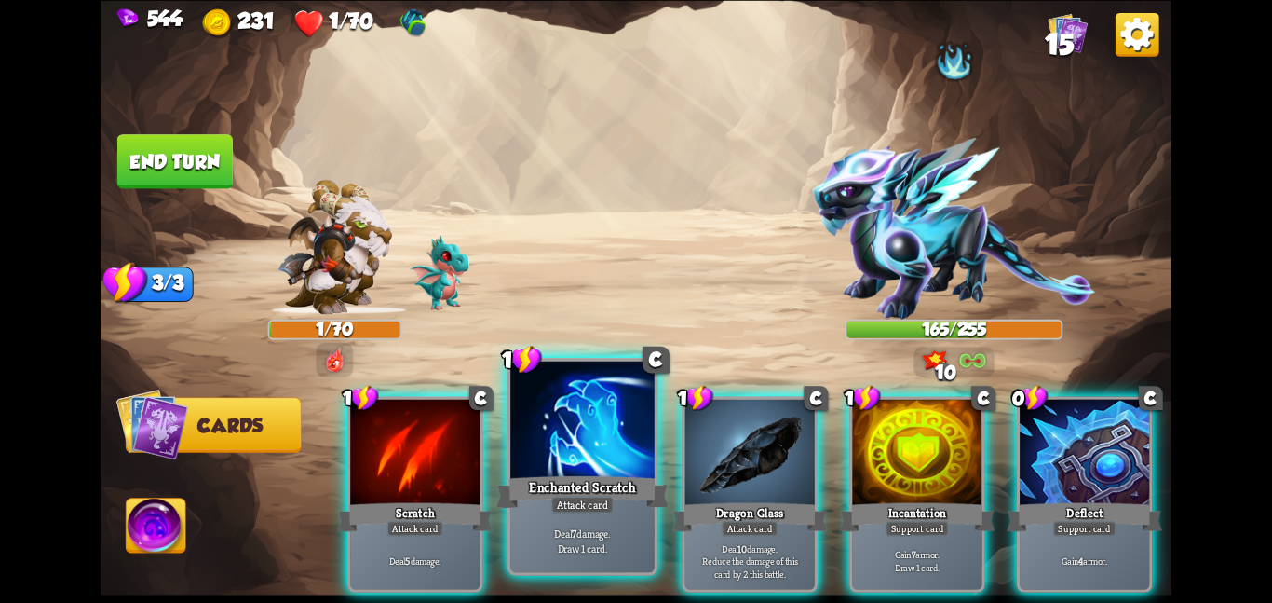
click at [606, 434] on div at bounding box center [582, 420] width 144 height 121
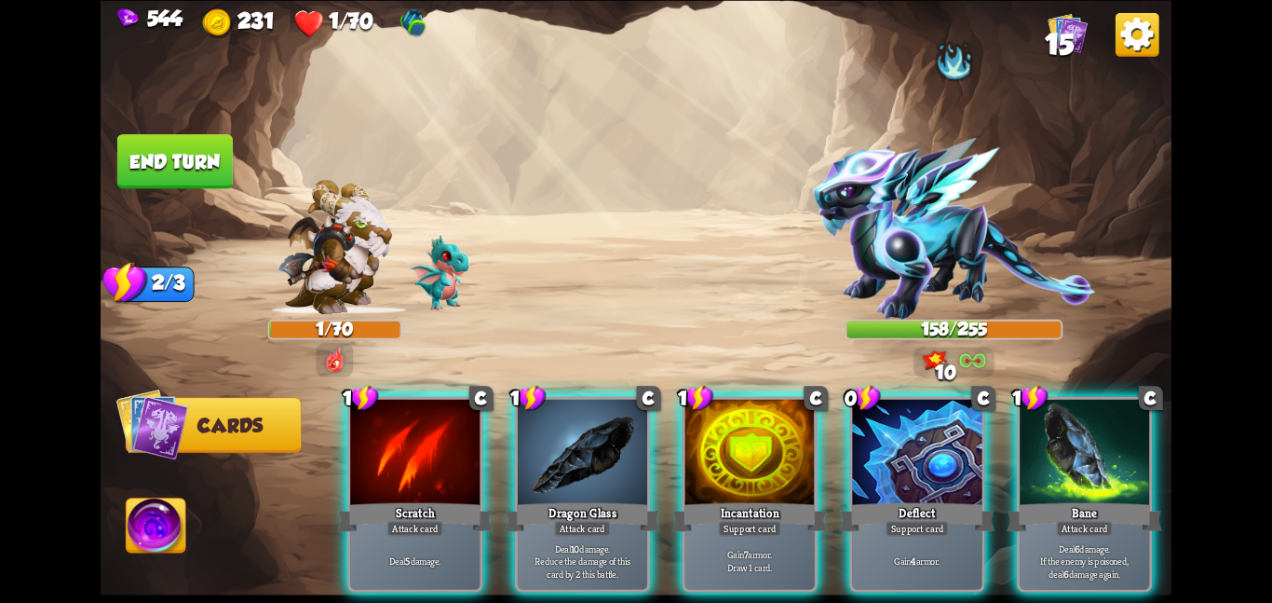
click at [606, 434] on div at bounding box center [582, 453] width 129 height 109
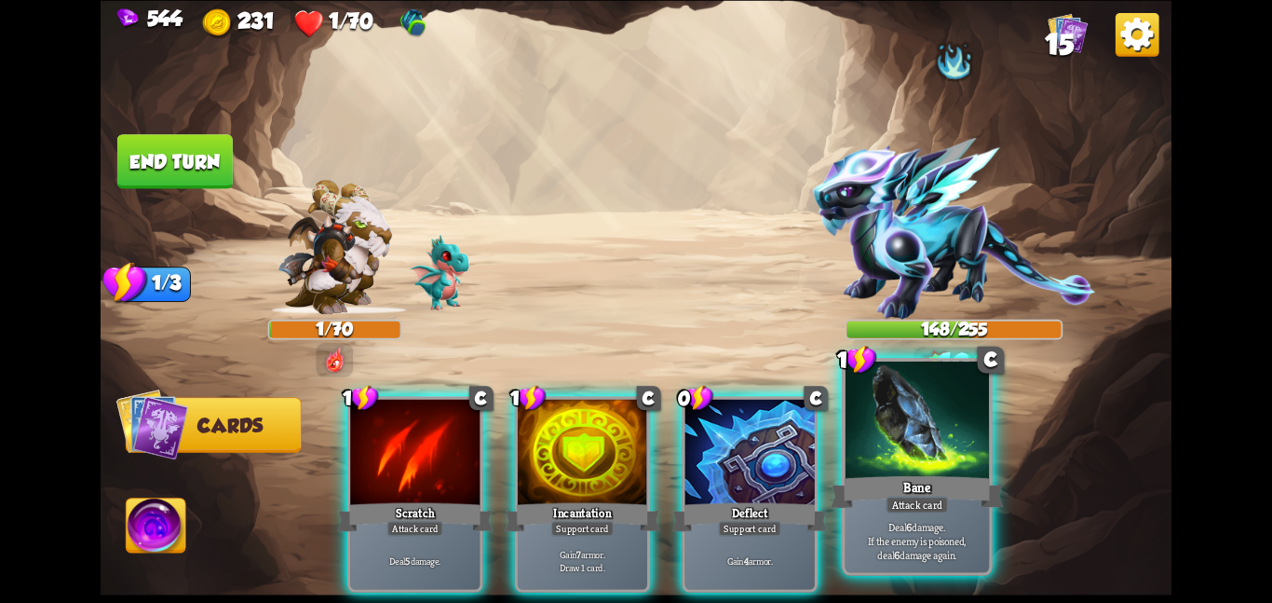
click at [888, 441] on div at bounding box center [918, 420] width 144 height 121
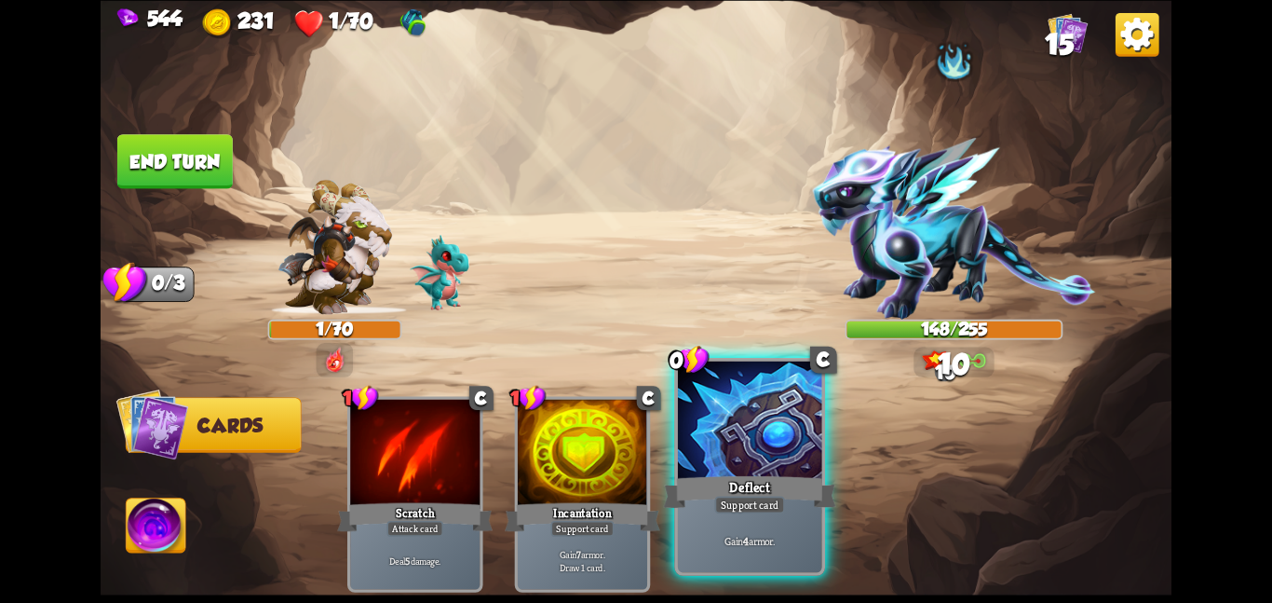
click at [760, 439] on div at bounding box center [750, 420] width 144 height 121
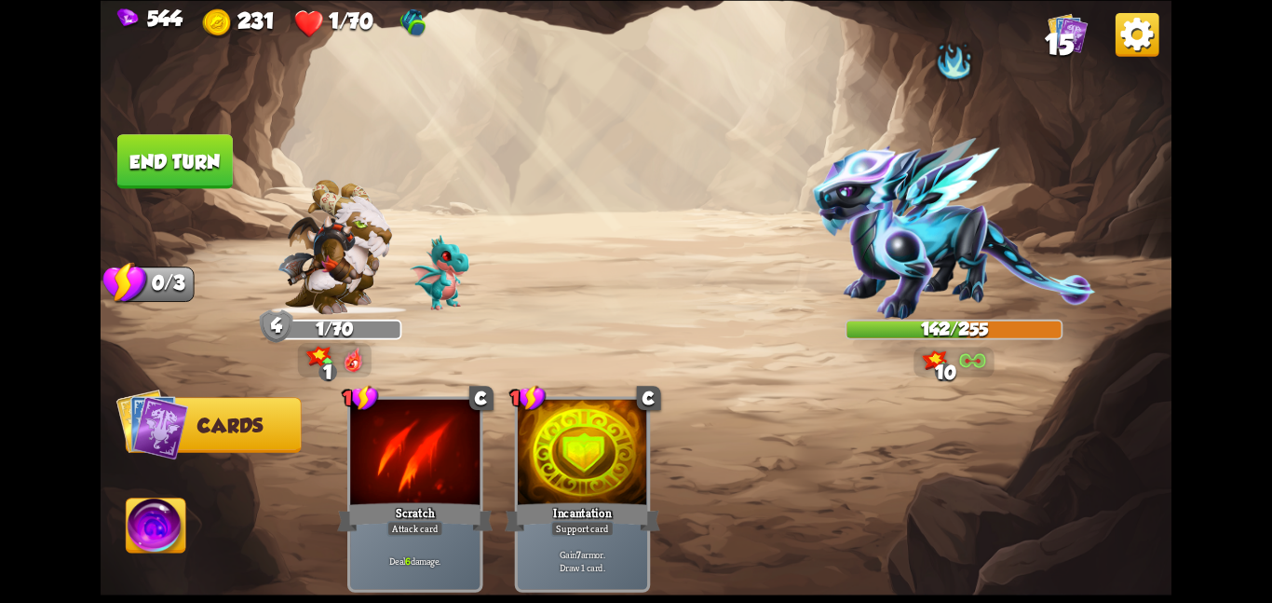
click at [233, 155] on button "End turn" at bounding box center [174, 161] width 115 height 54
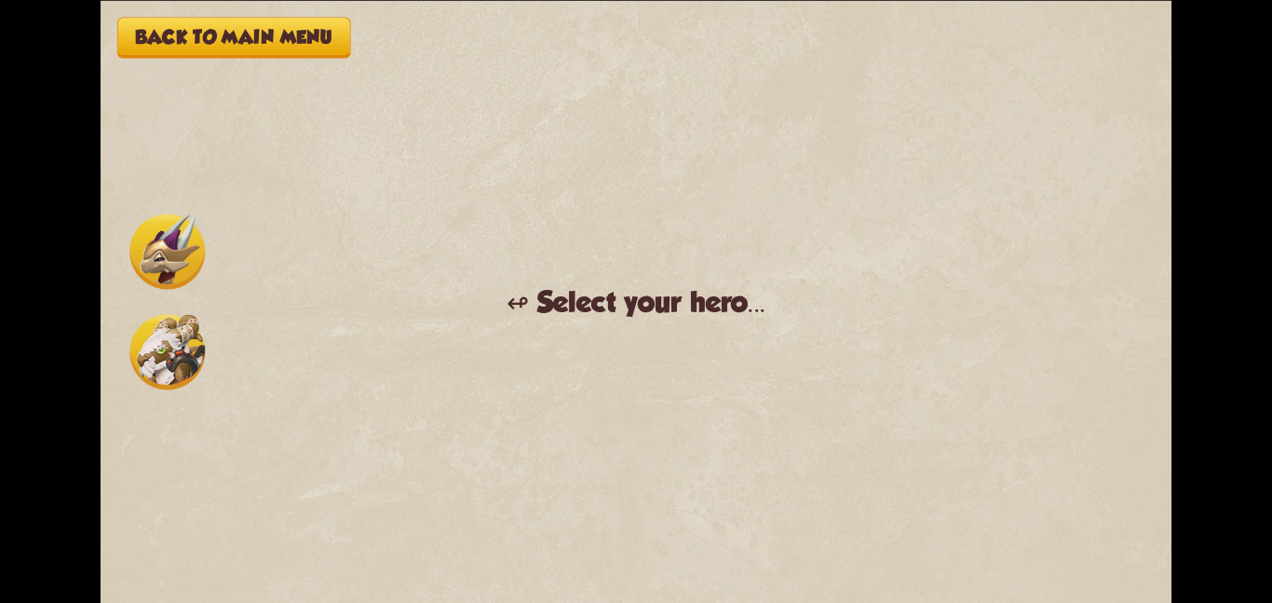
click at [146, 329] on img at bounding box center [166, 351] width 75 height 75
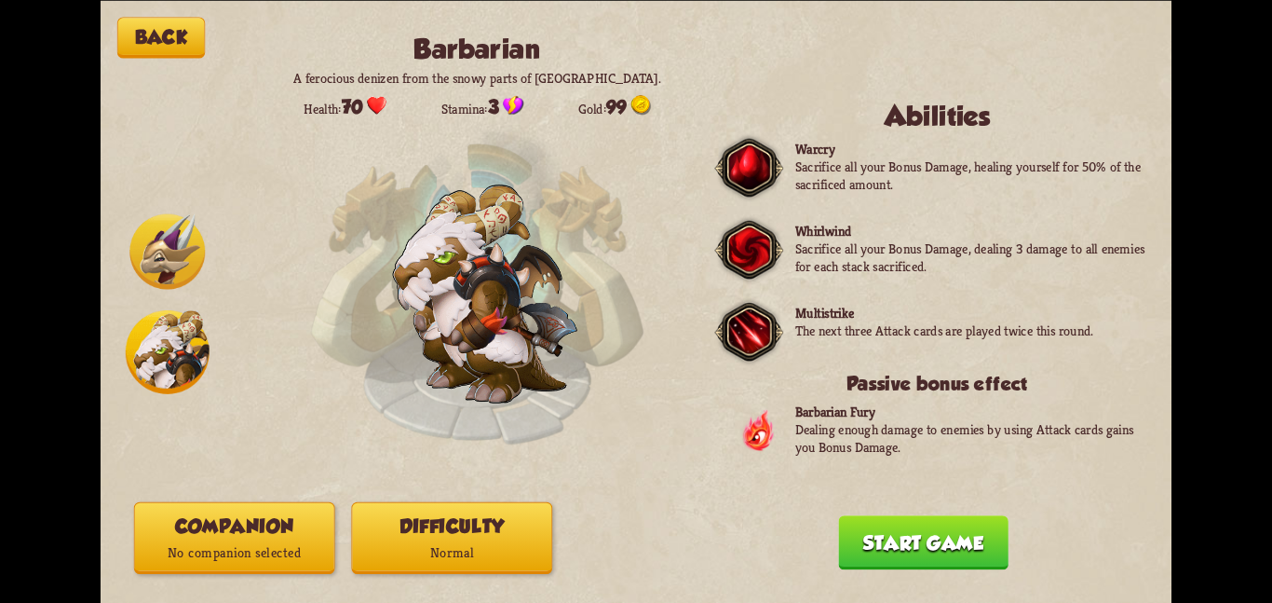
click at [215, 530] on button "Companion No companion selected" at bounding box center [234, 537] width 201 height 72
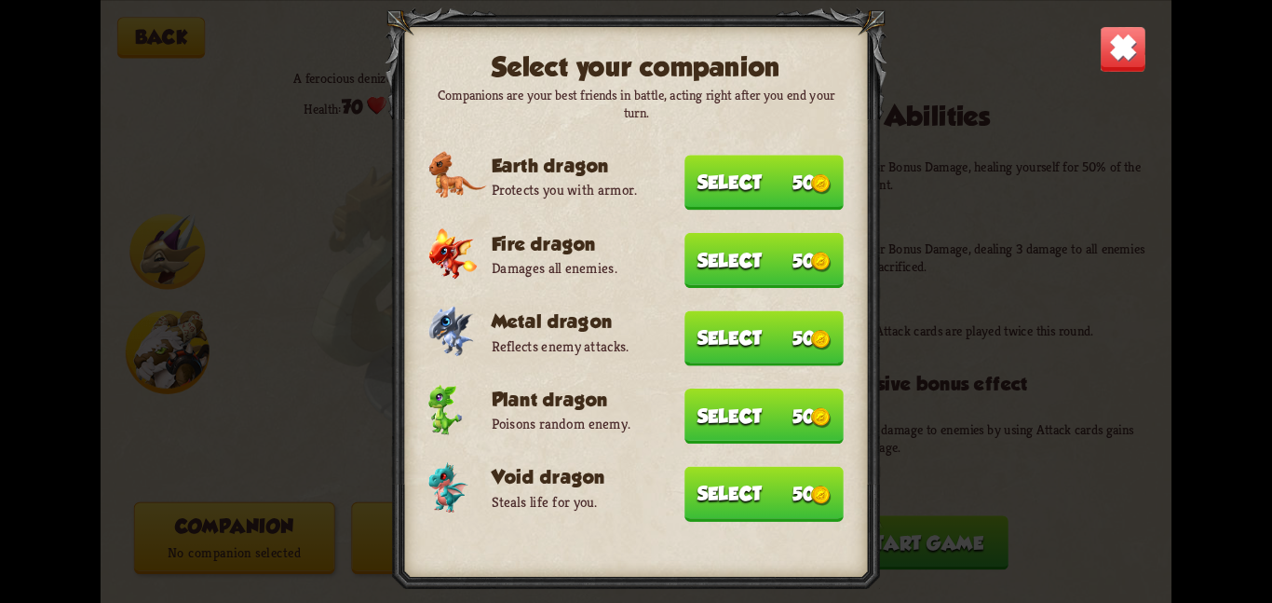
click at [797, 487] on button "Select 50" at bounding box center [764, 493] width 159 height 55
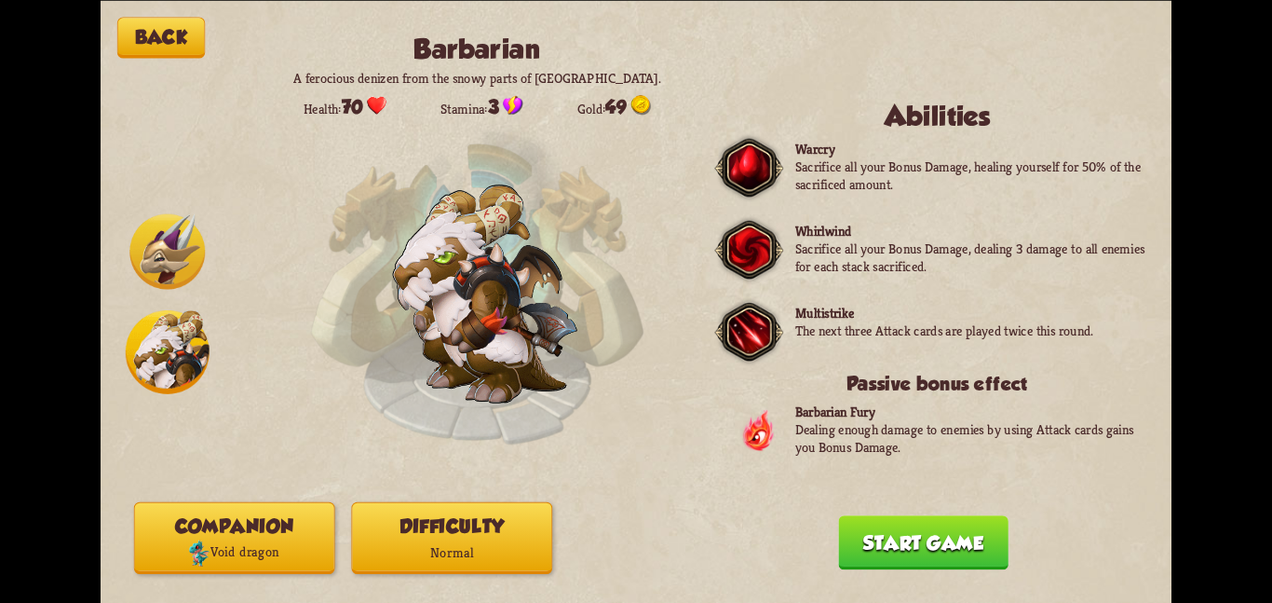
click at [430, 532] on button "Difficulty Normal" at bounding box center [451, 537] width 201 height 72
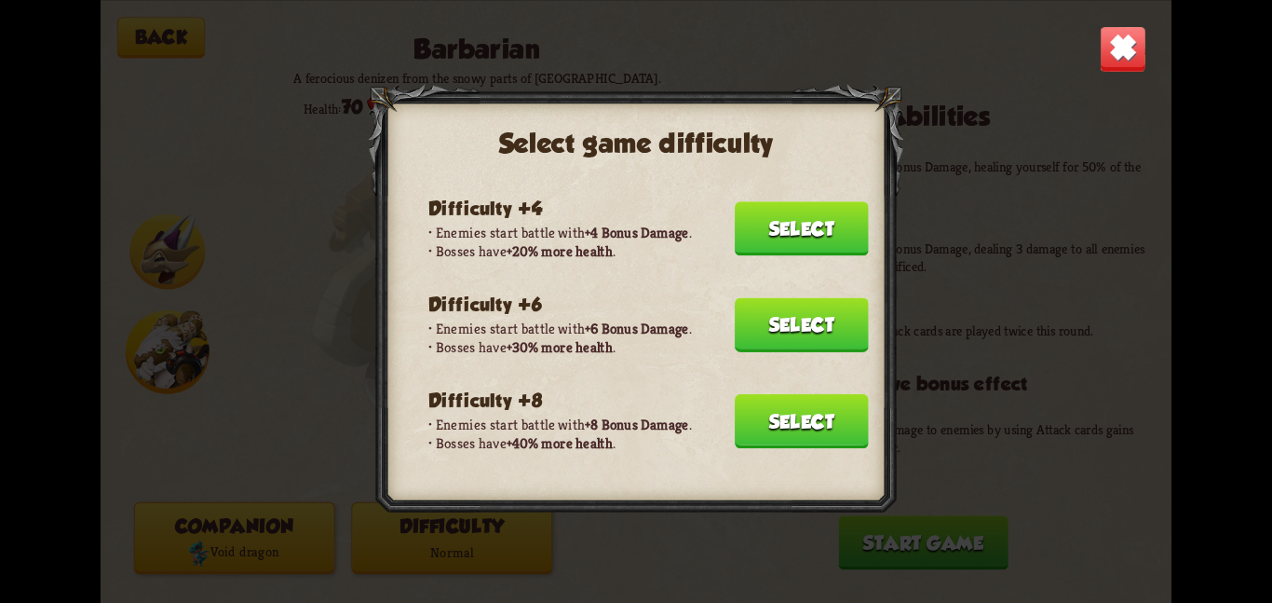
scroll to position [181, 0]
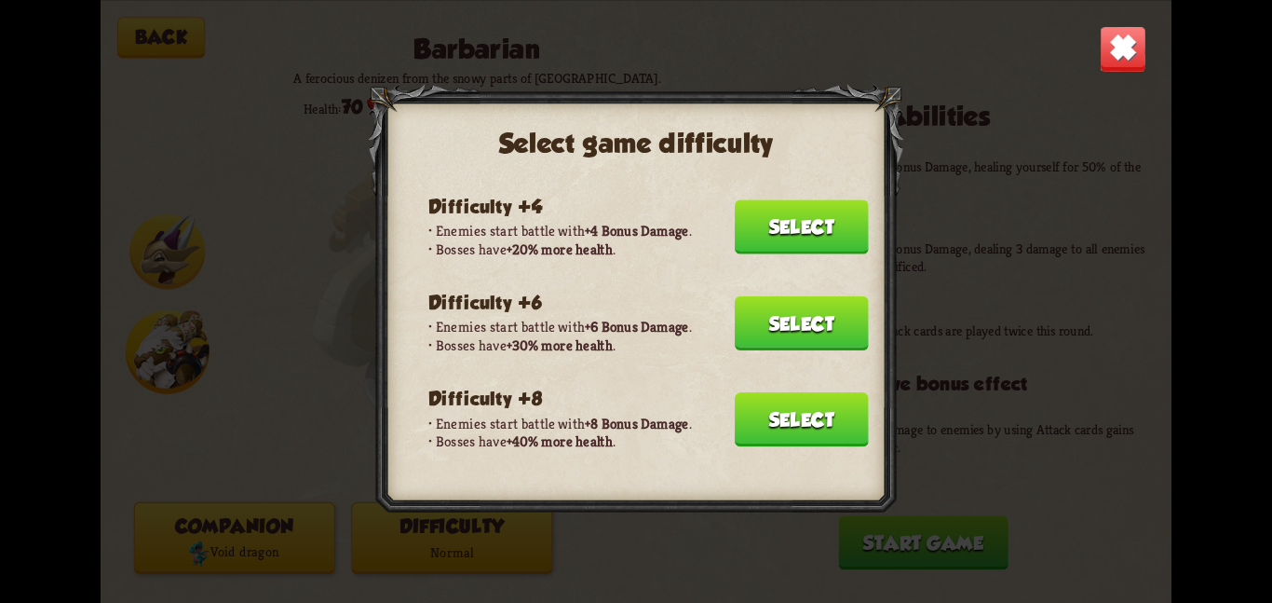
click at [776, 392] on button "Select" at bounding box center [802, 419] width 134 height 54
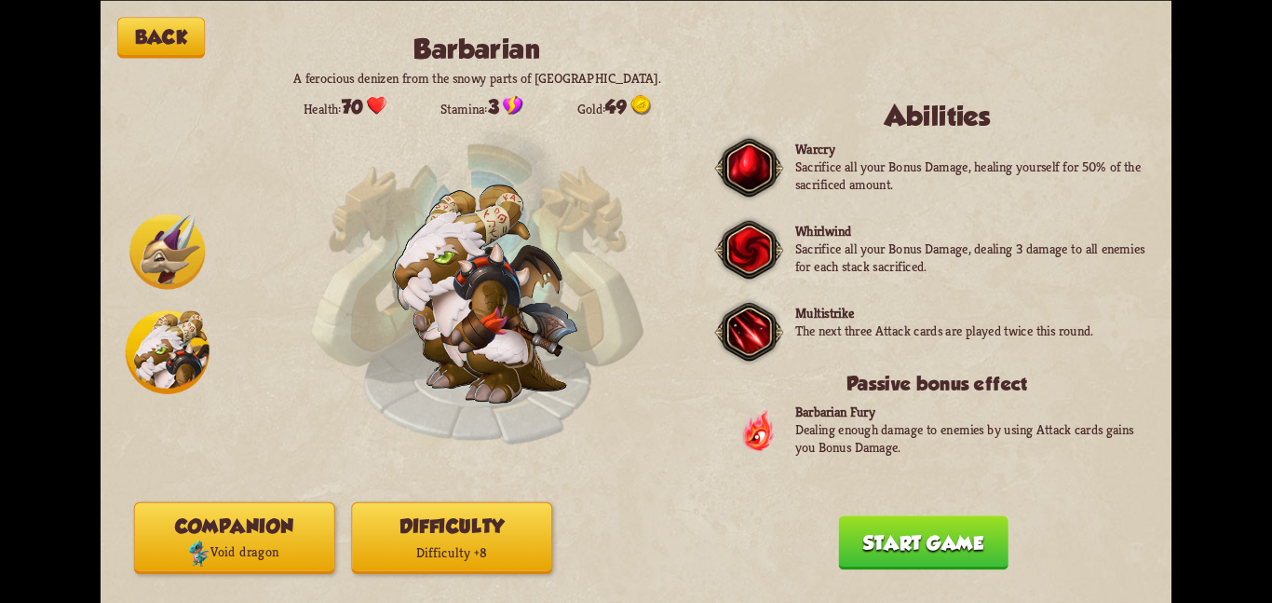
click at [855, 521] on button "Start game" at bounding box center [923, 542] width 170 height 54
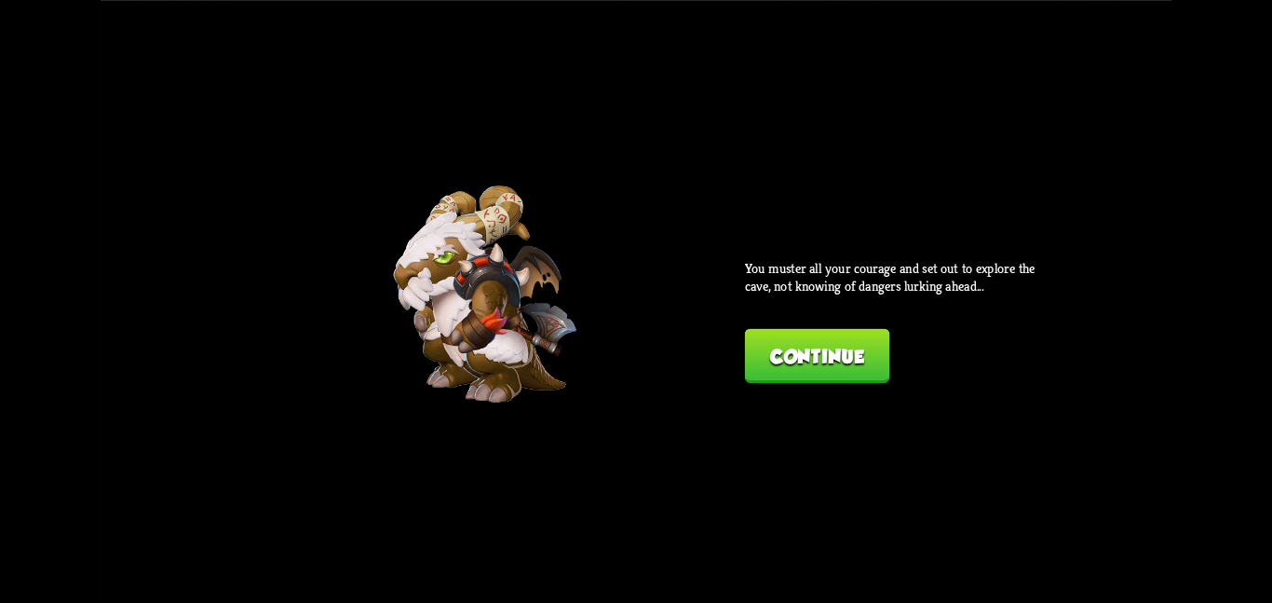
click at [749, 332] on button "Continue" at bounding box center [817, 355] width 144 height 54
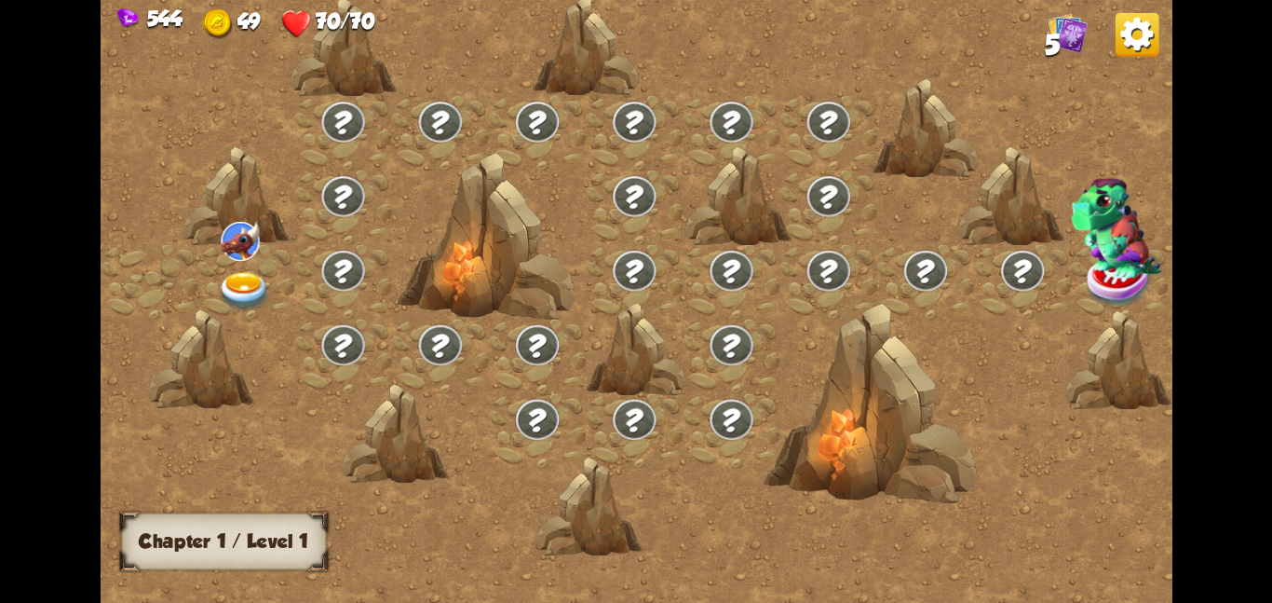
click at [253, 243] on img at bounding box center [240, 240] width 38 height 39
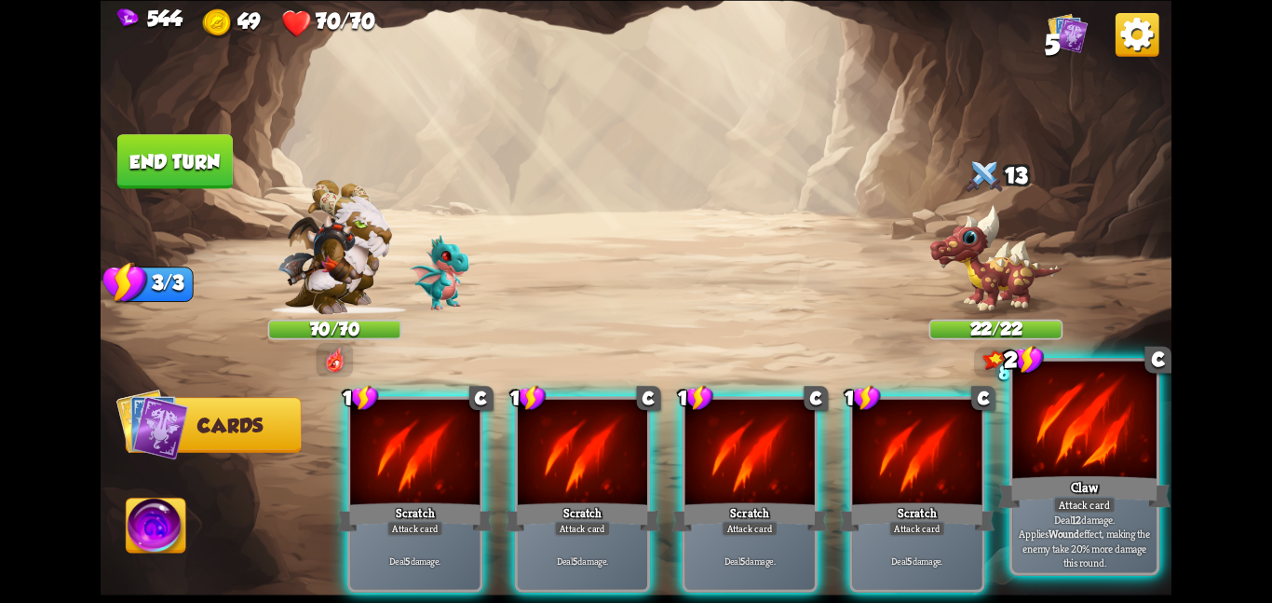
click at [1042, 495] on div "Claw" at bounding box center [1084, 491] width 172 height 38
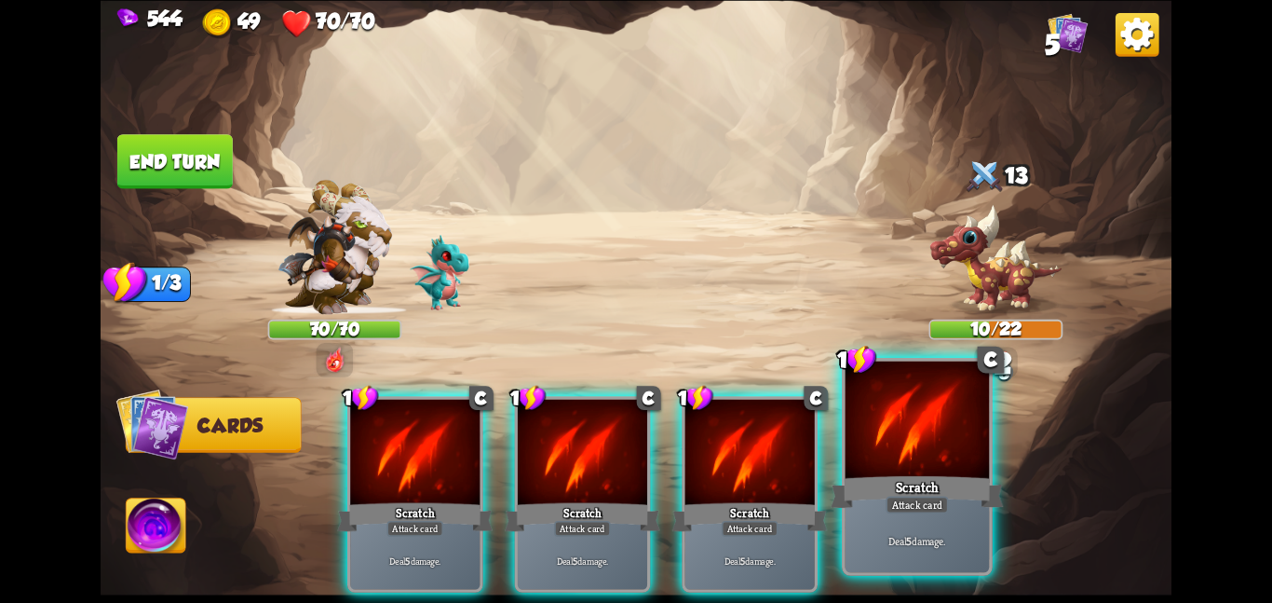
click at [953, 470] on div at bounding box center [918, 420] width 144 height 121
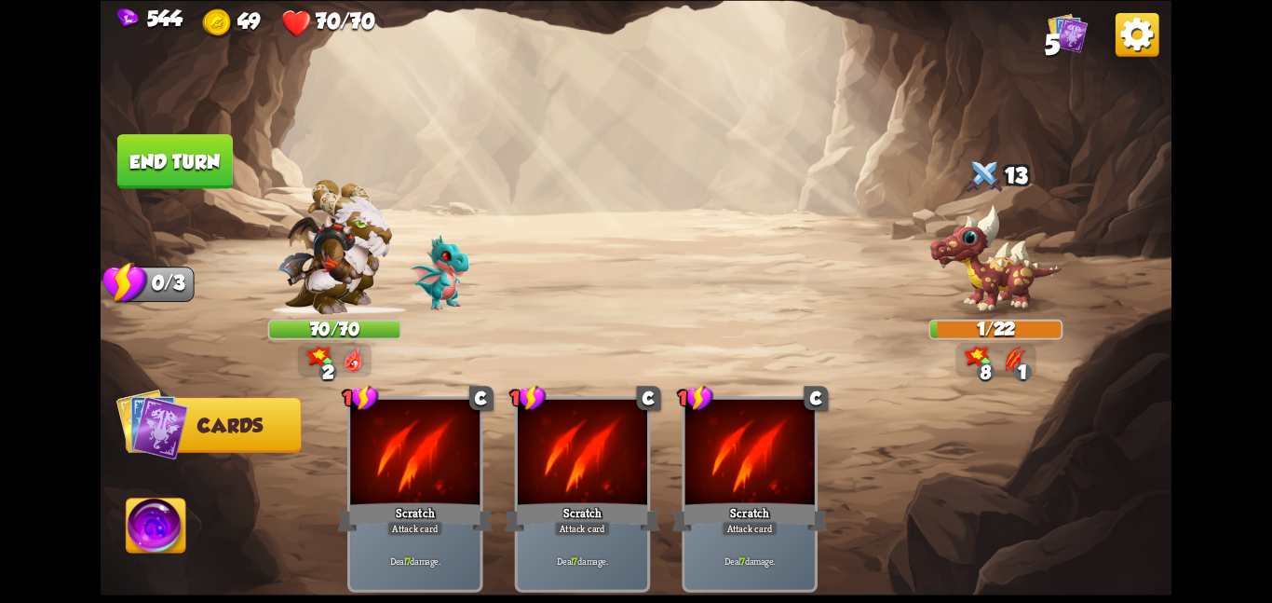
click at [124, 135] on button "End turn" at bounding box center [174, 161] width 115 height 54
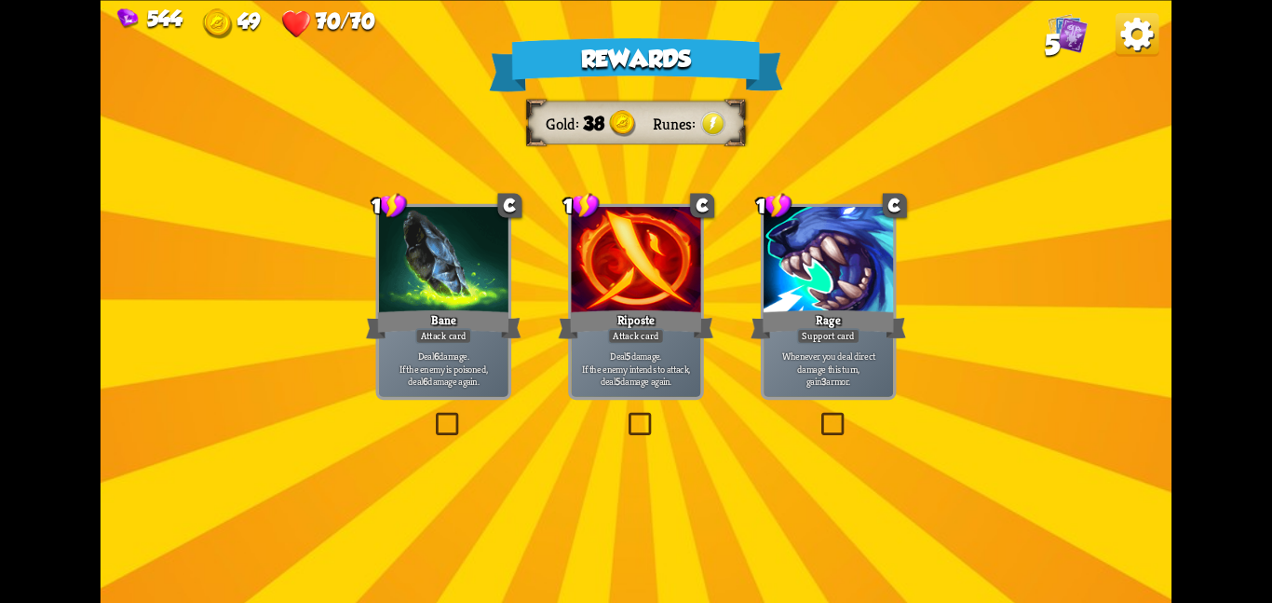
click at [666, 307] on div "Riposte" at bounding box center [637, 323] width 156 height 34
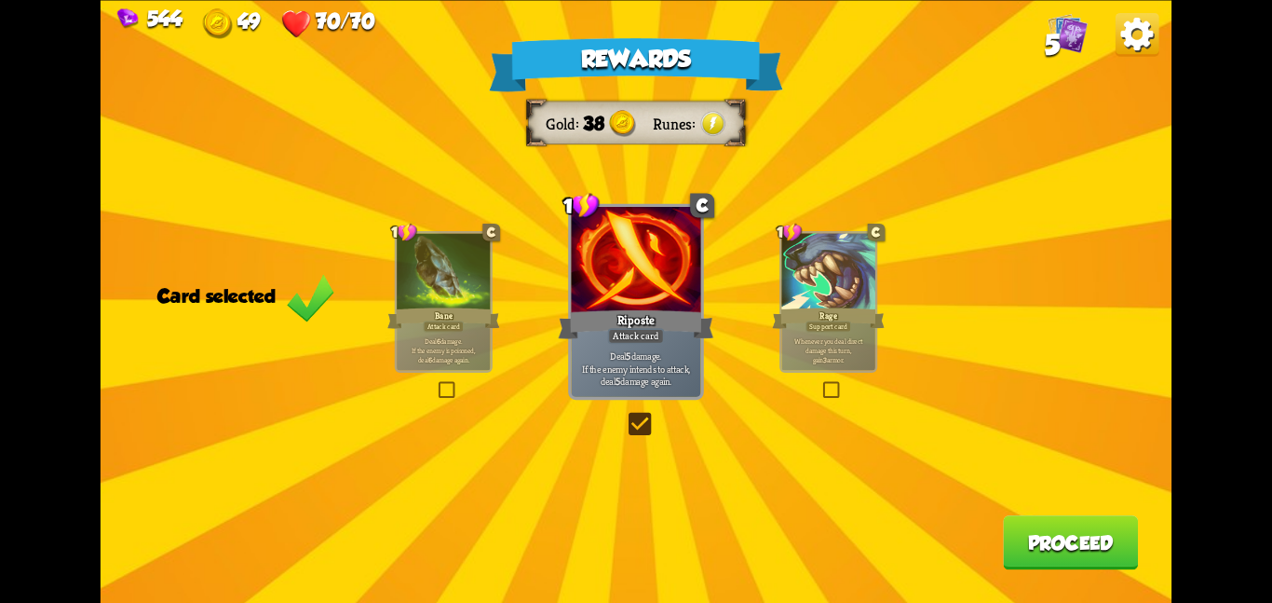
click at [1046, 559] on button "Proceed" at bounding box center [1070, 542] width 135 height 54
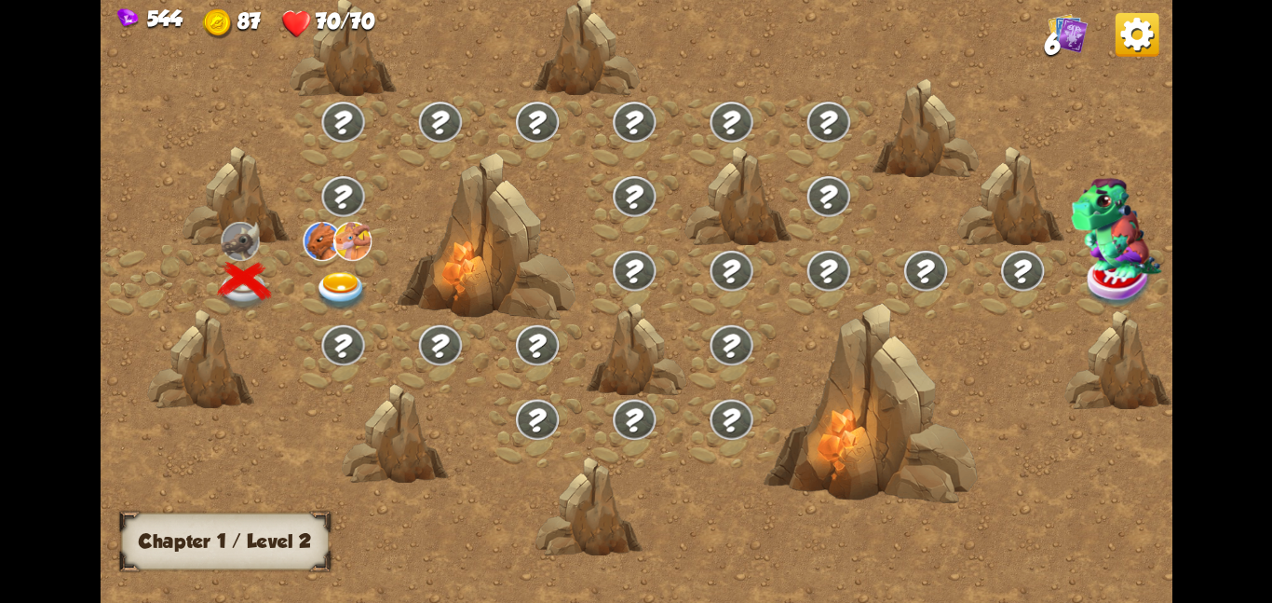
click at [318, 268] on div at bounding box center [342, 281] width 97 height 75
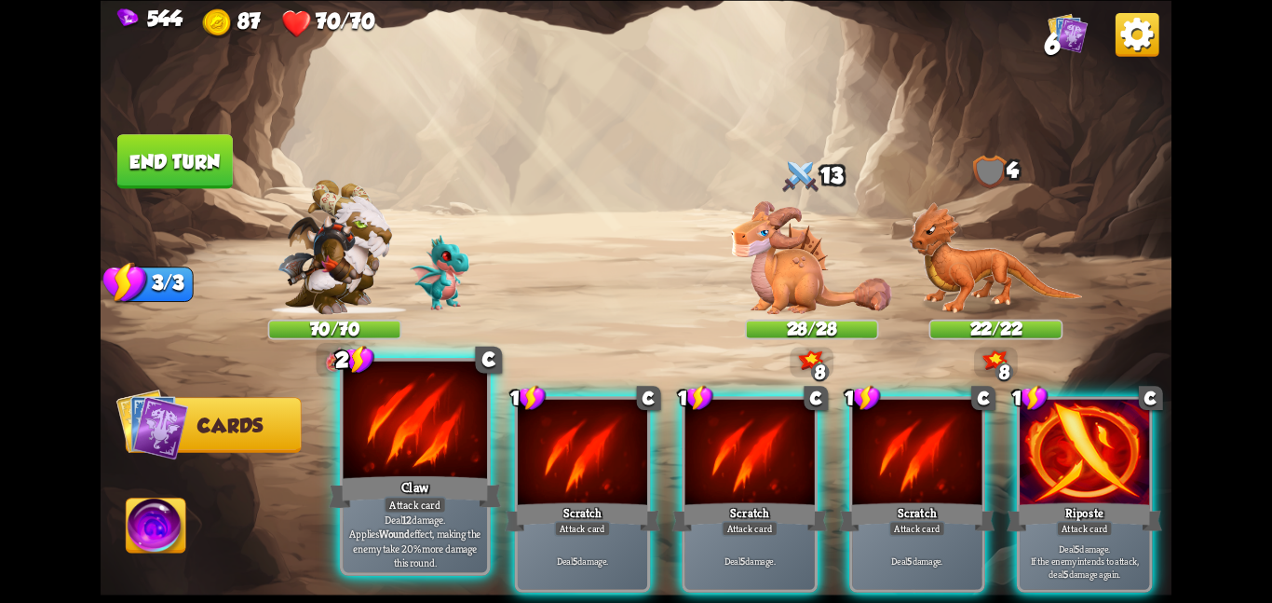
click at [482, 414] on div at bounding box center [415, 420] width 144 height 121
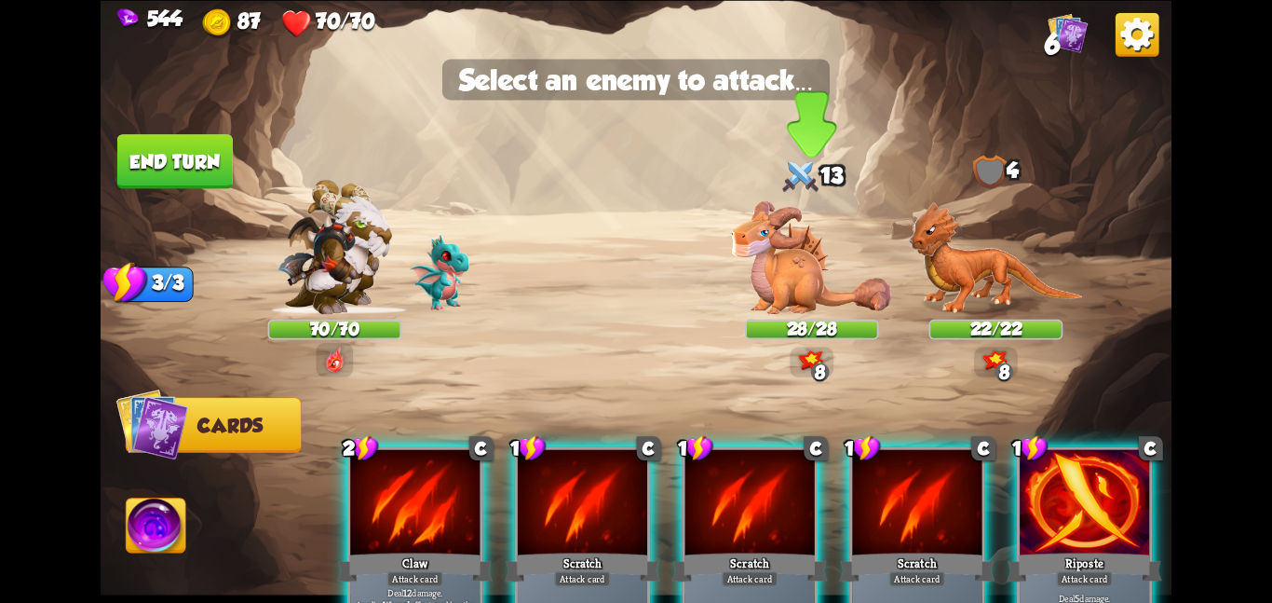
click at [734, 265] on img at bounding box center [811, 256] width 161 height 113
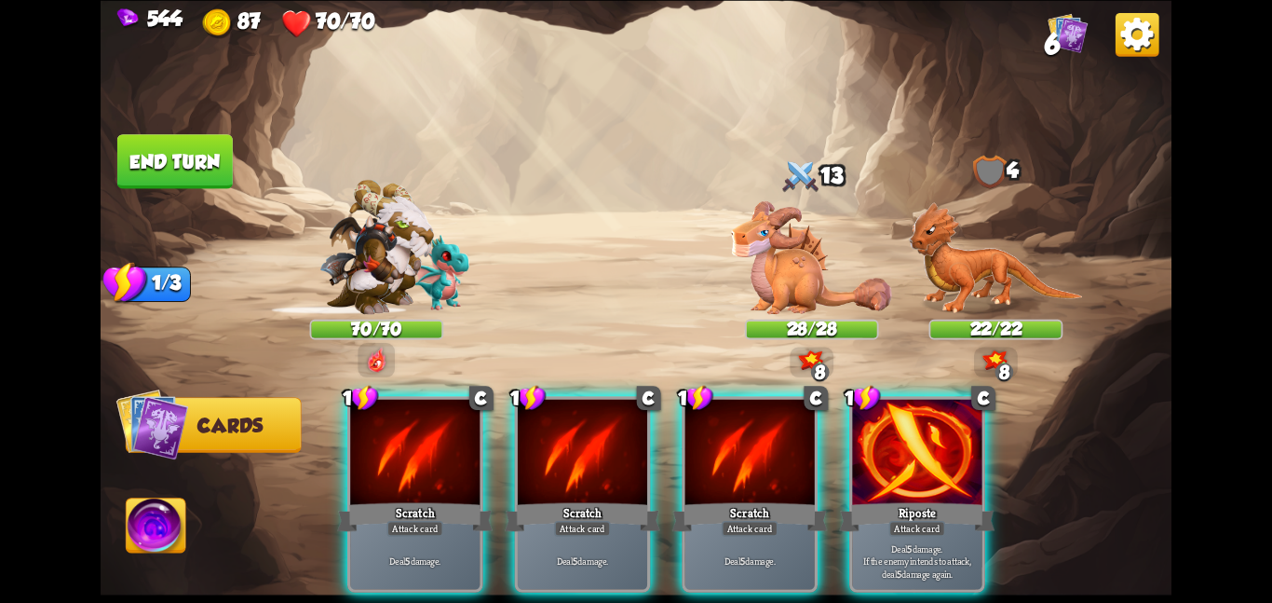
click at [831, 417] on div "1 C Scratch Attack card Deal 5 damage. 1 C Scratch Attack card Deal 5 damage. 1…" at bounding box center [743, 468] width 857 height 268
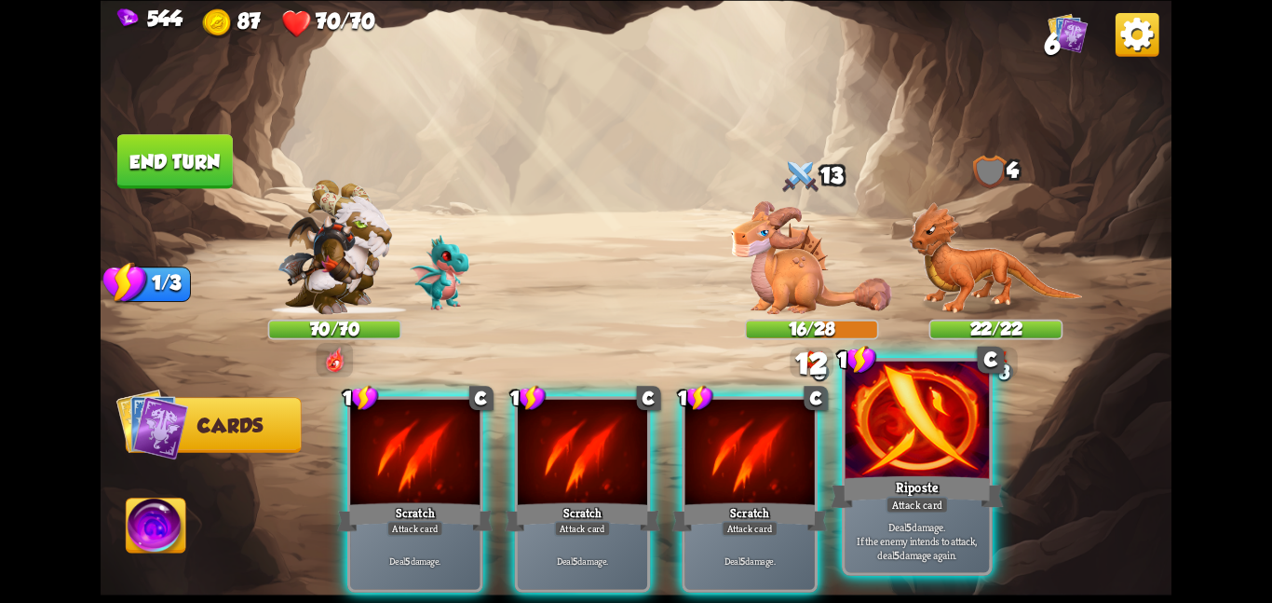
click at [881, 417] on div at bounding box center [918, 420] width 144 height 121
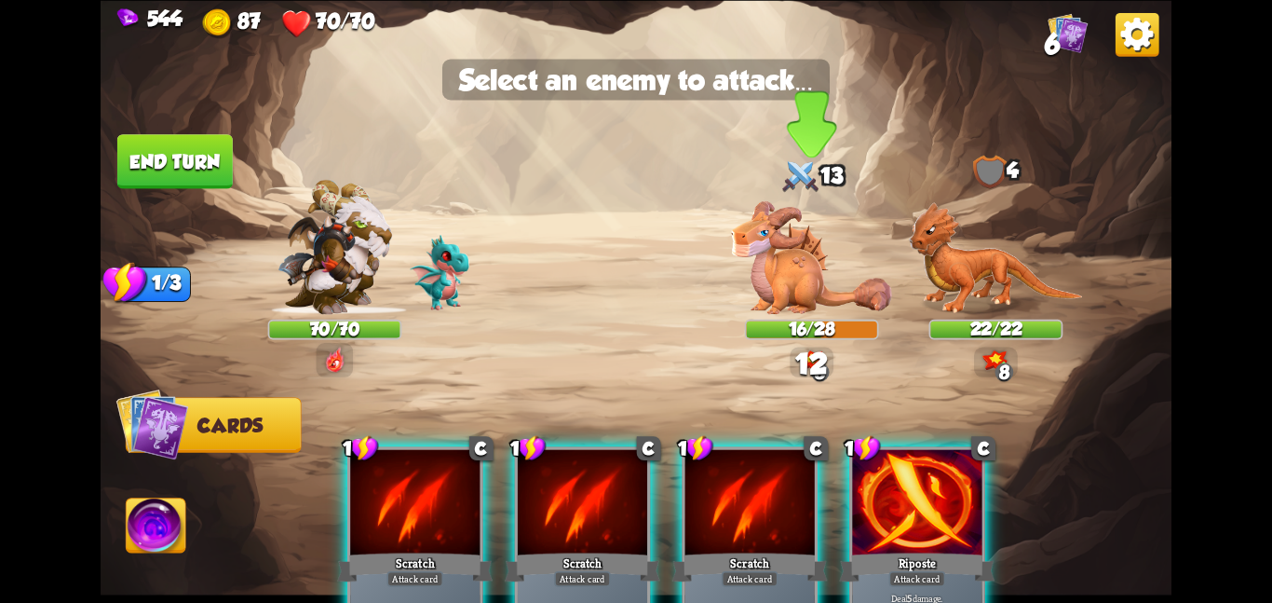
click at [810, 285] on img at bounding box center [811, 256] width 161 height 113
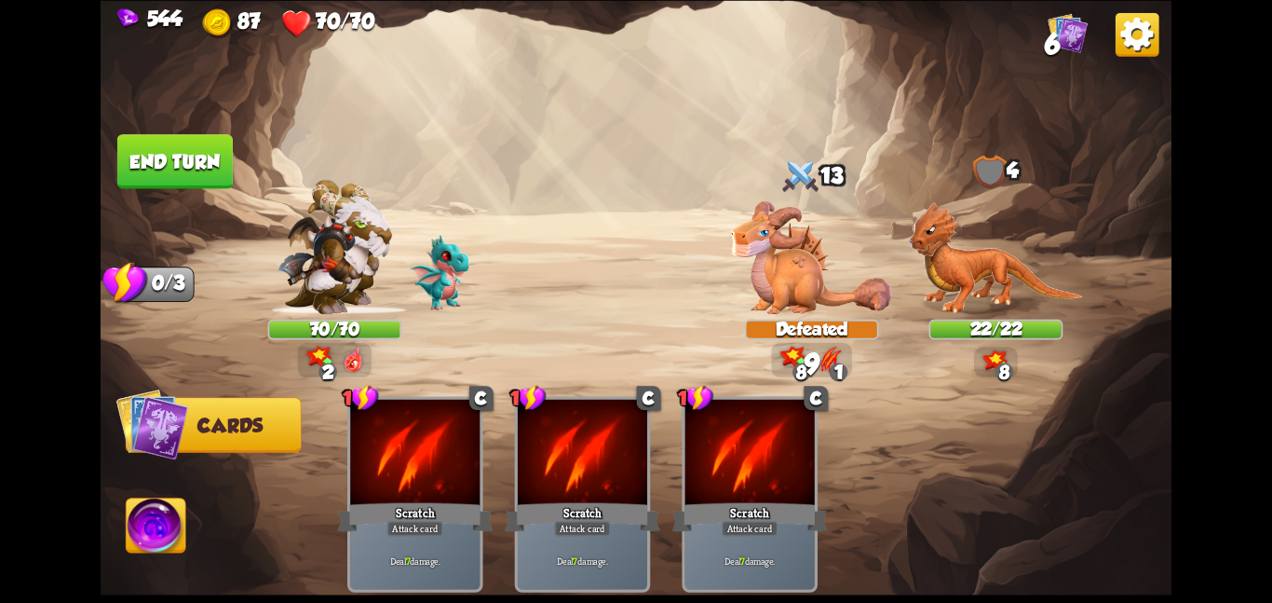
click at [206, 156] on button "End turn" at bounding box center [174, 161] width 115 height 54
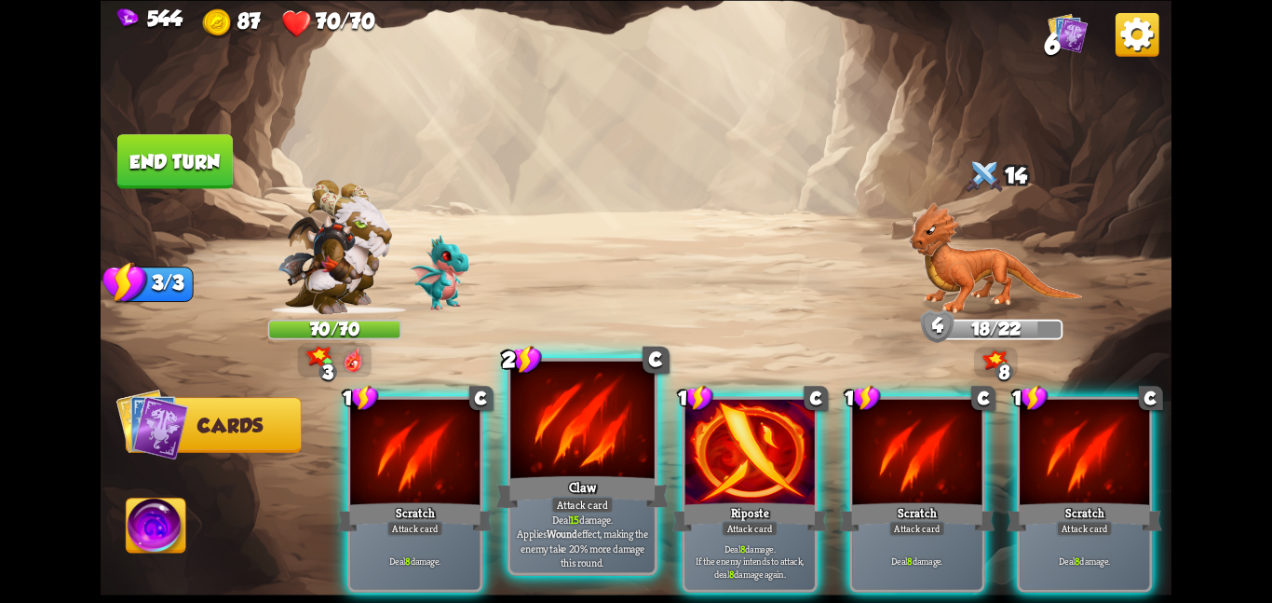
click at [594, 416] on div at bounding box center [582, 420] width 144 height 121
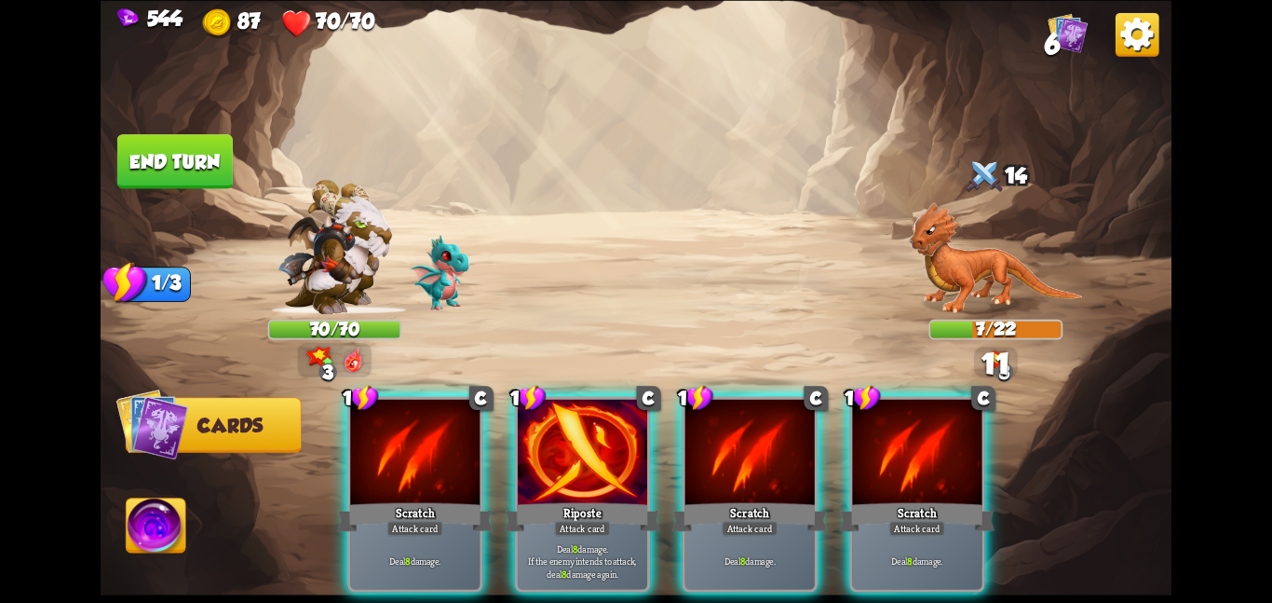
click at [594, 416] on div at bounding box center [582, 453] width 129 height 109
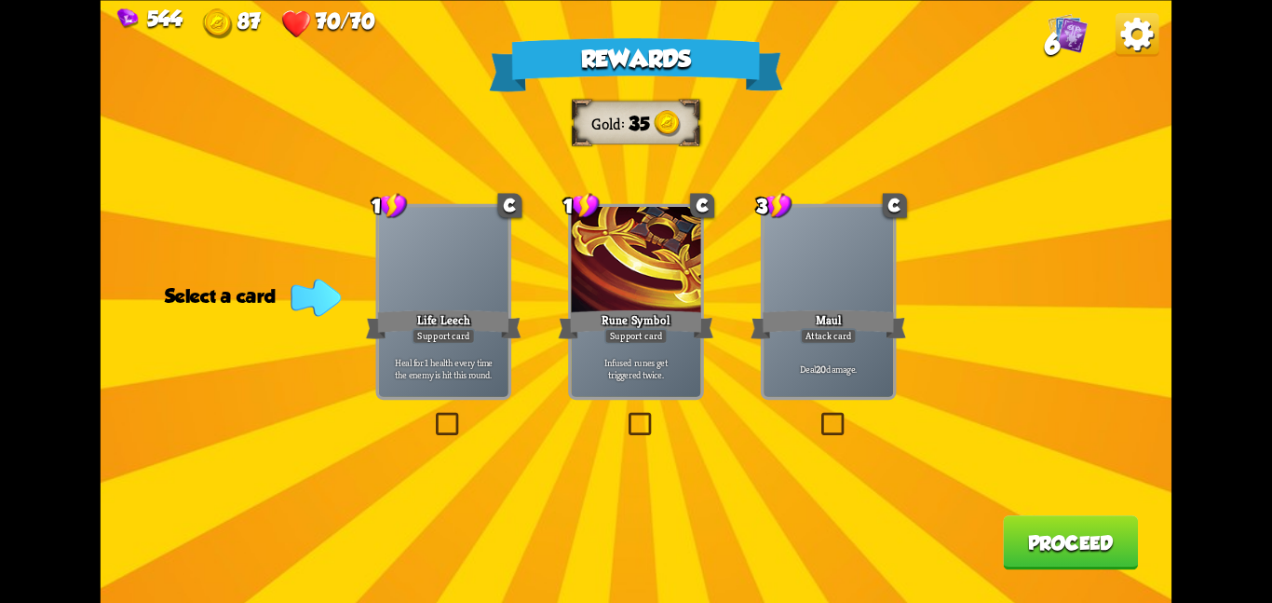
click at [902, 367] on div "Rewards Gold 35 Select a card 1 C Life Leech Support card Heal for 1 health eve…" at bounding box center [636, 301] width 1071 height 603
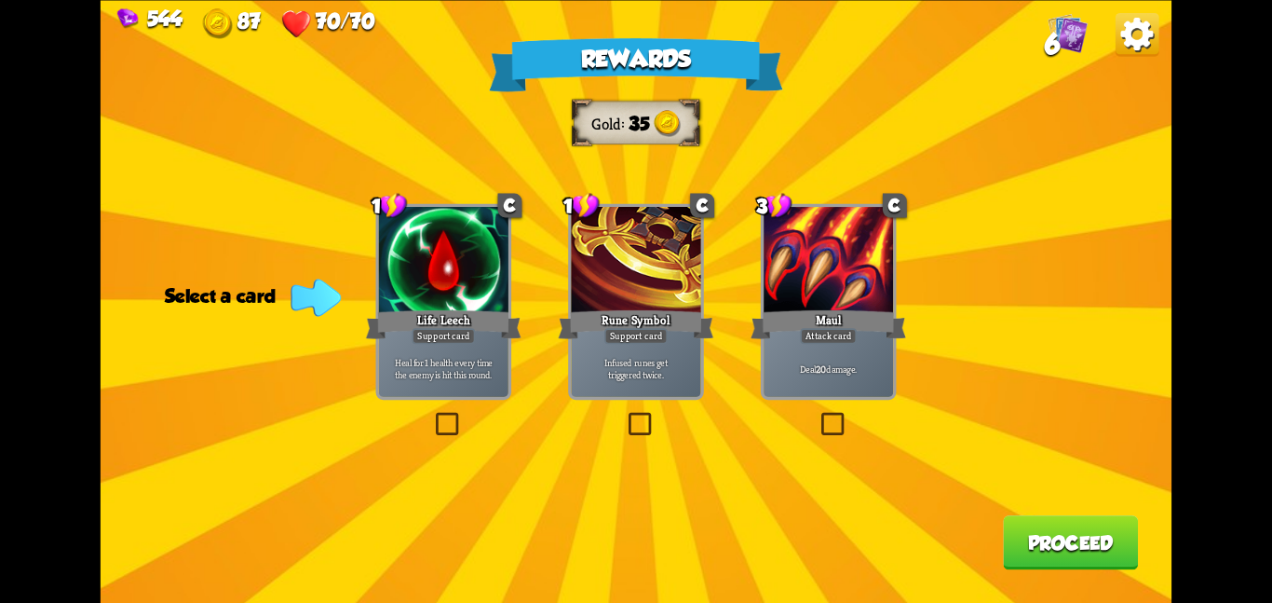
click at [871, 355] on div "Deal 20 damage." at bounding box center [828, 368] width 129 height 57
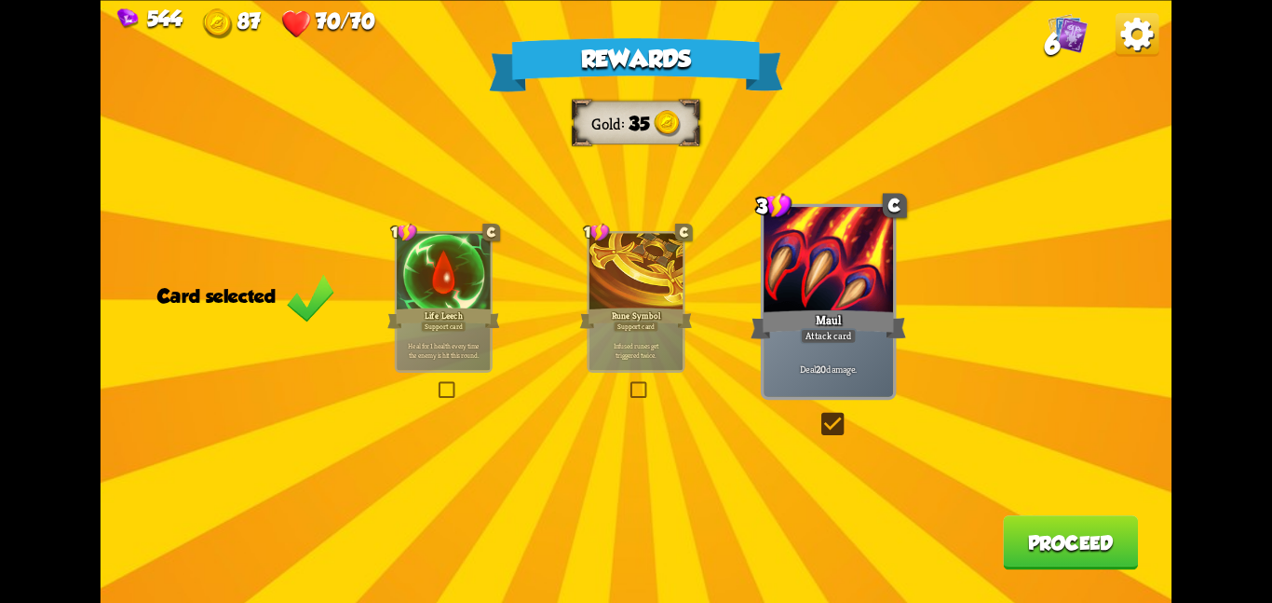
click at [1040, 532] on button "Proceed" at bounding box center [1070, 542] width 135 height 54
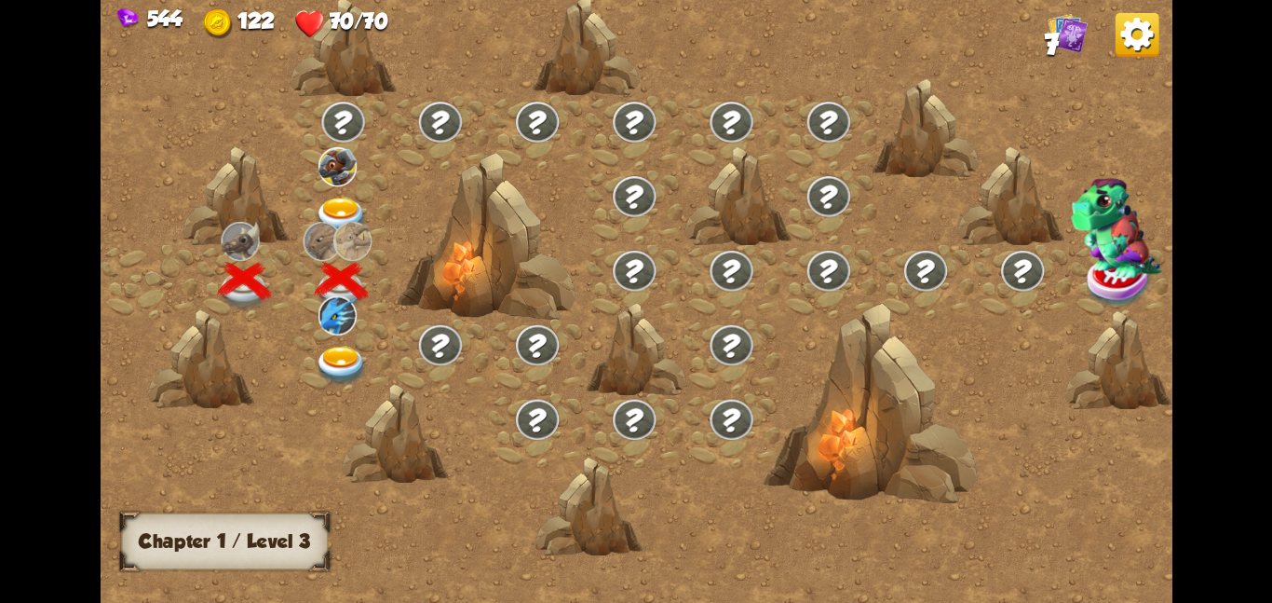
click at [341, 362] on img at bounding box center [342, 365] width 54 height 39
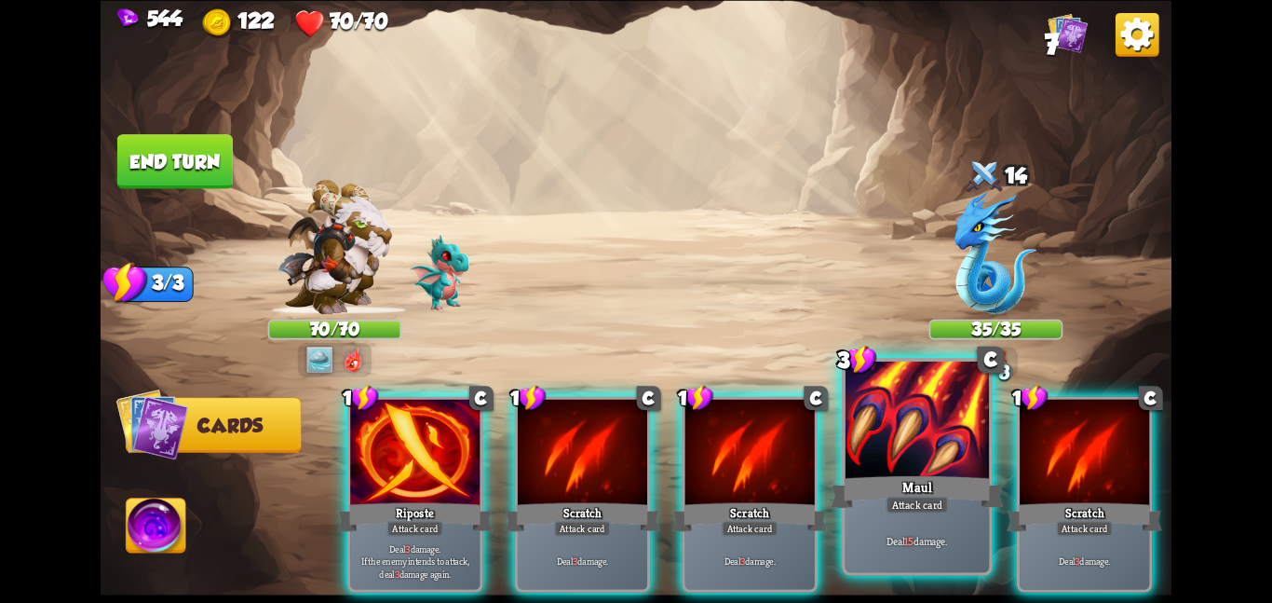
click at [864, 439] on div at bounding box center [918, 420] width 144 height 121
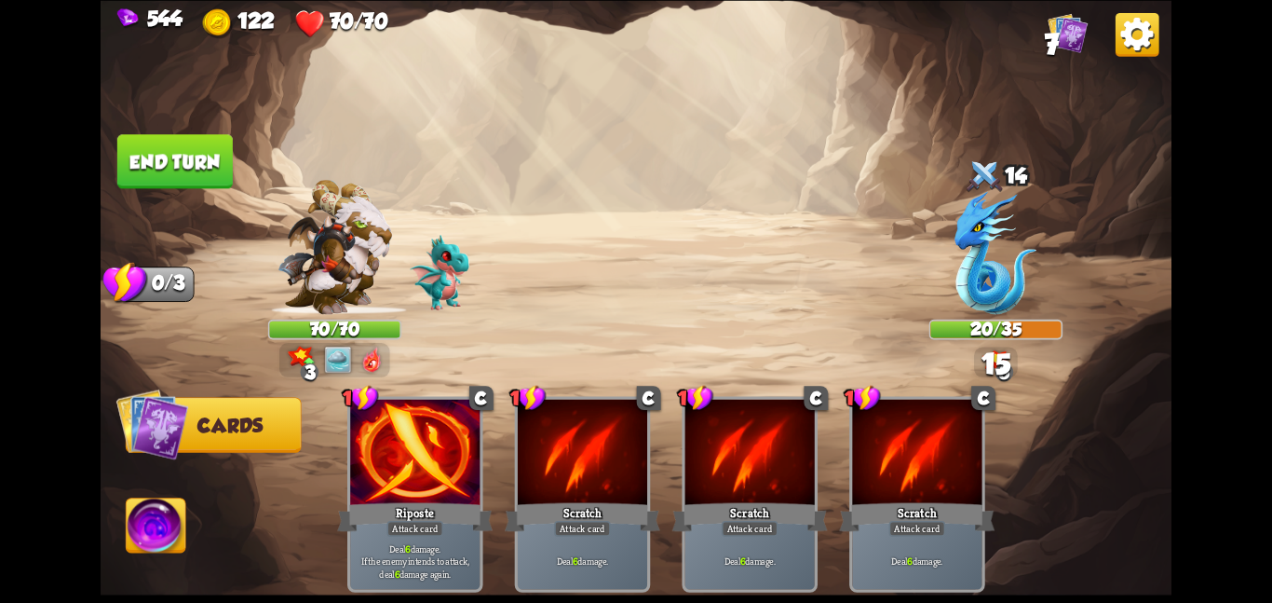
click at [209, 170] on button "End turn" at bounding box center [174, 161] width 115 height 54
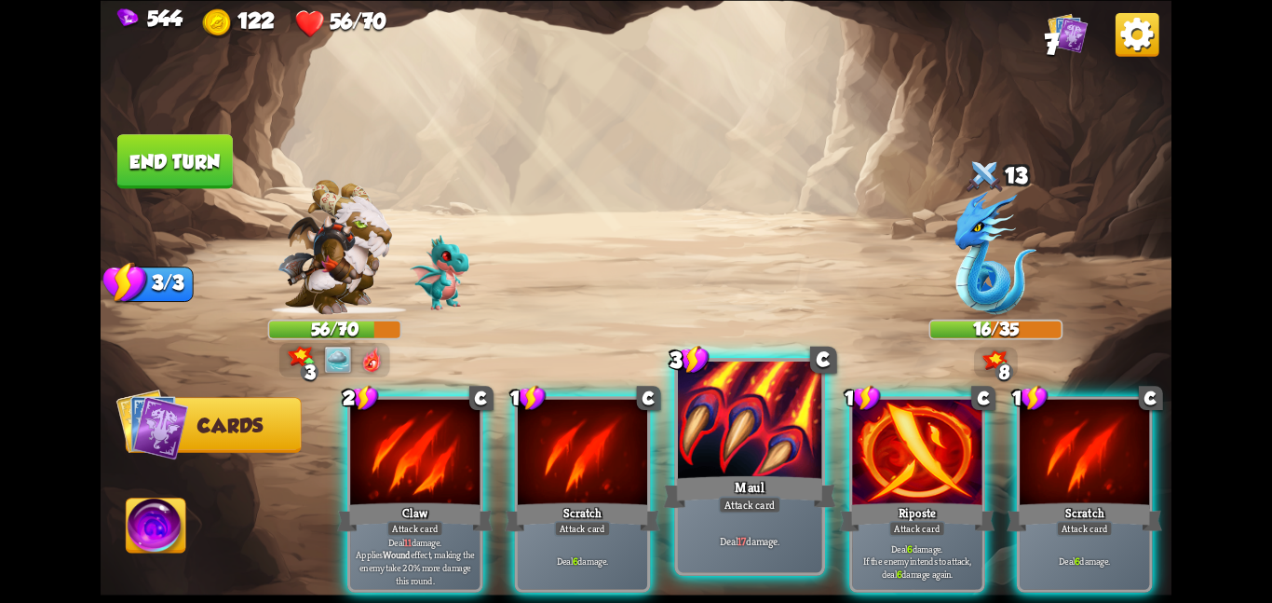
click at [720, 446] on div at bounding box center [750, 420] width 144 height 121
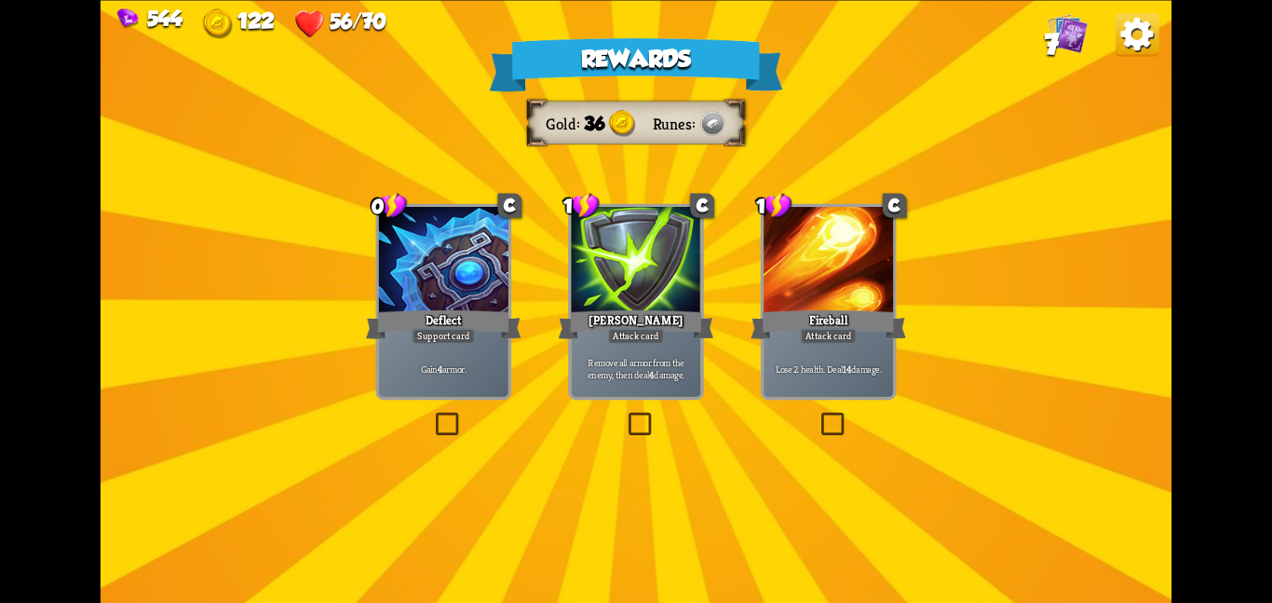
click at [473, 323] on div "Deflect" at bounding box center [444, 323] width 156 height 34
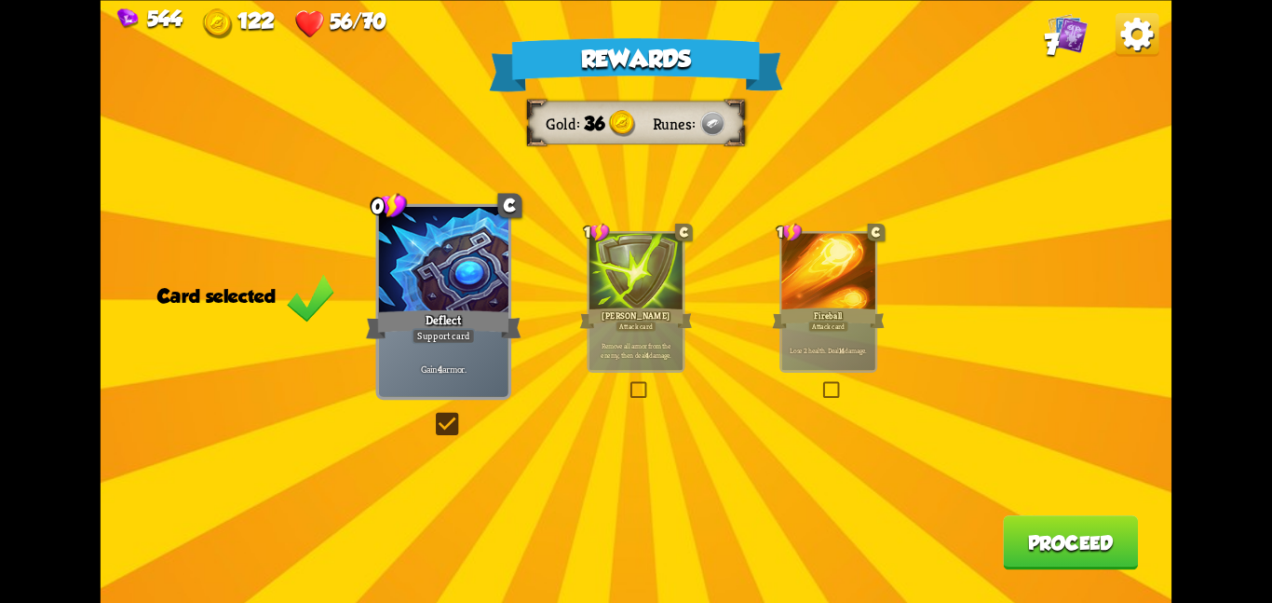
click at [1012, 535] on button "Proceed" at bounding box center [1070, 542] width 135 height 54
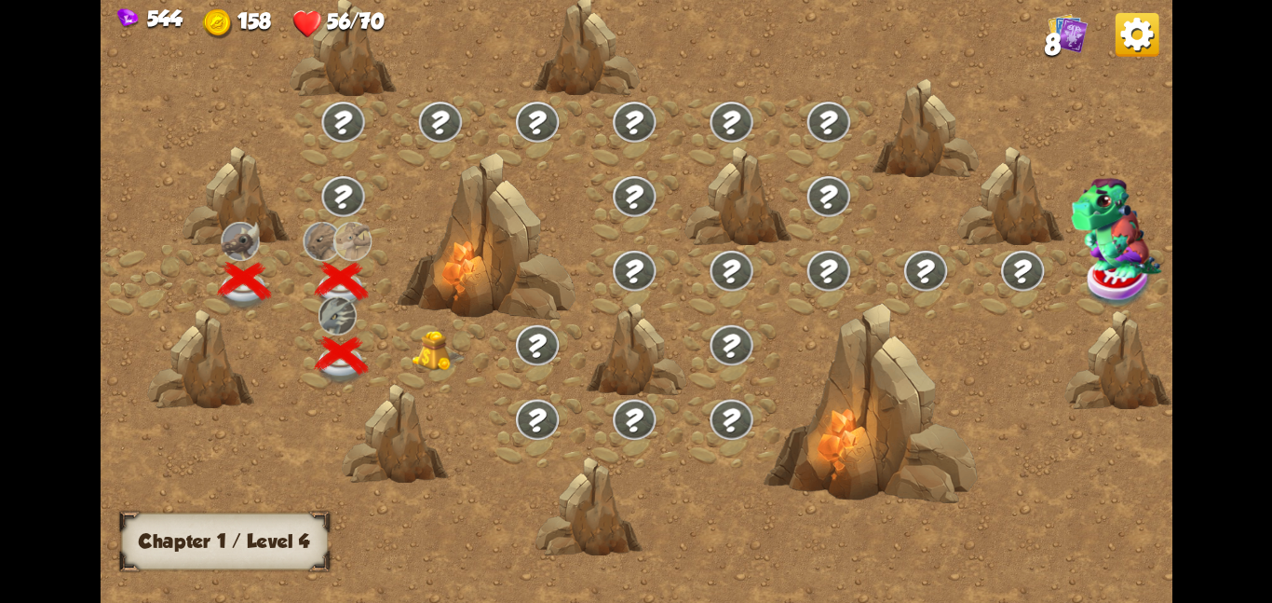
click at [469, 347] on div at bounding box center [440, 355] width 97 height 75
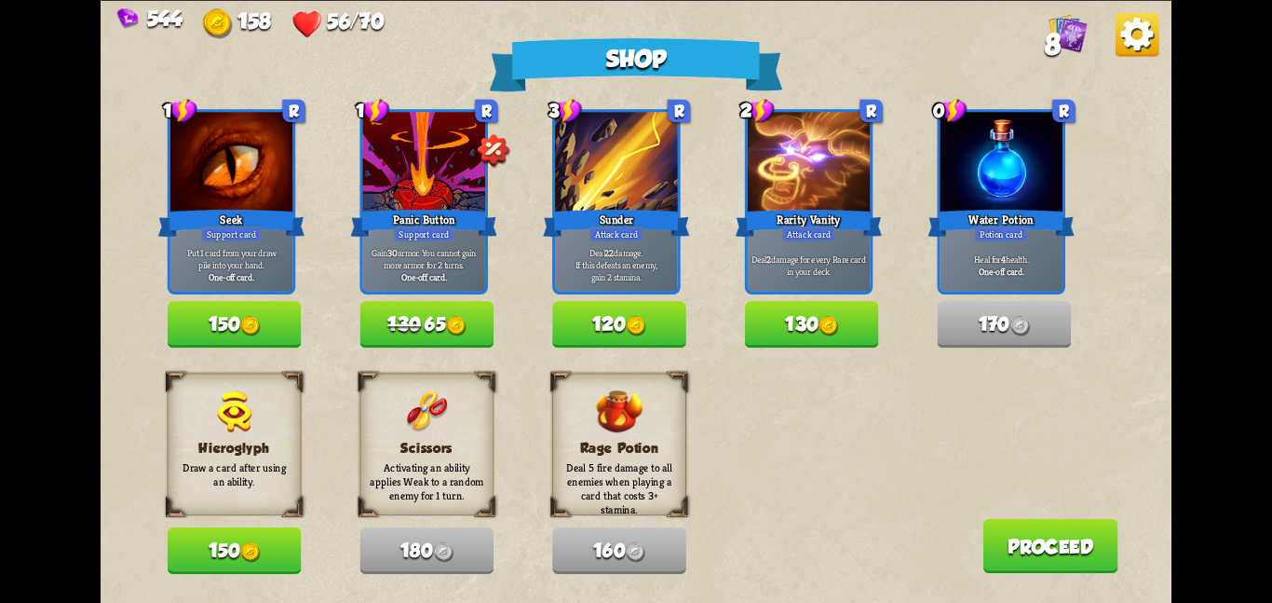
click at [1022, 548] on button "Proceed" at bounding box center [1050, 545] width 135 height 54
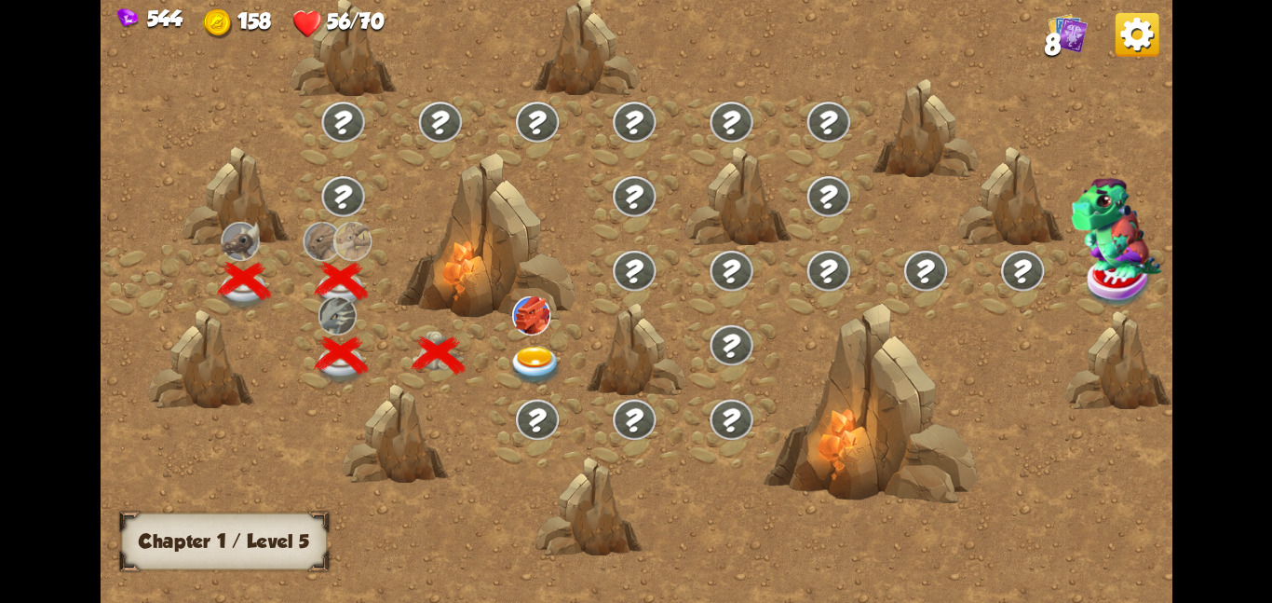
click at [535, 354] on img at bounding box center [536, 365] width 54 height 39
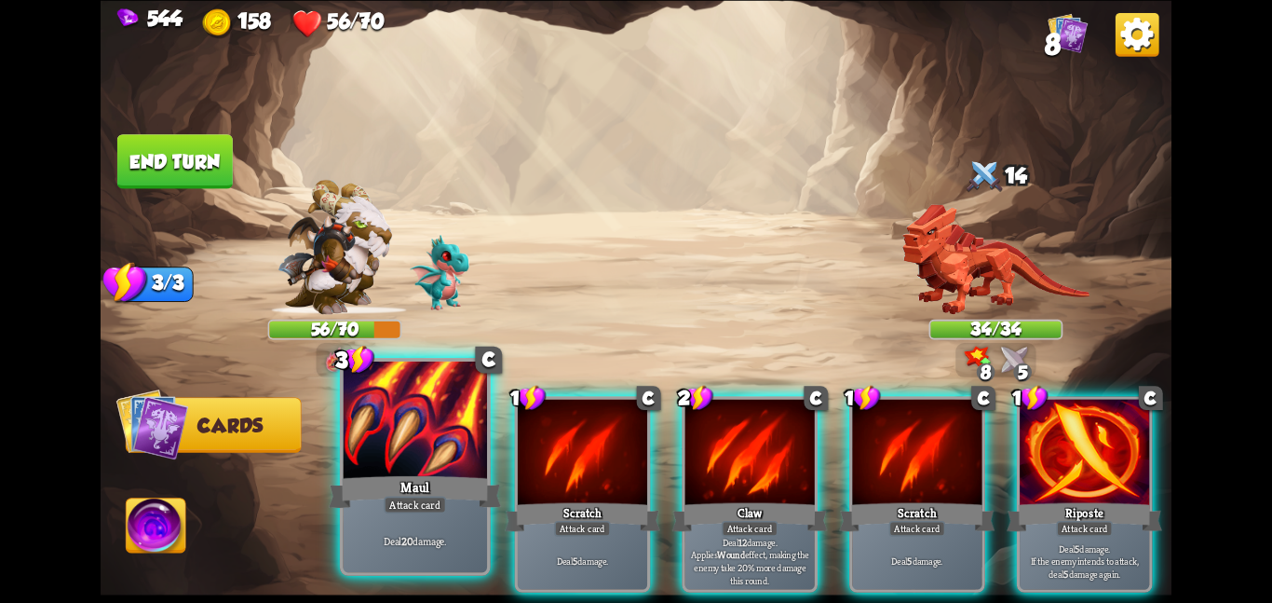
click at [433, 472] on div "Maul" at bounding box center [415, 491] width 172 height 38
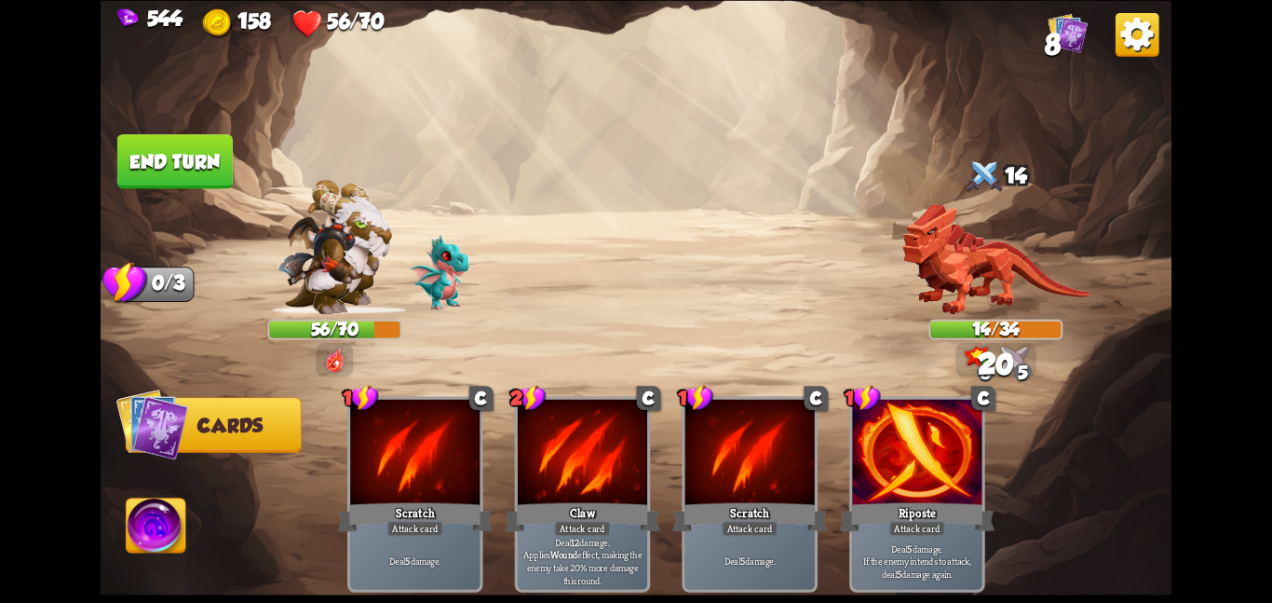
click at [139, 533] on img at bounding box center [157, 528] width 60 height 61
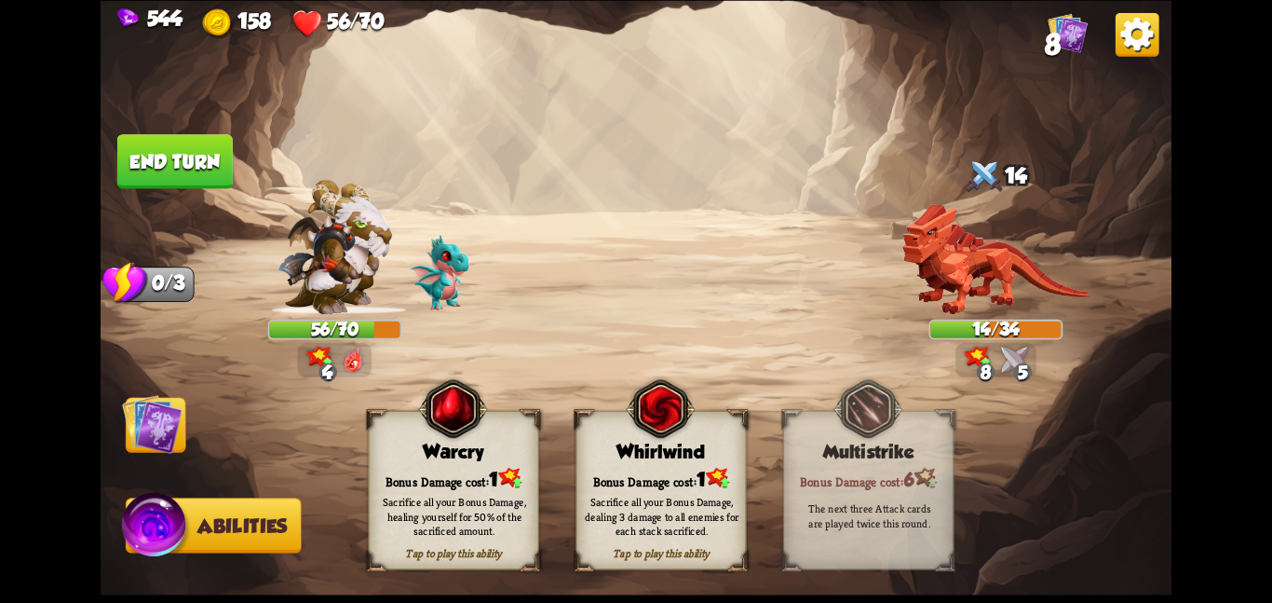
click at [659, 534] on div "Sacrifice all your Bonus Damage, dealing 3 damage to all enemies for each stack…" at bounding box center [662, 516] width 154 height 43
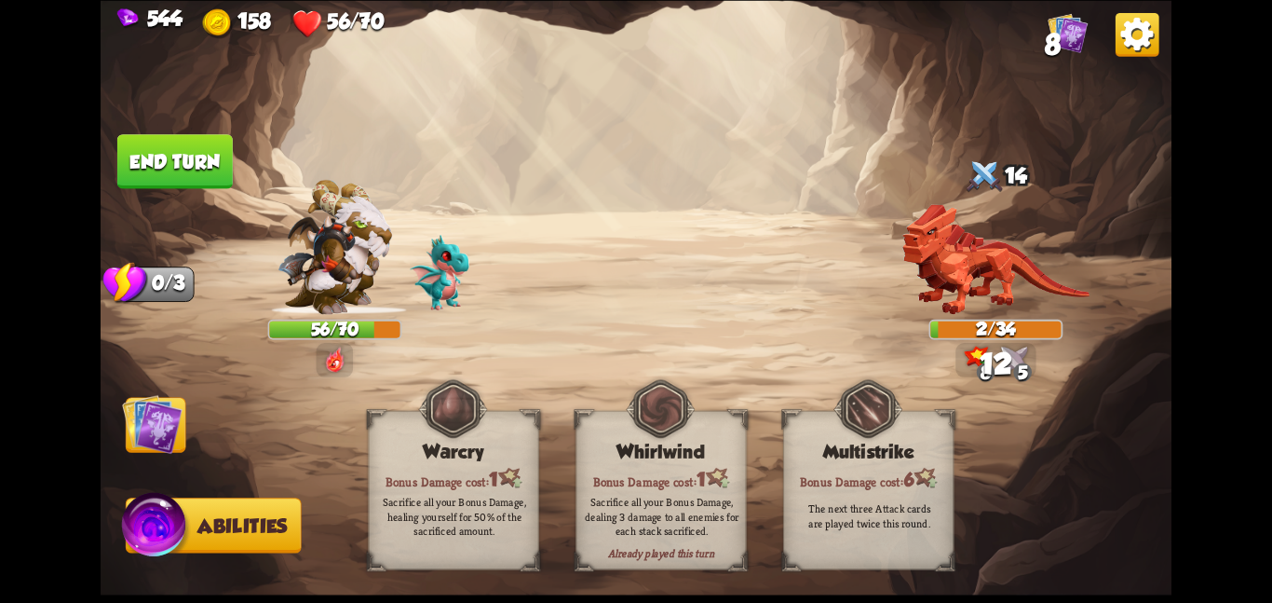
click at [141, 420] on img at bounding box center [152, 423] width 61 height 61
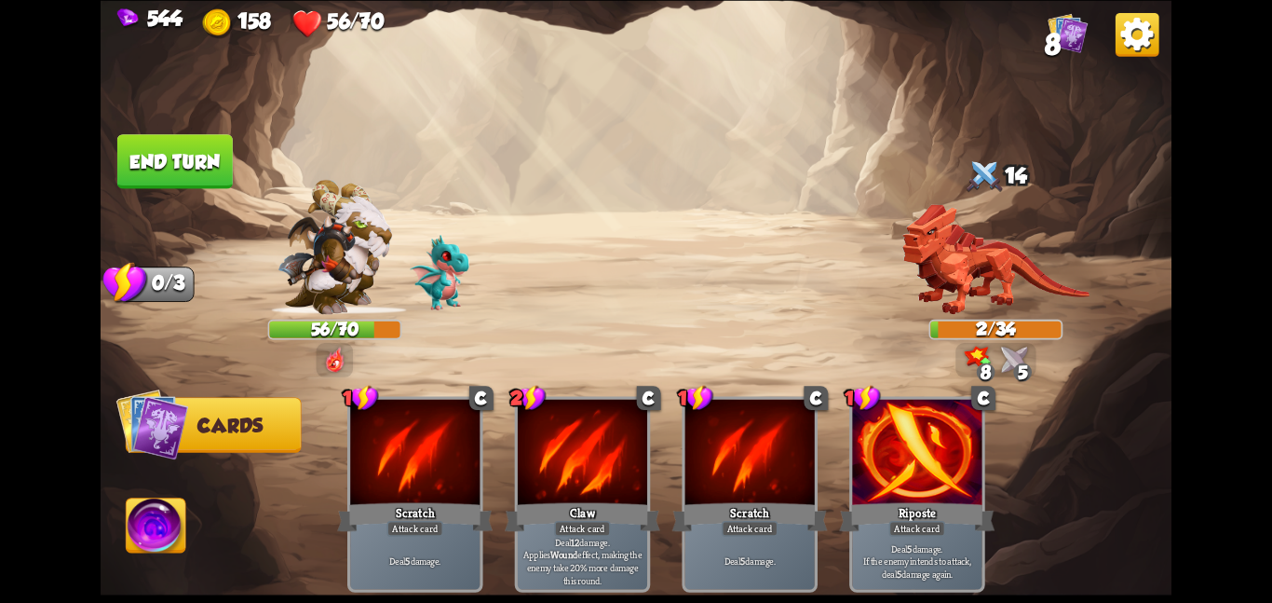
click at [124, 161] on button "End turn" at bounding box center [174, 161] width 115 height 54
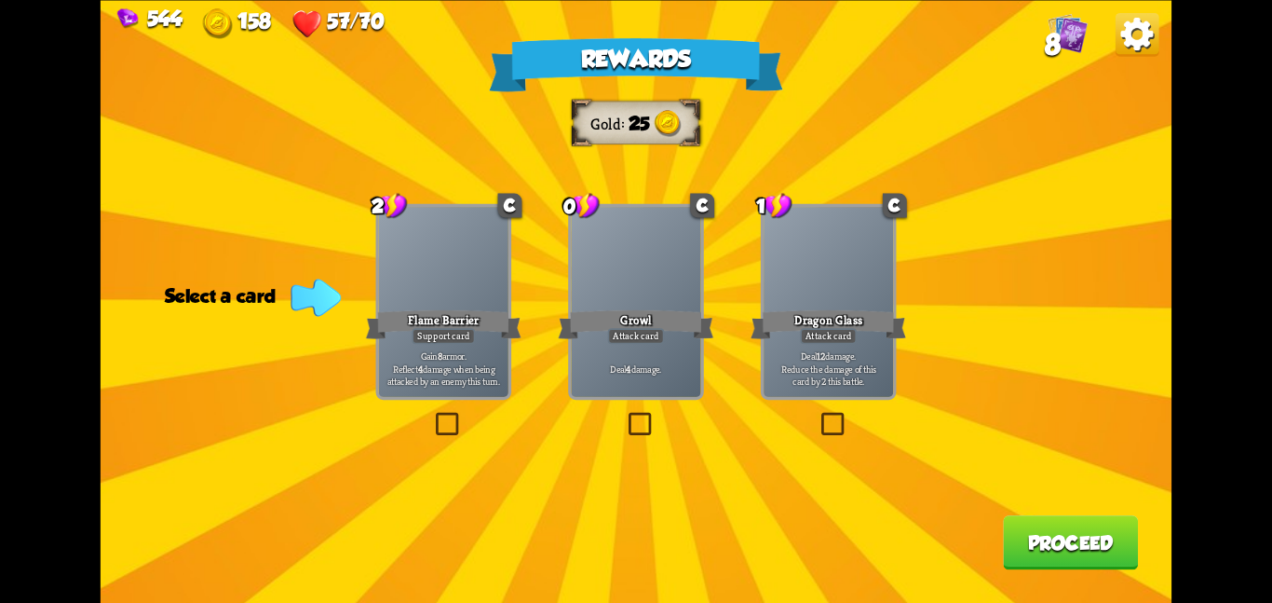
click at [471, 327] on div "Flame Barrier" at bounding box center [444, 323] width 156 height 34
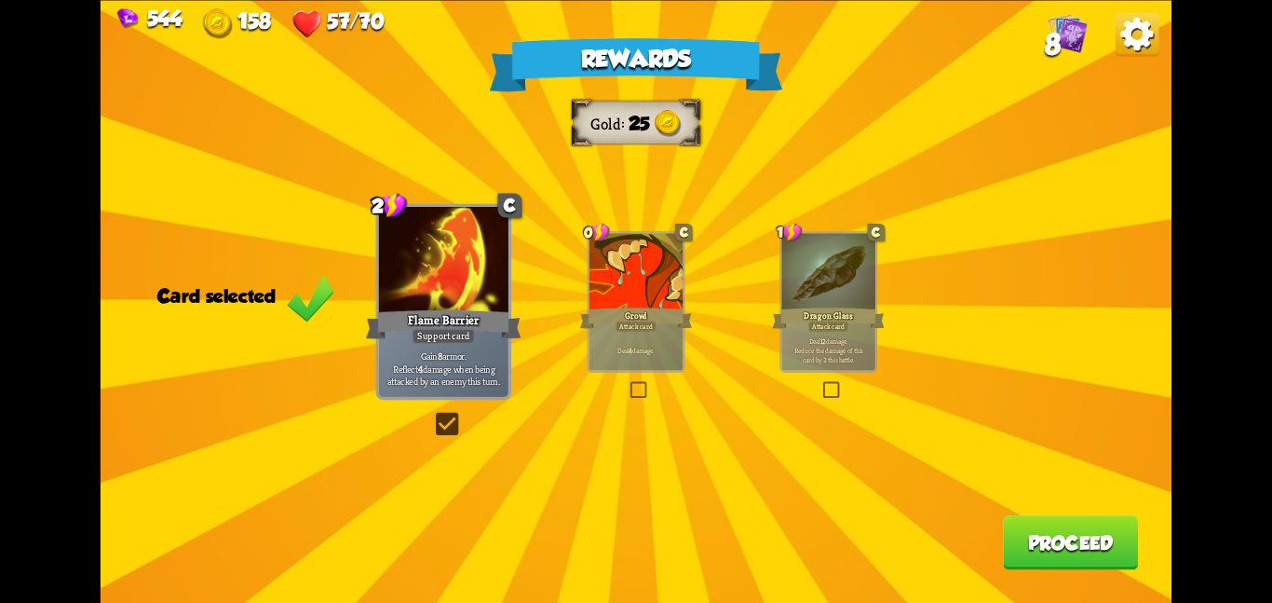
click at [1023, 526] on button "Proceed" at bounding box center [1070, 542] width 135 height 54
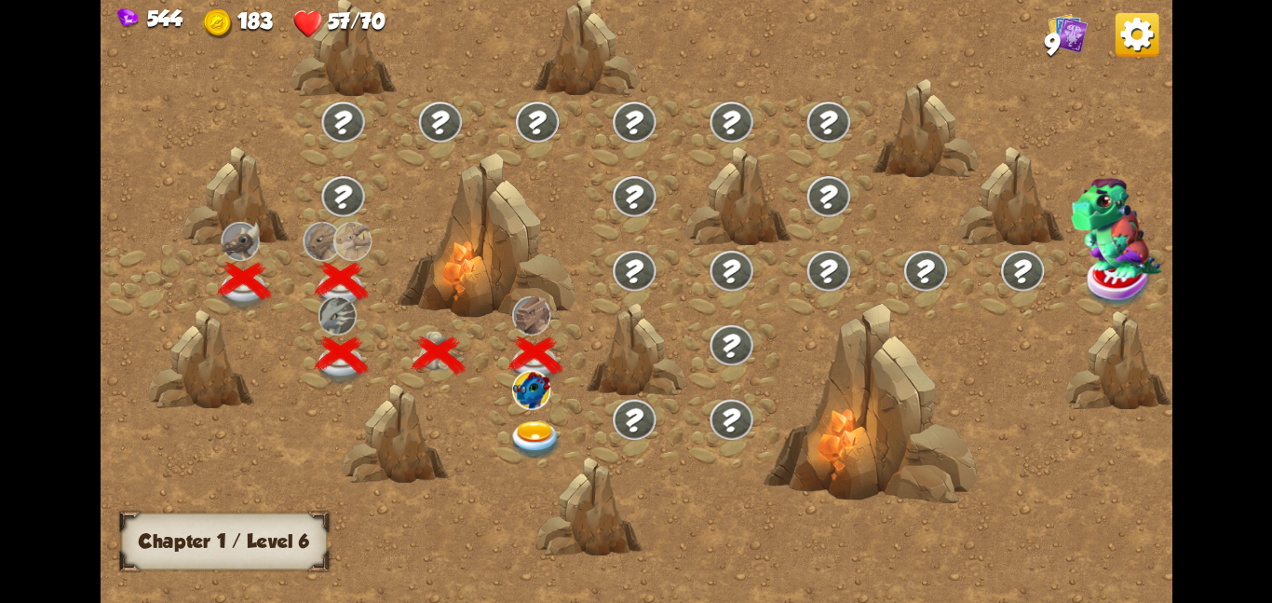
click at [569, 397] on div at bounding box center [537, 429] width 97 height 75
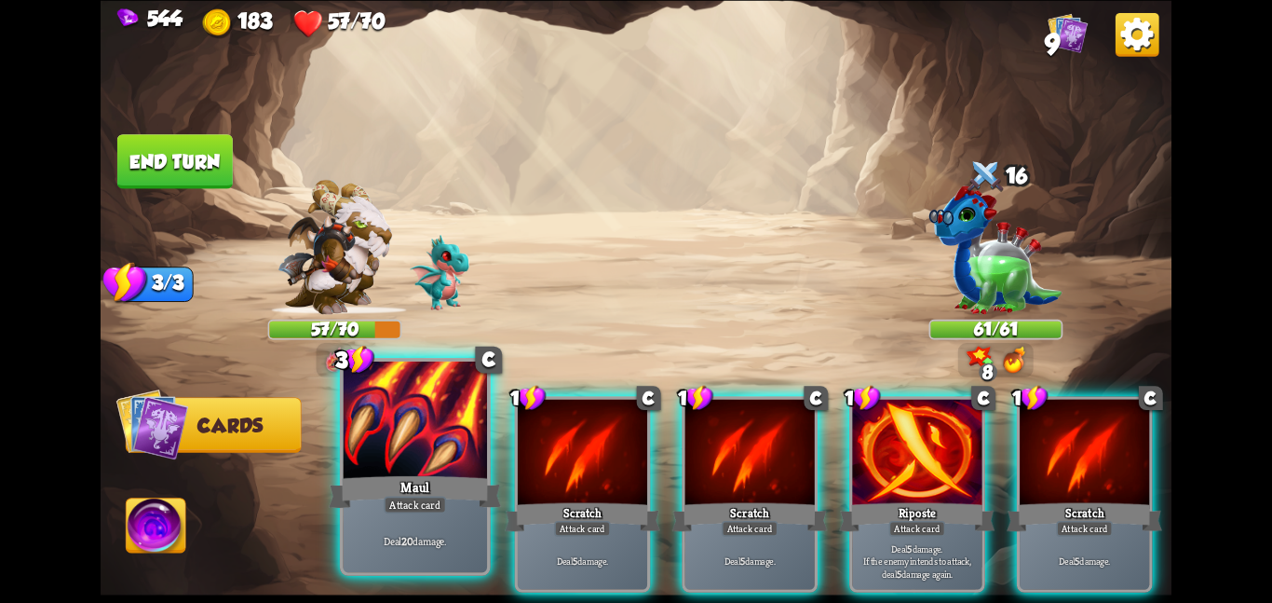
click at [471, 482] on div "Maul" at bounding box center [415, 491] width 172 height 38
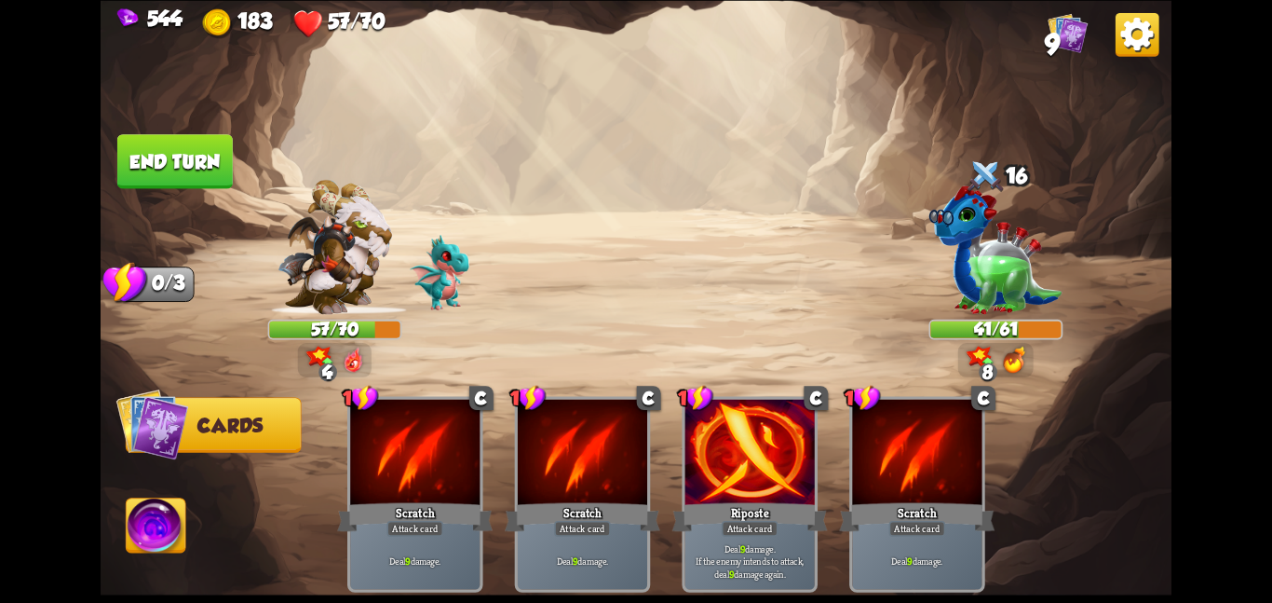
click at [176, 169] on button "End turn" at bounding box center [174, 161] width 115 height 54
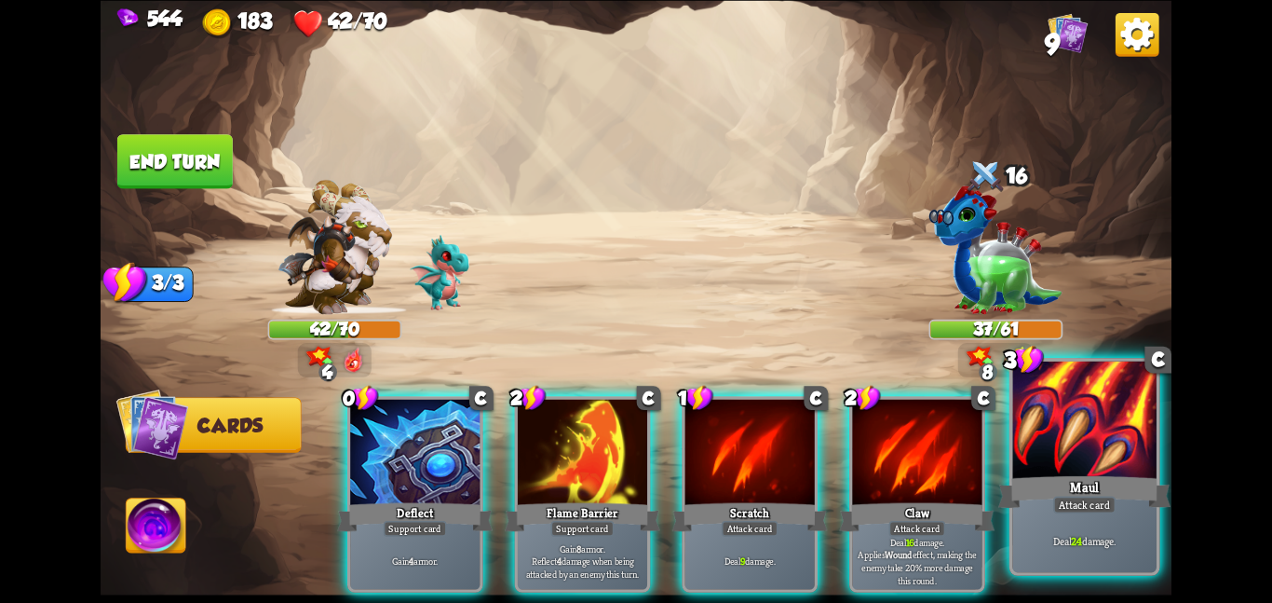
click at [1068, 429] on div at bounding box center [1084, 420] width 144 height 121
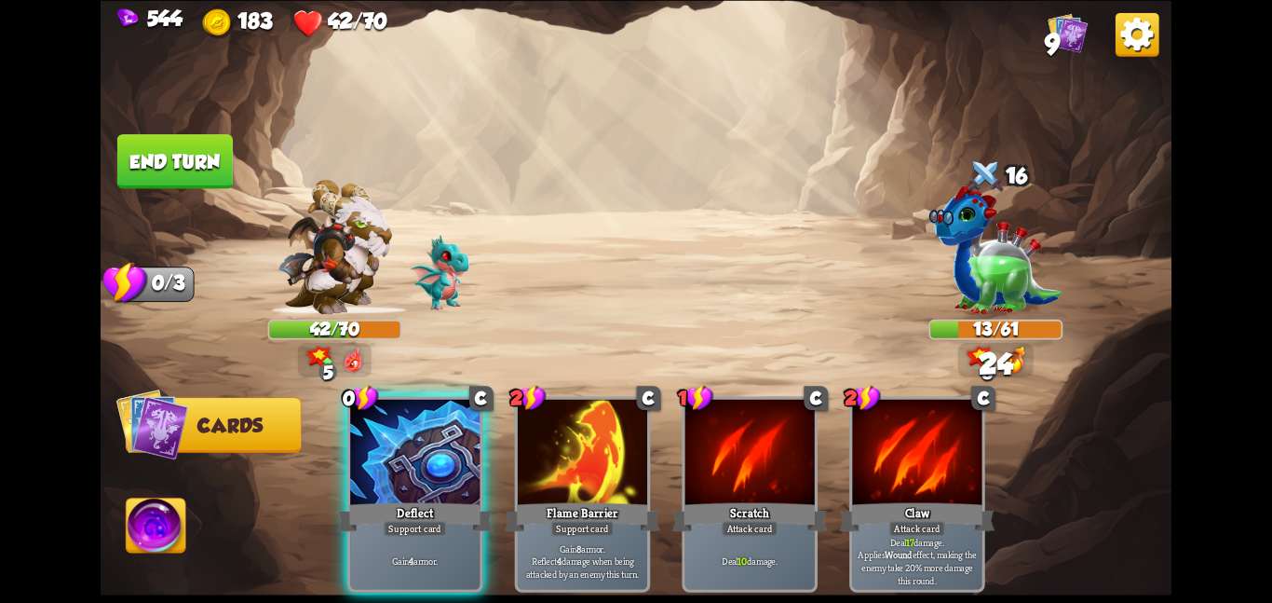
click at [162, 507] on img at bounding box center [157, 528] width 60 height 61
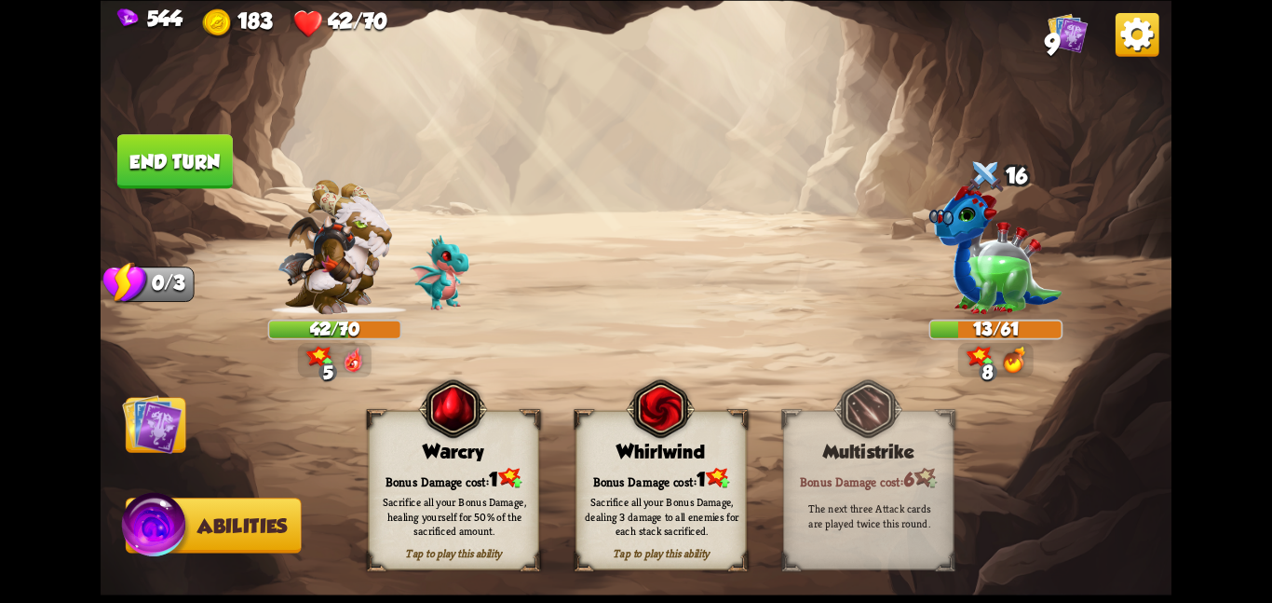
click at [774, 471] on div "Tap to play this ability Warcry Bonus Damage cost: 1 Sacrifice all your Bonus D…" at bounding box center [661, 489] width 586 height 159
click at [712, 462] on div "Tap to play this ability Whirlwind Bonus Damage cost: 1 Sacrifice all your Bonu…" at bounding box center [661, 489] width 170 height 159
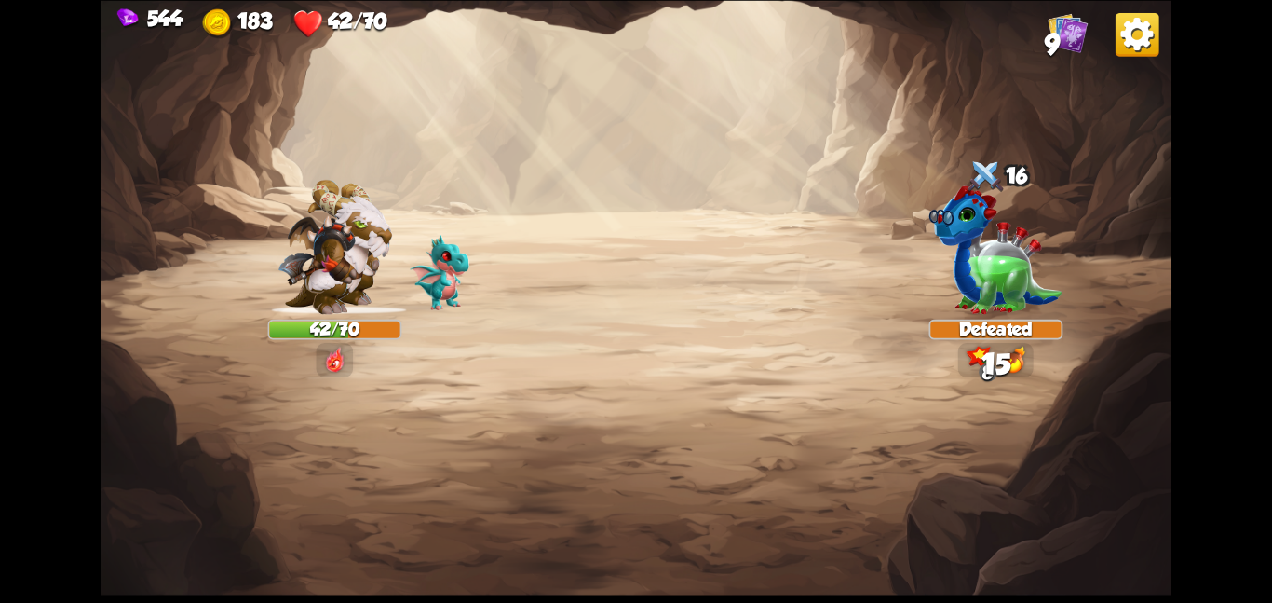
click at [165, 431] on img at bounding box center [636, 301] width 1071 height 603
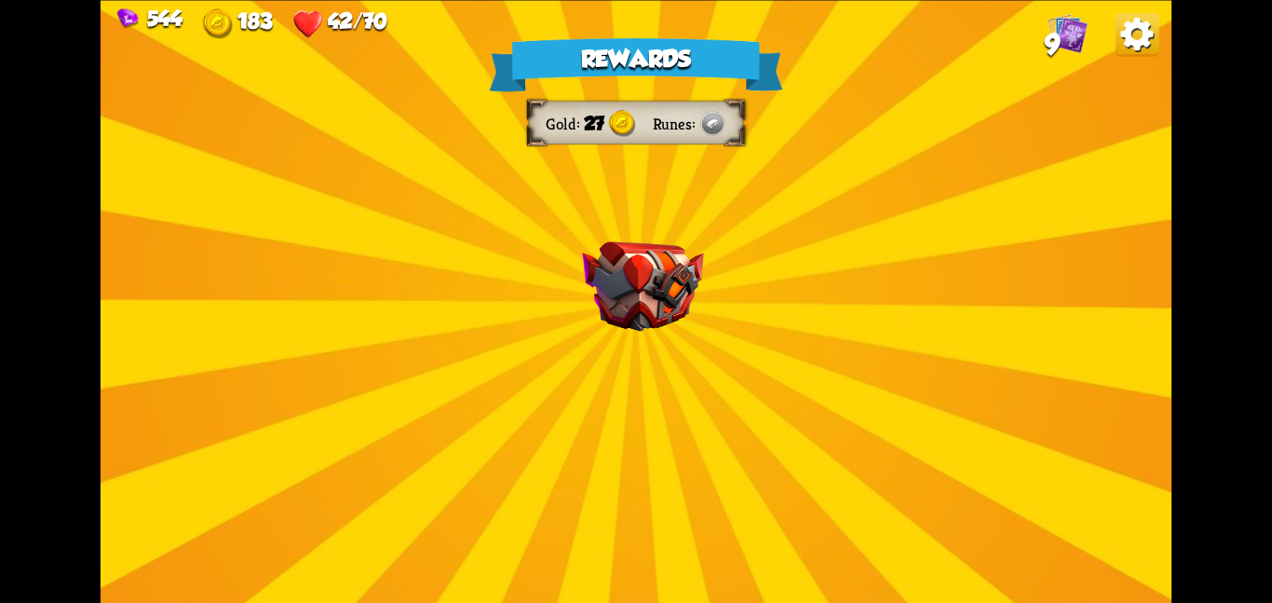
click at [626, 231] on div "Rewards Gold 27 Runes Select a card 0 R Weak Potion Potion card The enemy will …" at bounding box center [636, 301] width 1071 height 603
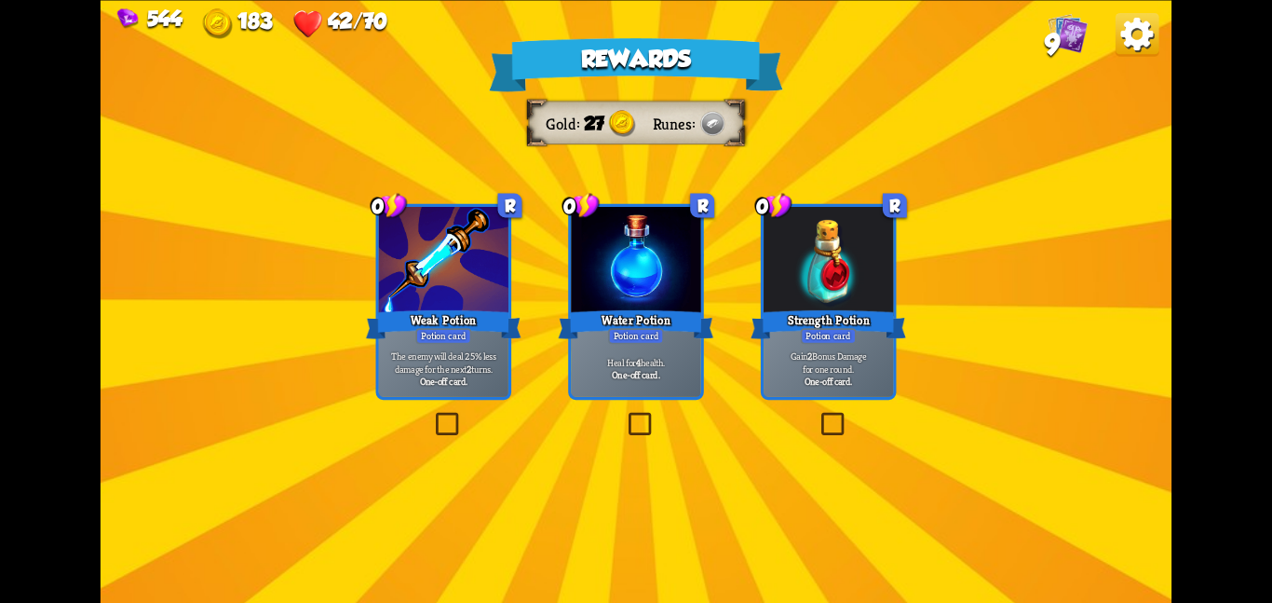
click at [626, 231] on div at bounding box center [635, 261] width 129 height 109
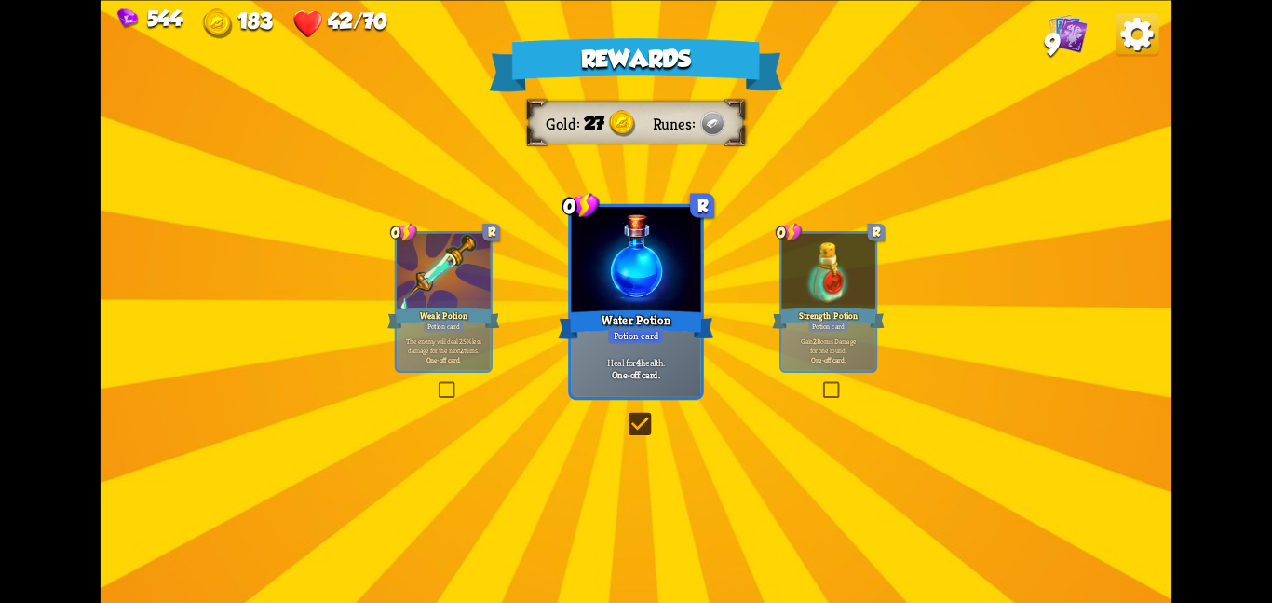
click at [626, 231] on div at bounding box center [635, 261] width 129 height 109
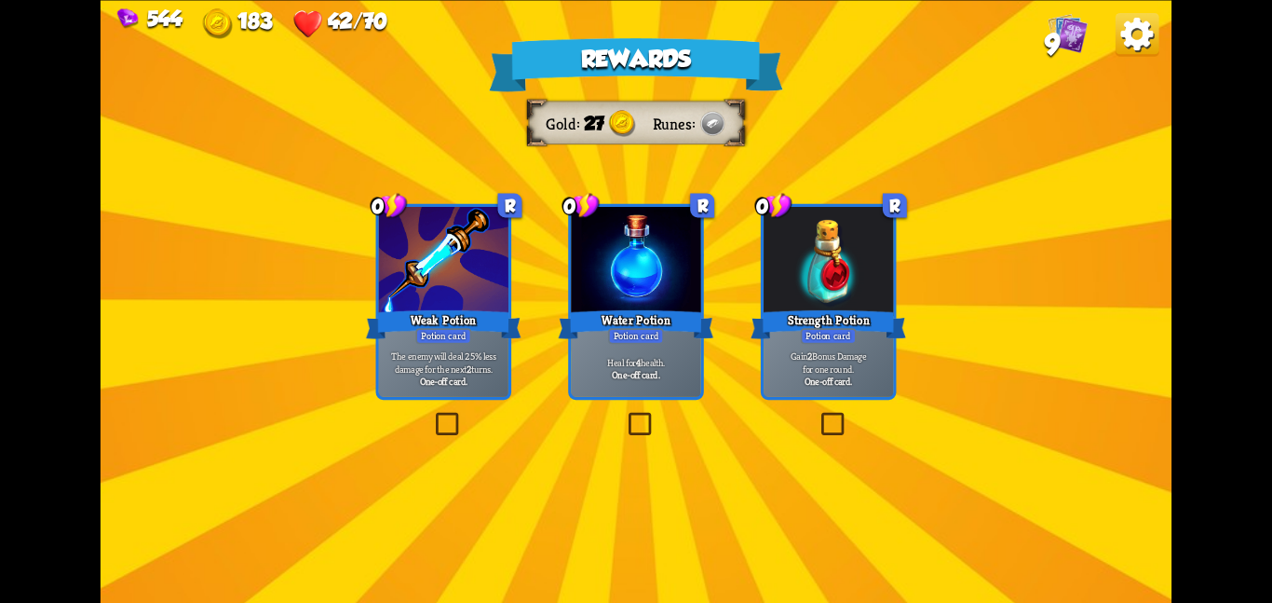
click at [626, 231] on div at bounding box center [635, 261] width 129 height 109
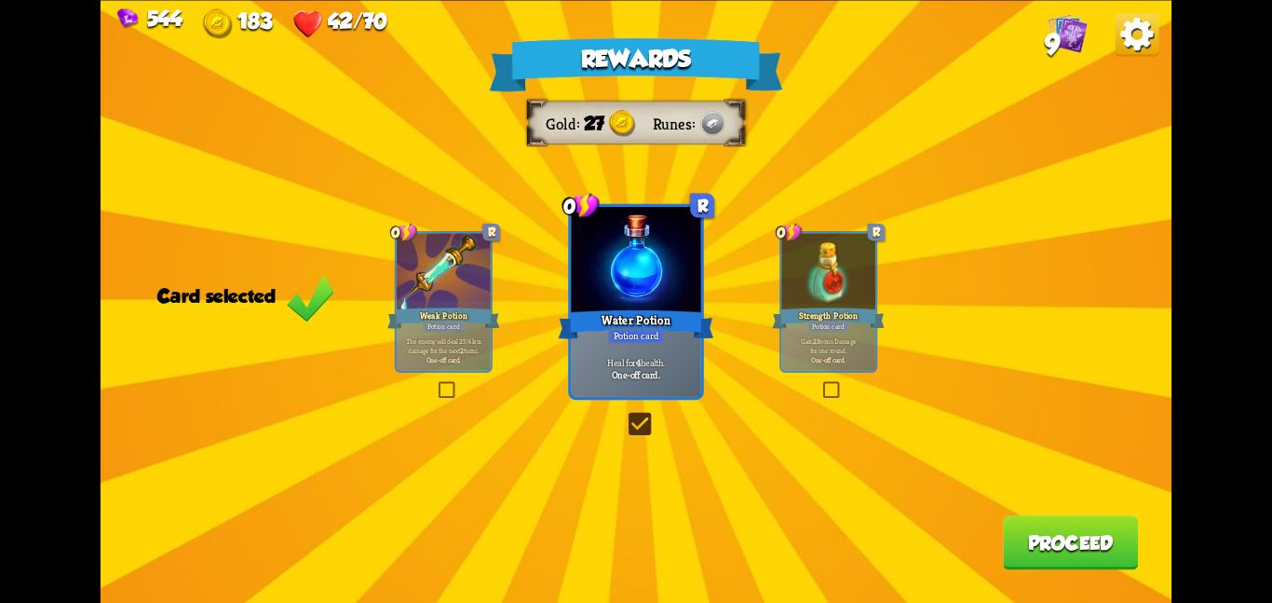
click at [1034, 560] on button "Proceed" at bounding box center [1070, 542] width 135 height 54
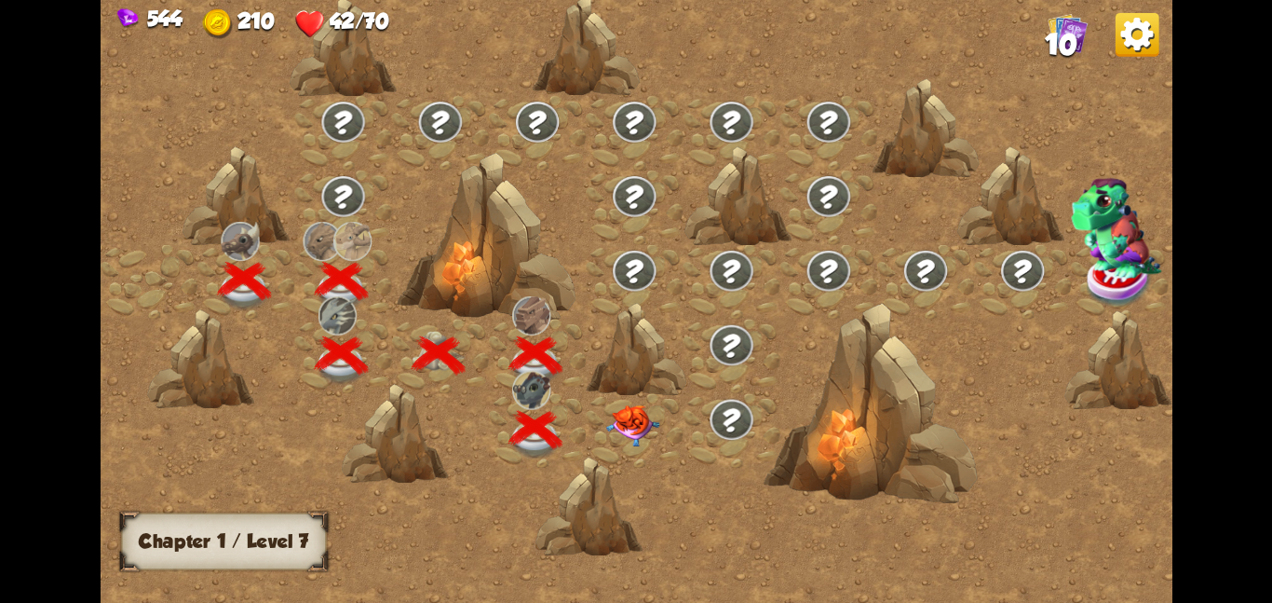
click at [621, 410] on img at bounding box center [633, 425] width 54 height 42
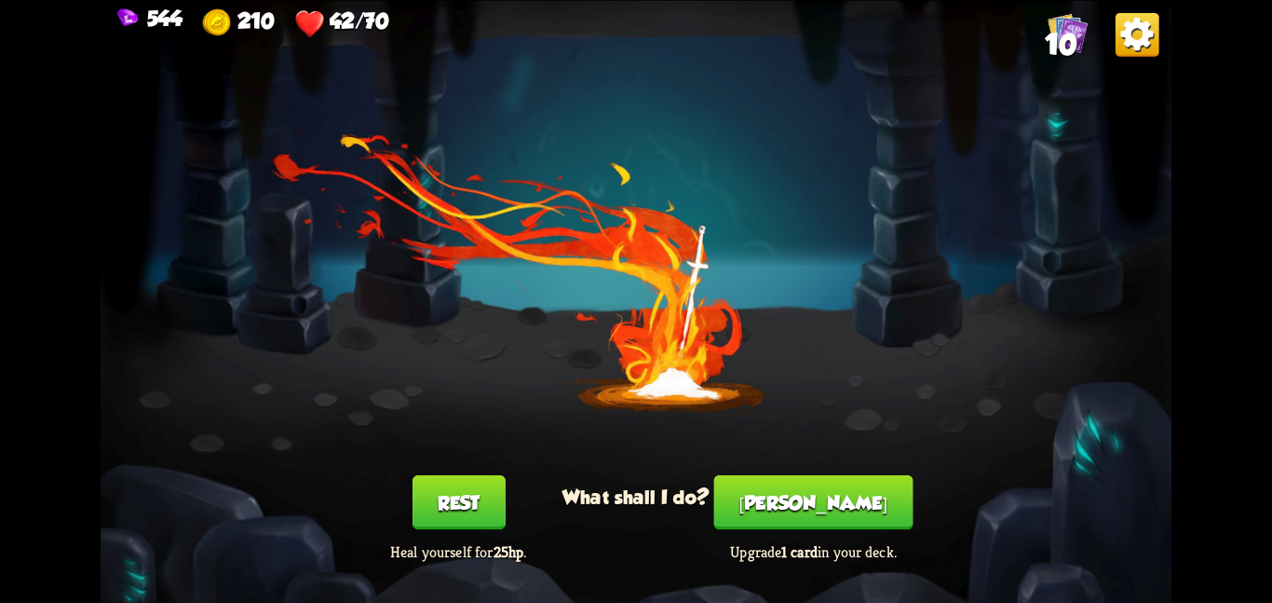
click at [798, 499] on button "Smith" at bounding box center [813, 502] width 199 height 54
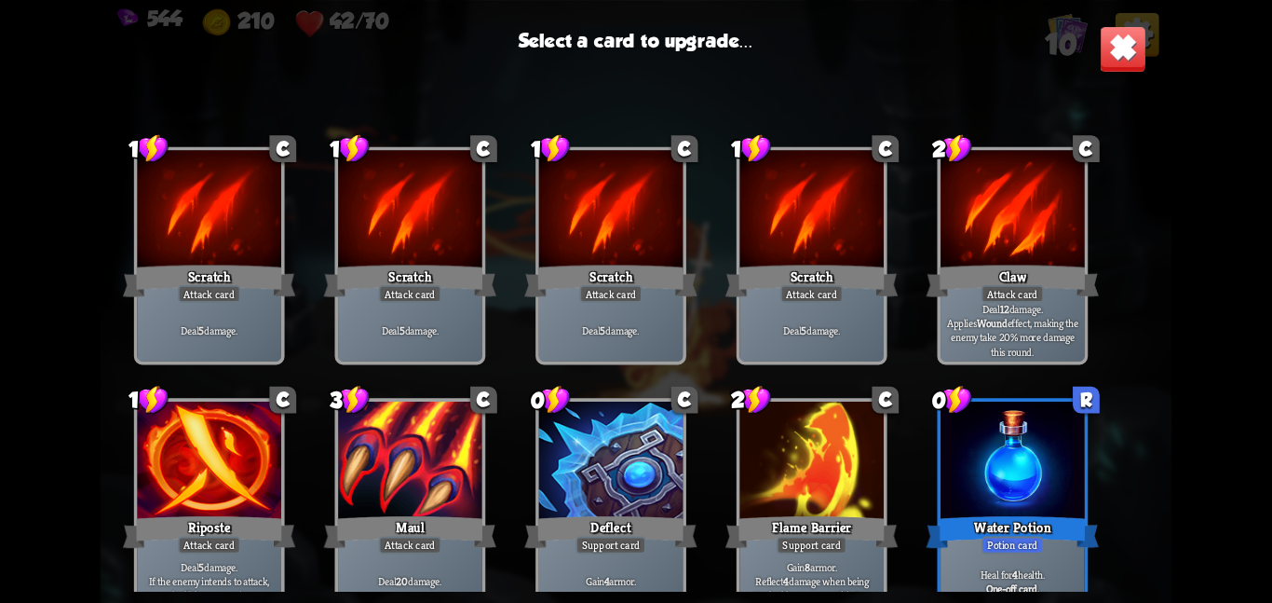
scroll to position [27, 0]
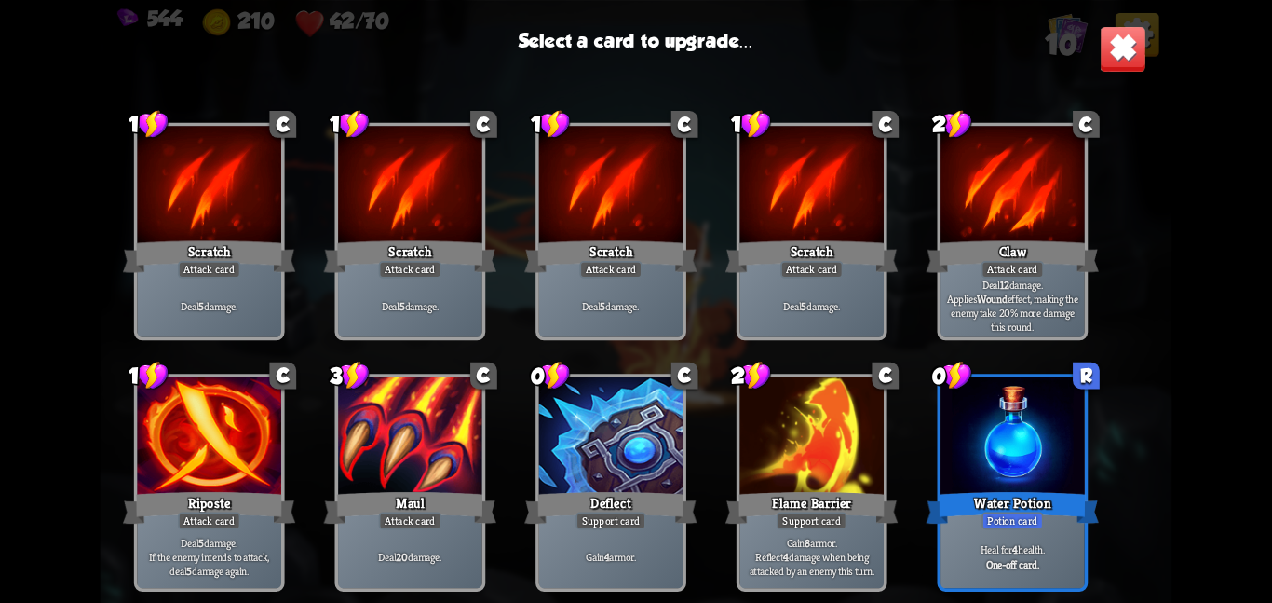
click at [428, 490] on div "Maul" at bounding box center [410, 507] width 172 height 38
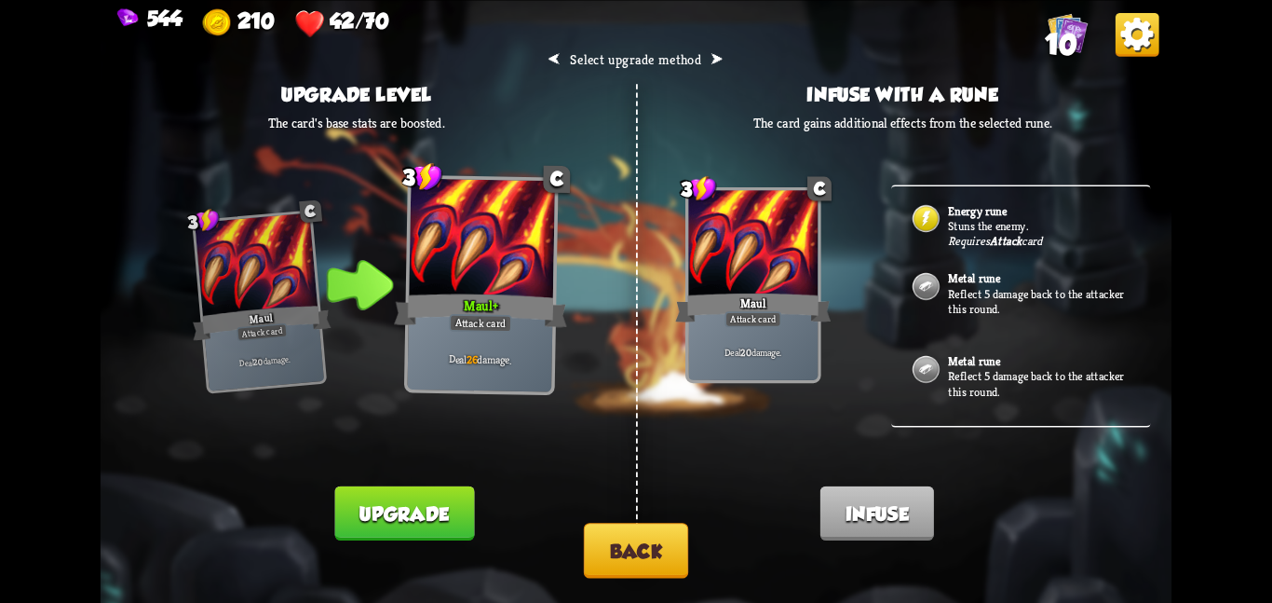
click at [1001, 239] on b "Attack" at bounding box center [1006, 240] width 32 height 15
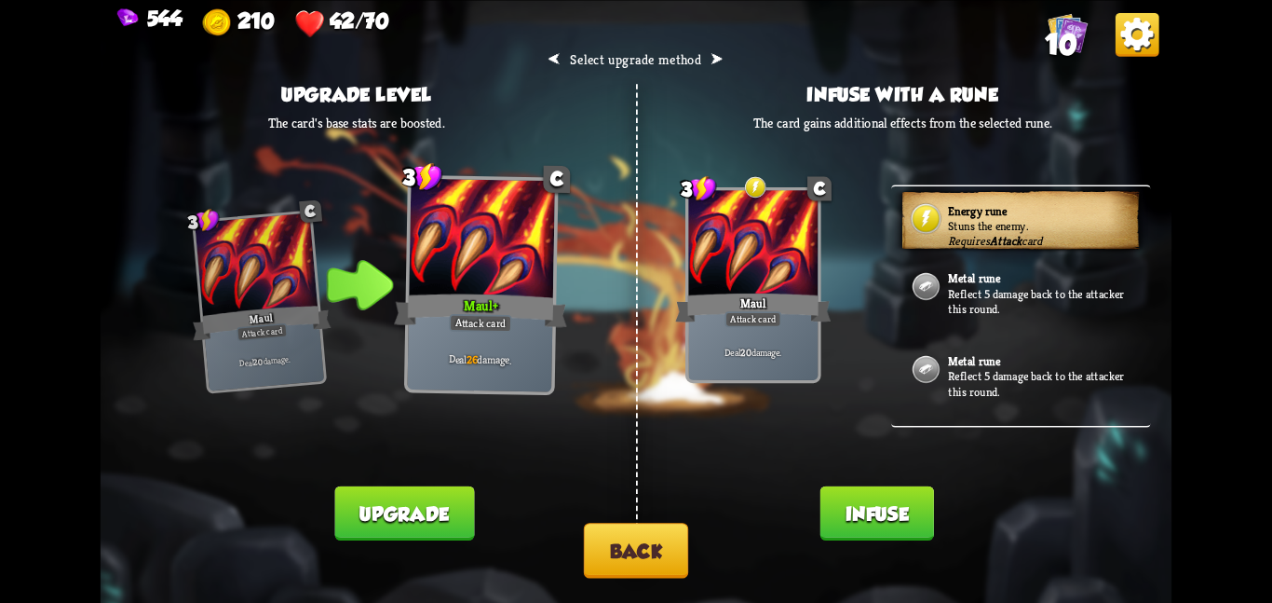
click at [836, 498] on button "Infuse" at bounding box center [878, 512] width 114 height 54
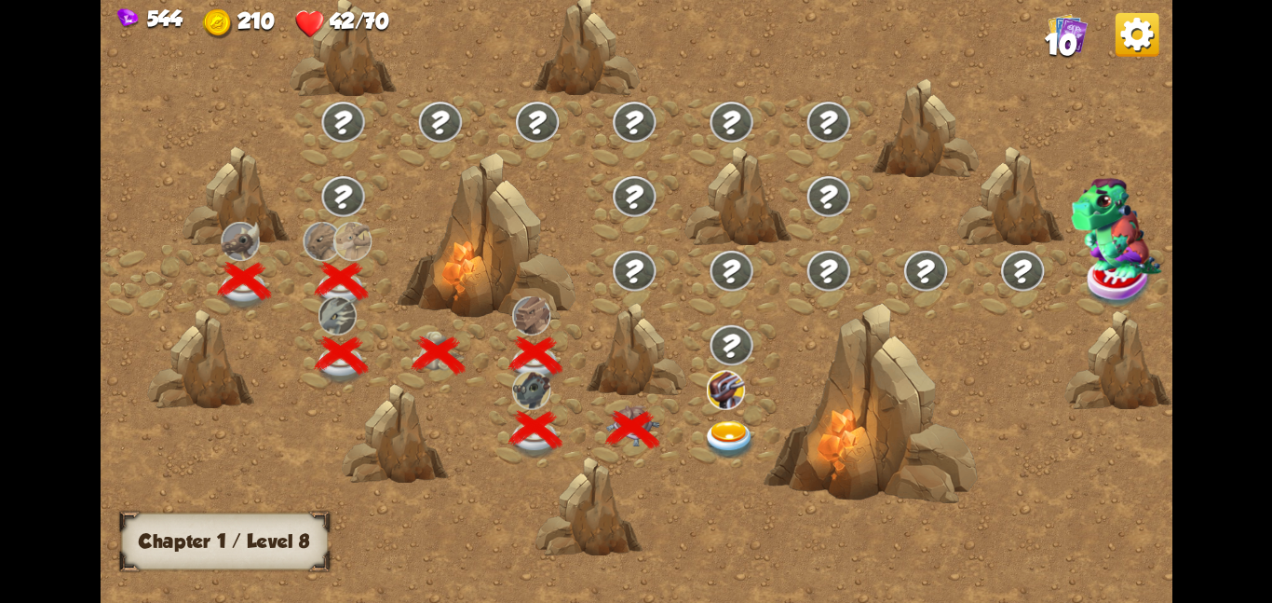
click at [715, 431] on img at bounding box center [730, 439] width 54 height 39
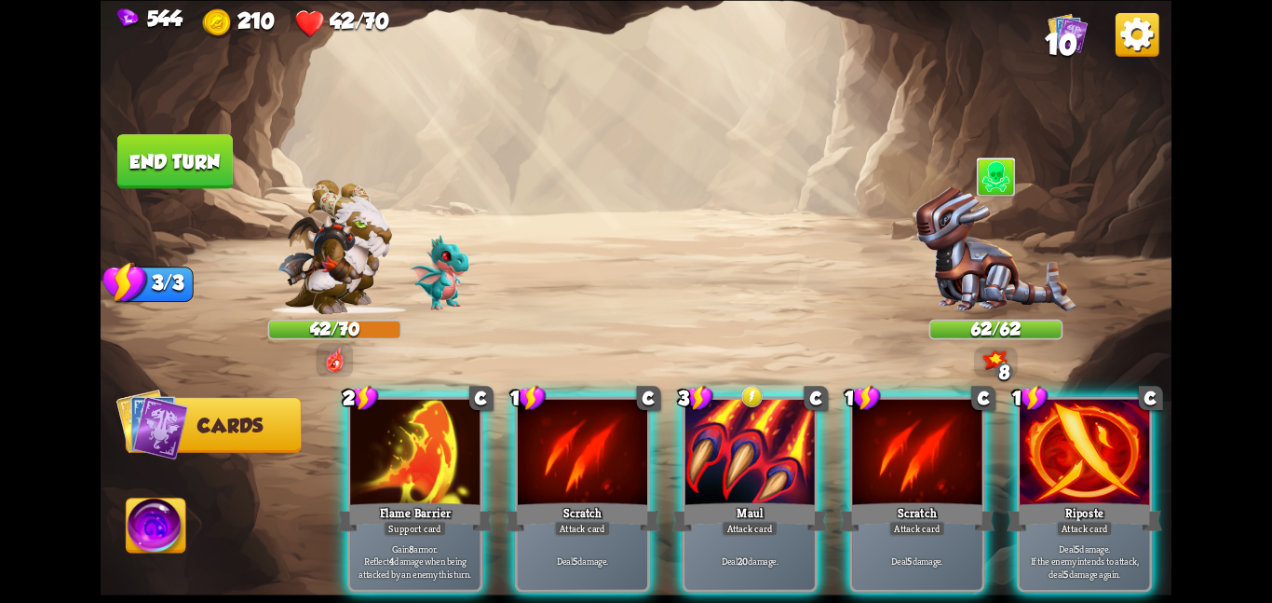
click at [715, 431] on div at bounding box center [749, 453] width 129 height 109
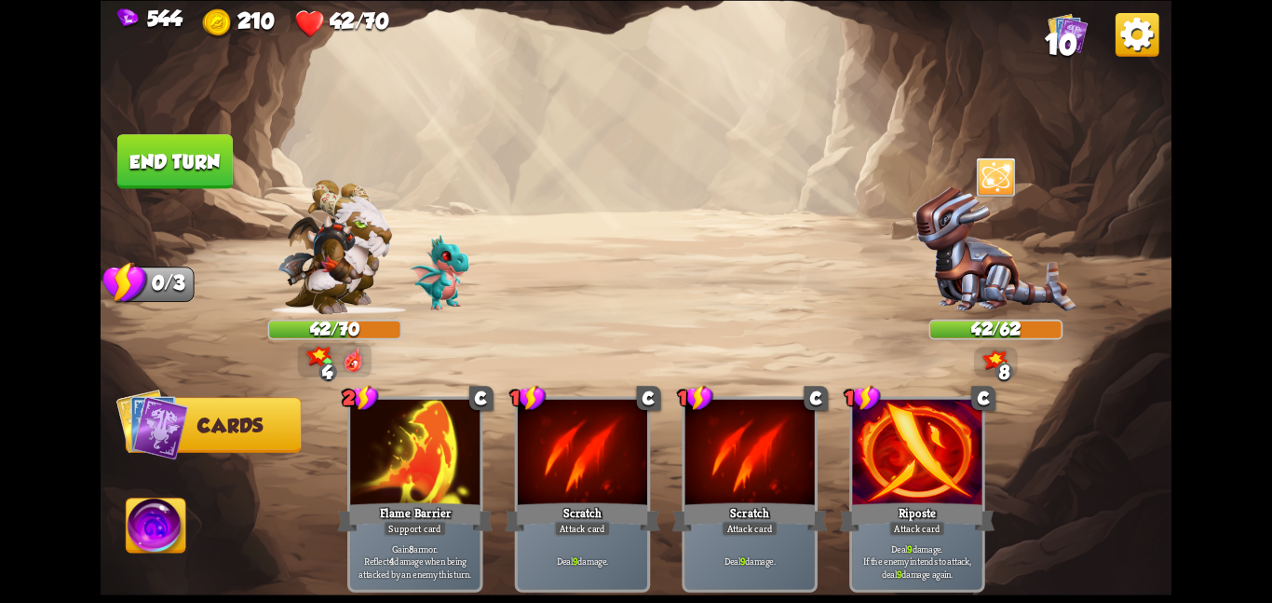
click at [147, 175] on button "End turn" at bounding box center [174, 161] width 115 height 54
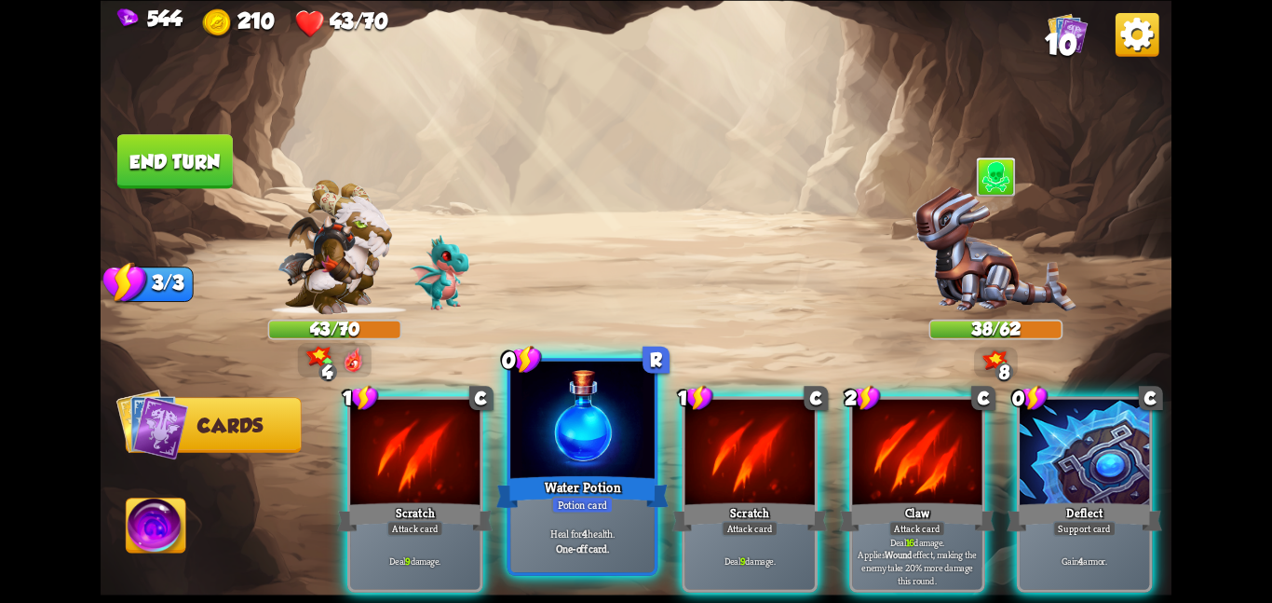
click at [571, 456] on div at bounding box center [582, 420] width 144 height 121
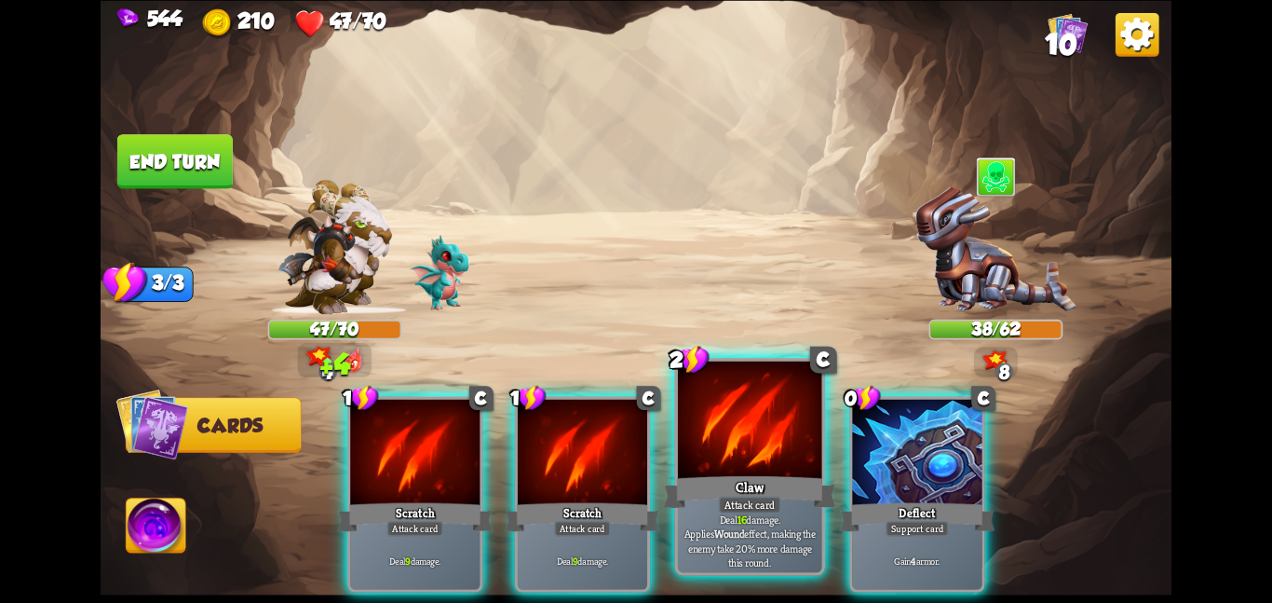
click at [717, 452] on div at bounding box center [750, 420] width 144 height 121
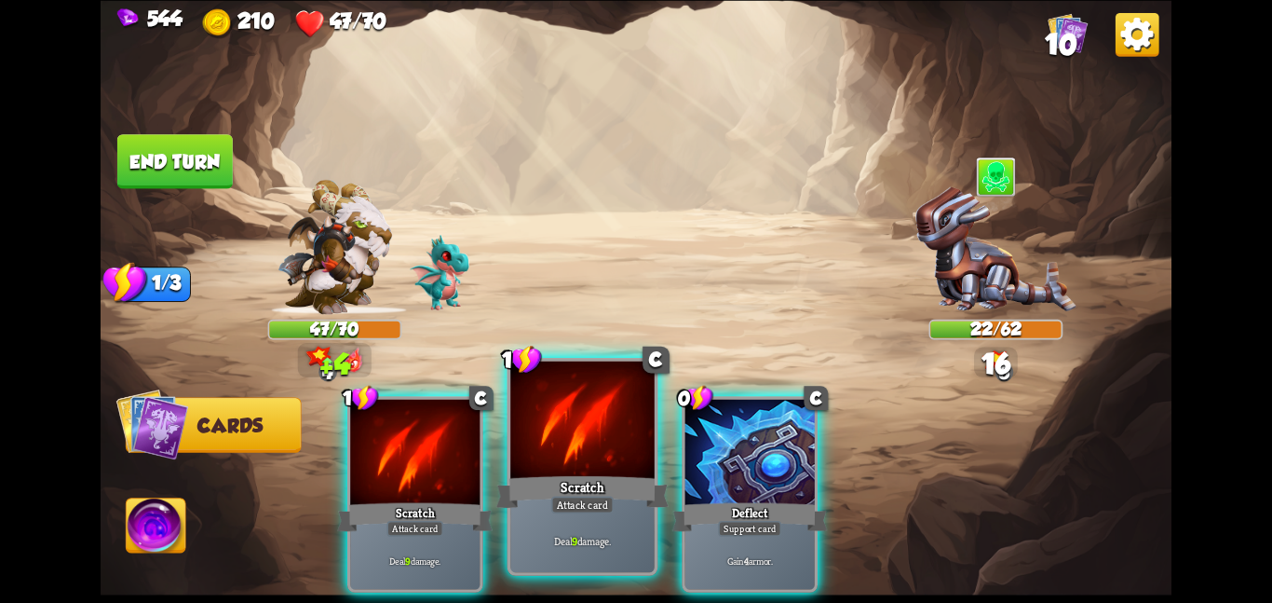
click at [613, 444] on div at bounding box center [582, 420] width 144 height 121
click at [685, 444] on div at bounding box center [749, 453] width 129 height 109
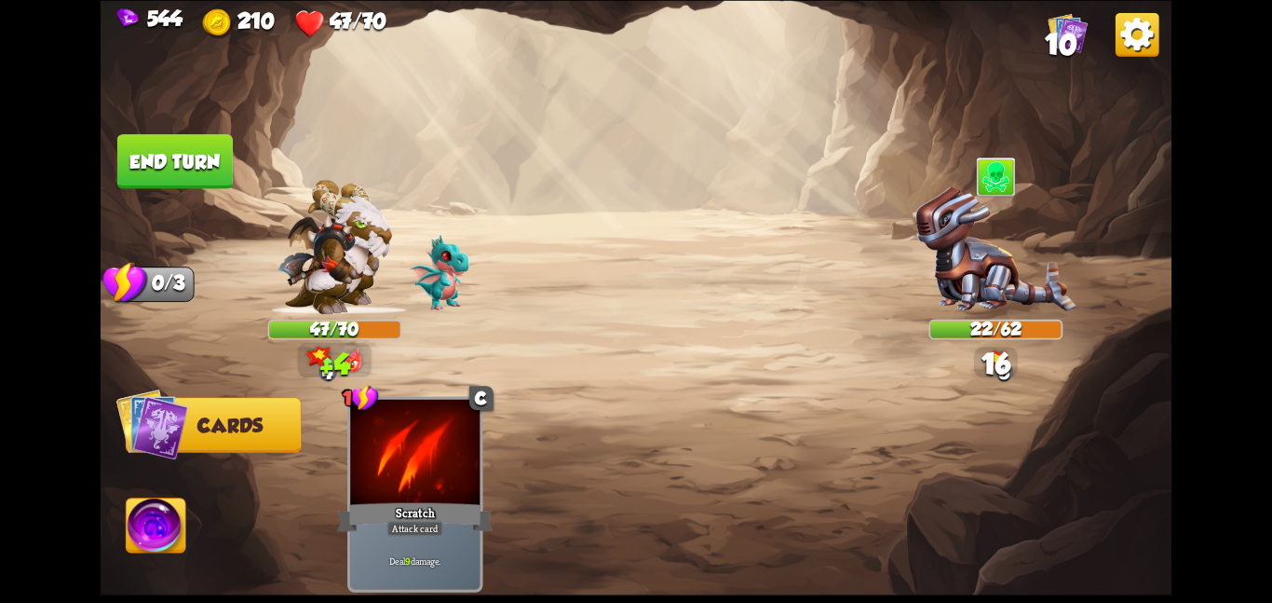
click at [613, 444] on div "1 C Scratch Attack card Deal 9 damage." at bounding box center [743, 468] width 857 height 268
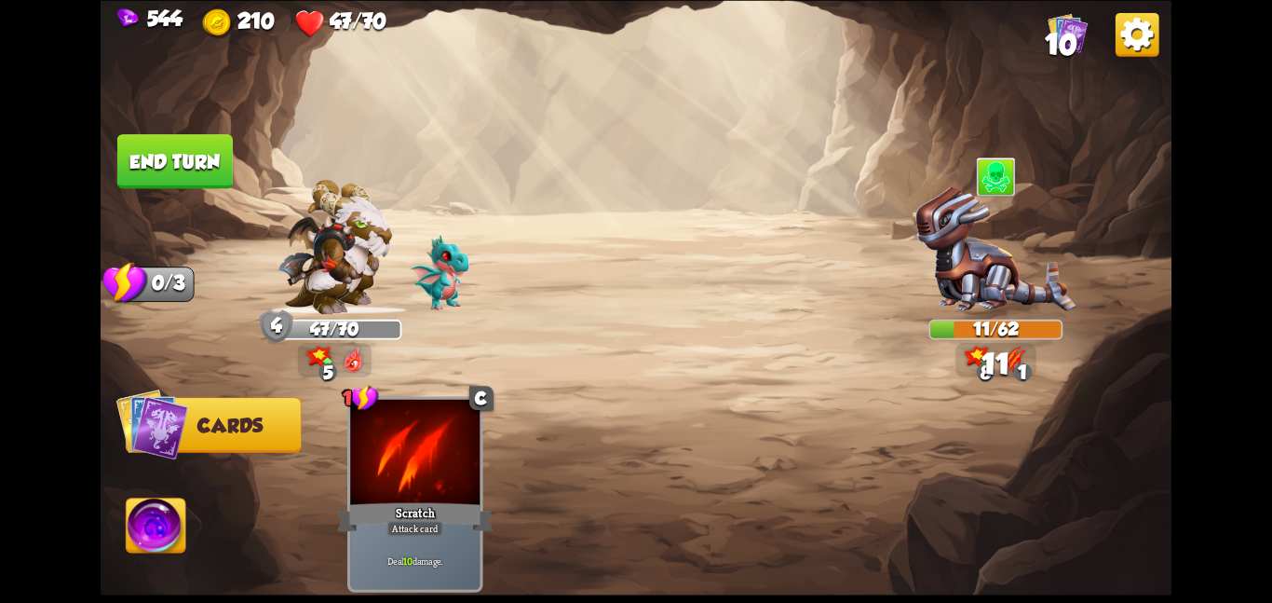
click at [174, 519] on img at bounding box center [157, 528] width 60 height 61
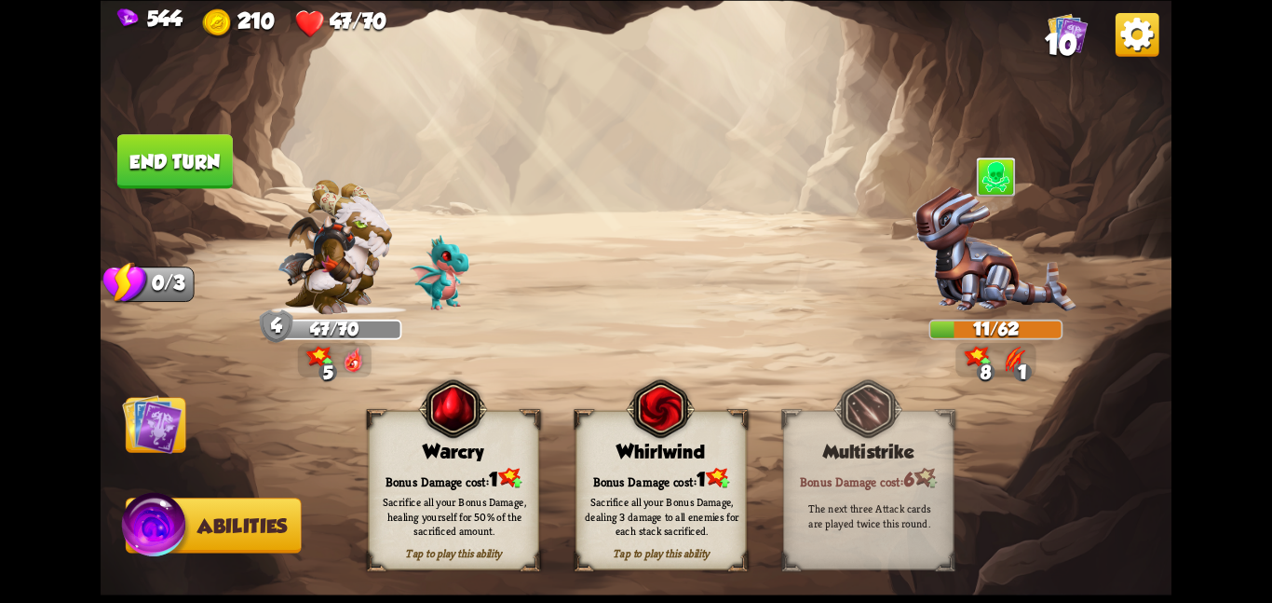
click at [174, 519] on img at bounding box center [156, 528] width 72 height 73
click at [480, 469] on div "Bonus Damage cost: 1" at bounding box center [454, 478] width 170 height 24
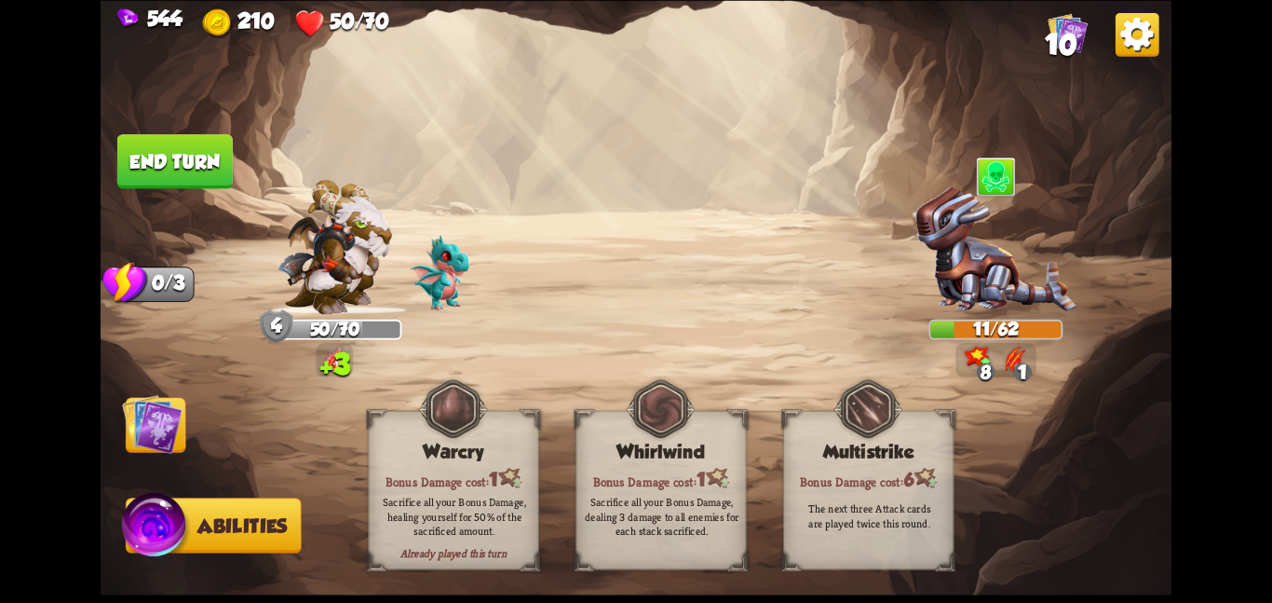
click at [190, 441] on img at bounding box center [636, 301] width 1071 height 603
click at [155, 442] on img at bounding box center [152, 423] width 61 height 61
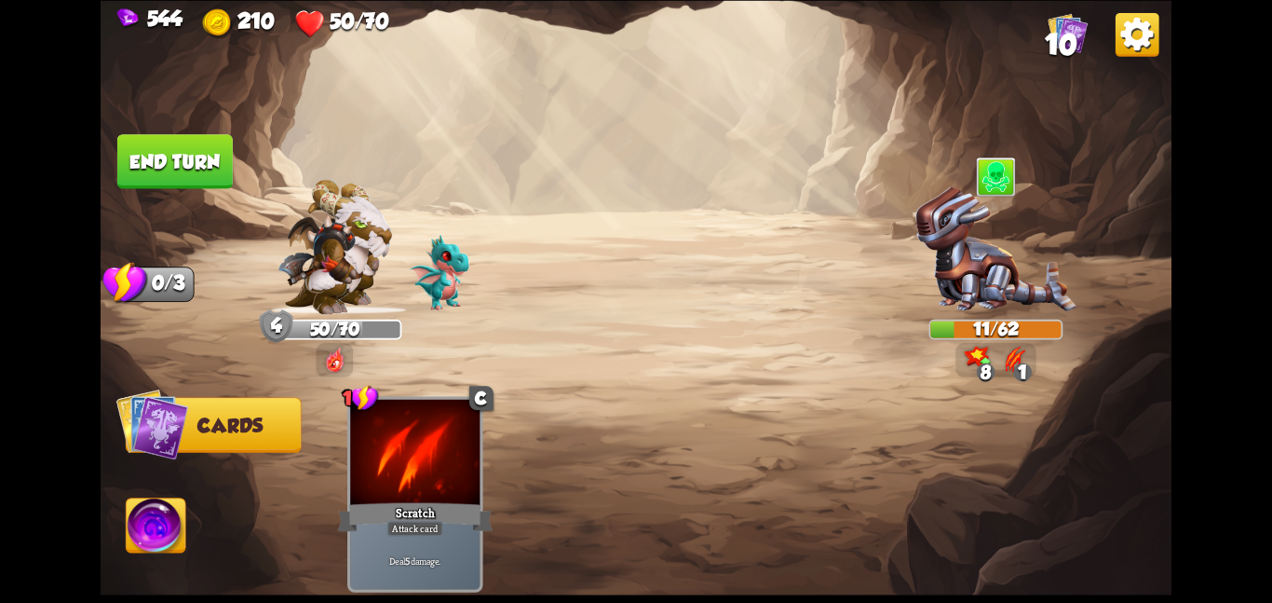
click at [155, 140] on button "End turn" at bounding box center [174, 161] width 118 height 56
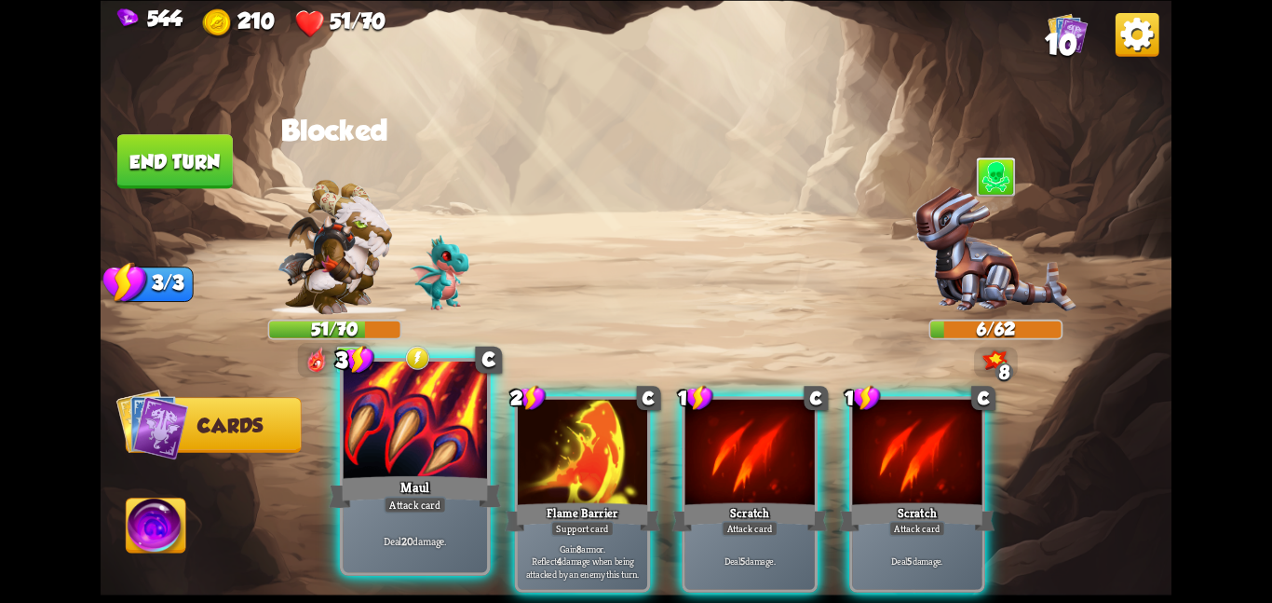
click at [443, 427] on div at bounding box center [415, 420] width 144 height 121
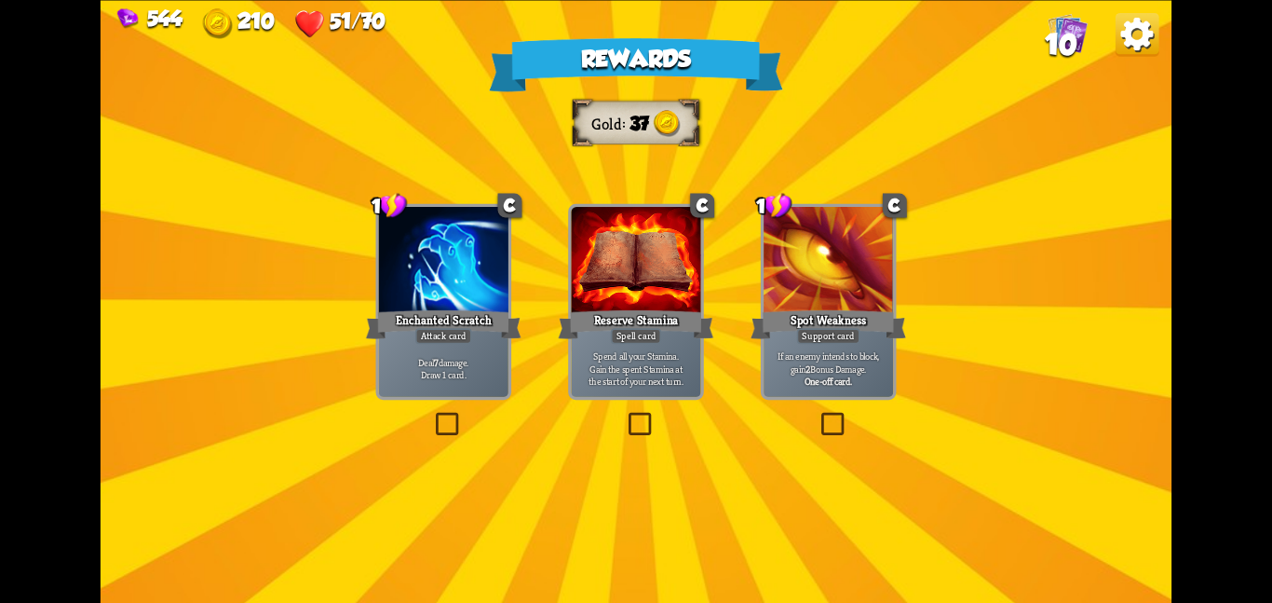
click at [490, 358] on p "Deal 7 damage. Draw 1 card." at bounding box center [443, 367] width 123 height 25
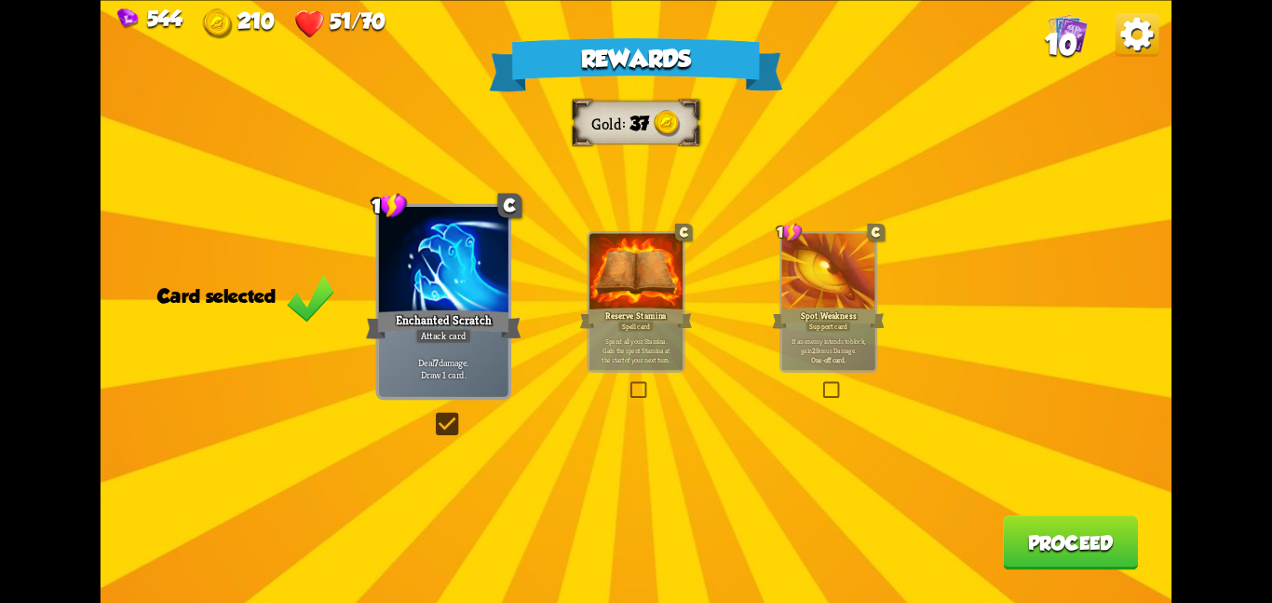
click at [1060, 538] on button "Proceed" at bounding box center [1070, 542] width 135 height 54
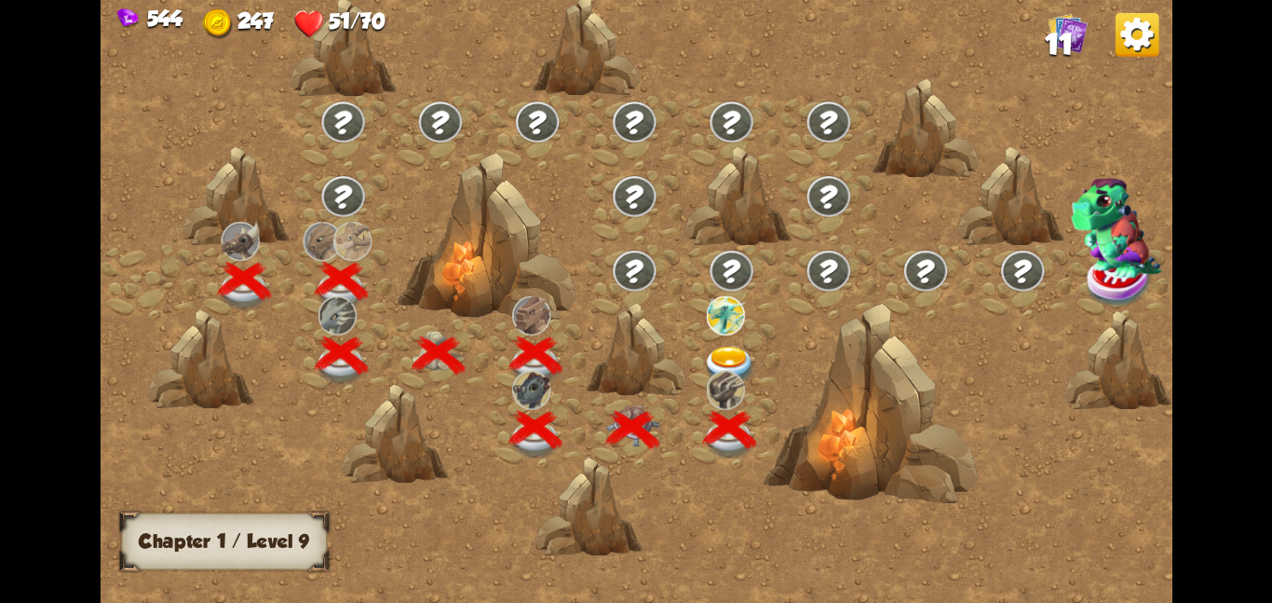
click at [721, 329] on img at bounding box center [725, 314] width 38 height 39
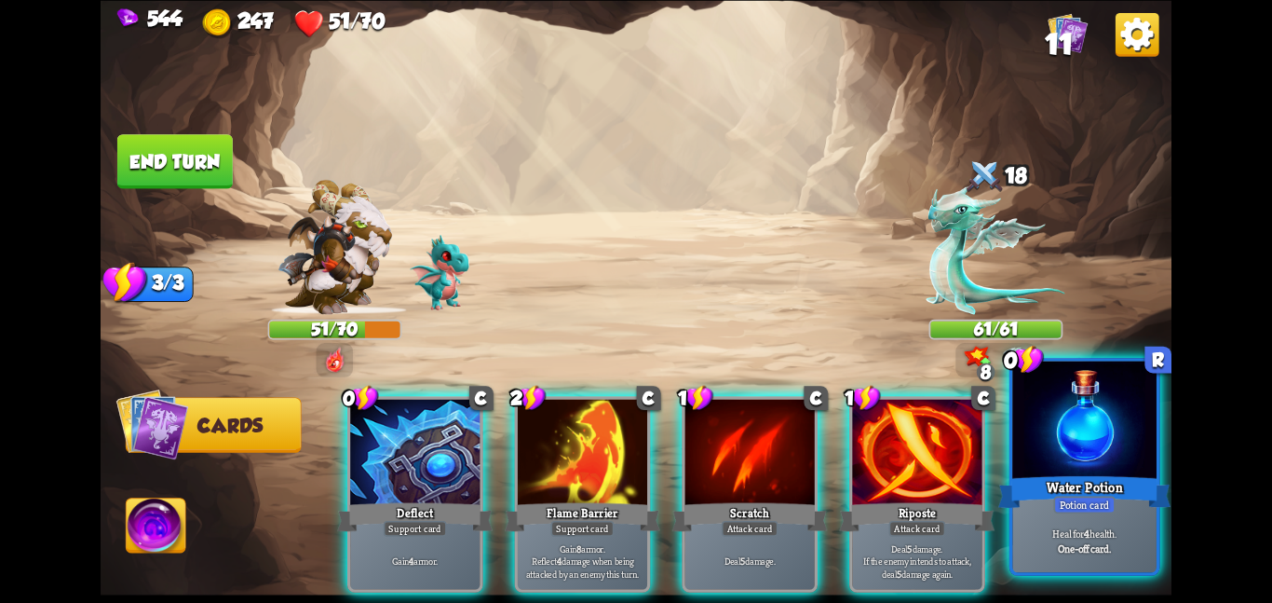
click at [1071, 527] on p "Heal for 4 health." at bounding box center [1084, 533] width 137 height 14
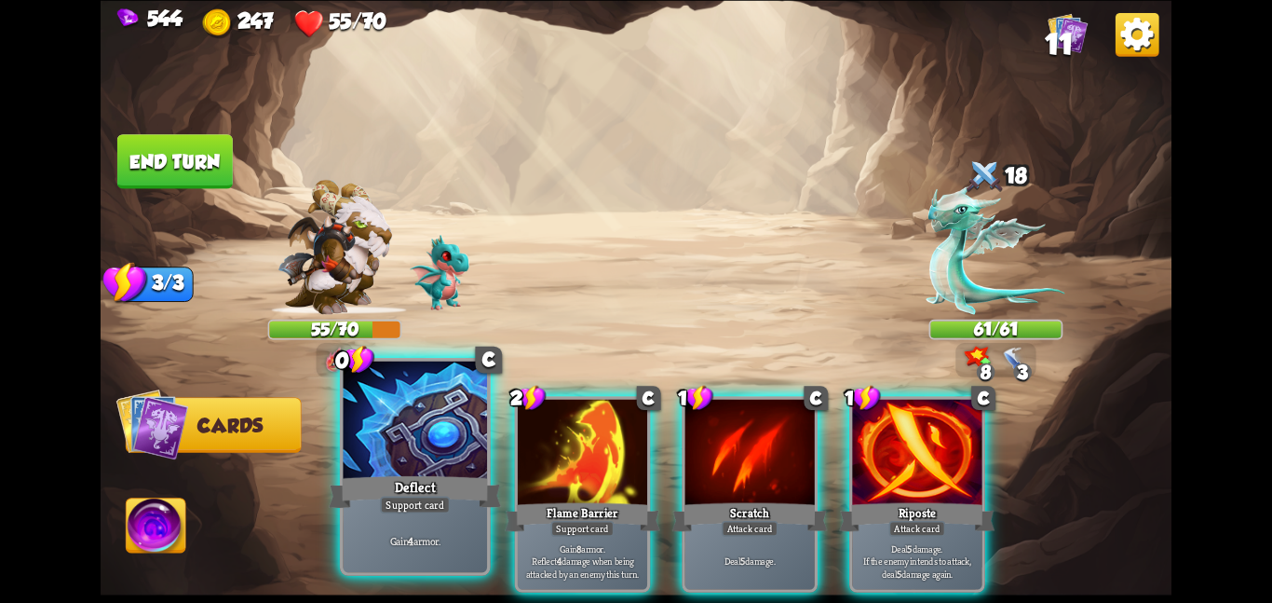
click at [444, 441] on div at bounding box center [415, 420] width 144 height 121
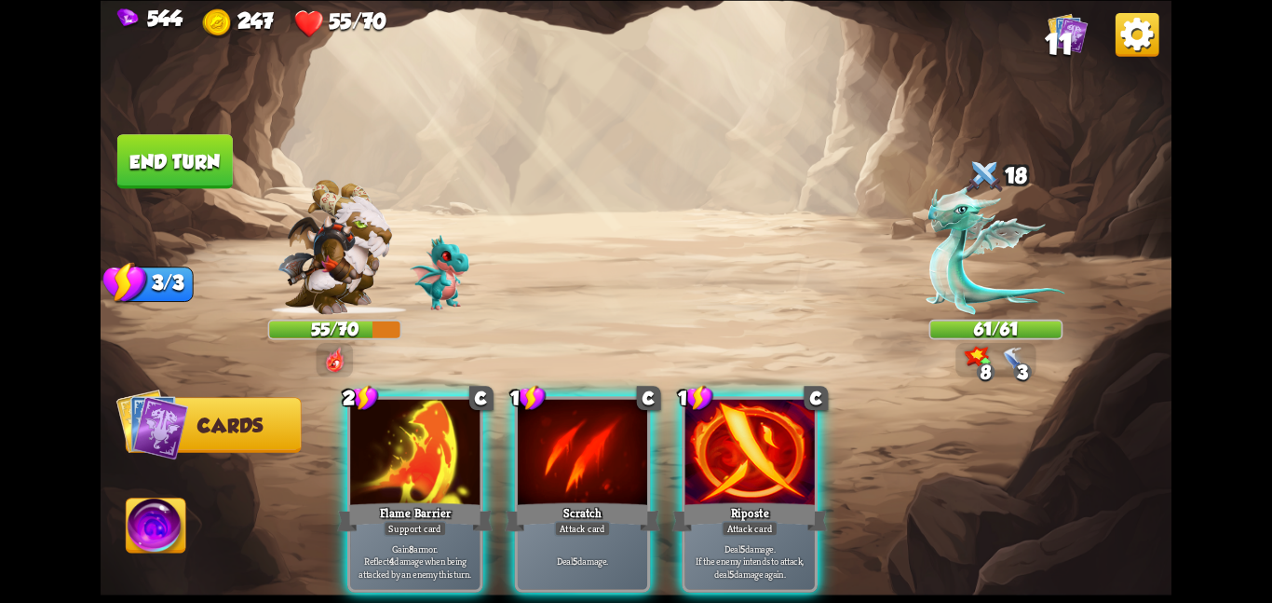
click at [444, 441] on div at bounding box center [414, 453] width 129 height 109
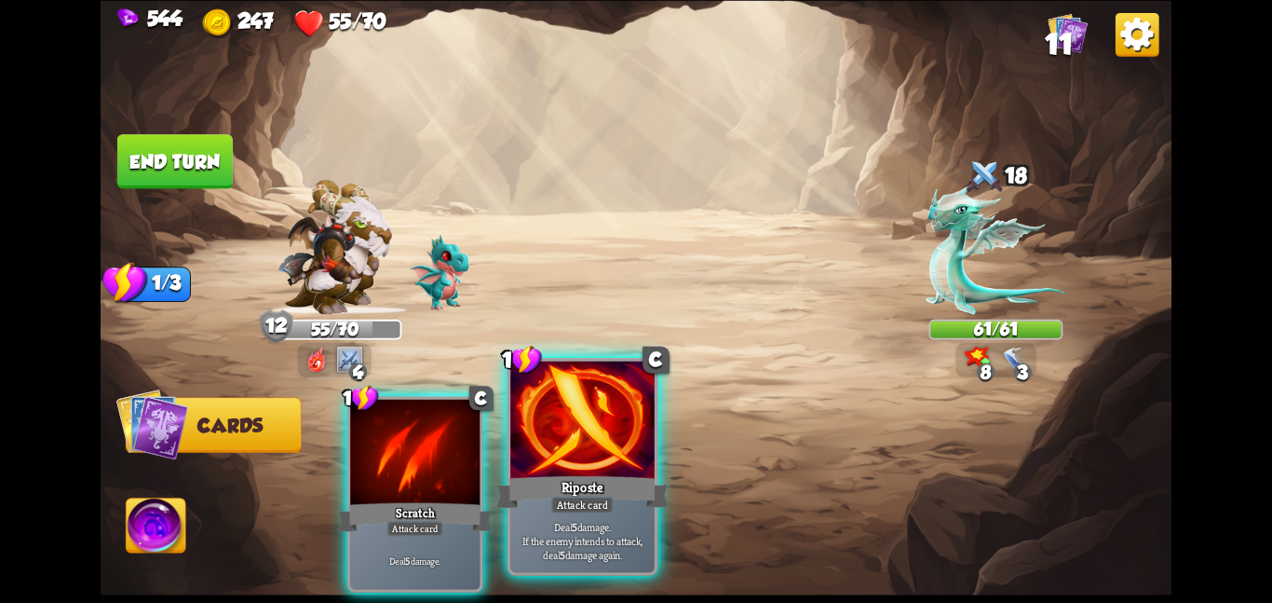
click at [541, 423] on div at bounding box center [582, 420] width 144 height 121
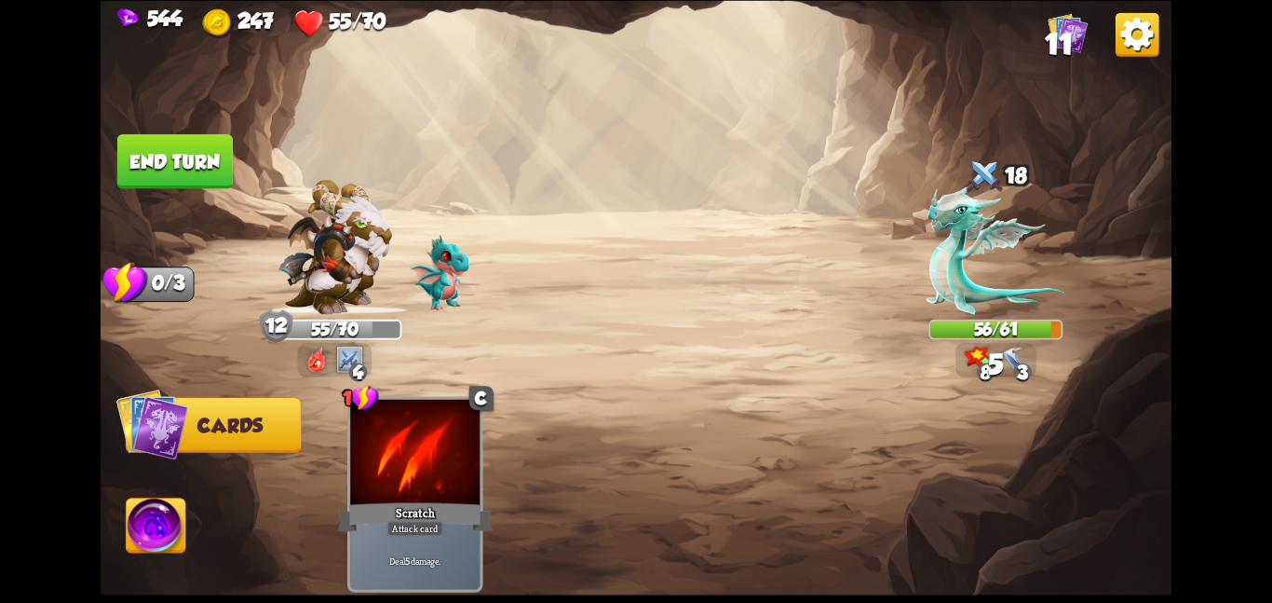
click at [204, 171] on button "End turn" at bounding box center [174, 161] width 115 height 54
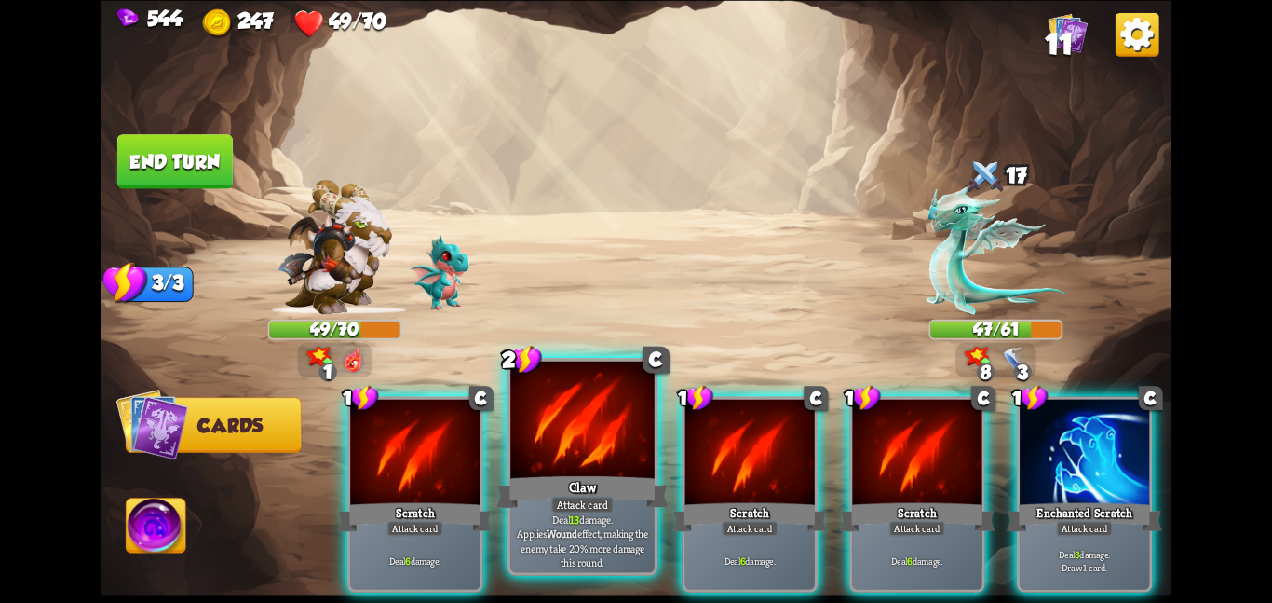
click at [578, 438] on div at bounding box center [582, 420] width 144 height 121
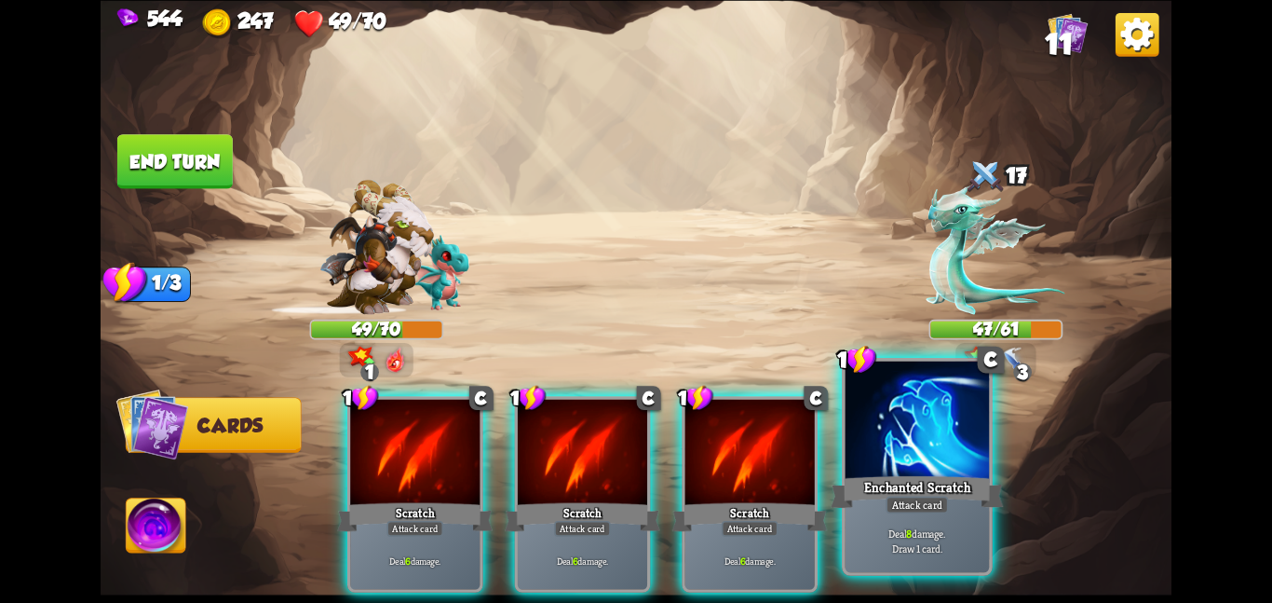
click at [943, 482] on div "Enchanted Scratch" at bounding box center [917, 491] width 172 height 38
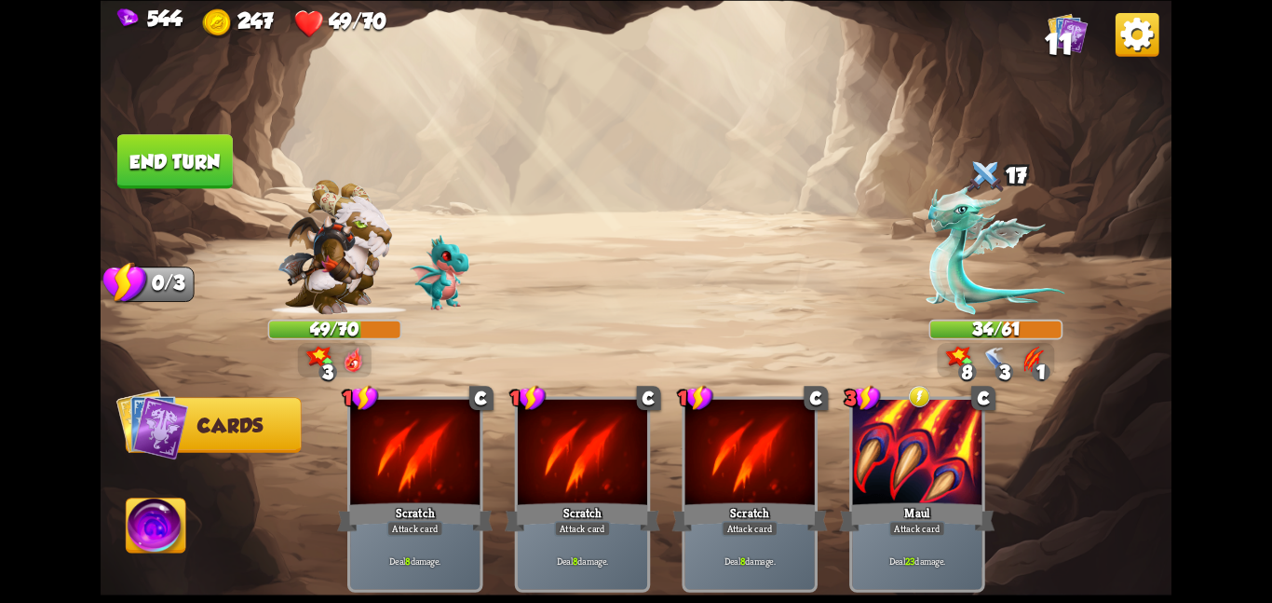
click at [163, 151] on button "End turn" at bounding box center [174, 161] width 115 height 54
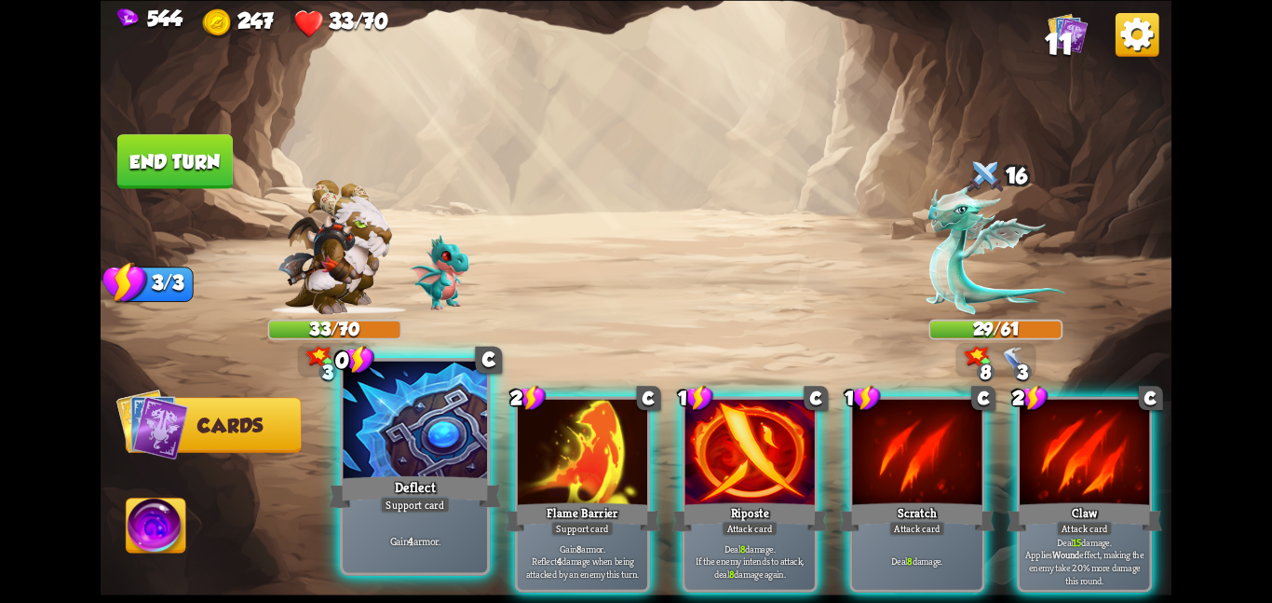
click at [428, 468] on div at bounding box center [415, 420] width 144 height 121
click at [518, 468] on div at bounding box center [582, 453] width 129 height 109
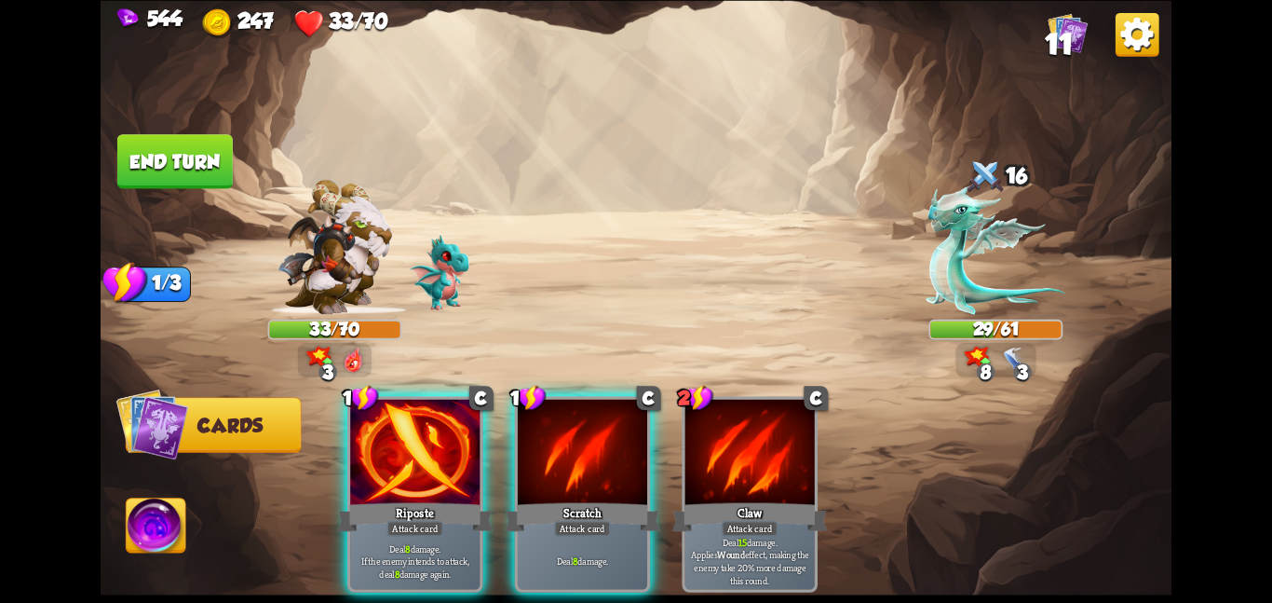
click at [428, 468] on div "1 C Riposte Attack card Deal 8 damage. If the enemy intends to attack, deal 8 d…" at bounding box center [743, 468] width 857 height 268
click at [428, 468] on div at bounding box center [414, 453] width 129 height 109
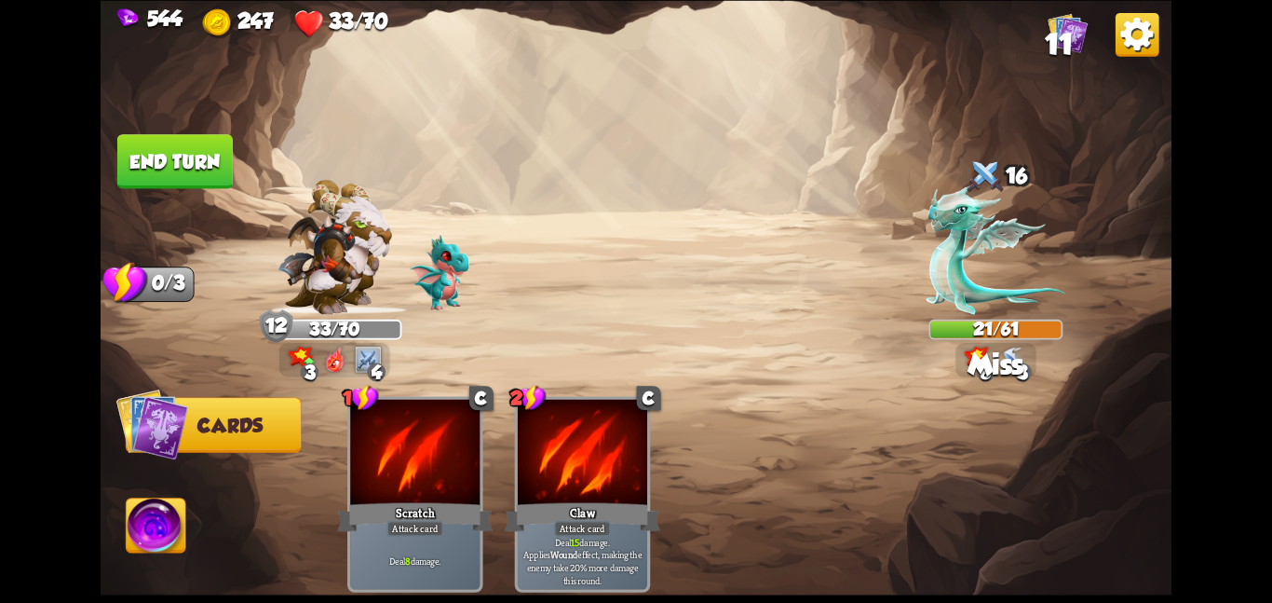
click at [186, 168] on button "End turn" at bounding box center [174, 161] width 115 height 54
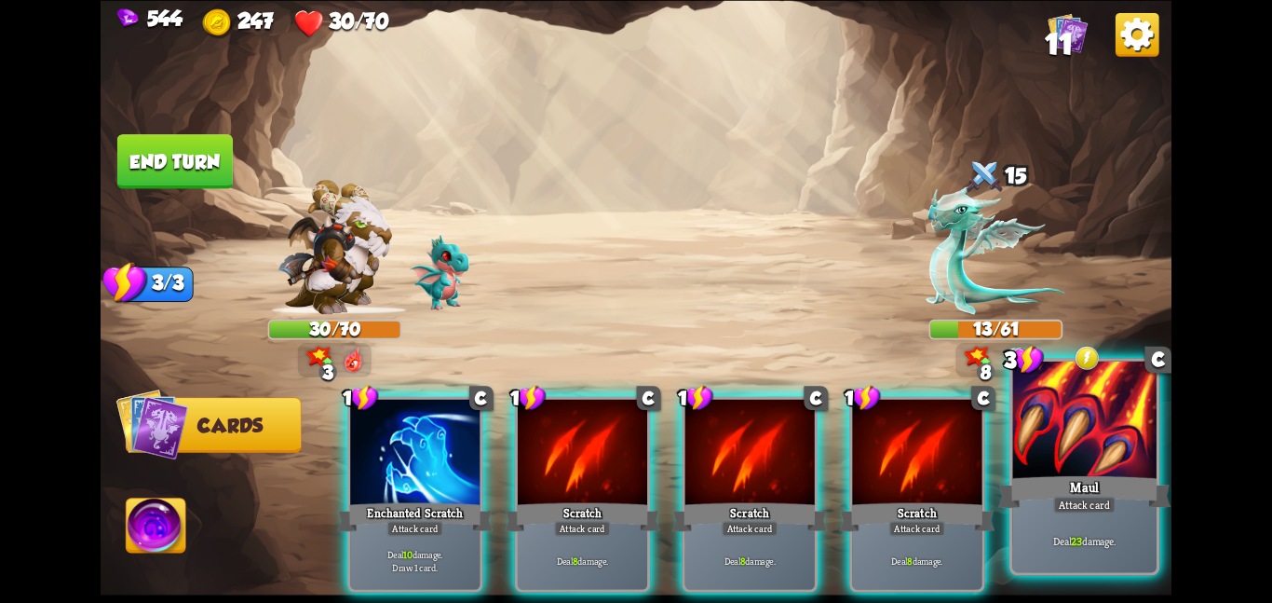
click at [1115, 472] on div "Maul" at bounding box center [1084, 491] width 172 height 38
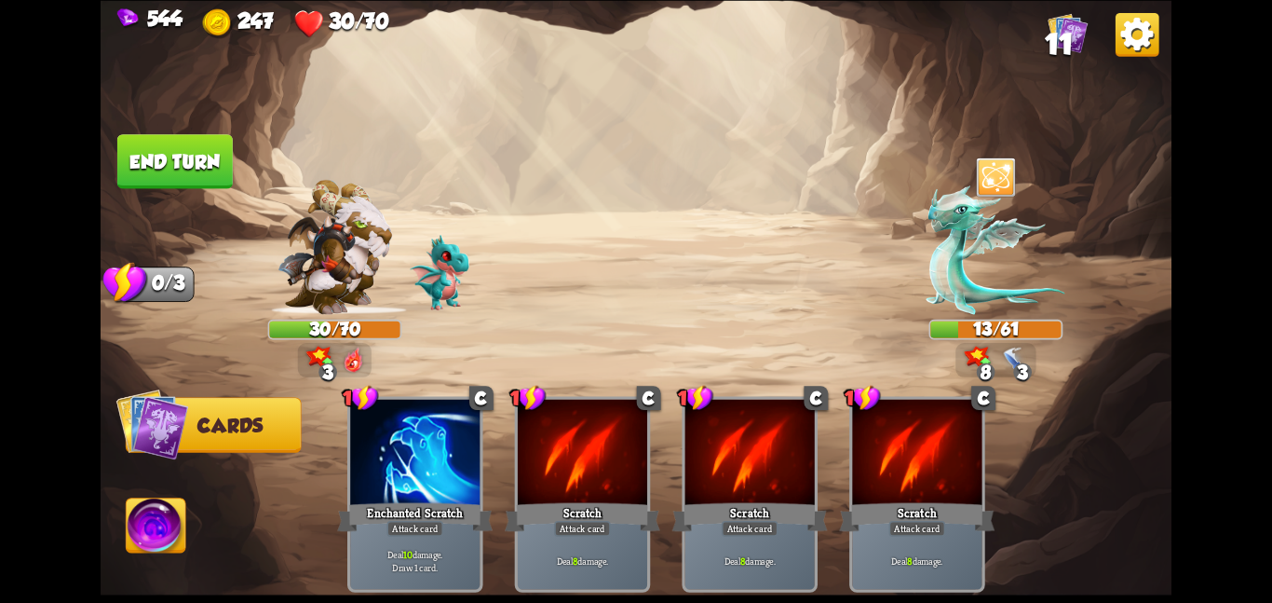
click at [180, 507] on img at bounding box center [157, 528] width 60 height 61
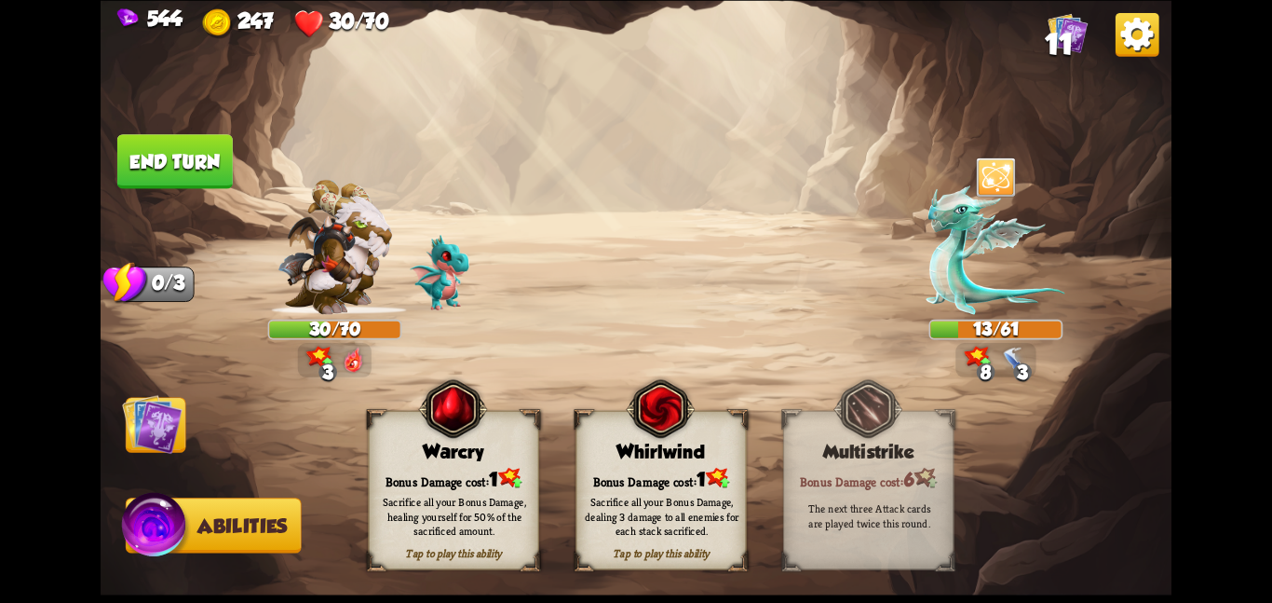
click at [462, 450] on div "Warcry" at bounding box center [454, 451] width 170 height 21
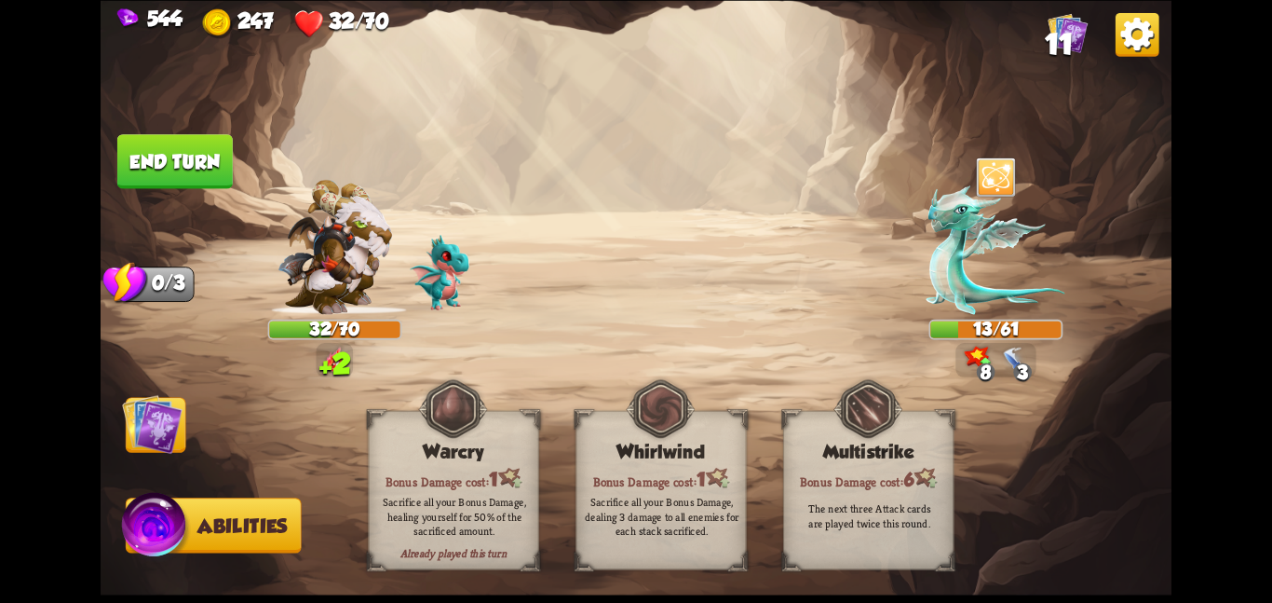
click at [145, 427] on img at bounding box center [152, 423] width 61 height 61
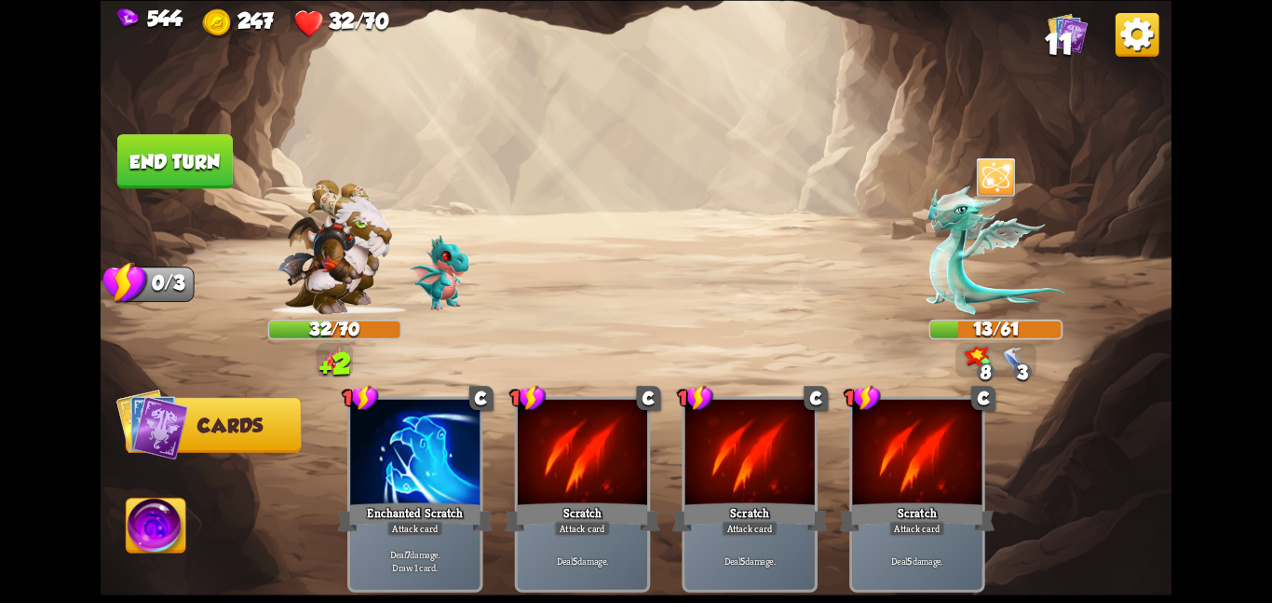
click at [145, 188] on img at bounding box center [636, 301] width 1071 height 603
click at [194, 168] on button "End turn" at bounding box center [174, 161] width 115 height 54
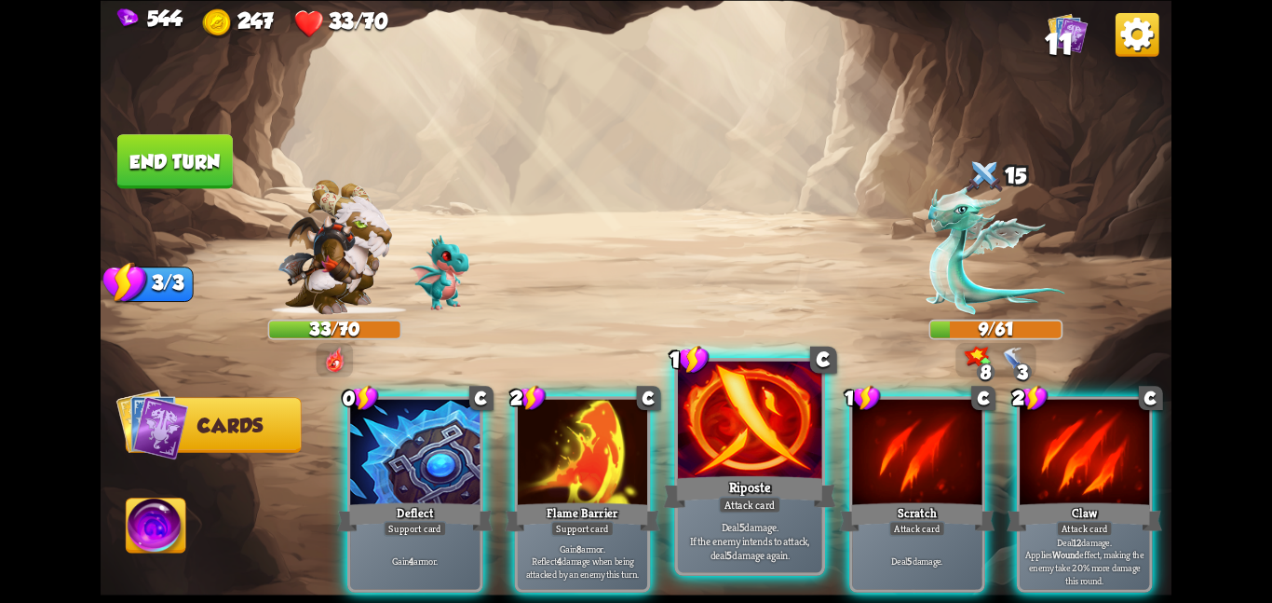
click at [752, 468] on div at bounding box center [750, 420] width 144 height 121
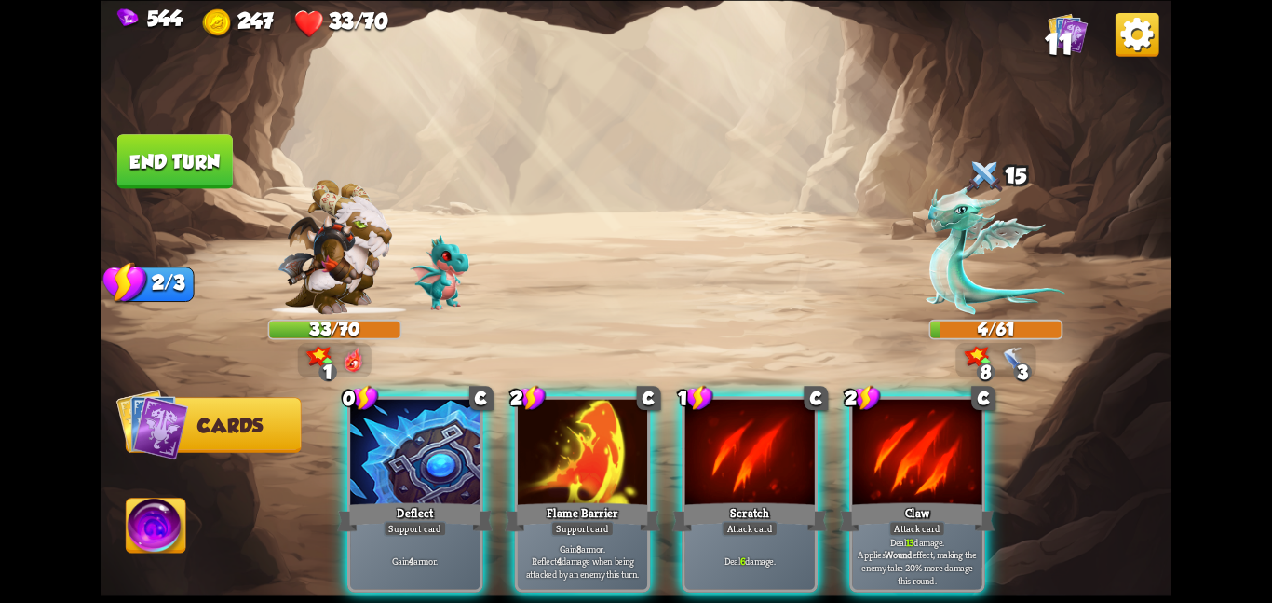
click at [185, 176] on button "End turn" at bounding box center [174, 161] width 115 height 54
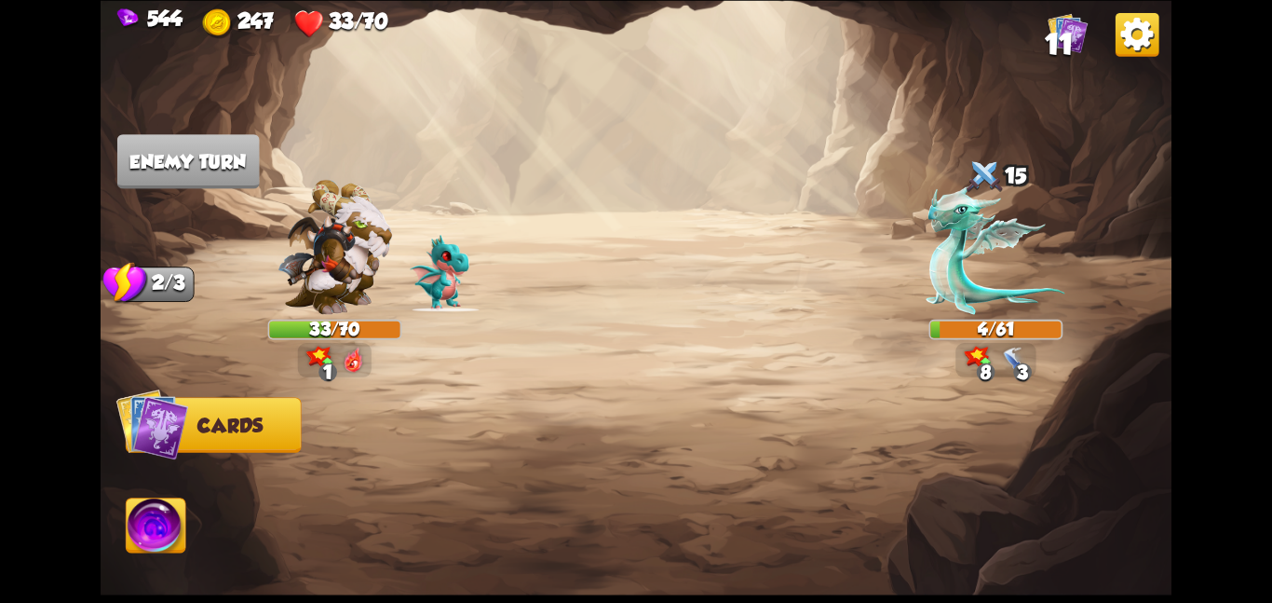
click at [129, 540] on img at bounding box center [157, 528] width 60 height 61
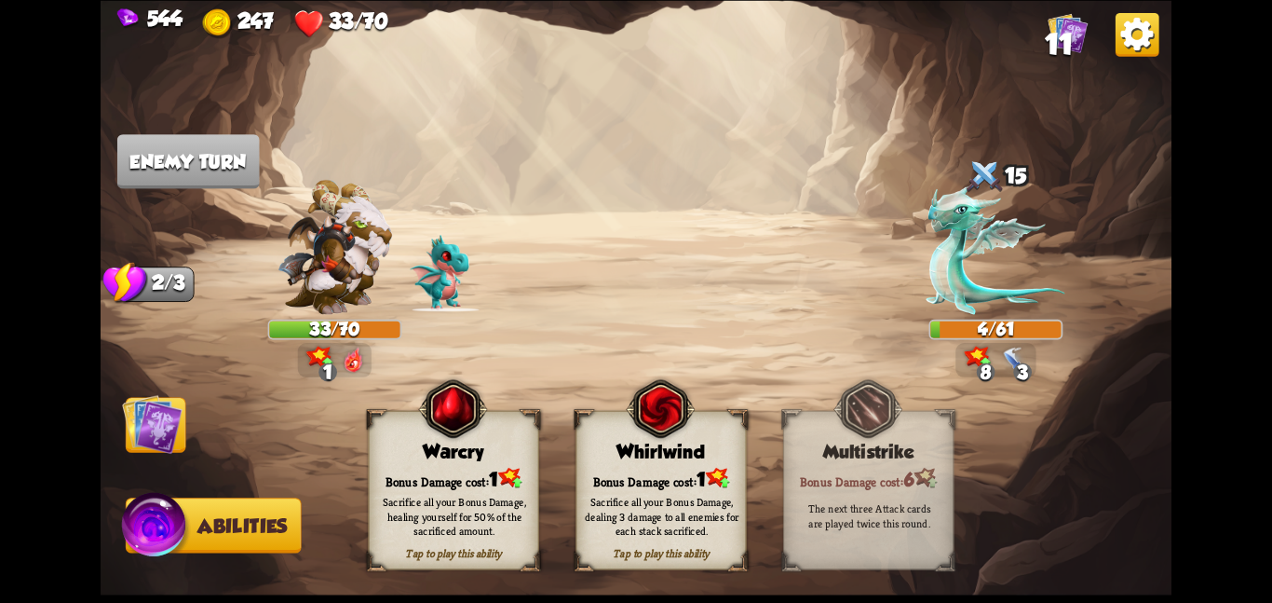
click at [362, 497] on img at bounding box center [636, 301] width 1071 height 603
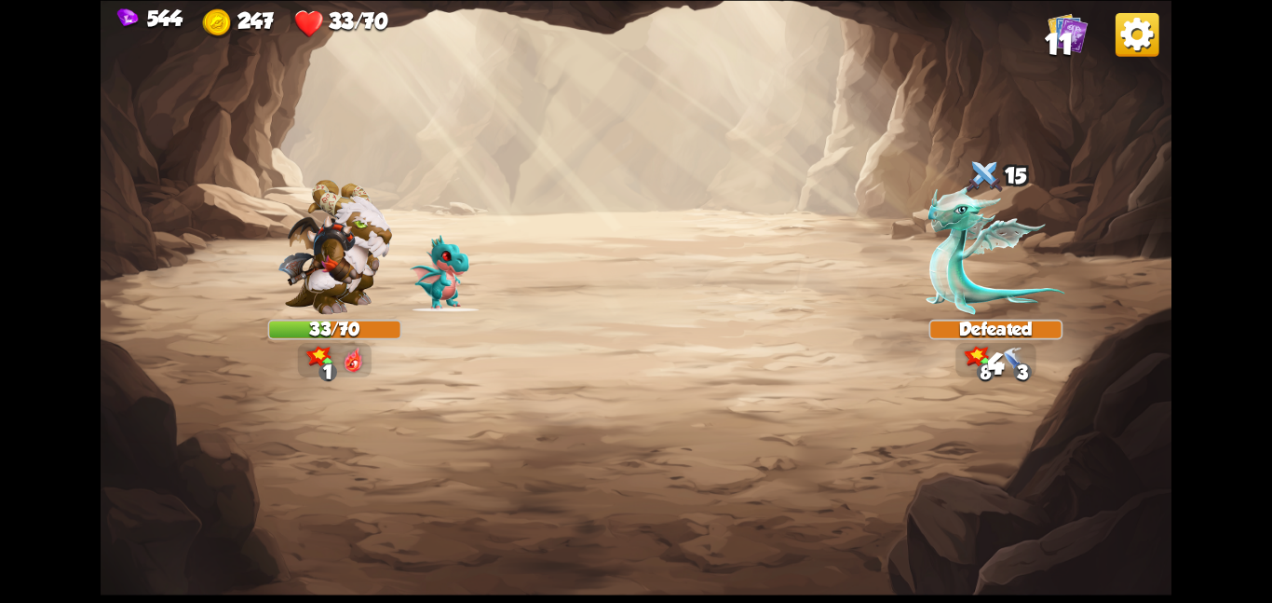
click at [394, 497] on img at bounding box center [636, 301] width 1071 height 603
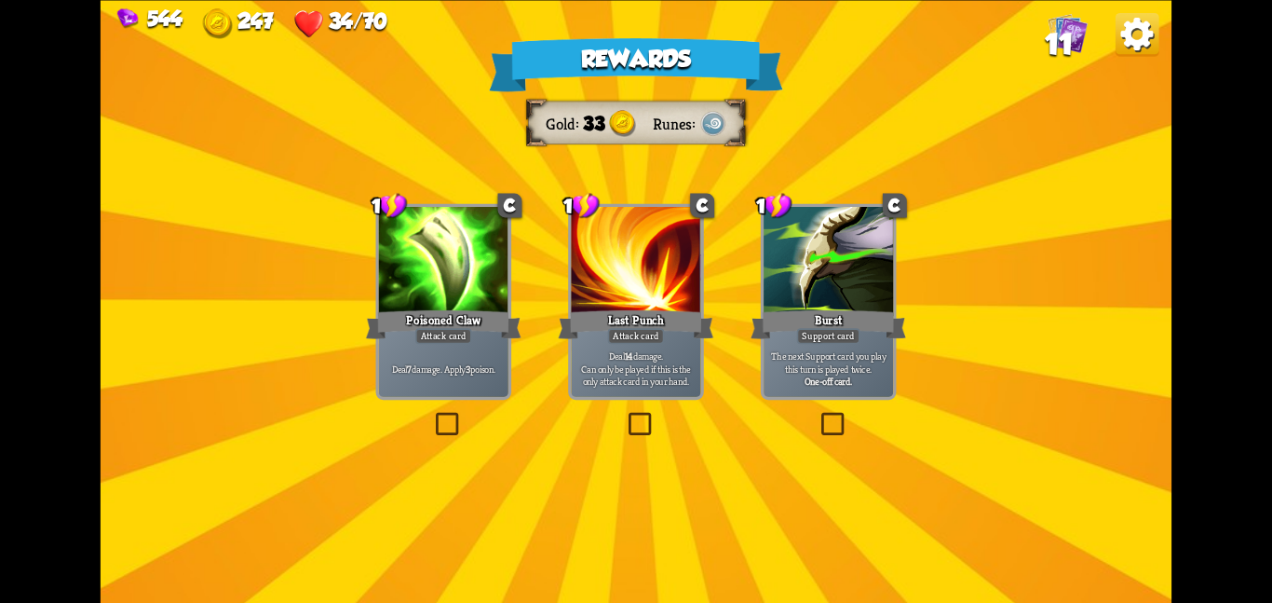
click at [421, 312] on div "Poisoned Claw" at bounding box center [444, 323] width 156 height 34
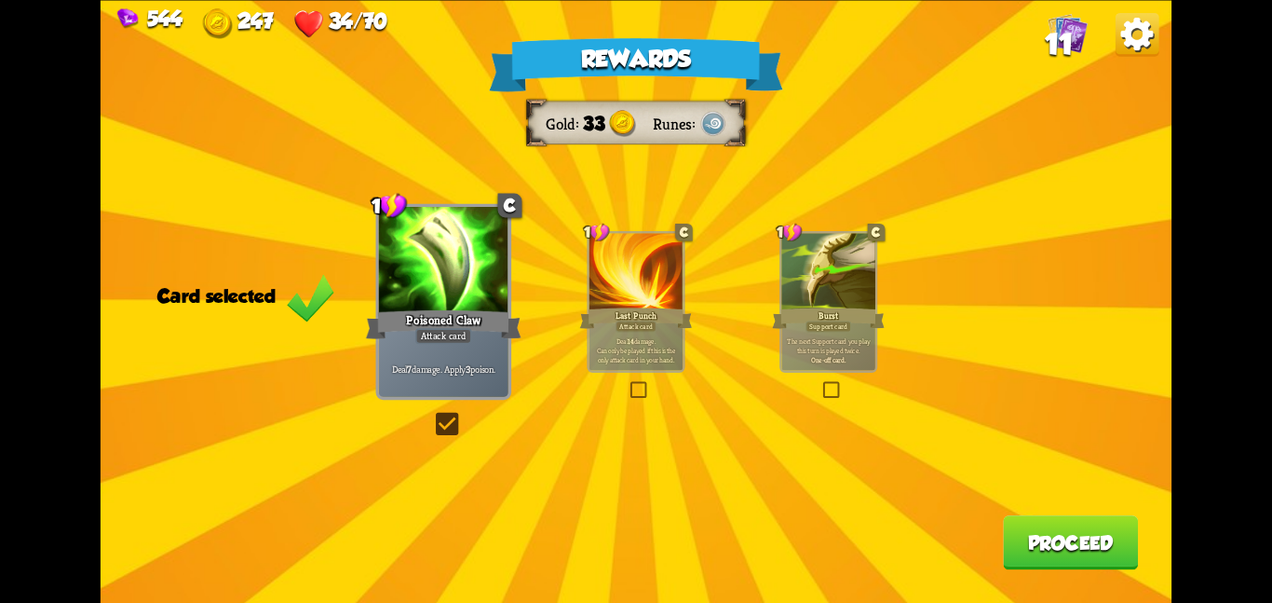
click at [1011, 528] on button "Proceed" at bounding box center [1070, 542] width 135 height 54
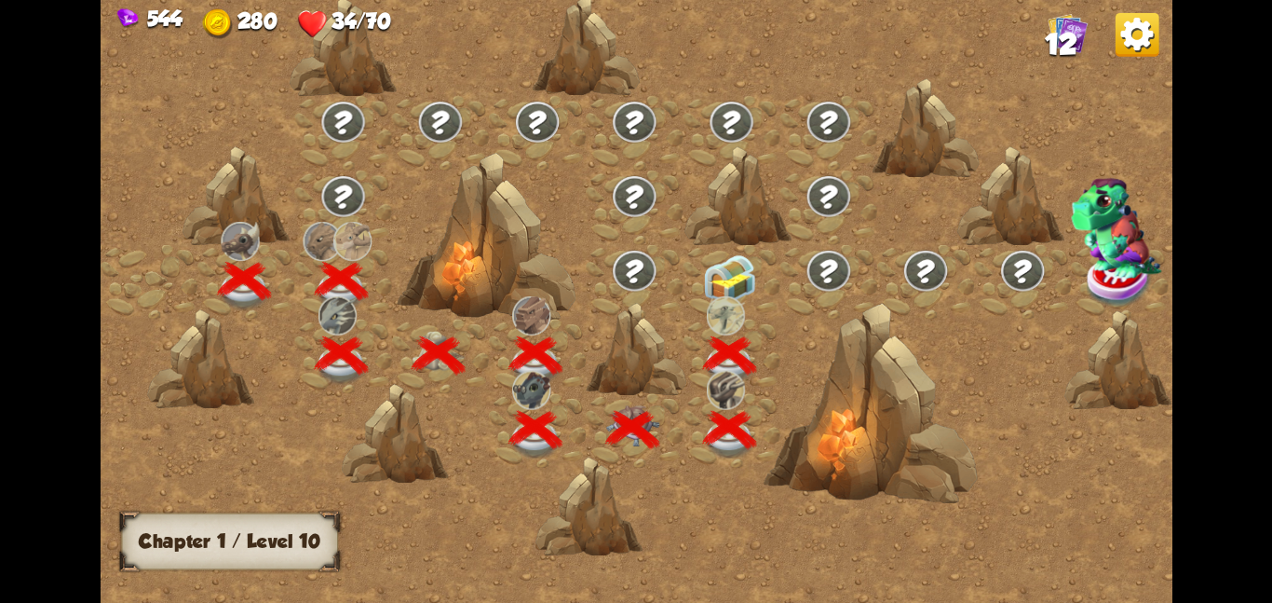
click at [729, 285] on img at bounding box center [730, 278] width 54 height 50
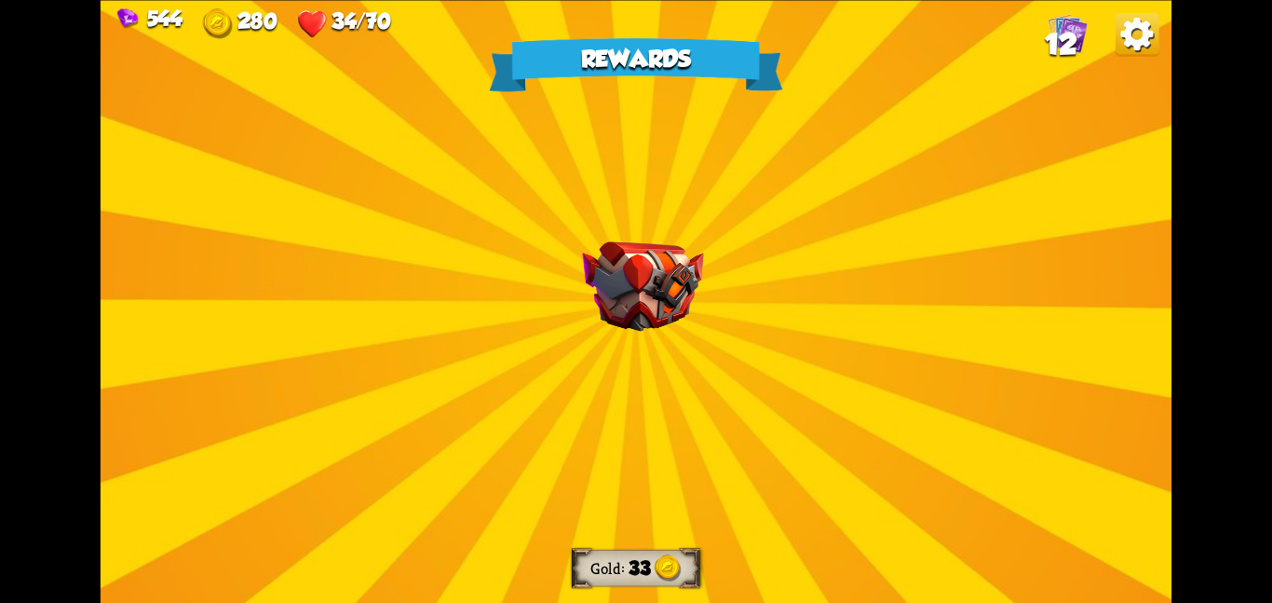
click at [622, 311] on img at bounding box center [642, 286] width 121 height 90
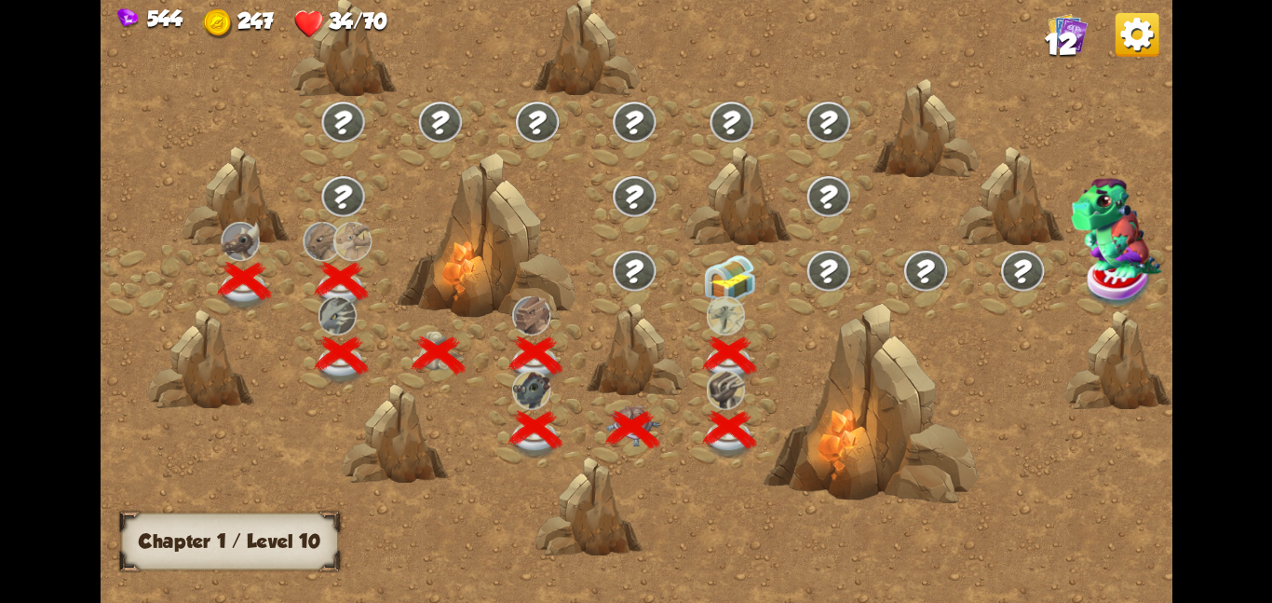
click at [714, 292] on img at bounding box center [730, 278] width 54 height 50
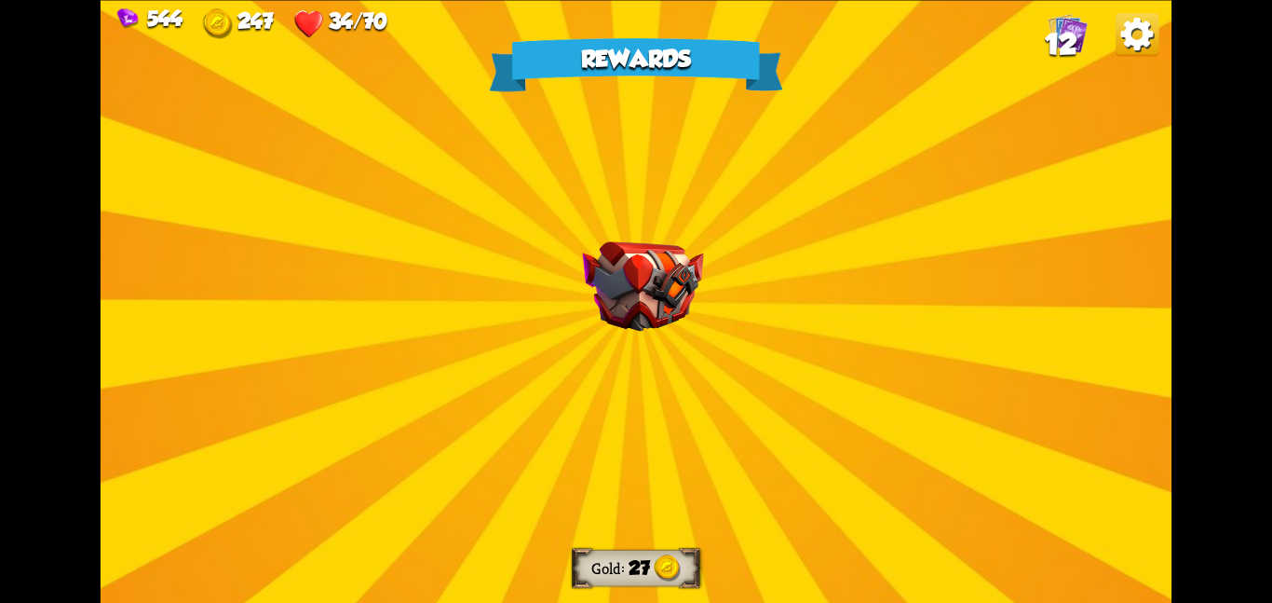
click at [672, 299] on img at bounding box center [642, 286] width 121 height 90
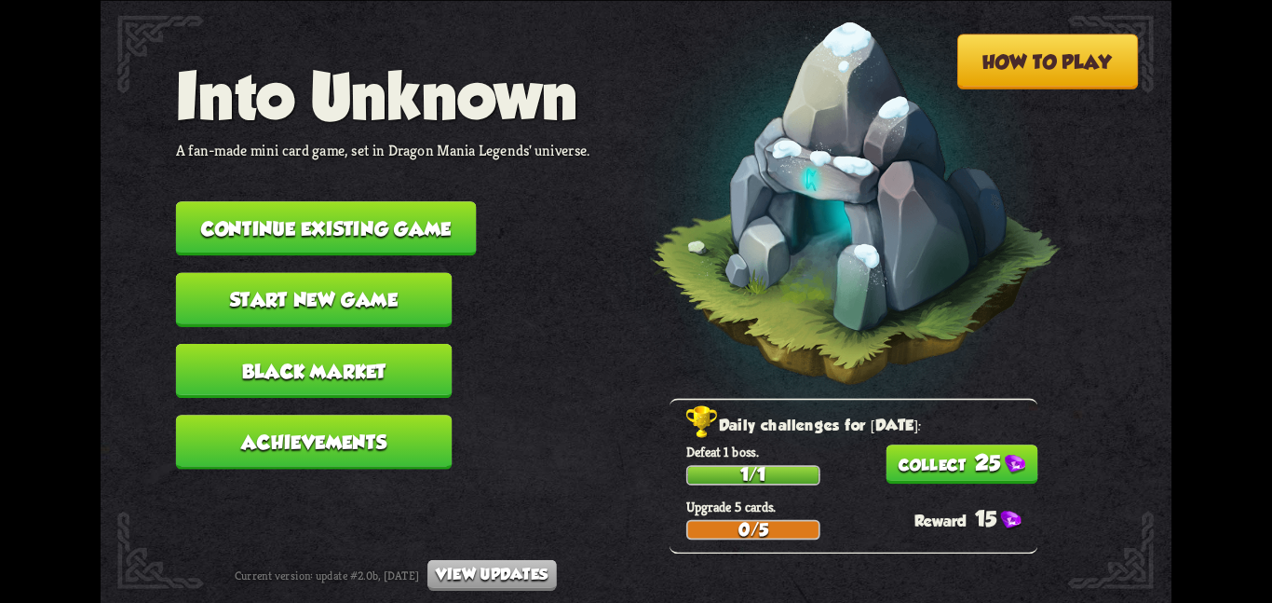
click at [221, 201] on button "Continue existing game" at bounding box center [326, 228] width 301 height 54
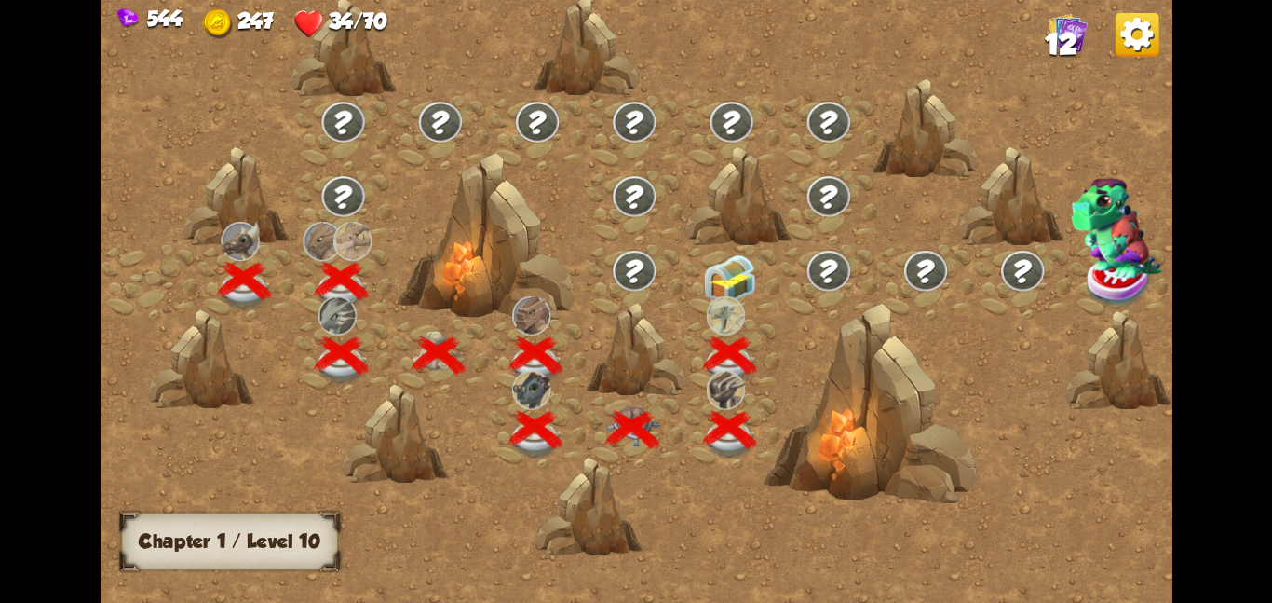
click at [712, 276] on img at bounding box center [730, 278] width 54 height 50
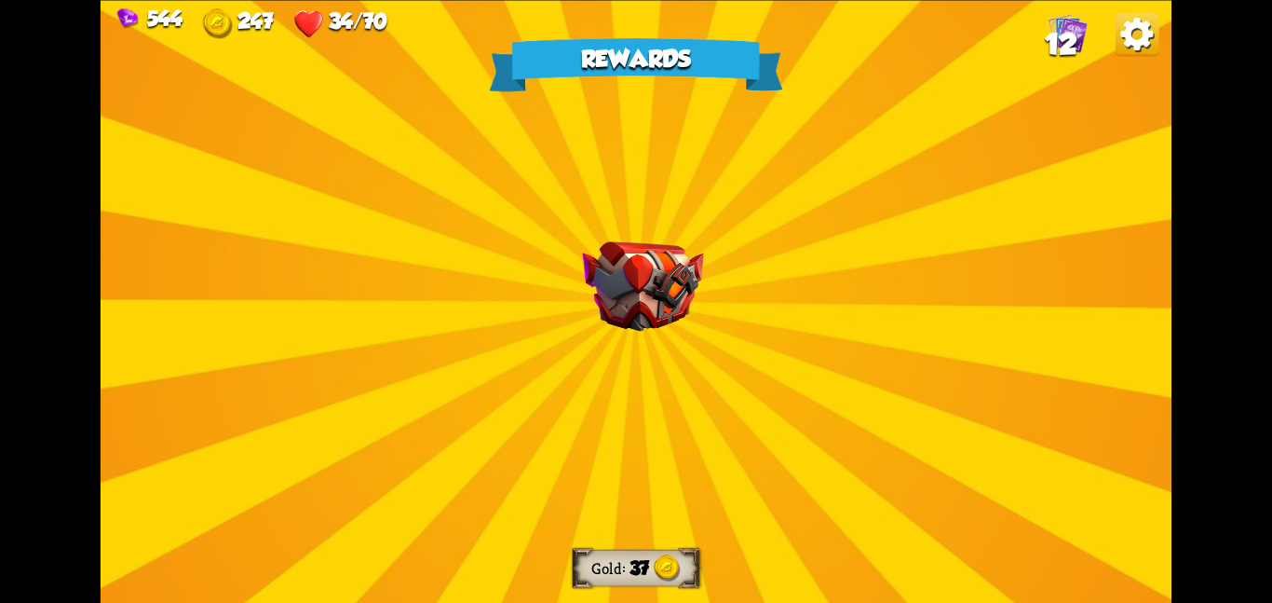
click at [486, 278] on div "Rewards Gold 37 Select a card 2 R Holy Protection Support card Gain 2 armor for…" at bounding box center [636, 301] width 1071 height 603
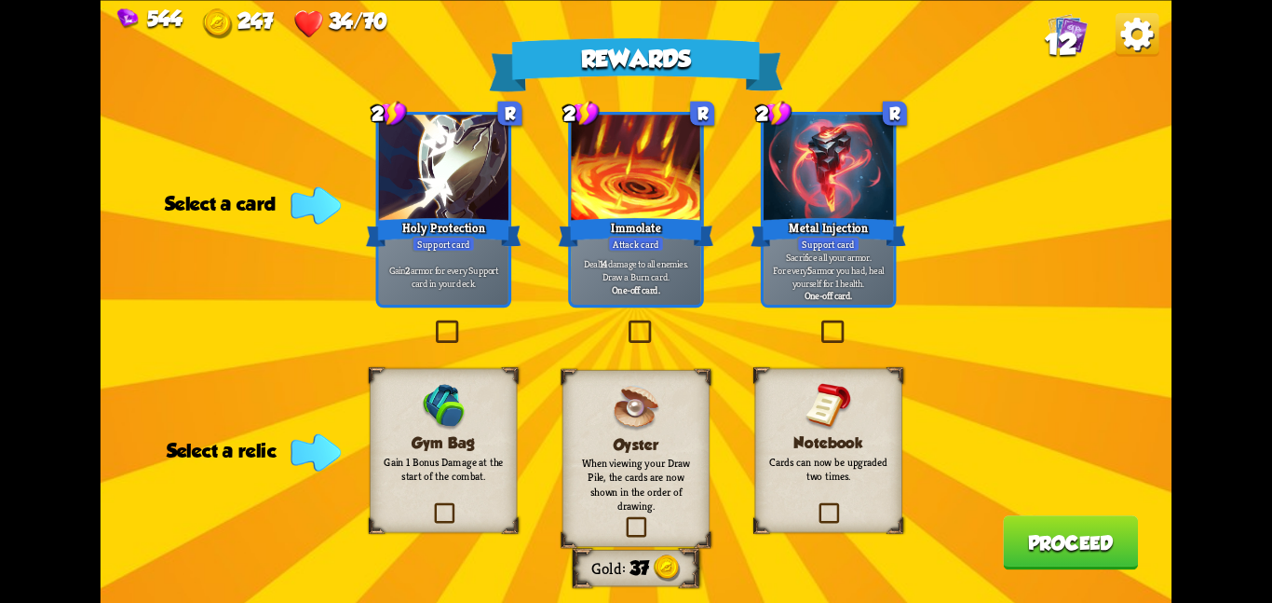
click at [456, 429] on img at bounding box center [443, 406] width 48 height 48
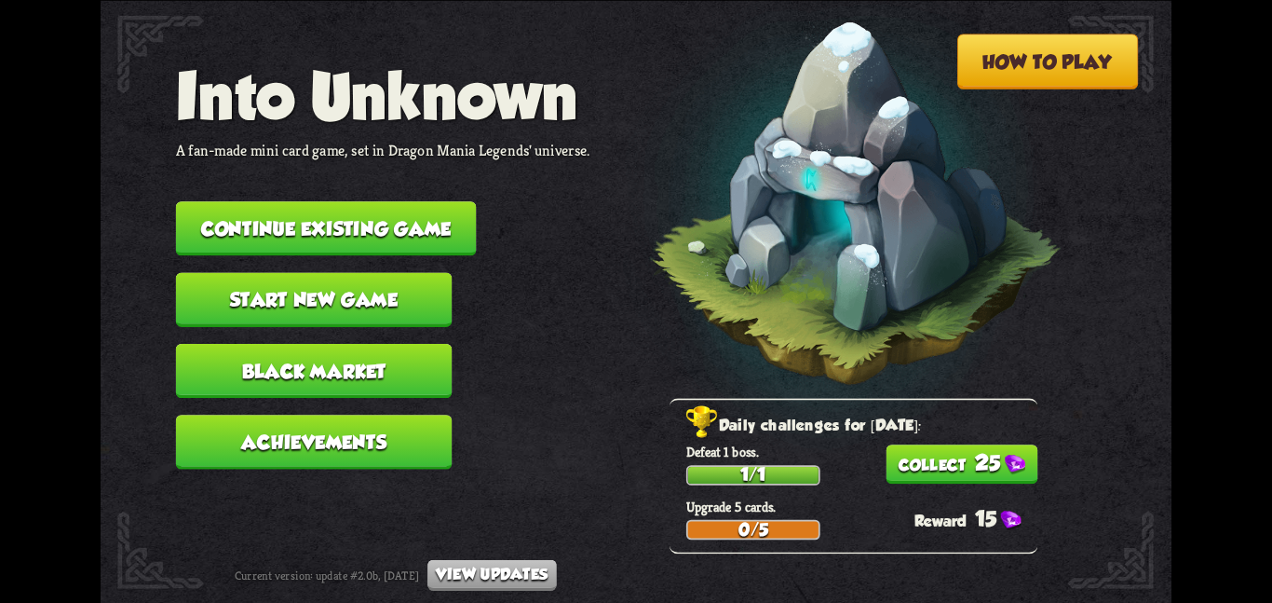
click at [425, 223] on button "Continue existing game" at bounding box center [326, 228] width 301 height 54
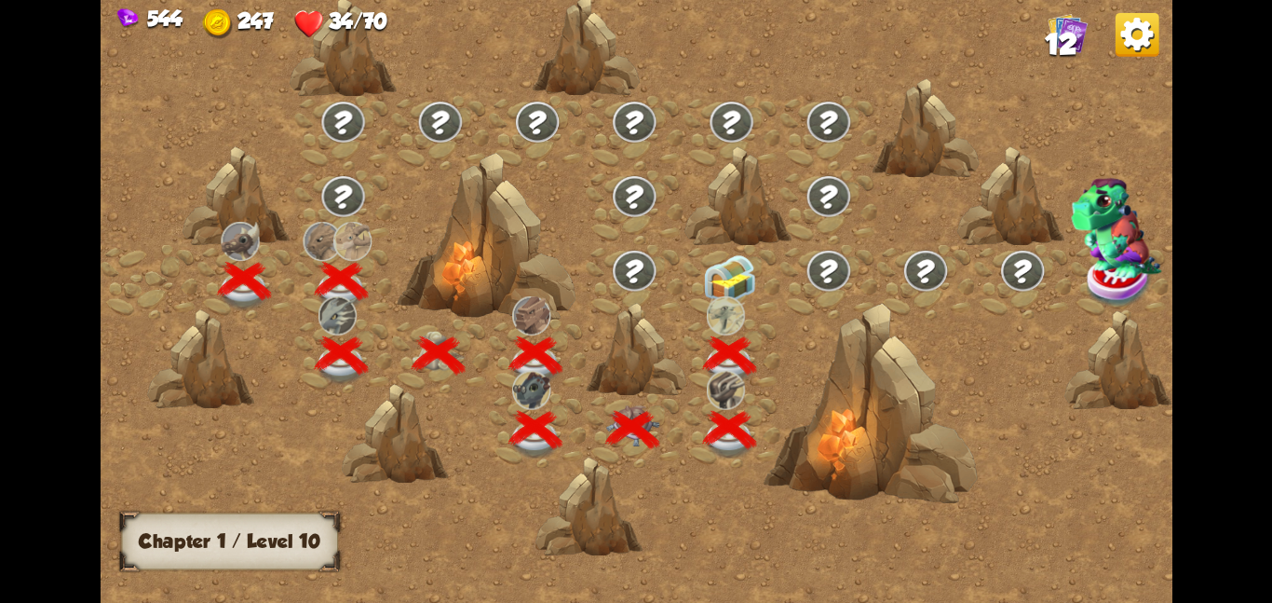
click at [737, 271] on img at bounding box center [730, 278] width 54 height 50
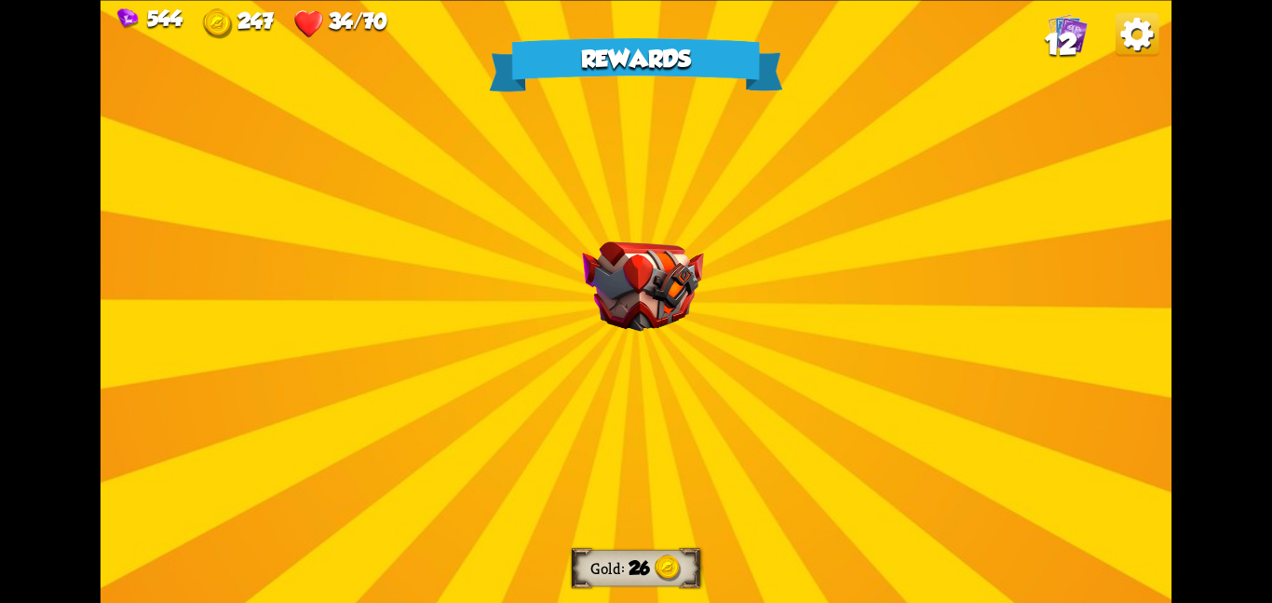
click at [607, 305] on img at bounding box center [642, 286] width 121 height 90
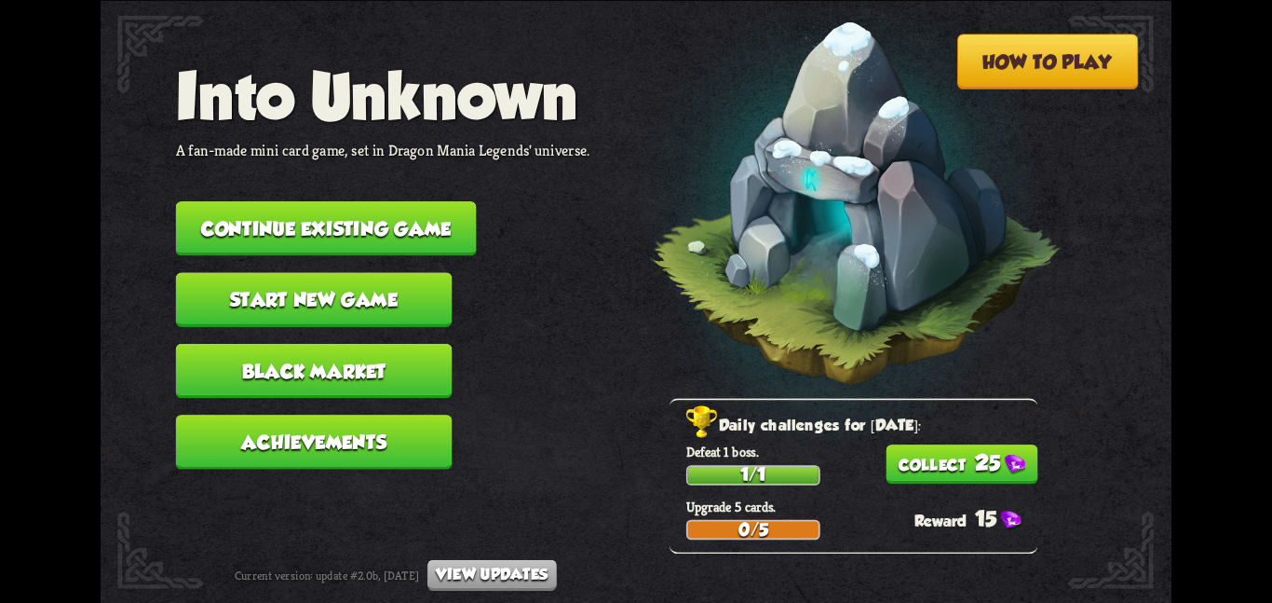
click at [284, 210] on button "Continue existing game" at bounding box center [326, 228] width 301 height 54
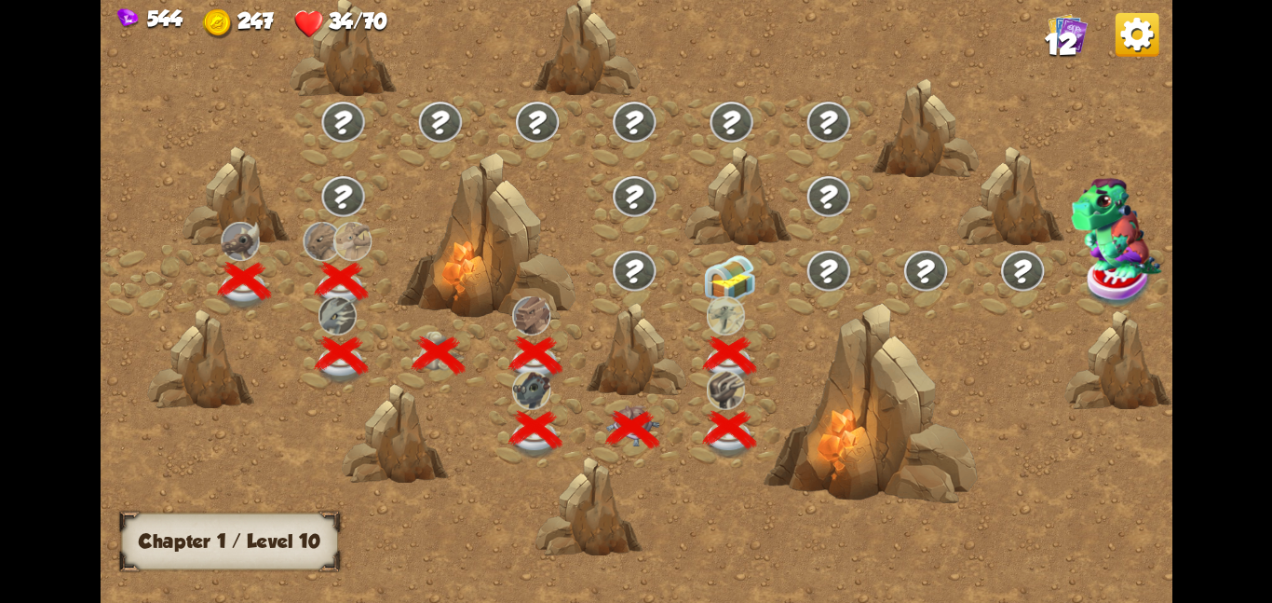
click at [727, 263] on img at bounding box center [730, 278] width 54 height 50
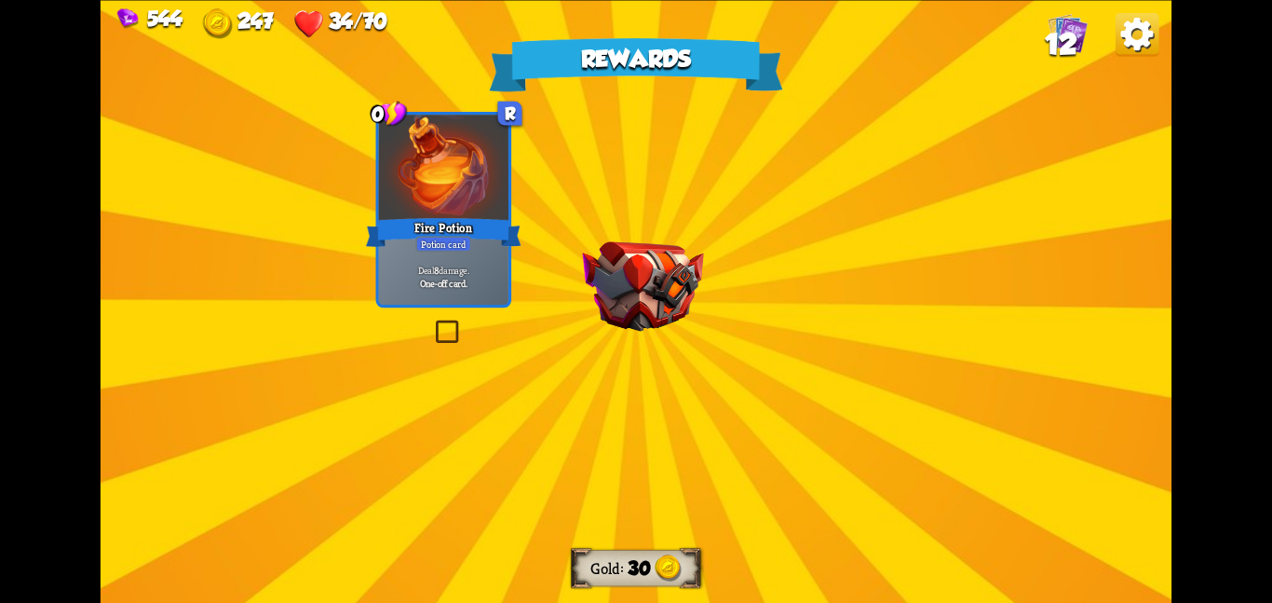
click at [729, 269] on div "Rewards Gold 30 Select a card 0 R Fire Potion Potion card Deal 8 damage. One-of…" at bounding box center [636, 301] width 1071 height 603
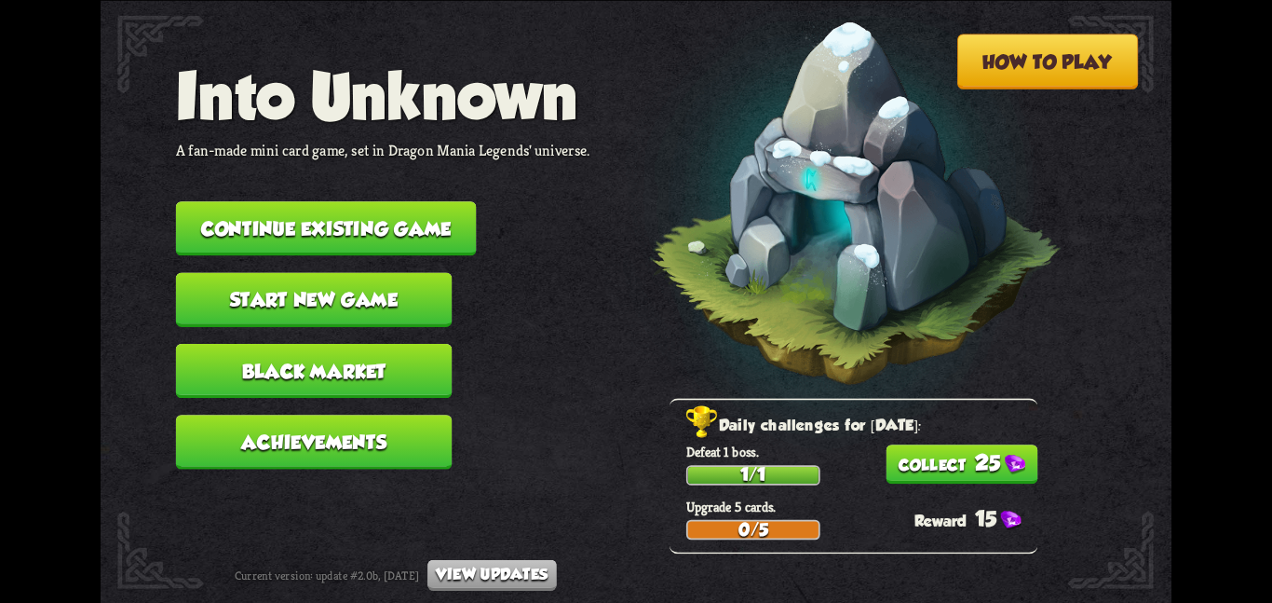
click at [337, 201] on button "Continue existing game" at bounding box center [326, 228] width 301 height 54
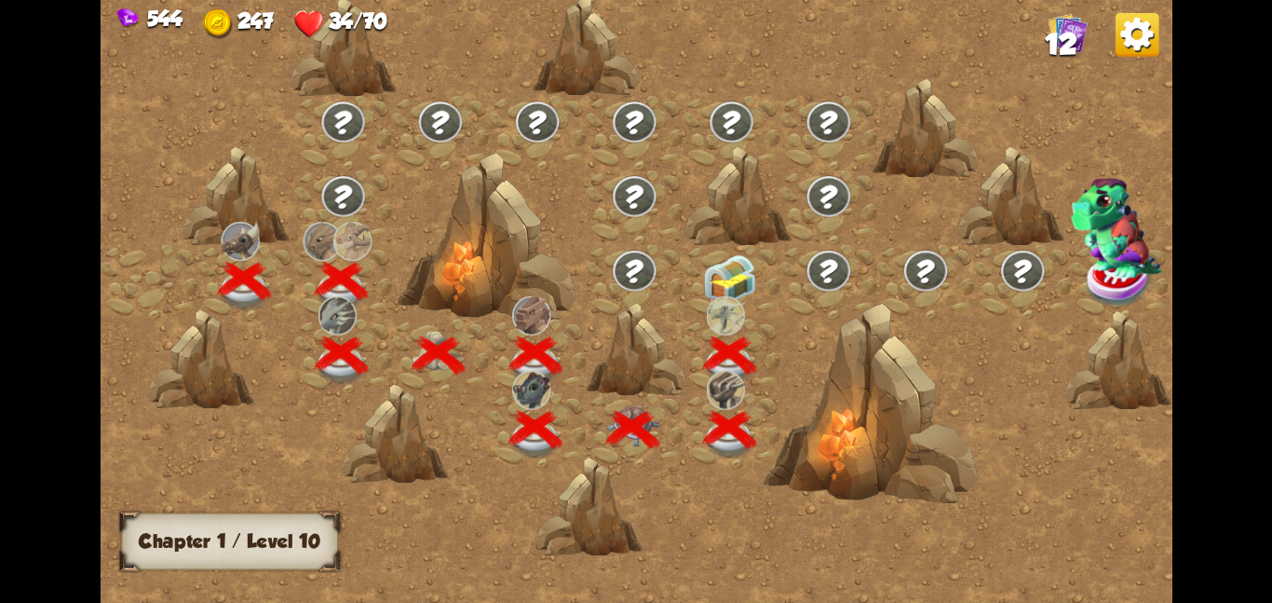
click at [703, 289] on img at bounding box center [730, 278] width 54 height 50
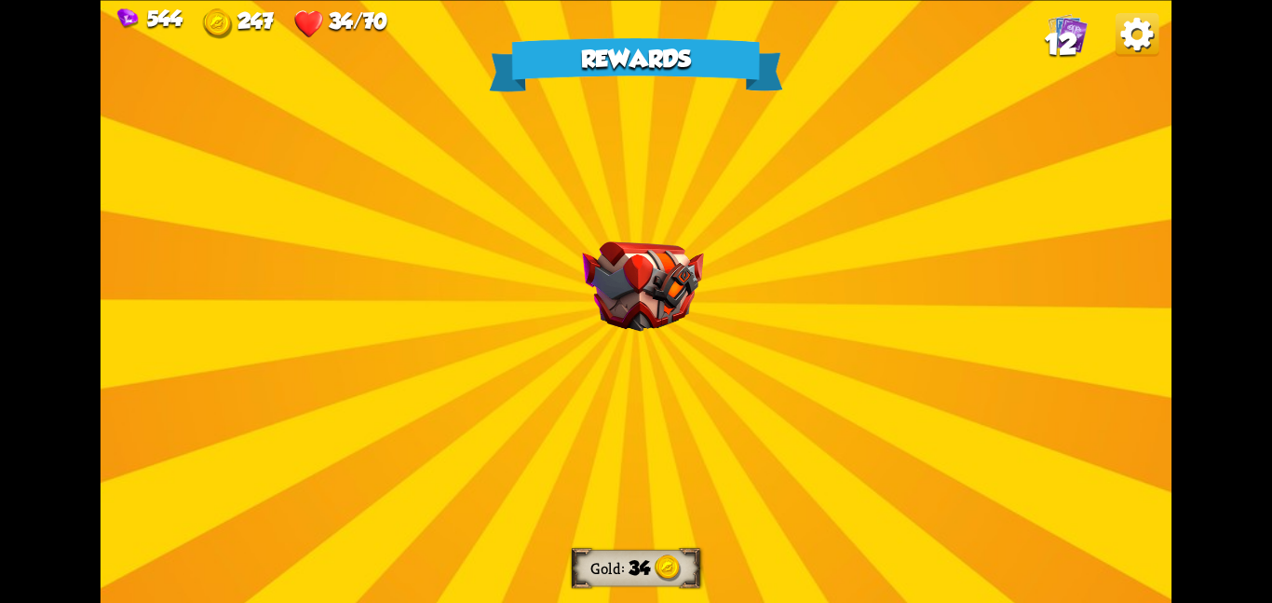
click at [642, 328] on img at bounding box center [642, 286] width 121 height 90
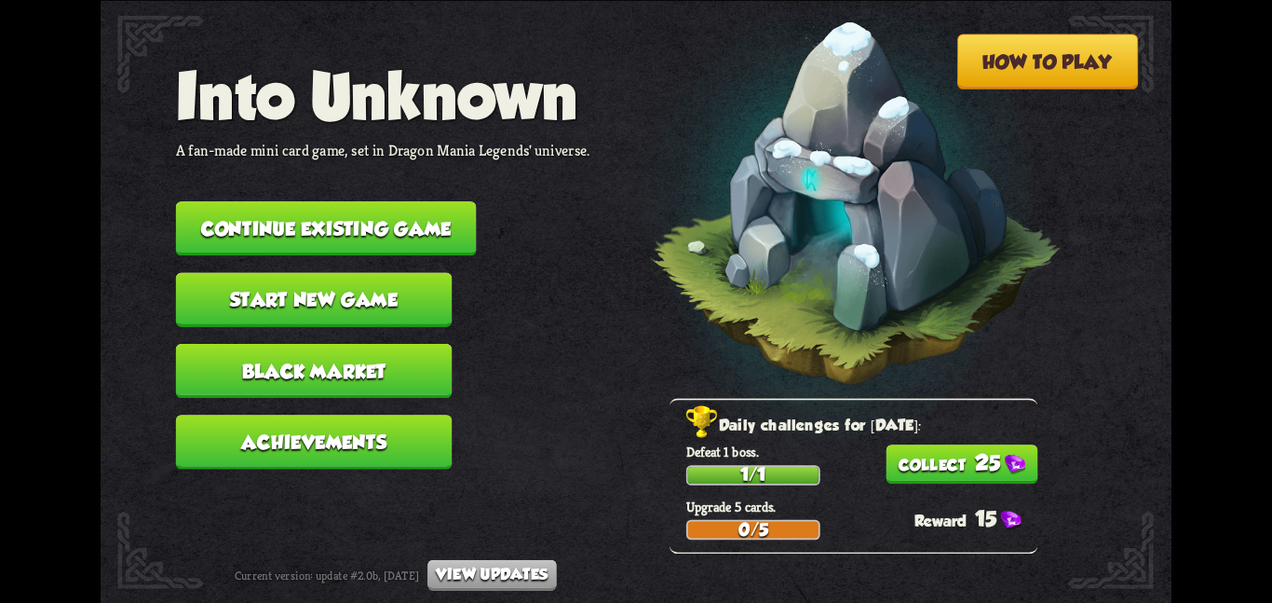
click at [997, 477] on button "25" at bounding box center [962, 463] width 152 height 39
click at [410, 220] on button "Continue existing game" at bounding box center [326, 228] width 301 height 54
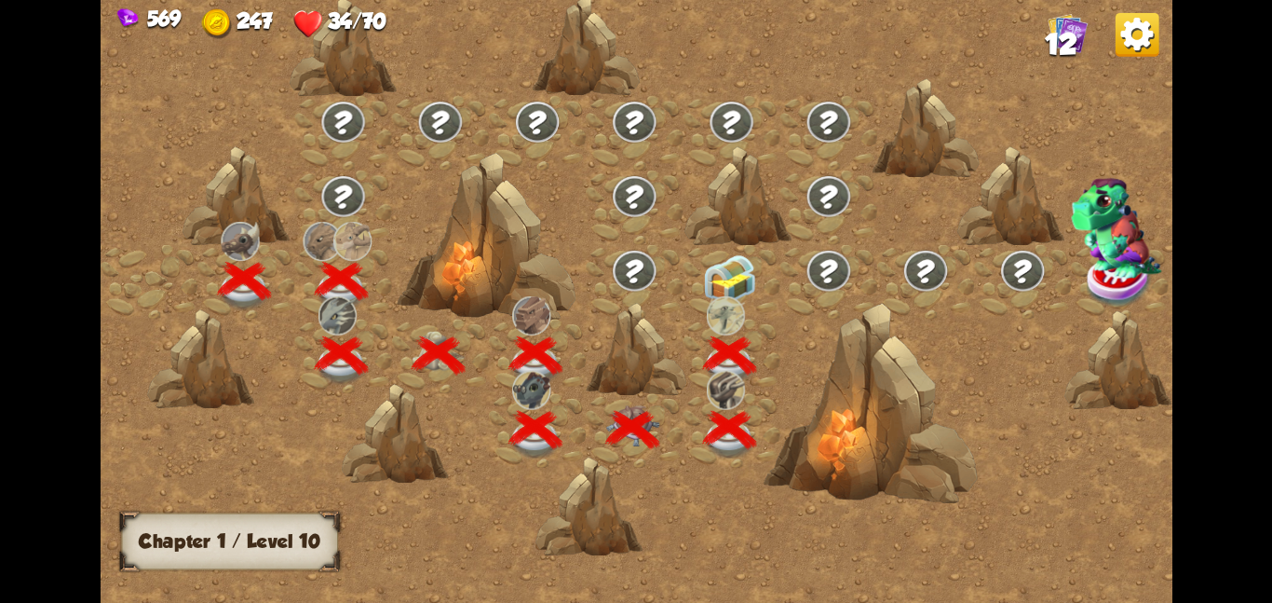
click at [754, 283] on img at bounding box center [730, 278] width 54 height 50
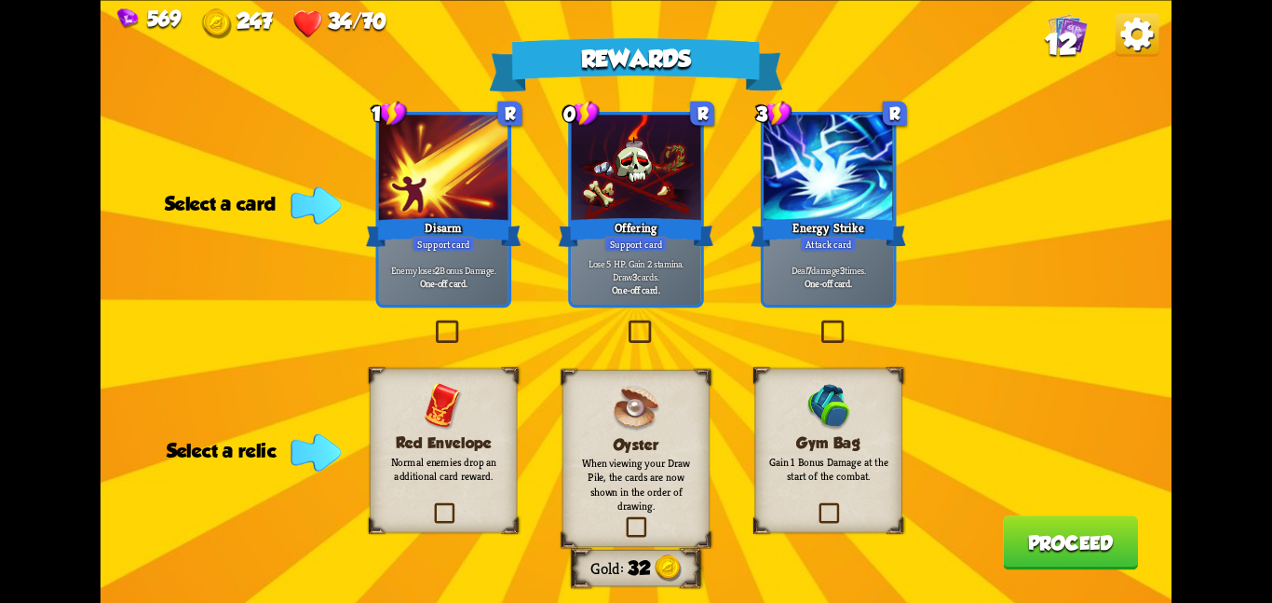
click at [883, 514] on span at bounding box center [894, 520] width 25 height 27
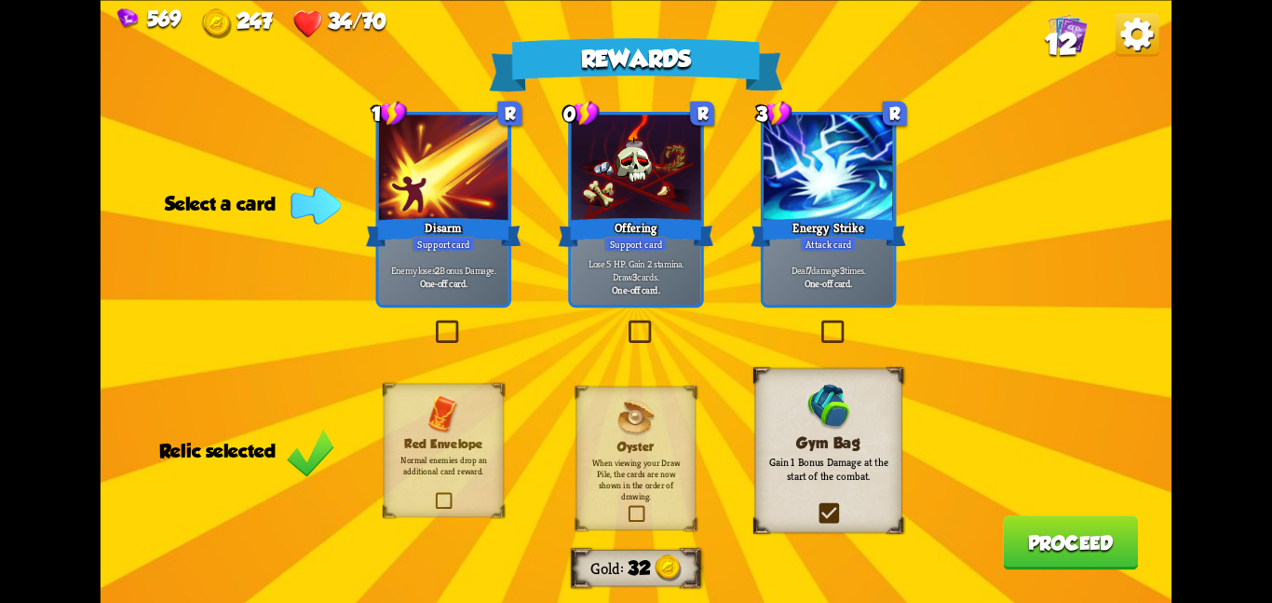
click at [832, 258] on div "Deal 7 damage 3 times. One-off card." at bounding box center [828, 276] width 129 height 57
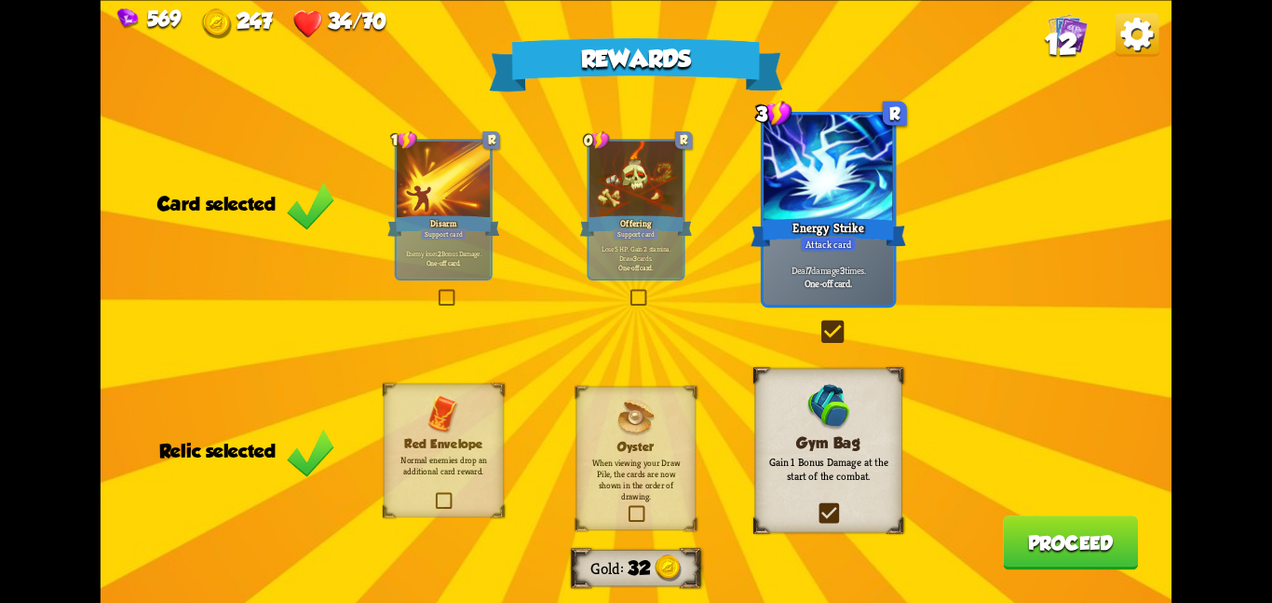
click at [1033, 523] on button "Proceed" at bounding box center [1070, 542] width 135 height 54
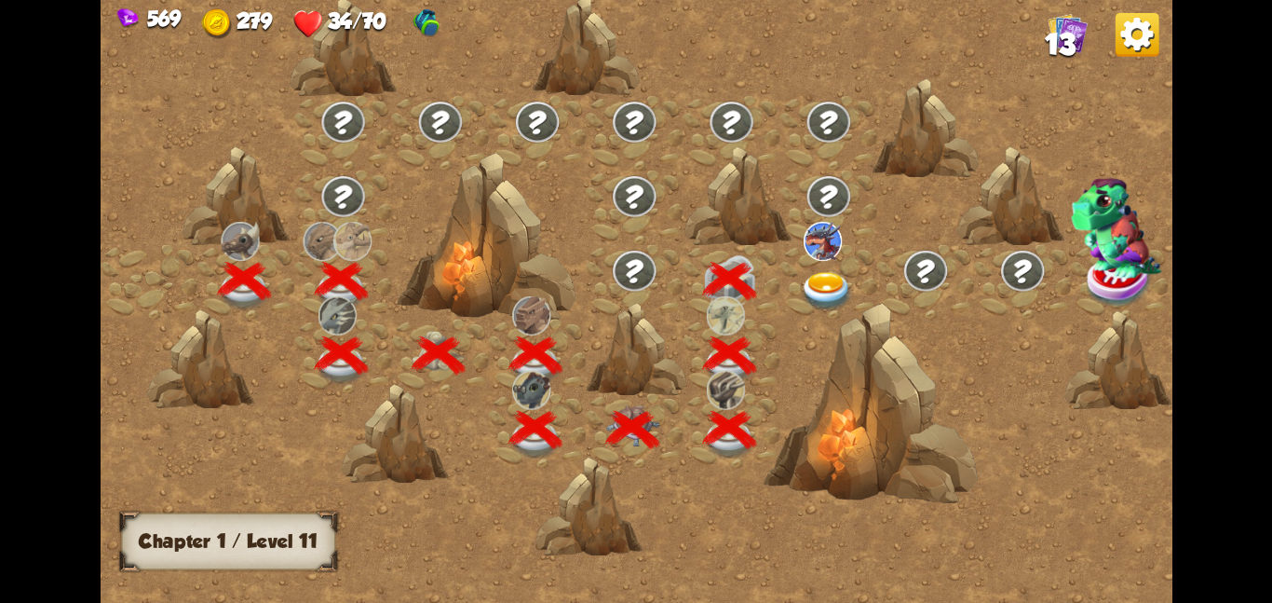
scroll to position [0, 283]
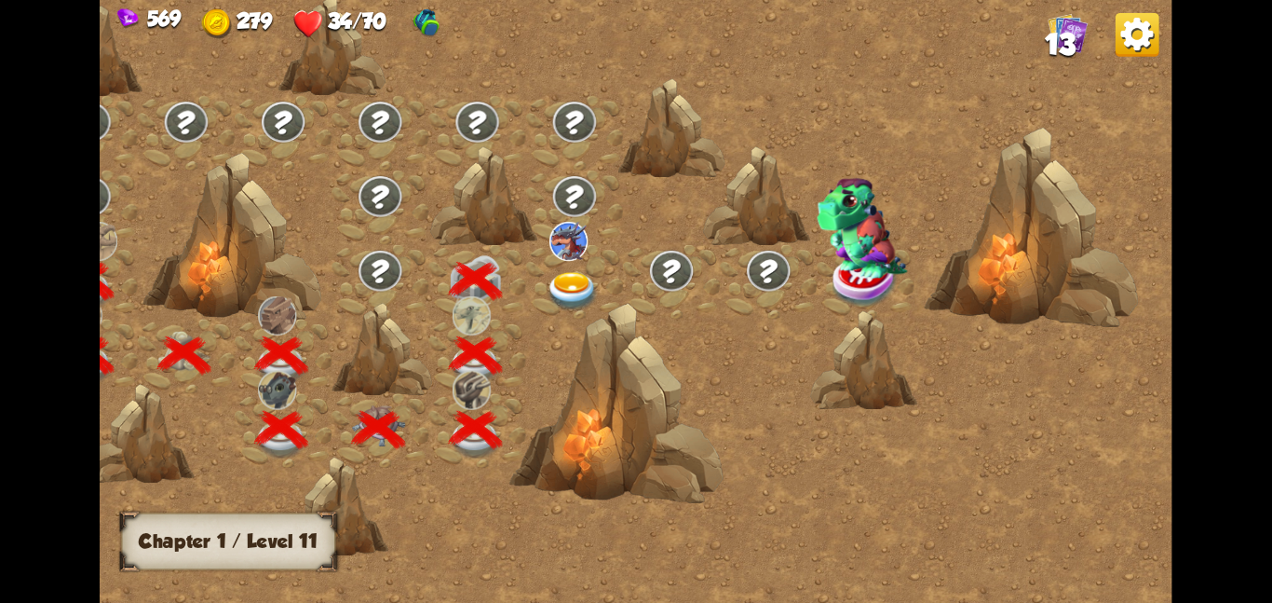
click at [550, 286] on img at bounding box center [573, 290] width 54 height 39
